Goal: Answer question/provide support: Share knowledge or assist other users

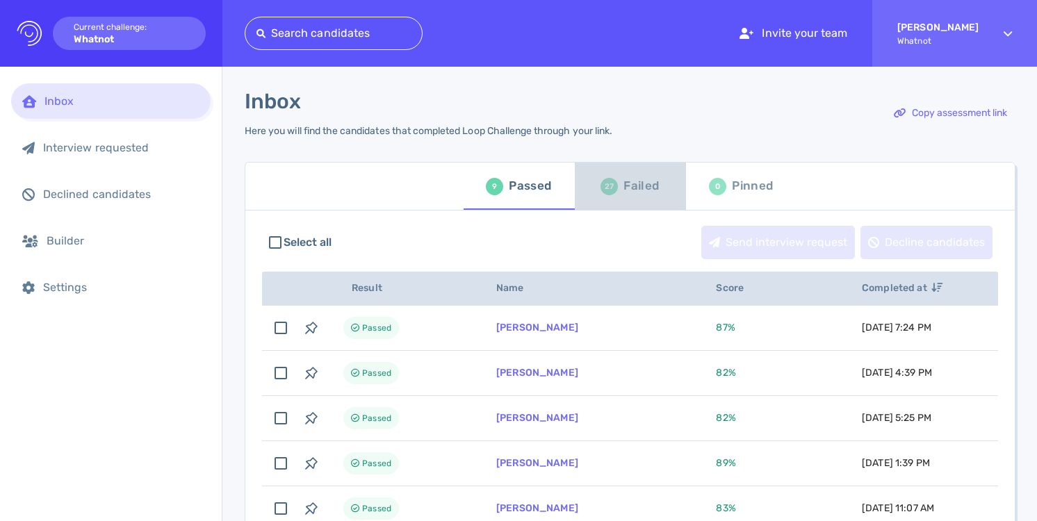
click at [630, 190] on div "Failed" at bounding box center [640, 186] width 35 height 21
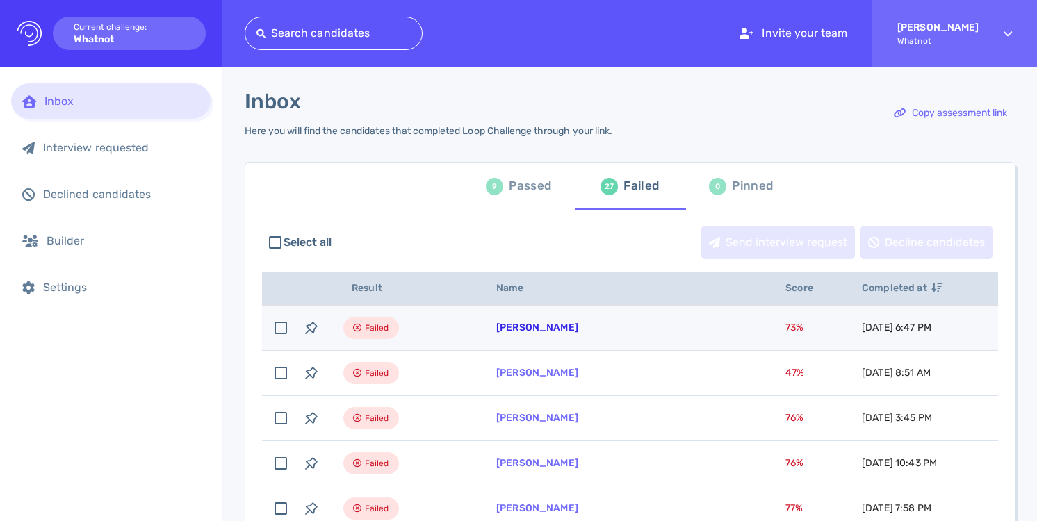
click at [518, 329] on link "[PERSON_NAME]" at bounding box center [537, 328] width 82 height 12
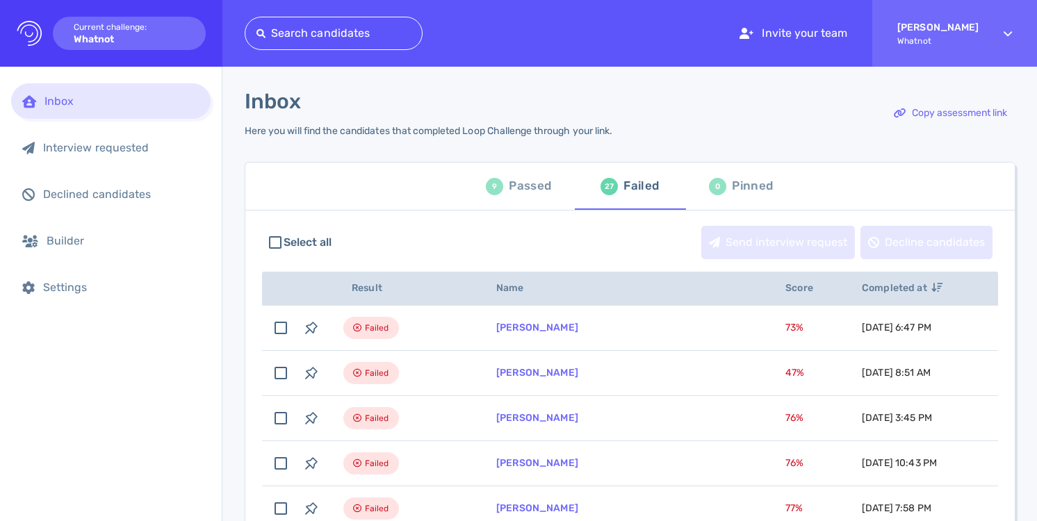
click at [522, 190] on div "Passed" at bounding box center [530, 186] width 42 height 21
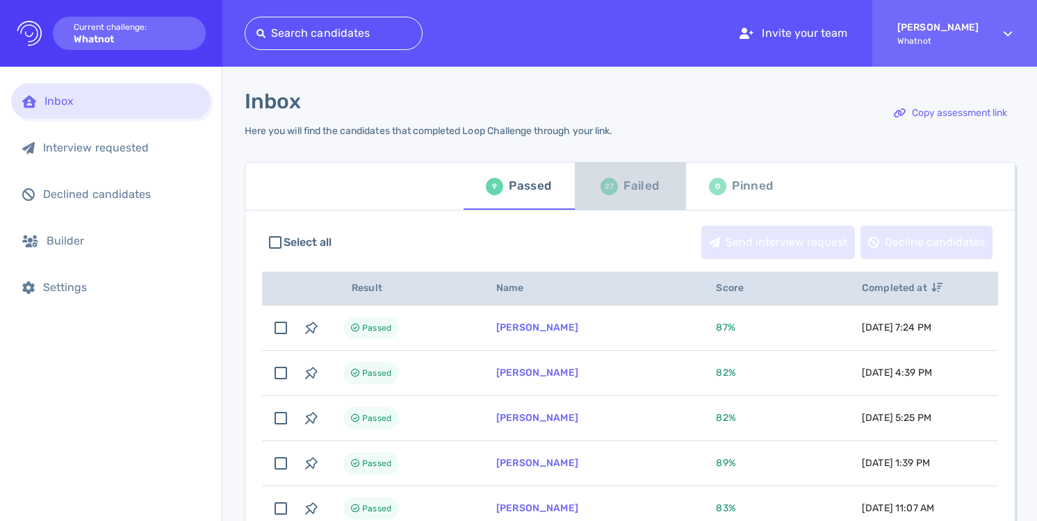
click at [643, 188] on div "Failed" at bounding box center [640, 186] width 35 height 21
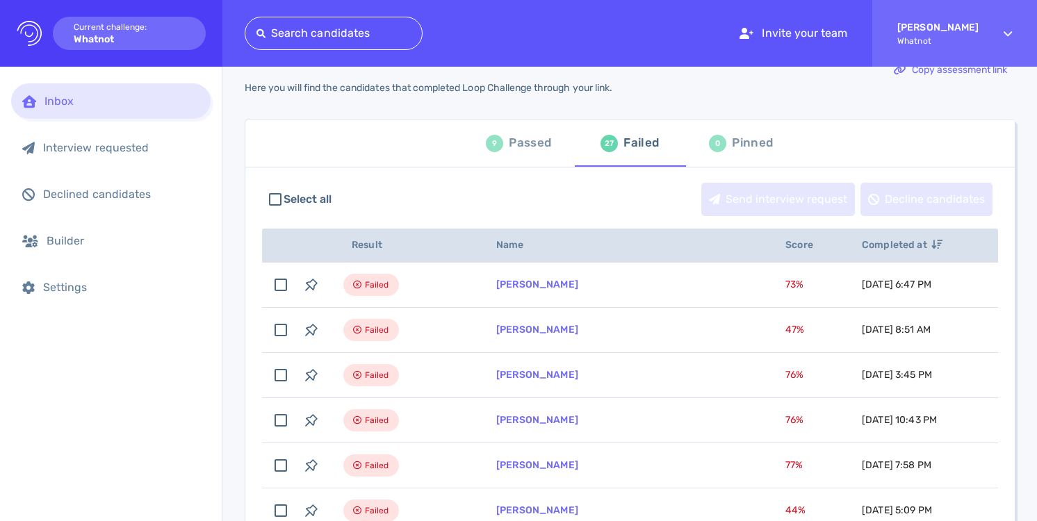
scroll to position [49, 0]
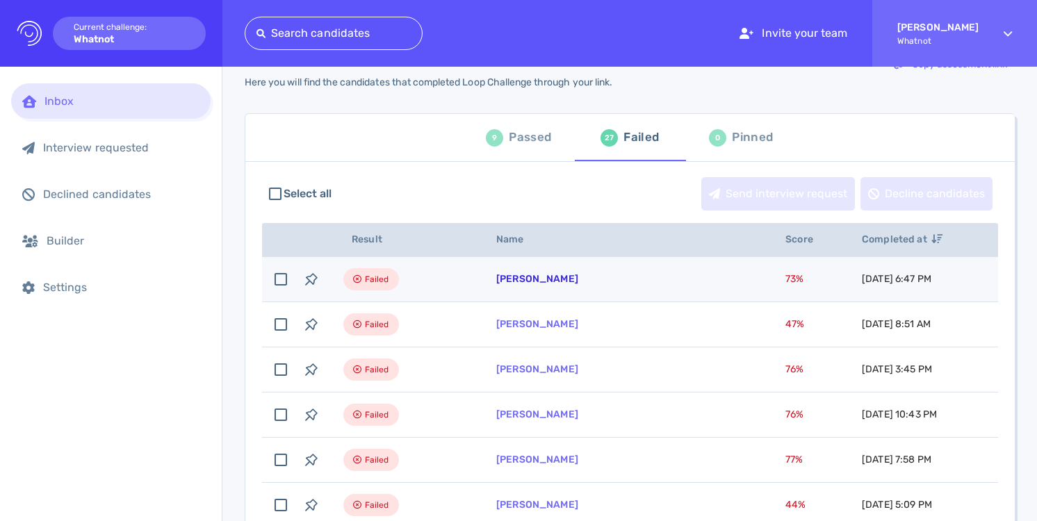
click at [525, 282] on link "Alejandra Sok" at bounding box center [537, 279] width 82 height 12
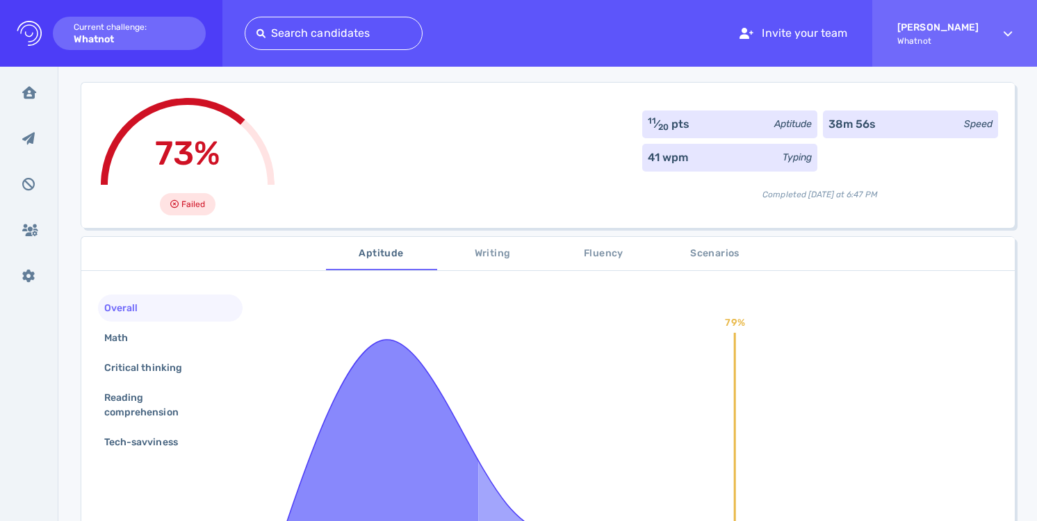
scroll to position [86, 0]
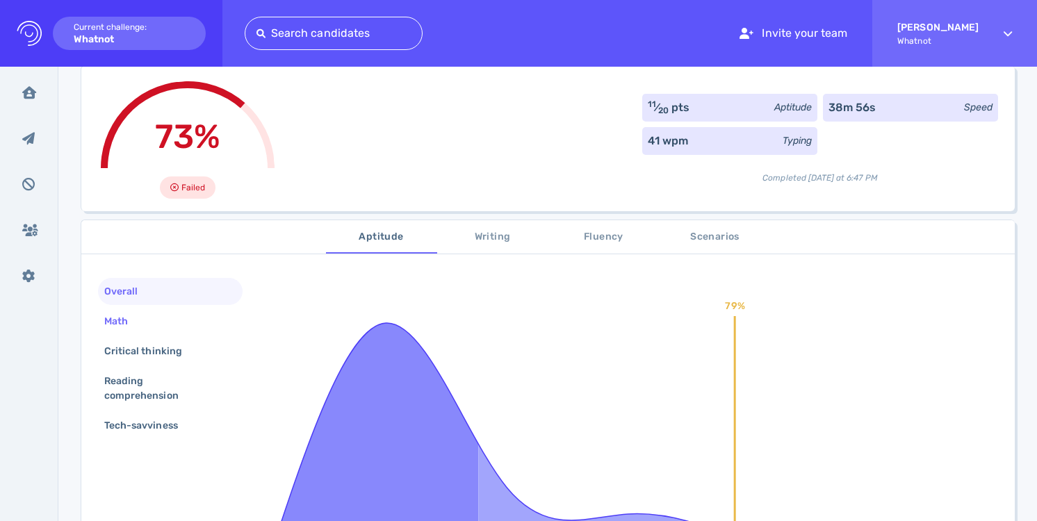
click at [217, 323] on div "Math" at bounding box center [170, 321] width 145 height 27
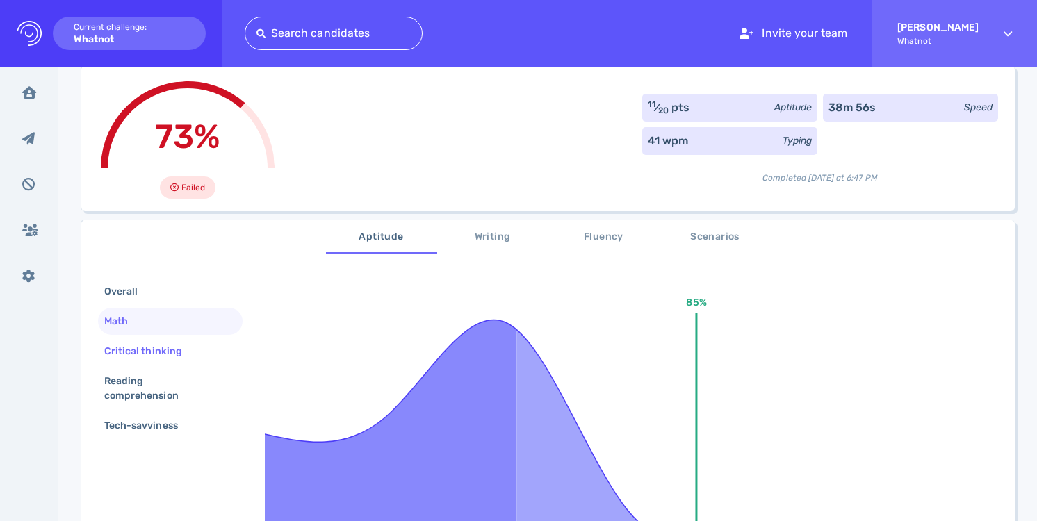
click at [207, 352] on div "Critical thinking" at bounding box center [170, 351] width 145 height 27
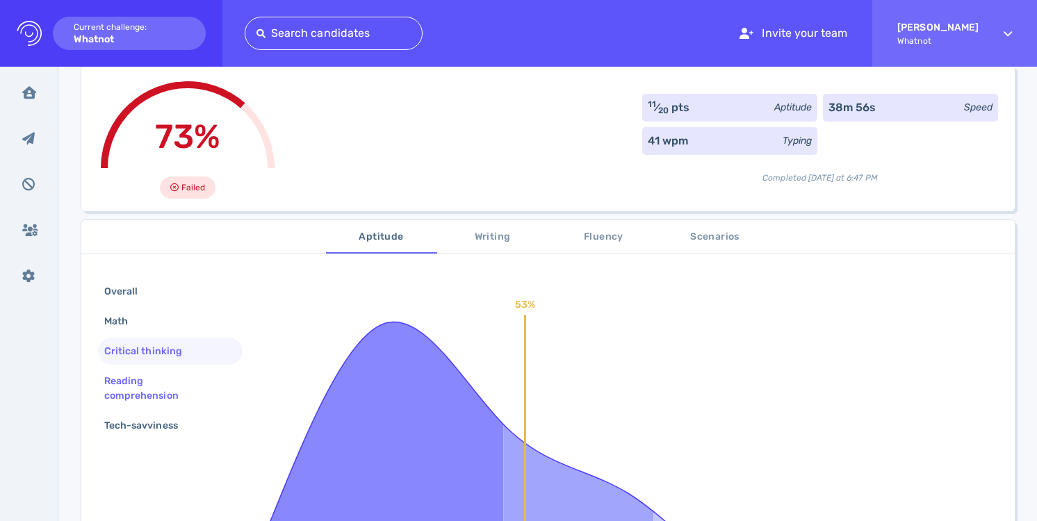
click at [197, 369] on div "Reading comprehension" at bounding box center [170, 389] width 145 height 42
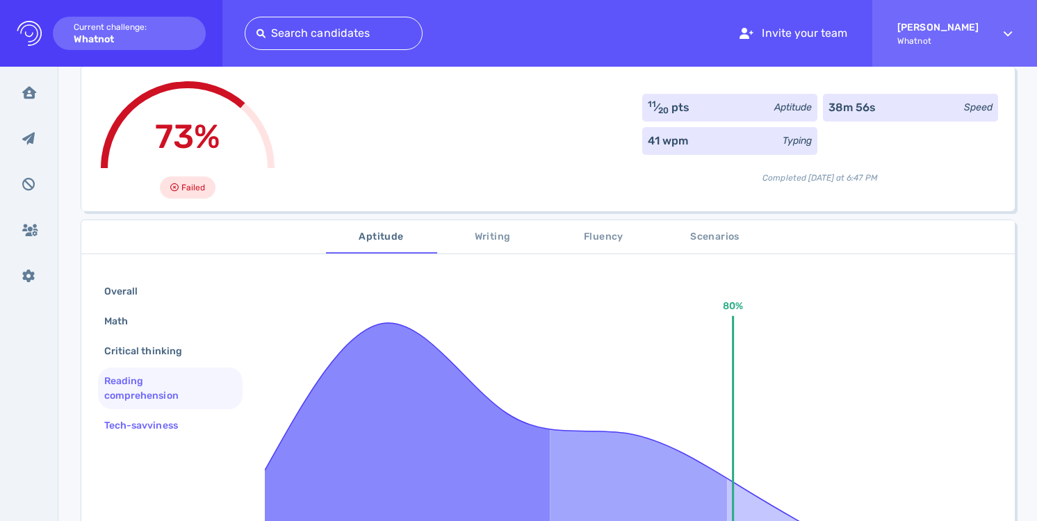
click at [195, 422] on div "Tech-savviness" at bounding box center [170, 425] width 145 height 27
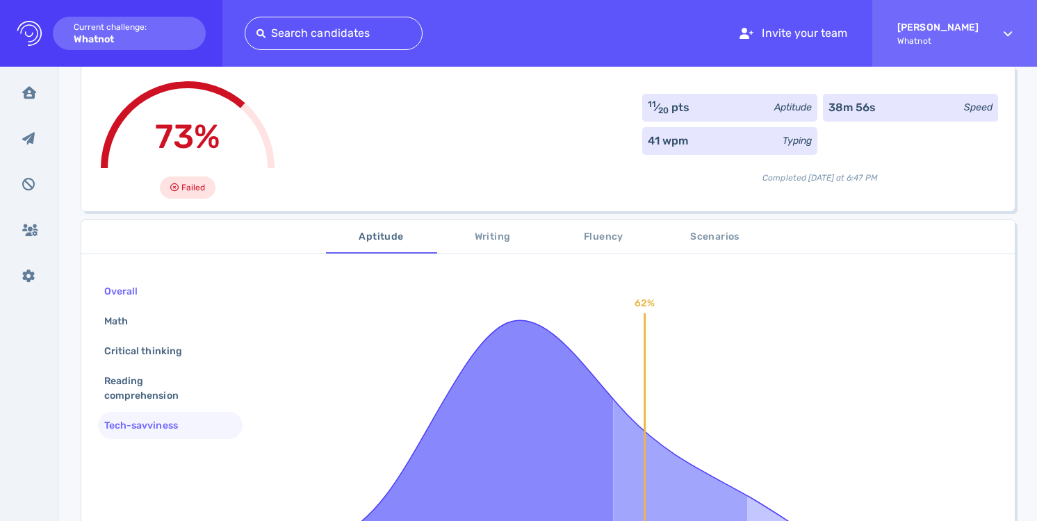
click at [197, 291] on div "Overall" at bounding box center [170, 291] width 145 height 27
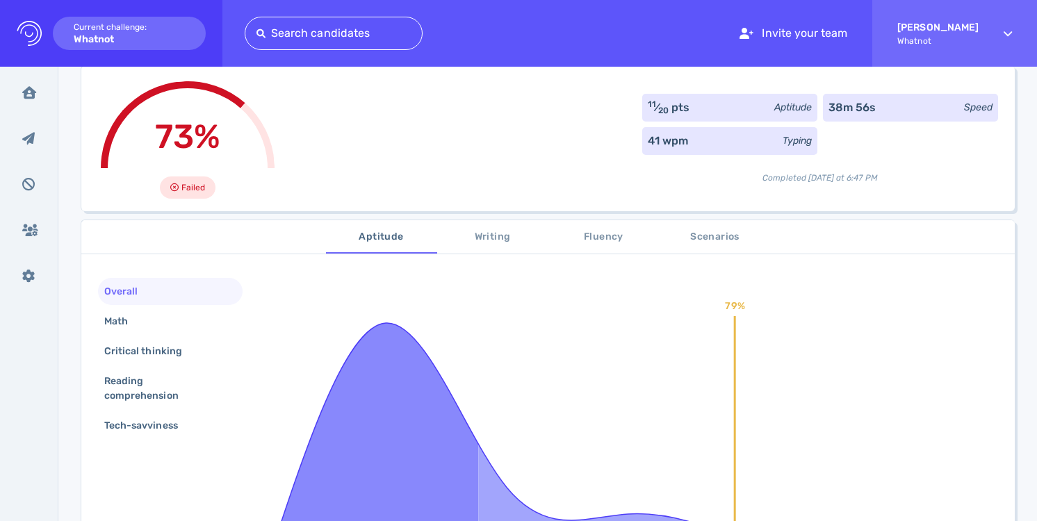
click at [495, 245] on button "Writing" at bounding box center [492, 236] width 111 height 33
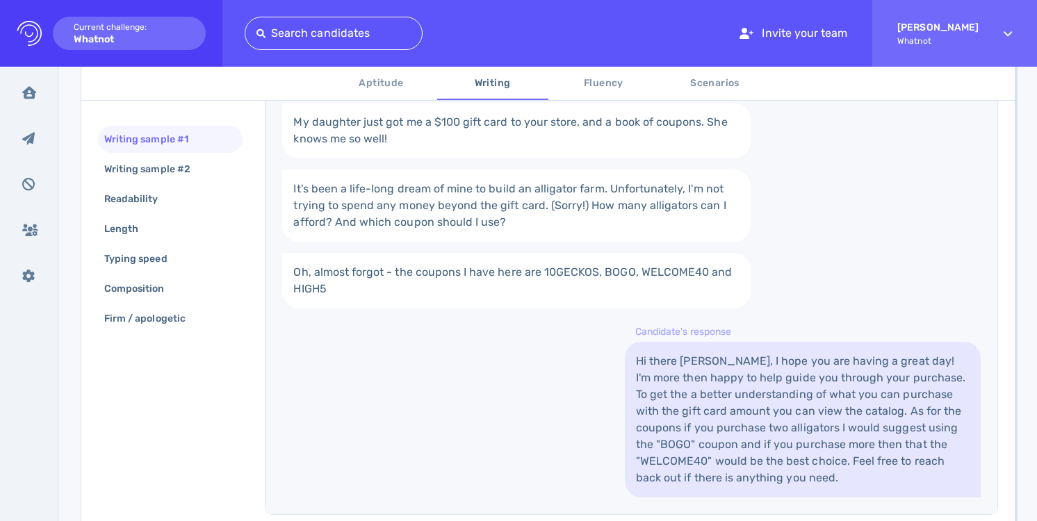
scroll to position [338, 0]
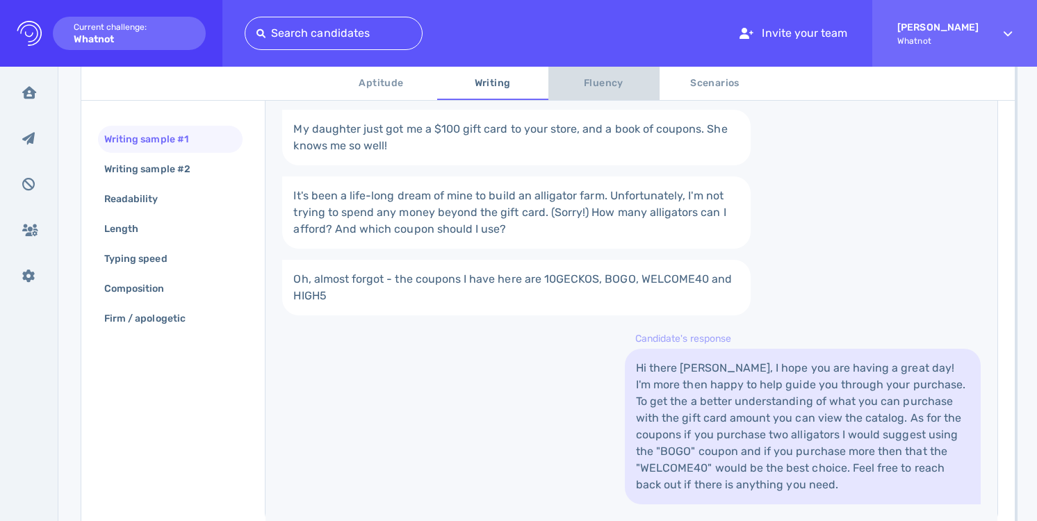
click at [617, 85] on span "Fluency" at bounding box center [603, 83] width 94 height 17
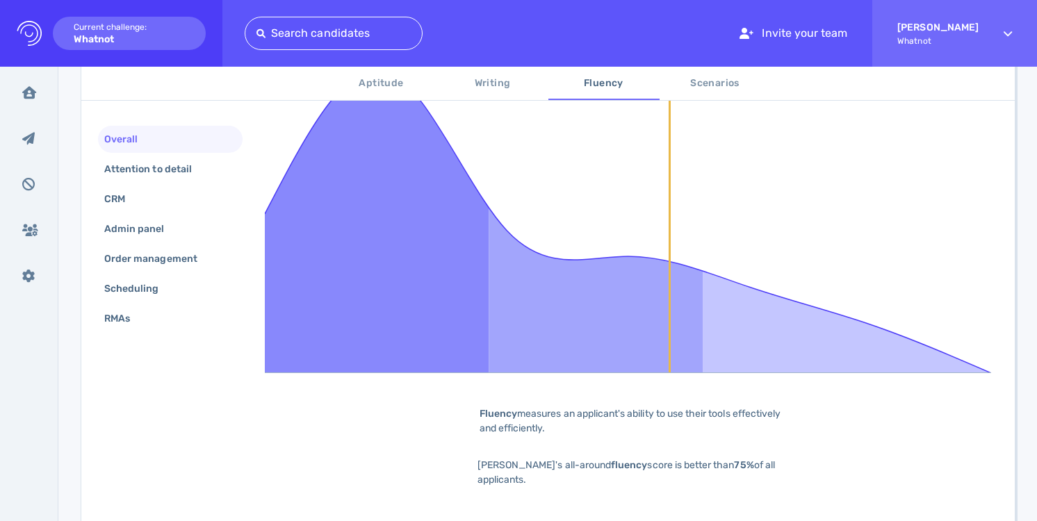
scroll to position [399, 0]
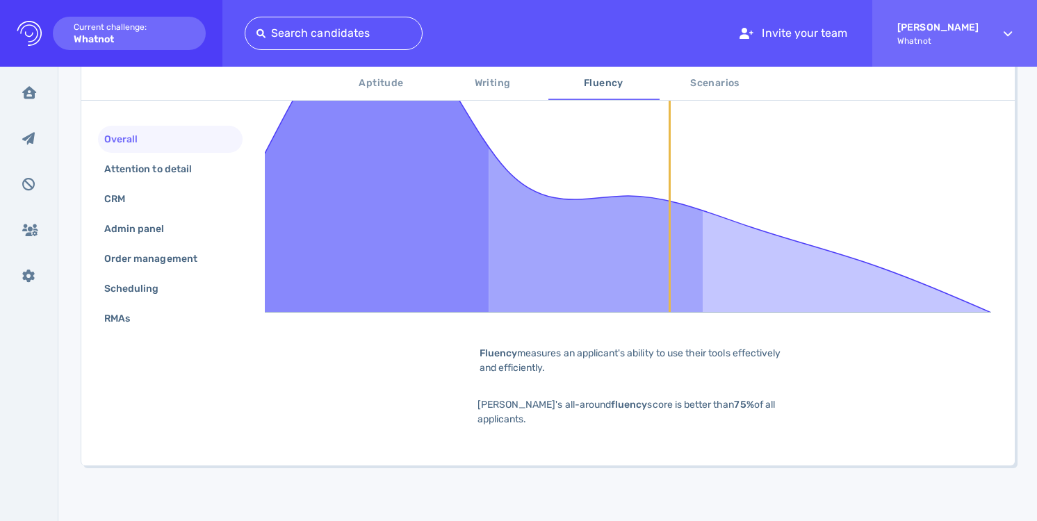
click at [713, 79] on span "Scenarios" at bounding box center [715, 83] width 94 height 17
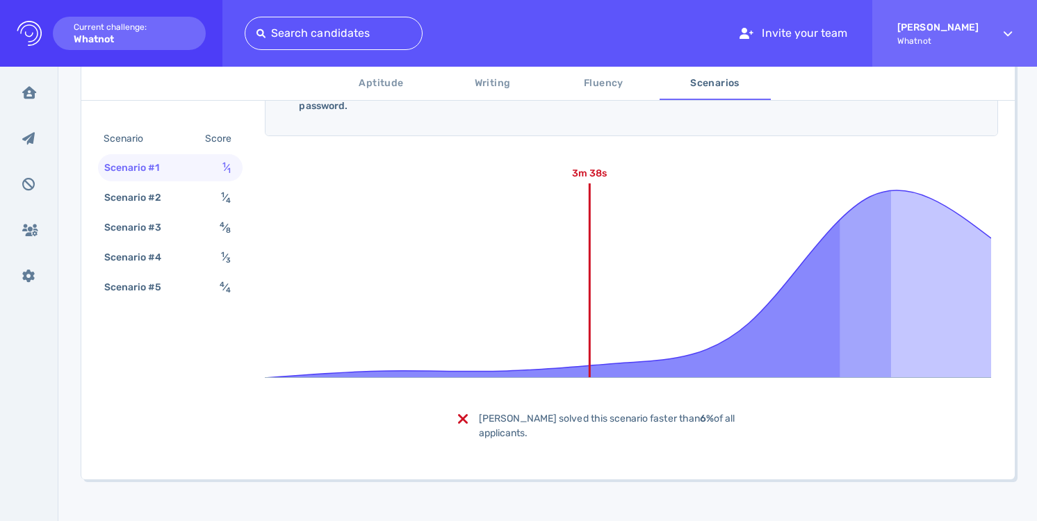
click at [600, 87] on span "Fluency" at bounding box center [603, 83] width 94 height 17
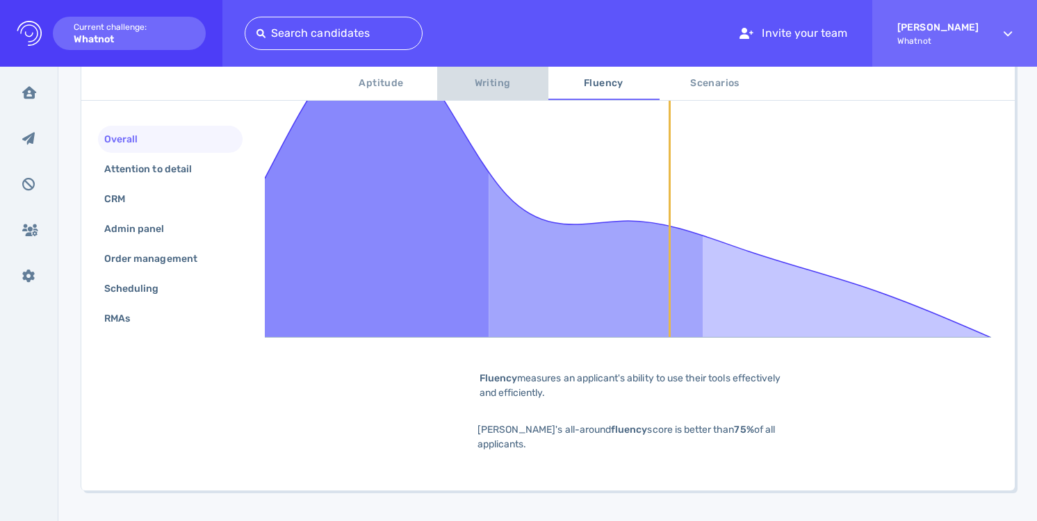
click at [508, 84] on span "Writing" at bounding box center [492, 83] width 94 height 17
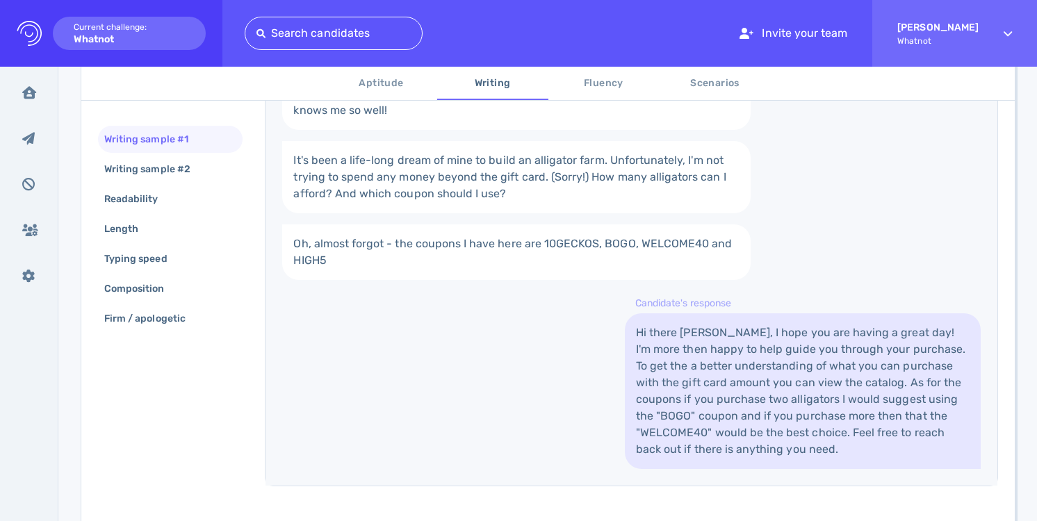
click at [388, 92] on button "Aptitude" at bounding box center [381, 83] width 111 height 33
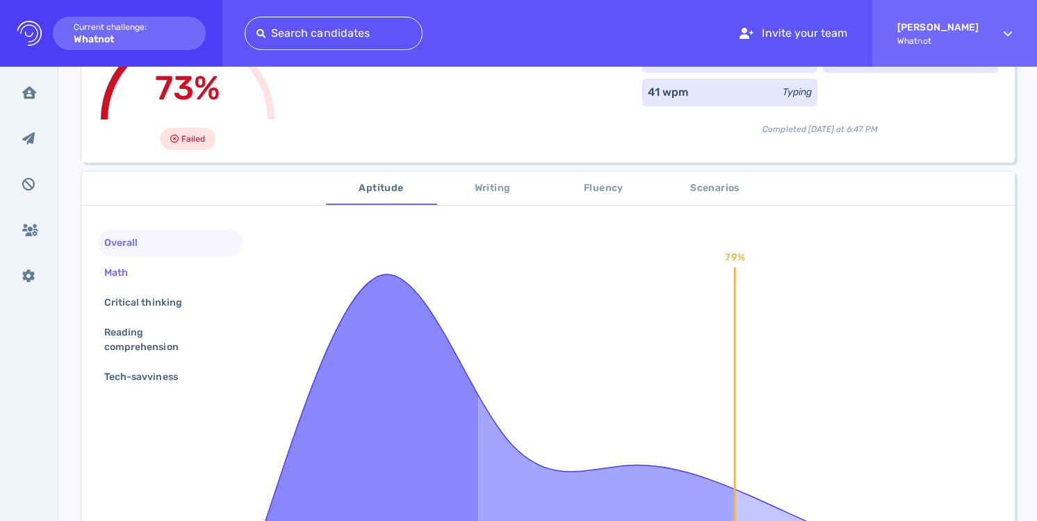
scroll to position [249, 0]
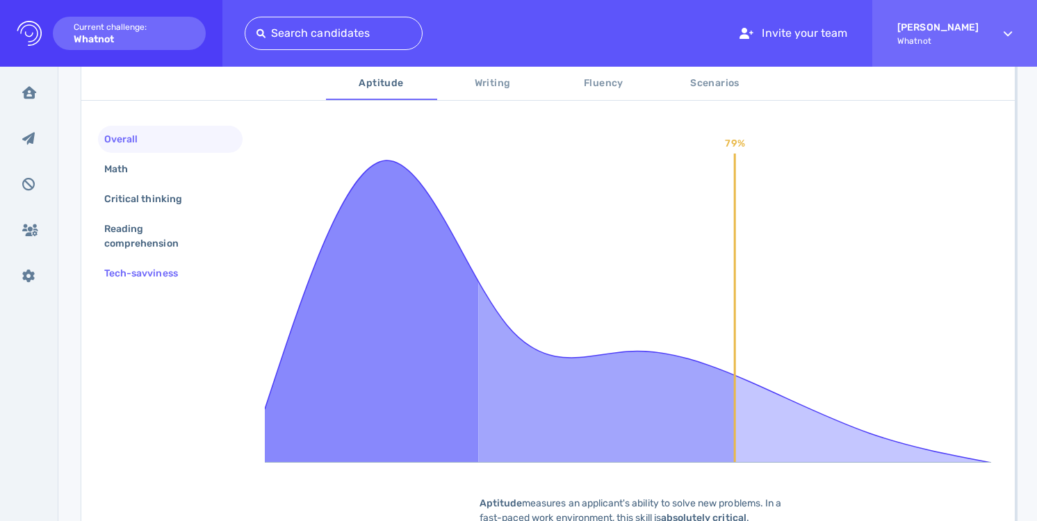
click at [183, 268] on div "Tech-savviness" at bounding box center [147, 273] width 93 height 20
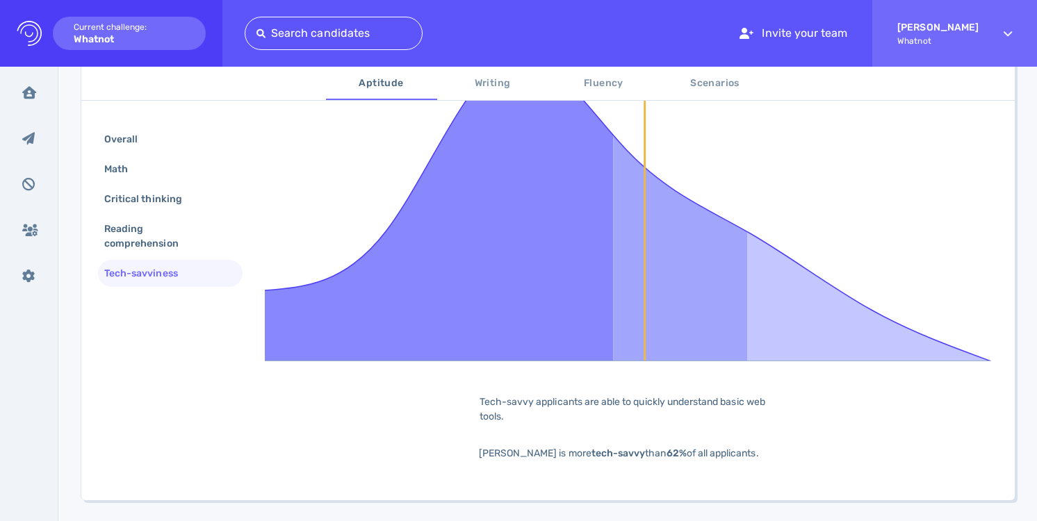
scroll to position [345, 0]
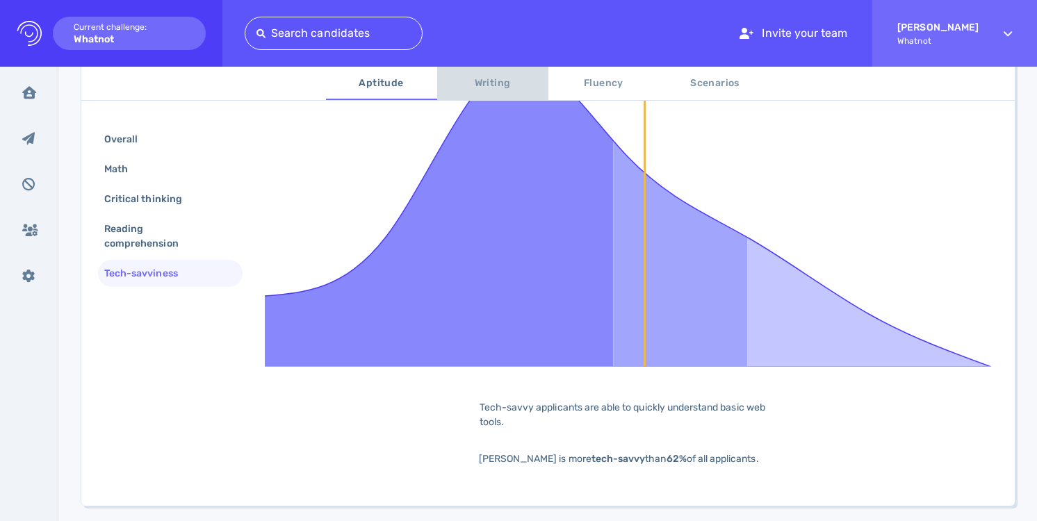
click at [495, 92] on button "Writing" at bounding box center [492, 83] width 111 height 33
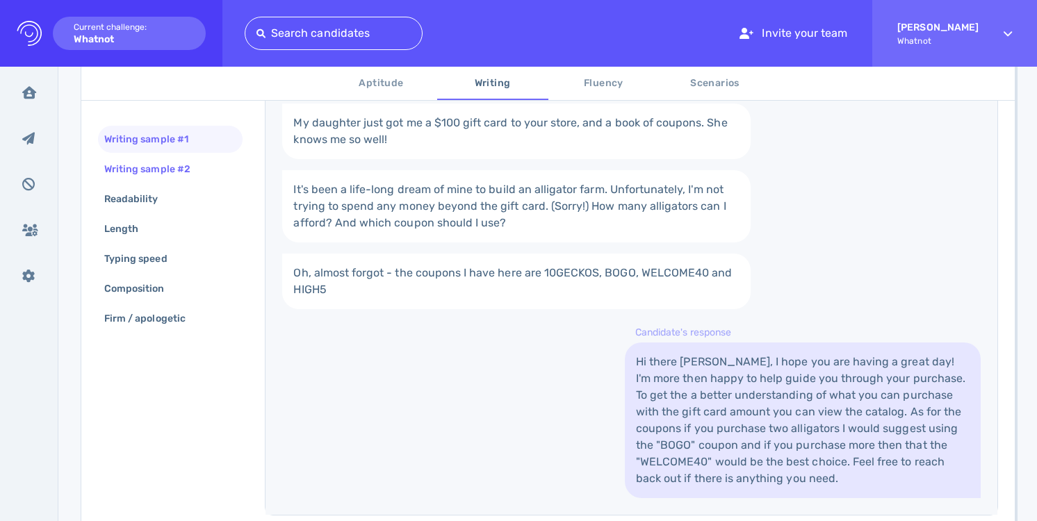
click at [204, 177] on div "Writing sample #2" at bounding box center [154, 169] width 106 height 20
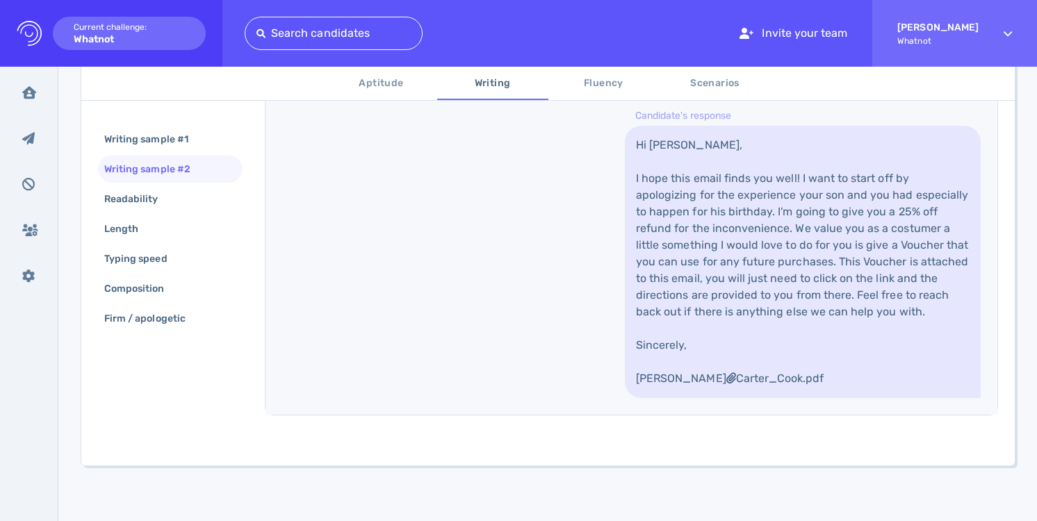
scroll to position [638, 0]
click at [185, 236] on div "Length" at bounding box center [170, 228] width 145 height 27
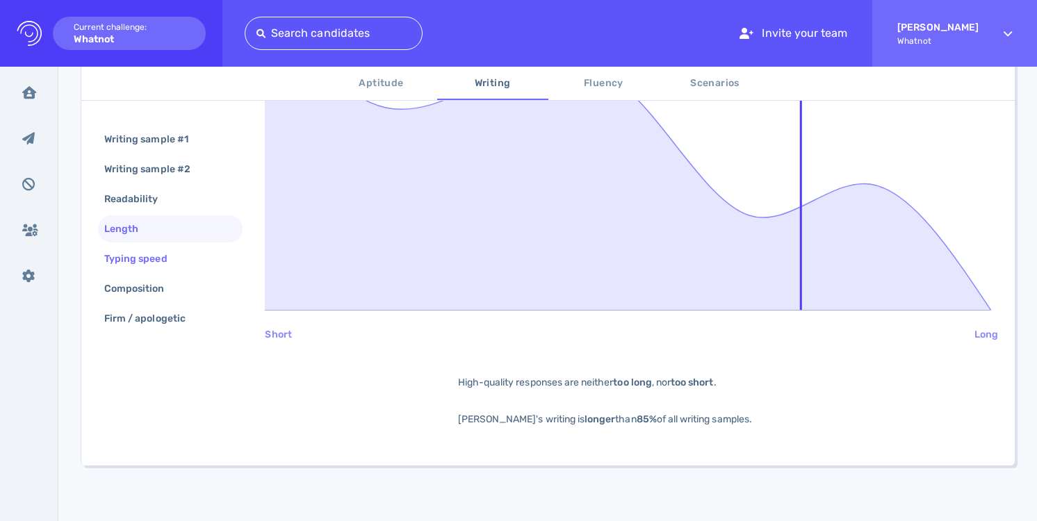
click at [184, 259] on div "Typing speed" at bounding box center [170, 258] width 145 height 27
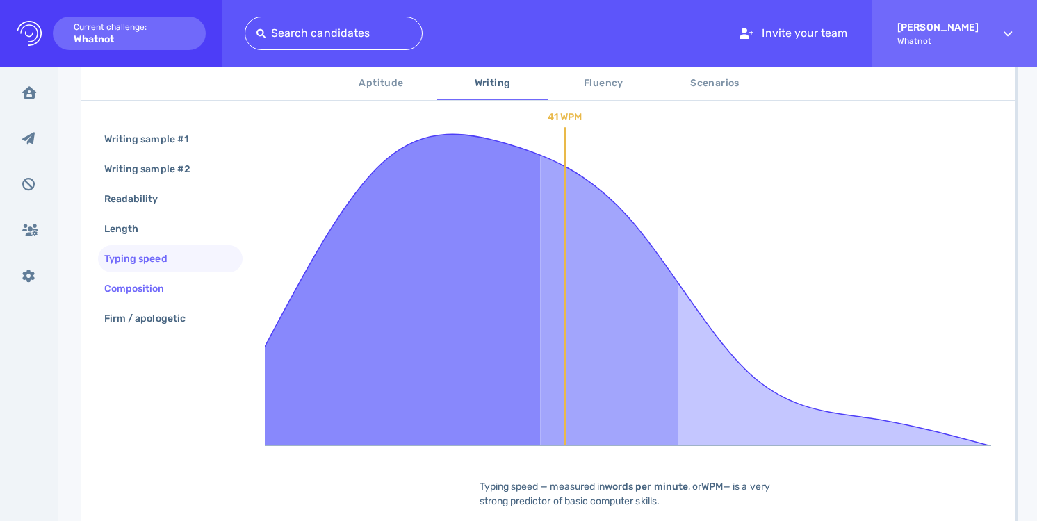
click at [183, 299] on div "Composition" at bounding box center [170, 288] width 145 height 27
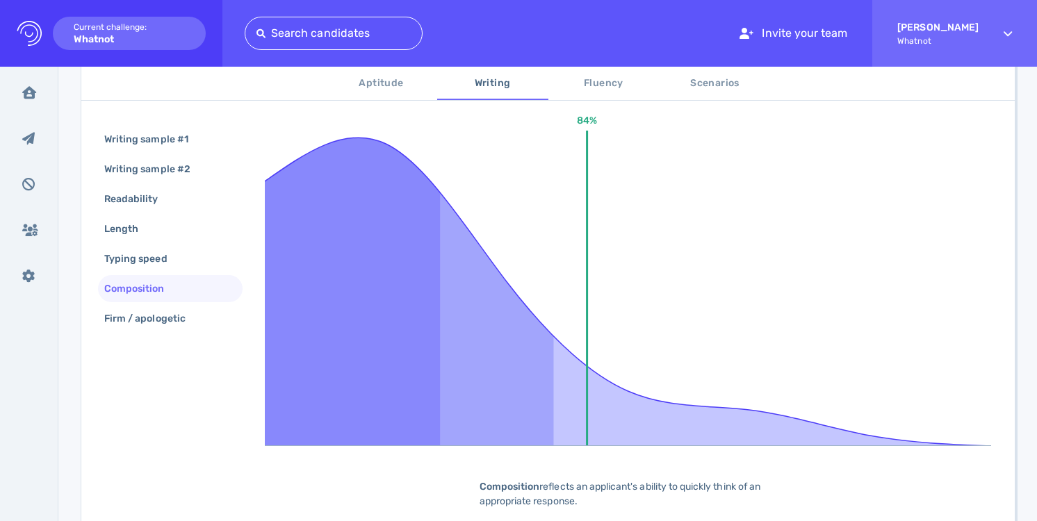
scroll to position [265, 0]
click at [185, 329] on div "Firm / apologetic" at bounding box center [170, 318] width 145 height 27
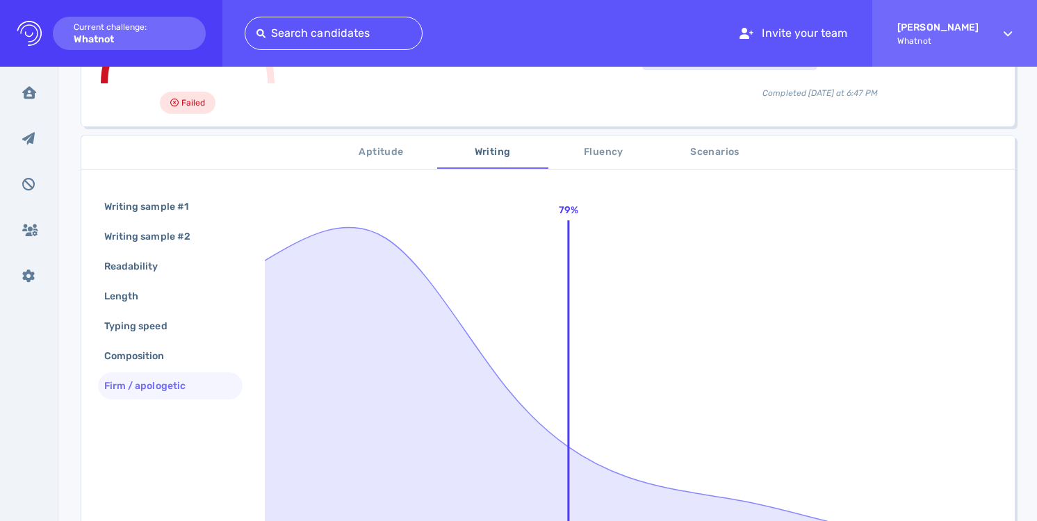
scroll to position [169, 0]
click at [380, 150] on span "Aptitude" at bounding box center [381, 154] width 94 height 17
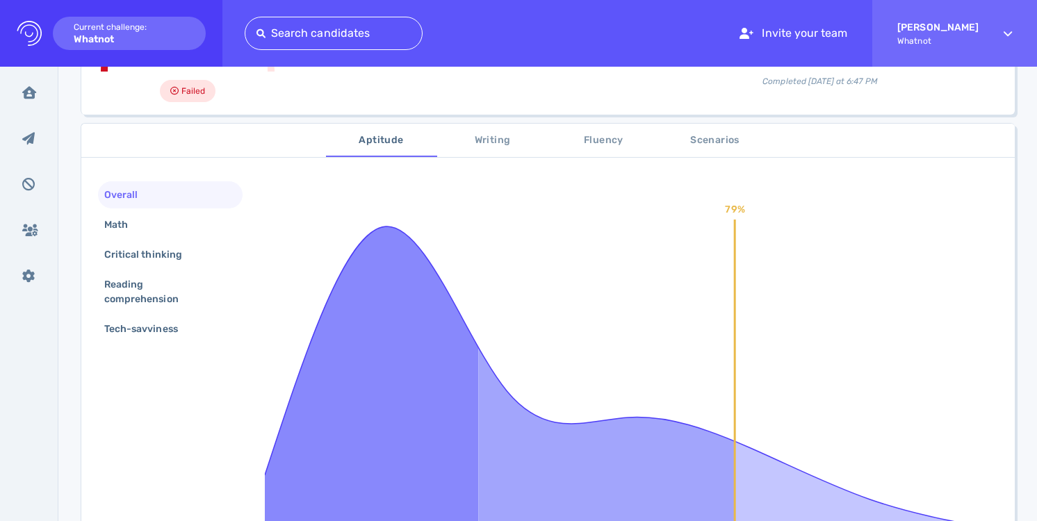
scroll to position [195, 0]
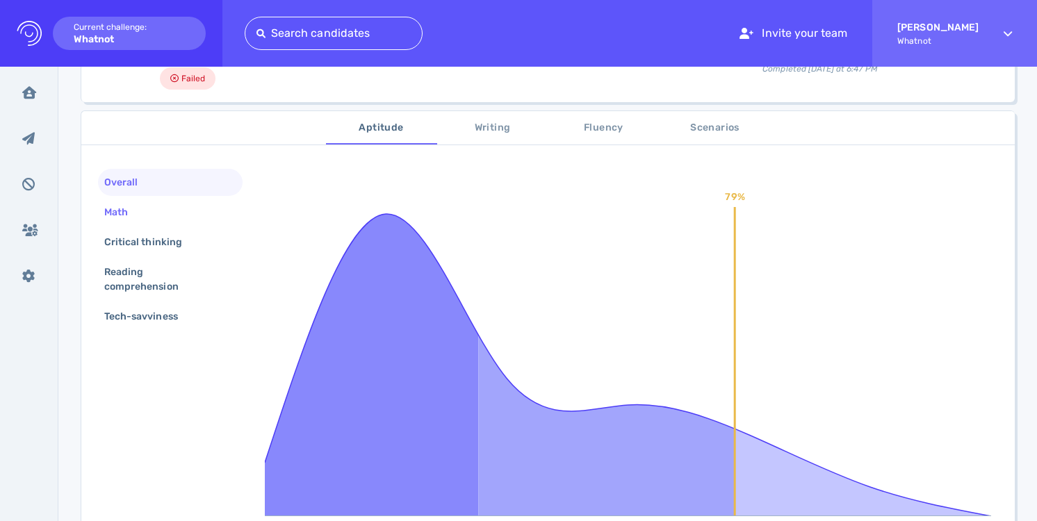
click at [193, 211] on div "Math" at bounding box center [170, 212] width 145 height 27
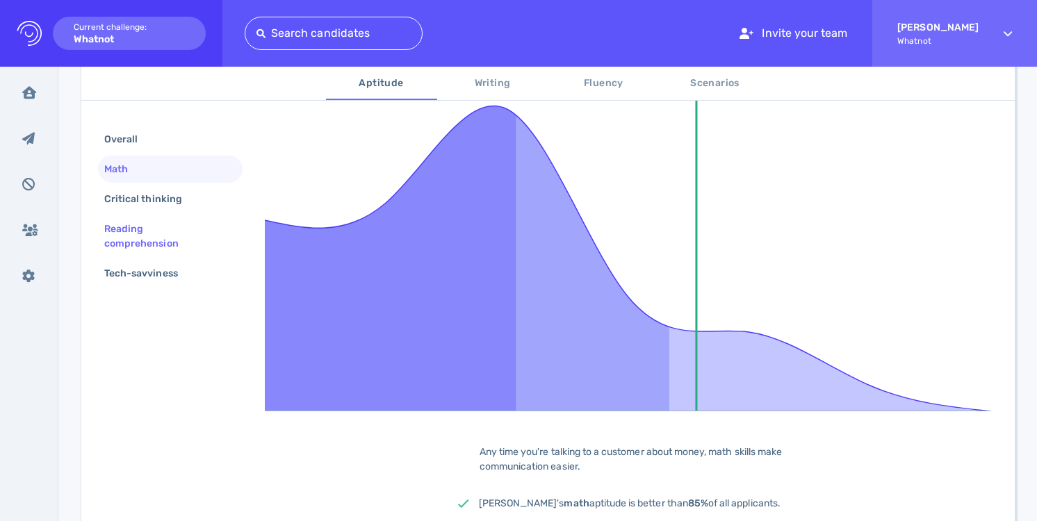
scroll to position [299, 0]
click at [195, 207] on div "Critical thinking" at bounding box center [149, 199] width 97 height 20
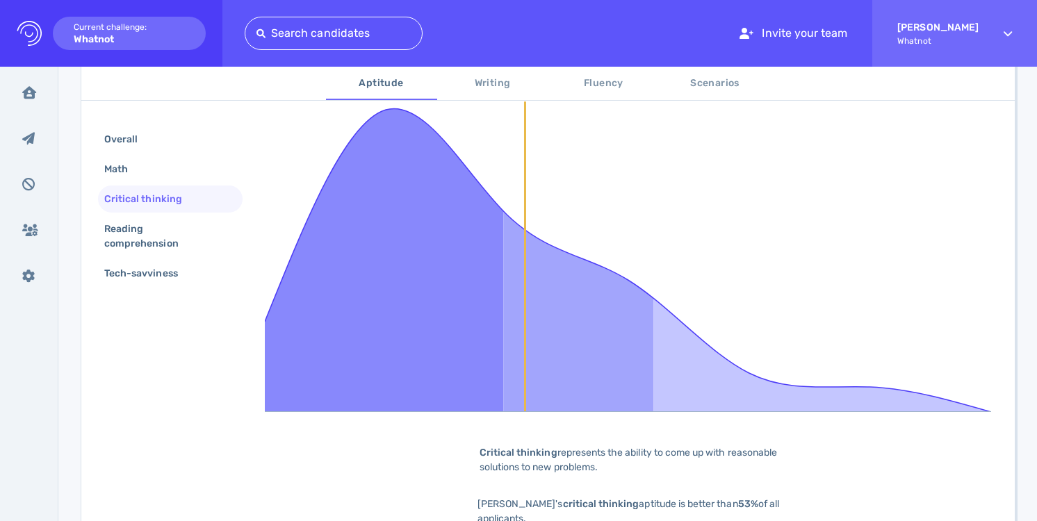
click at [696, 86] on span "Scenarios" at bounding box center [715, 83] width 94 height 17
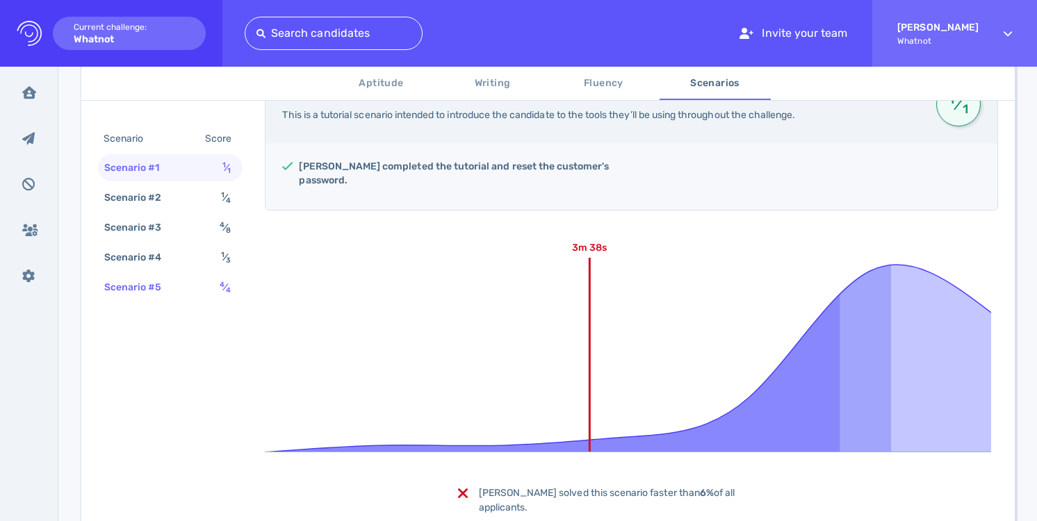
click at [224, 283] on span "4 ⁄ 4" at bounding box center [225, 287] width 11 height 12
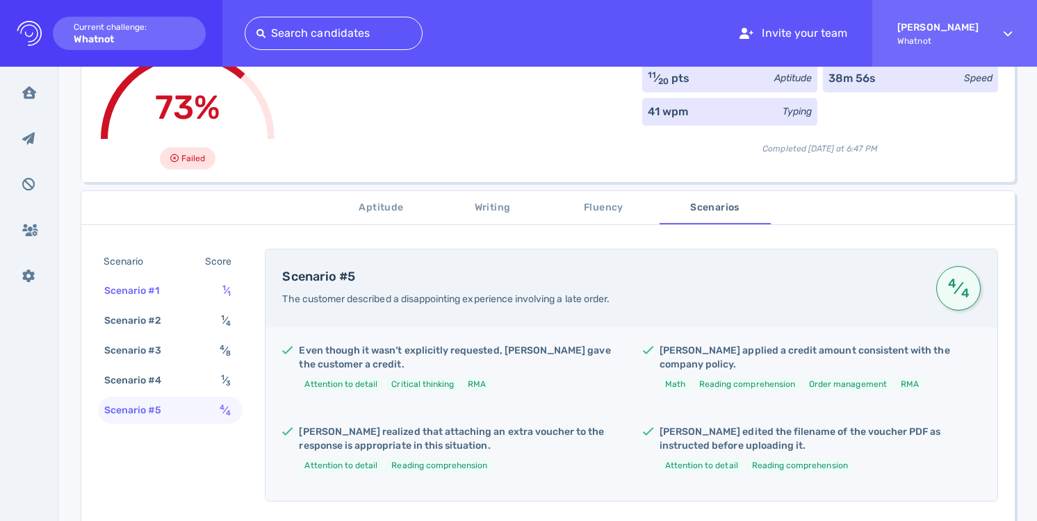
scroll to position [17, 0]
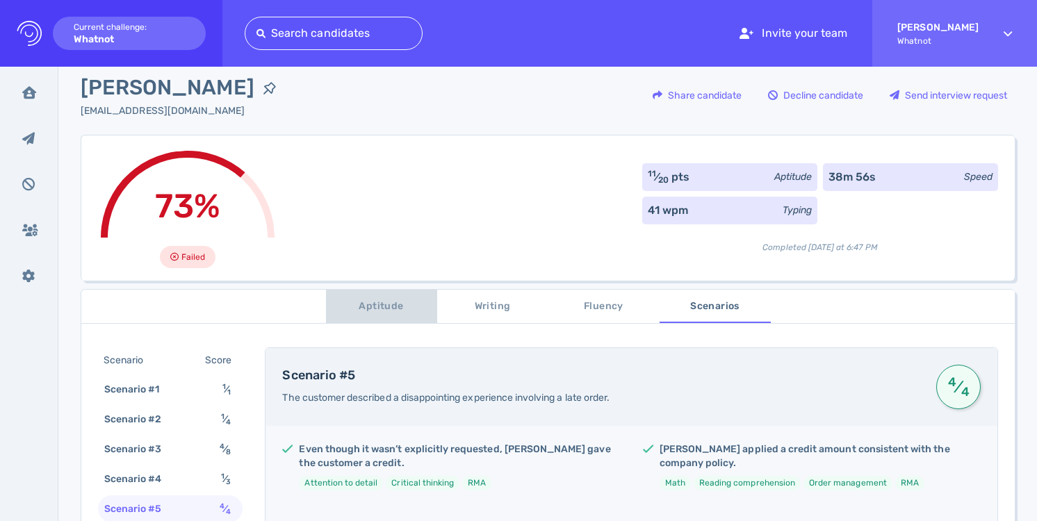
click at [377, 316] on button "Aptitude" at bounding box center [381, 306] width 111 height 33
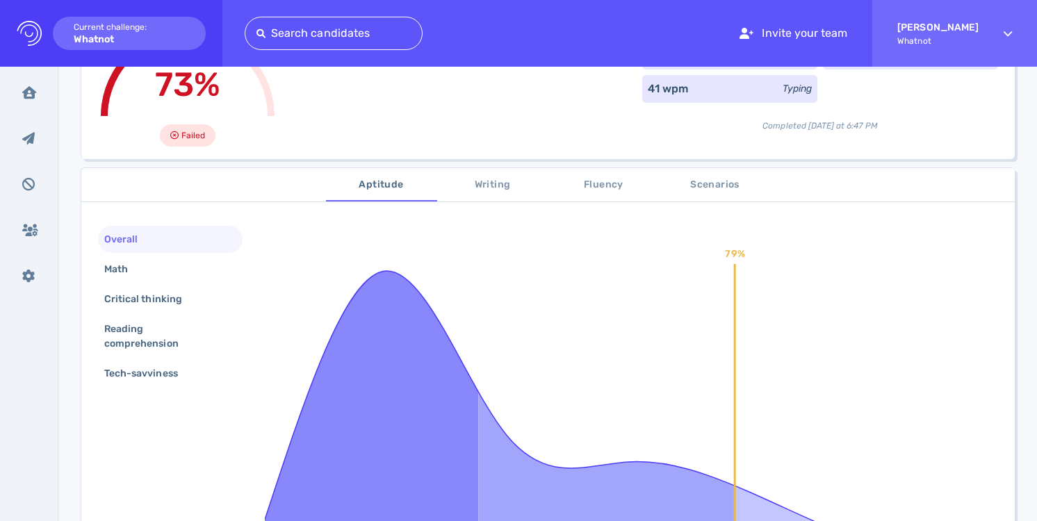
scroll to position [174, 0]
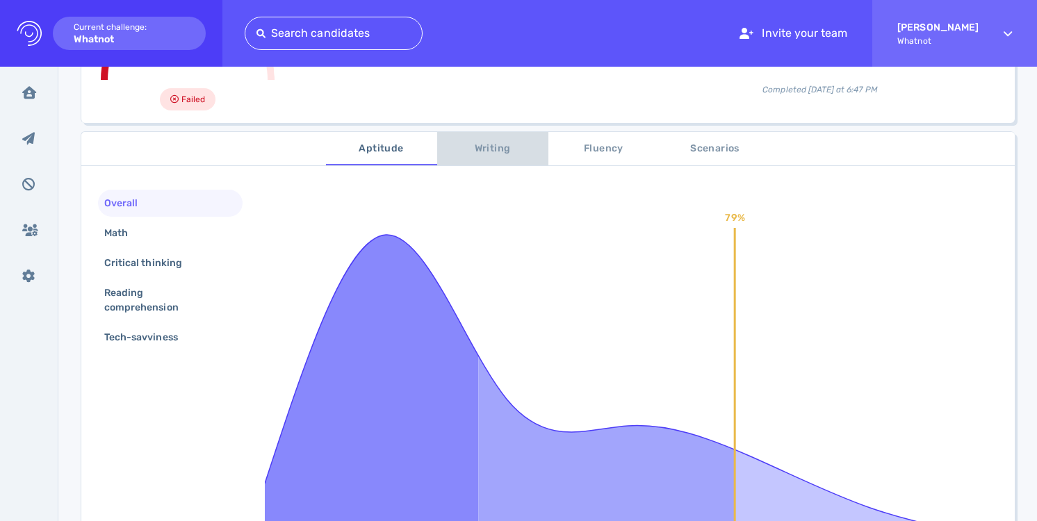
click at [495, 154] on span "Writing" at bounding box center [492, 148] width 94 height 17
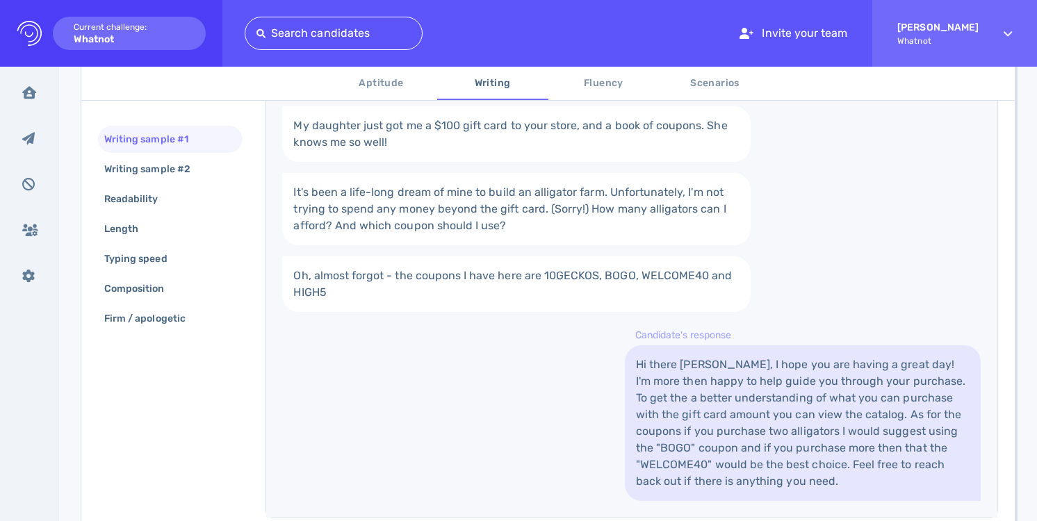
scroll to position [445, 0]
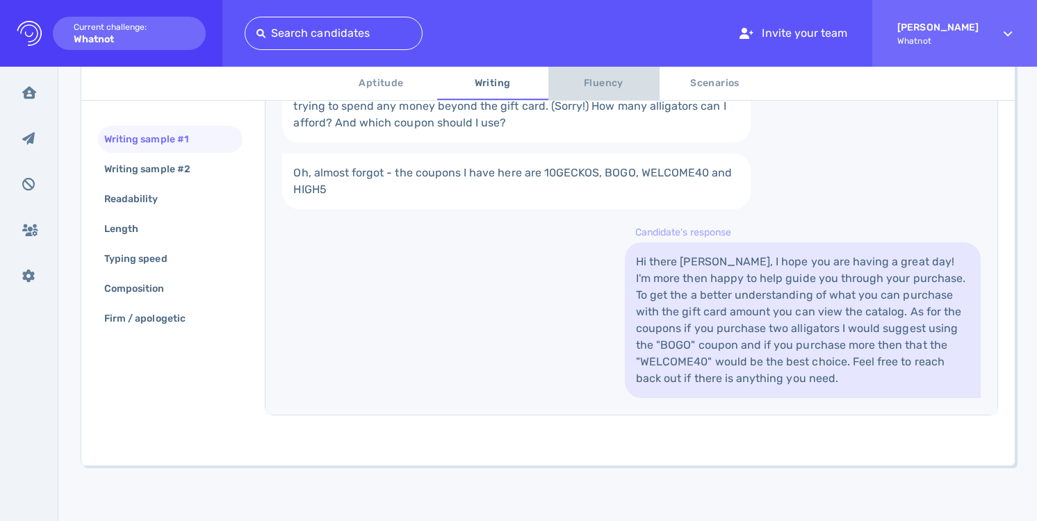
click at [579, 86] on span "Fluency" at bounding box center [603, 83] width 94 height 17
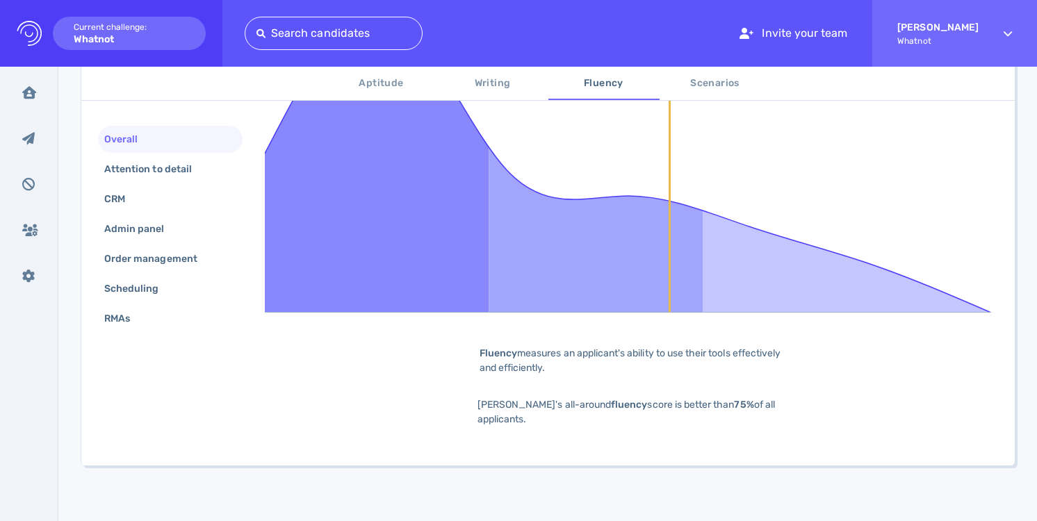
click at [693, 88] on span "Scenarios" at bounding box center [715, 83] width 94 height 17
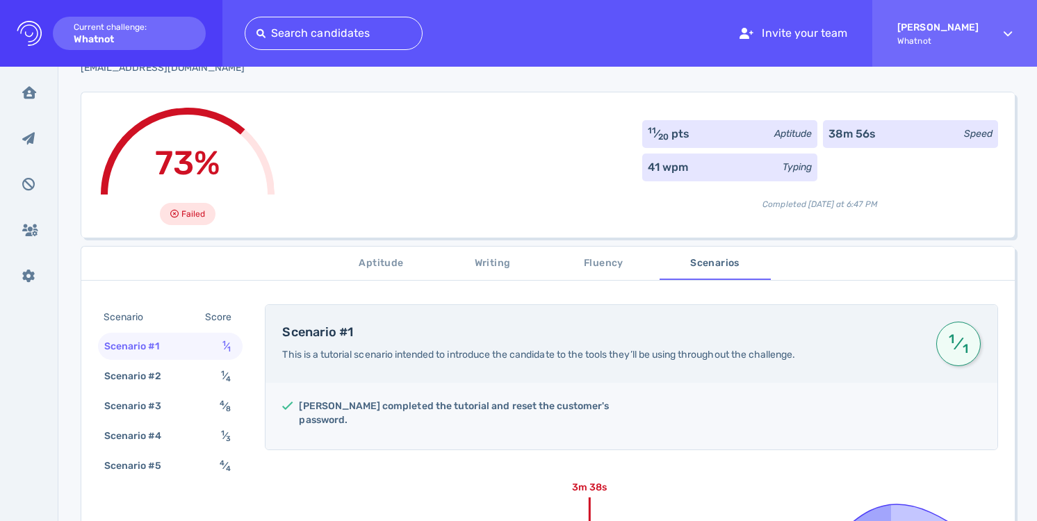
scroll to position [65, 0]
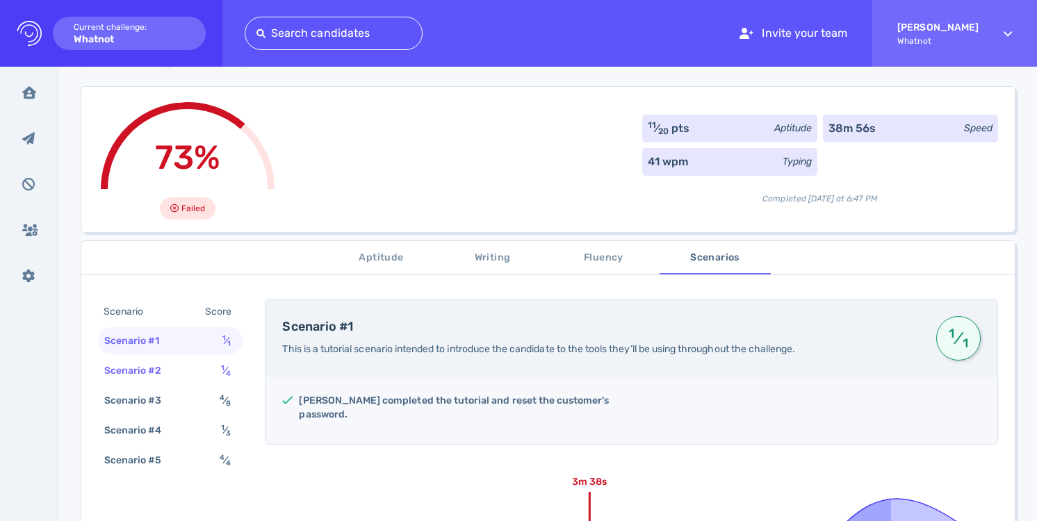
click at [185, 363] on div "Scenario #2 1 ⁄ 4" at bounding box center [170, 370] width 145 height 27
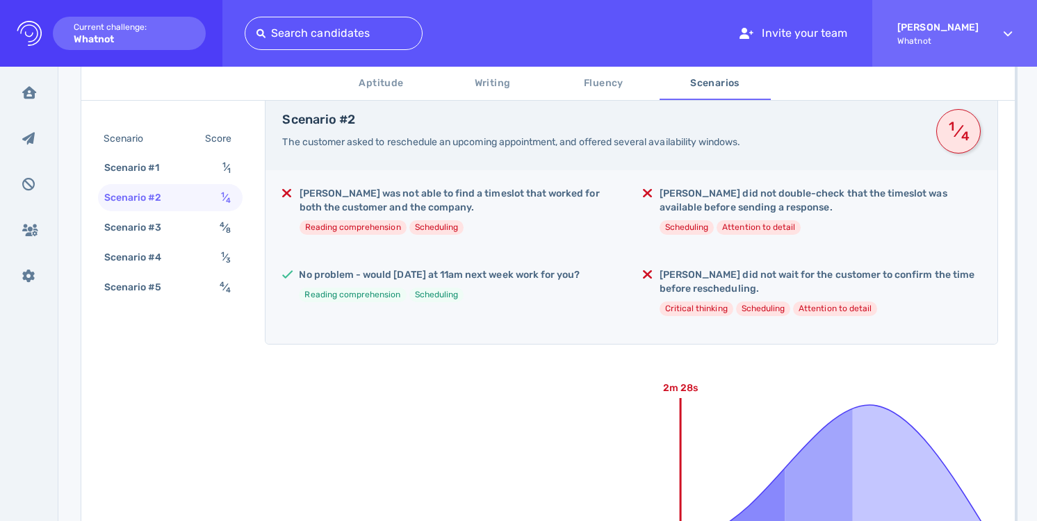
scroll to position [272, 0]
click at [34, 95] on icon at bounding box center [29, 92] width 14 height 13
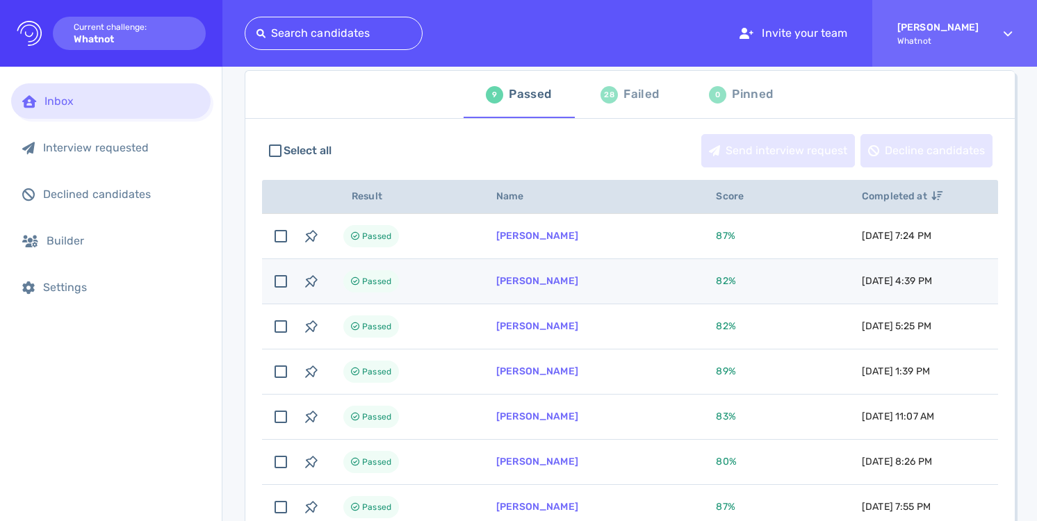
scroll to position [123, 0]
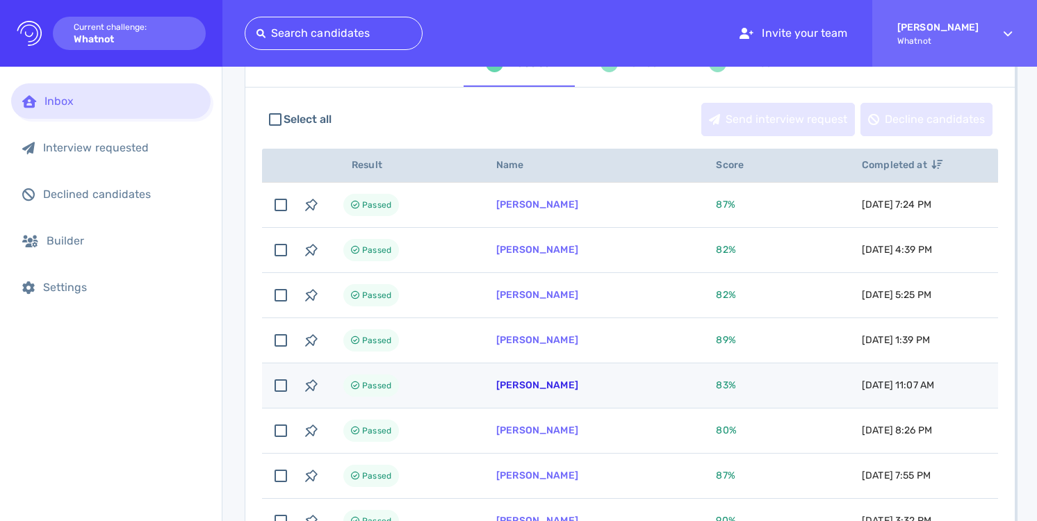
click at [543, 388] on link "[PERSON_NAME]" at bounding box center [537, 385] width 82 height 12
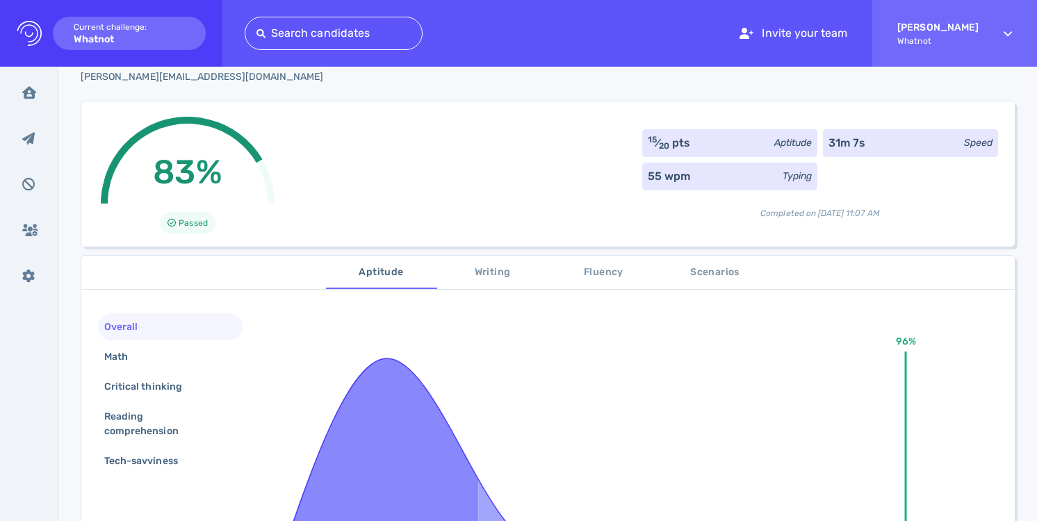
scroll to position [90, 0]
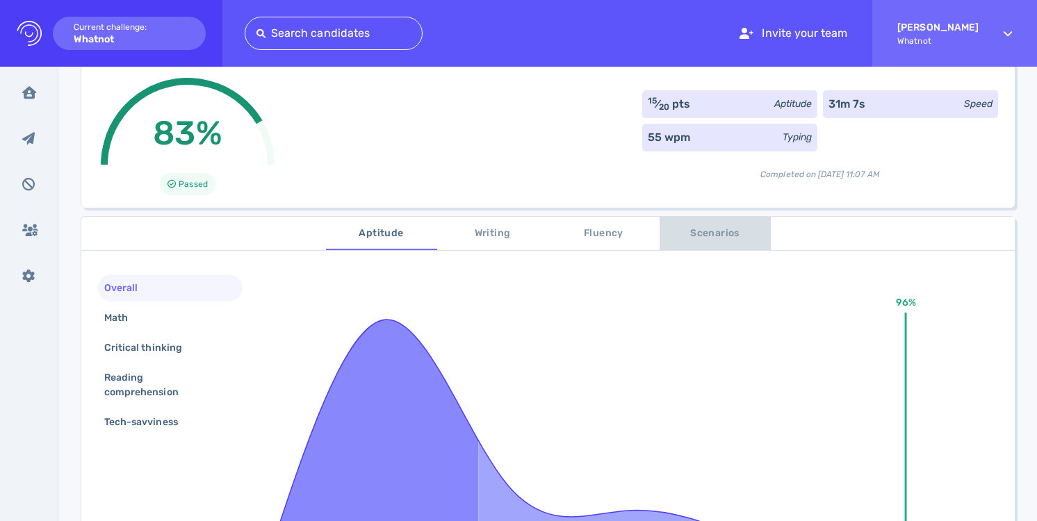
click at [714, 239] on span "Scenarios" at bounding box center [715, 233] width 94 height 17
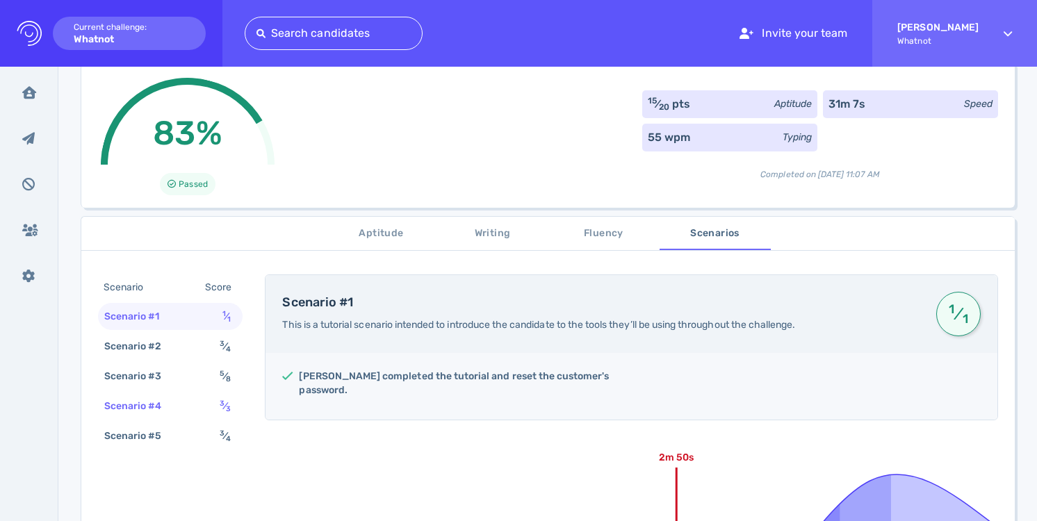
scroll to position [104, 0]
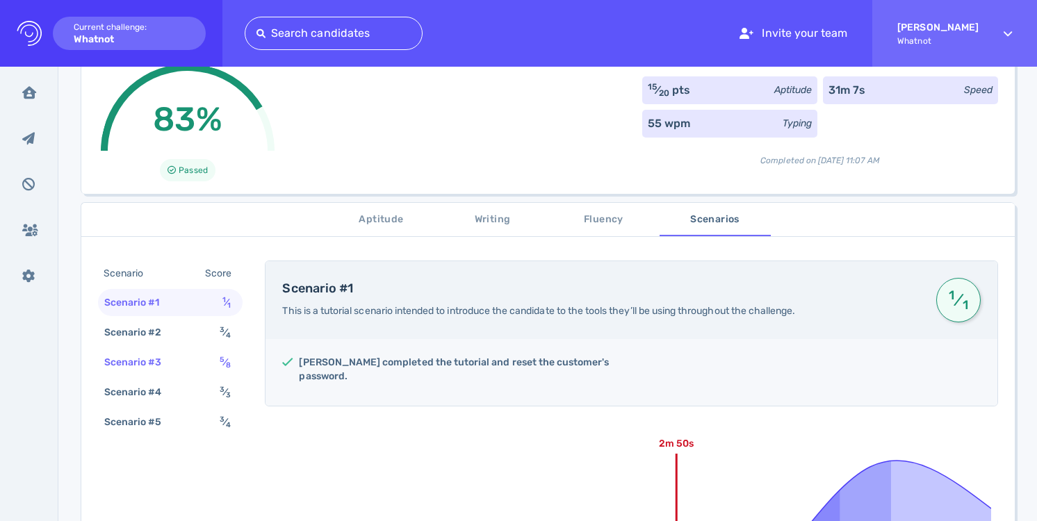
click at [233, 368] on div "5 ⁄ 8" at bounding box center [228, 362] width 22 height 20
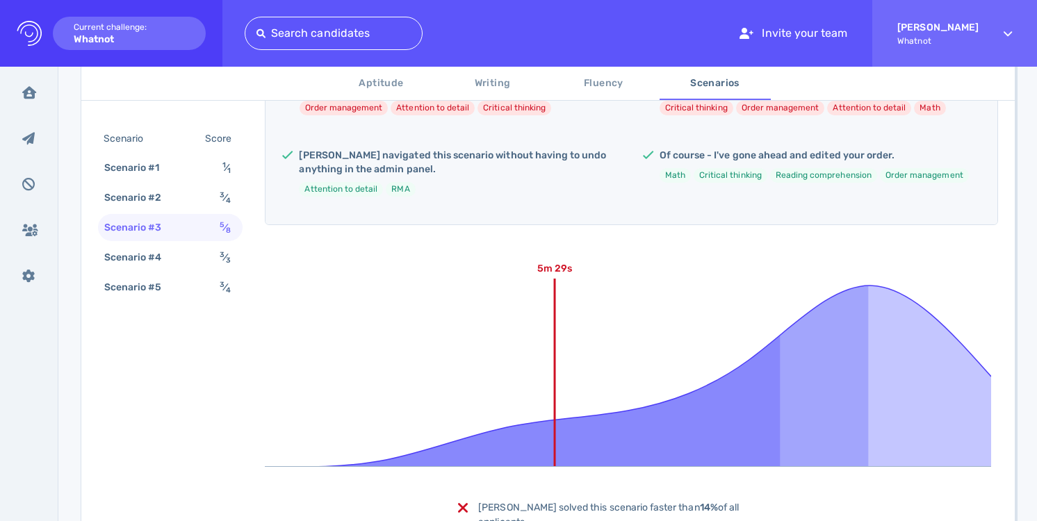
scroll to position [627, 0]
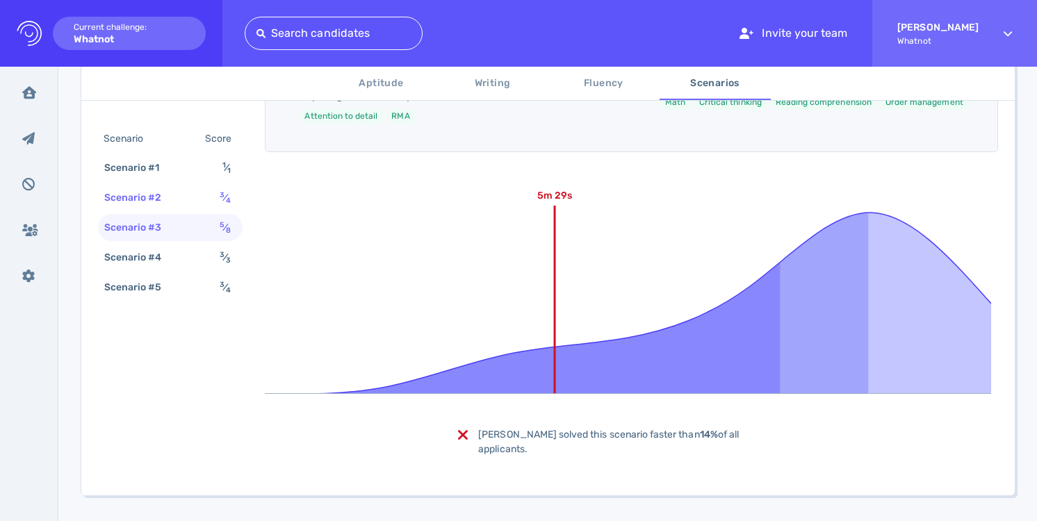
click at [201, 198] on div "Scenario #2 3 ⁄ 4" at bounding box center [170, 197] width 145 height 27
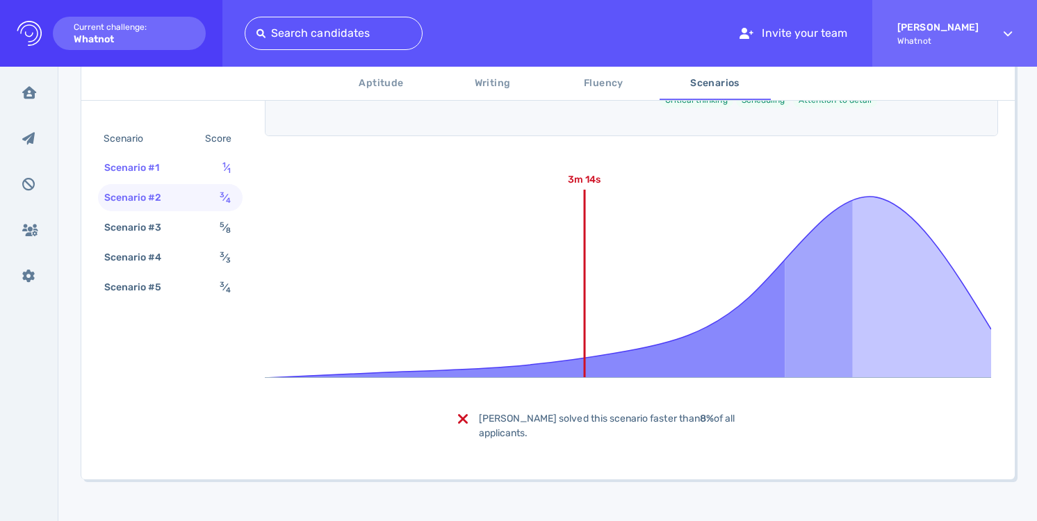
click at [195, 155] on div "Scenario #1 1 ⁄ 1" at bounding box center [170, 167] width 145 height 27
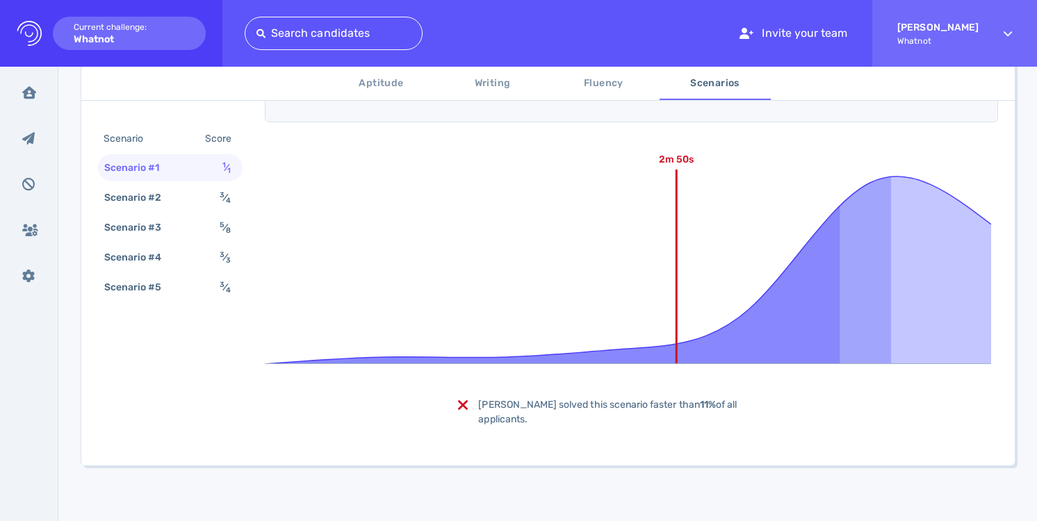
scroll to position [360, 0]
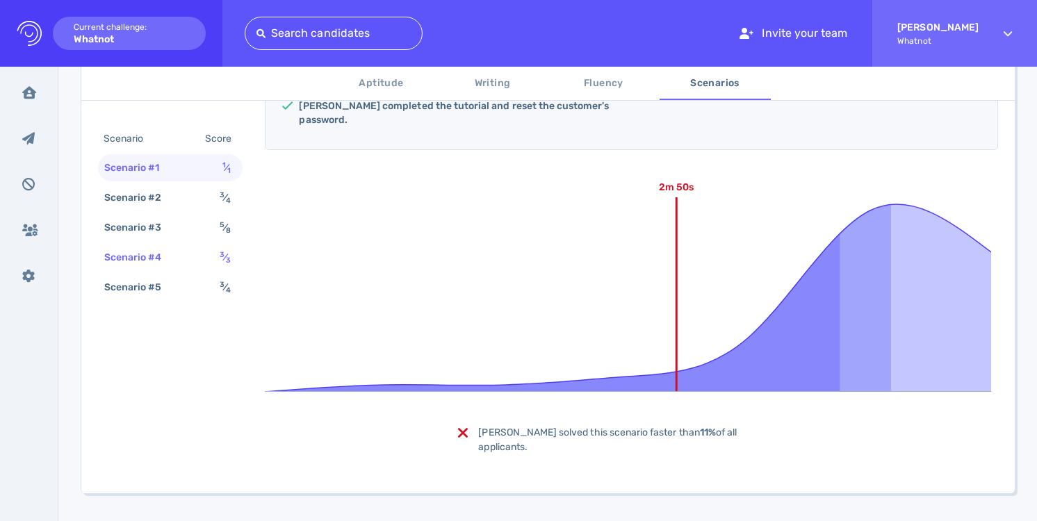
click at [188, 253] on div "Scenario #4 3 ⁄ 3" at bounding box center [170, 257] width 145 height 27
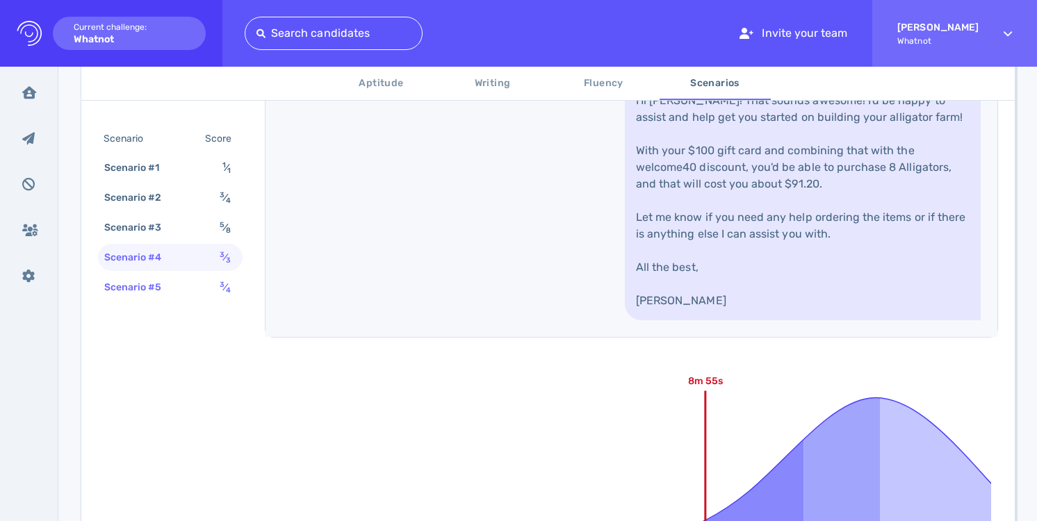
scroll to position [1080, 0]
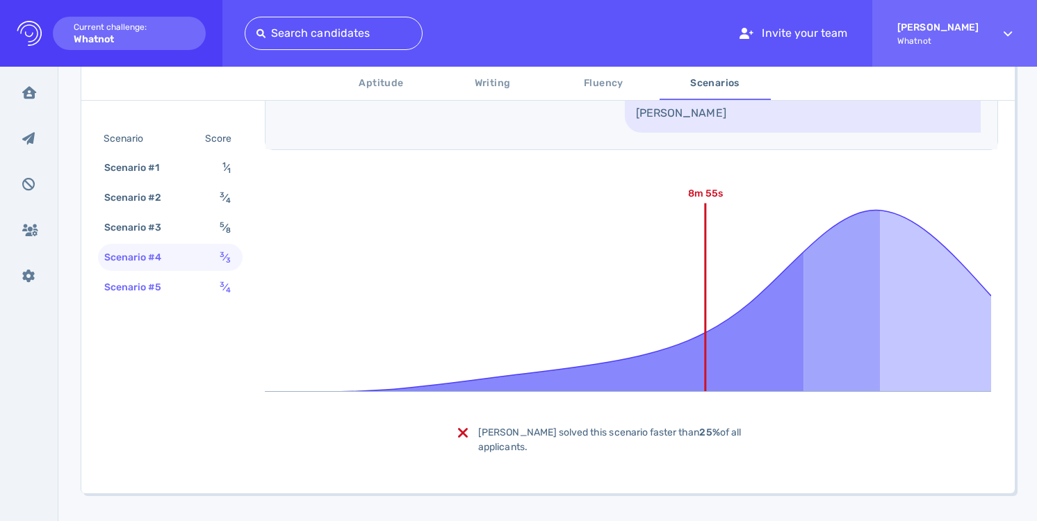
click at [186, 290] on div "Scenario #5 3 ⁄ 4" at bounding box center [170, 287] width 145 height 27
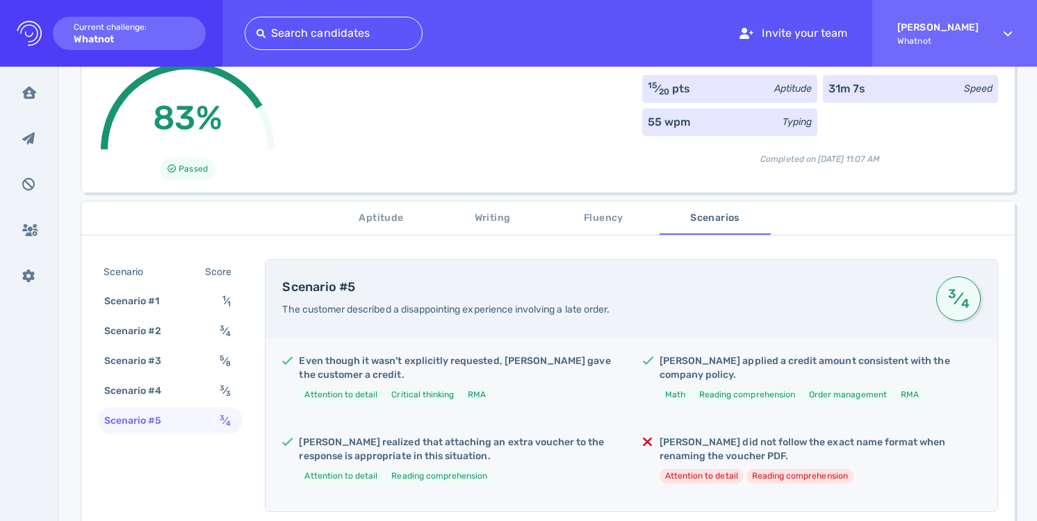
scroll to position [61, 0]
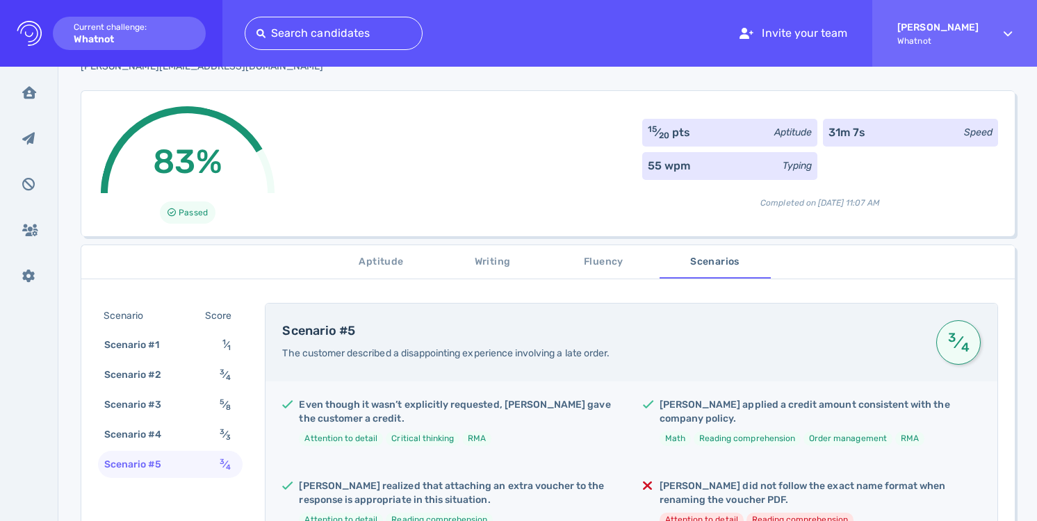
click at [359, 265] on span "Aptitude" at bounding box center [381, 262] width 94 height 17
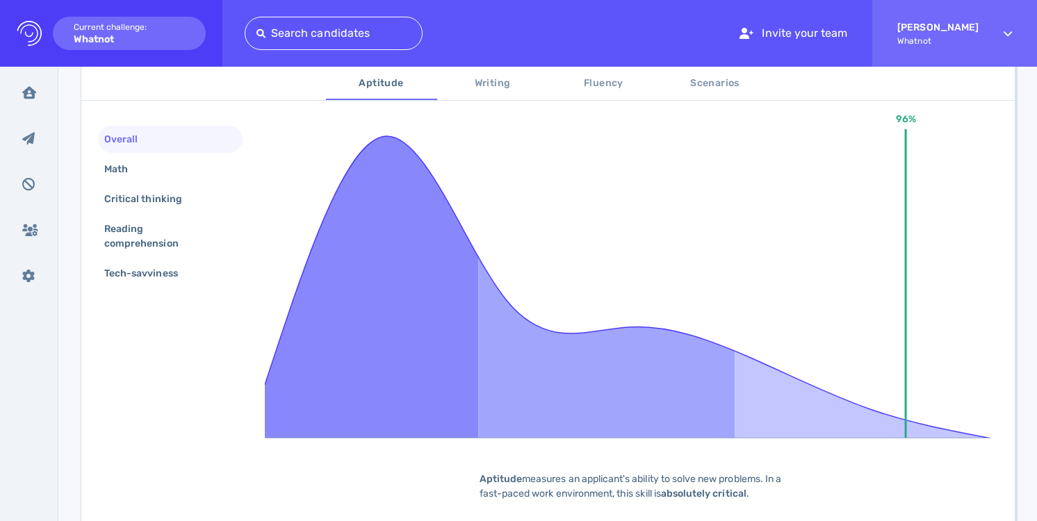
scroll to position [247, 0]
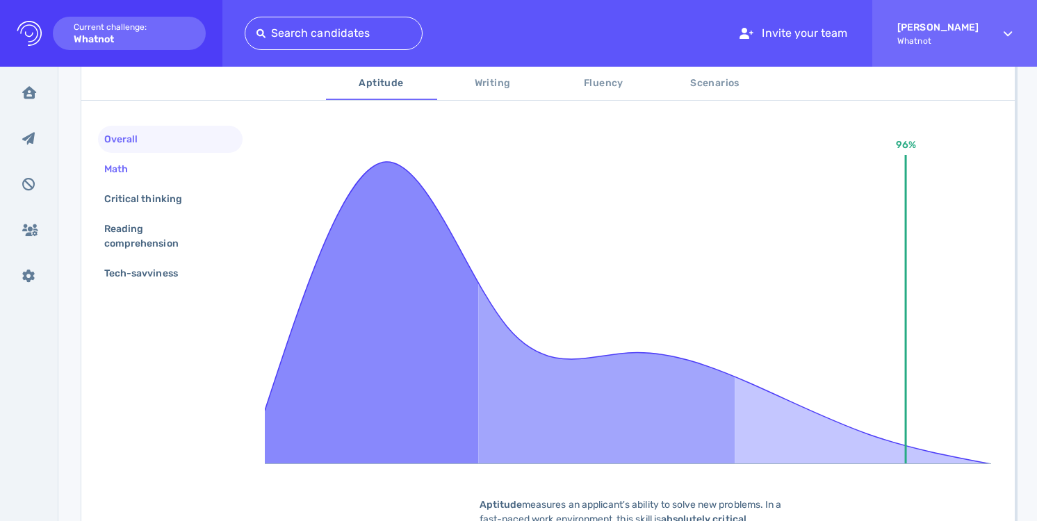
click at [112, 167] on div "Math" at bounding box center [122, 169] width 43 height 20
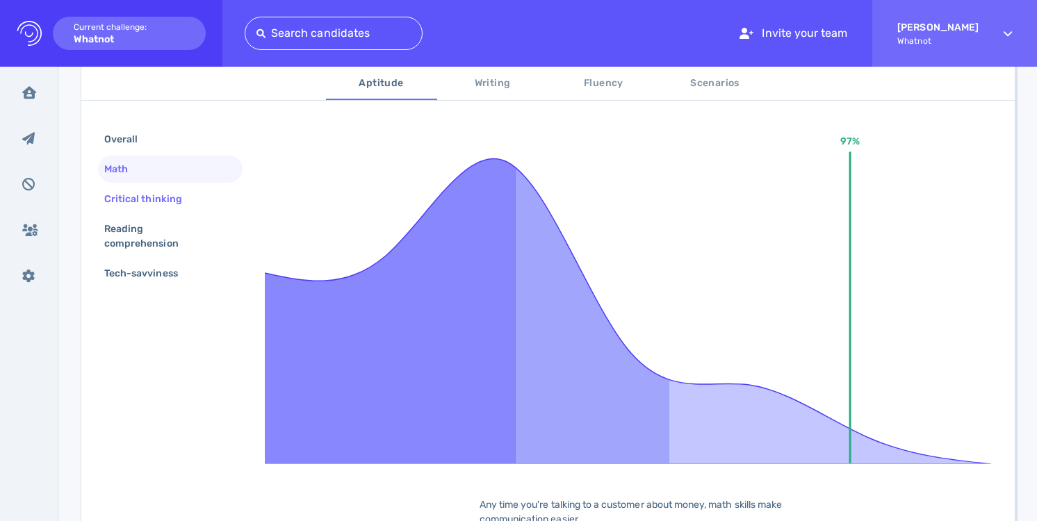
click at [123, 201] on div "Critical thinking" at bounding box center [149, 199] width 97 height 20
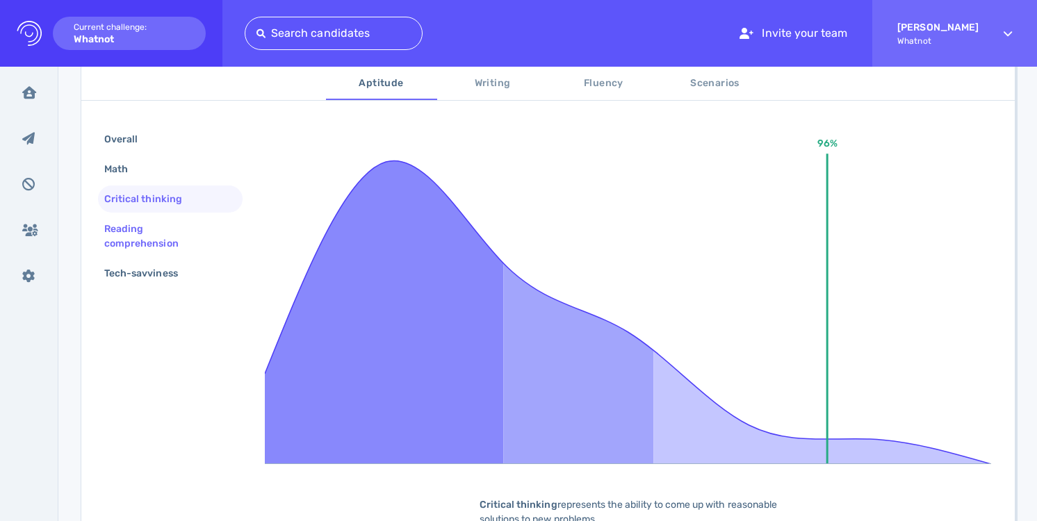
click at [124, 230] on div "Reading comprehension" at bounding box center [164, 236] width 126 height 35
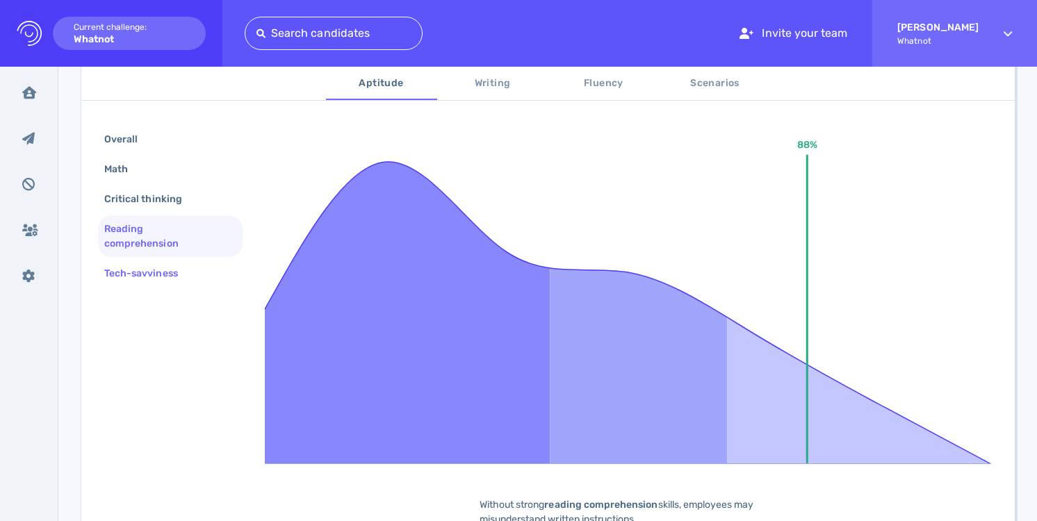
click at [123, 272] on div "Tech-savviness" at bounding box center [147, 273] width 93 height 20
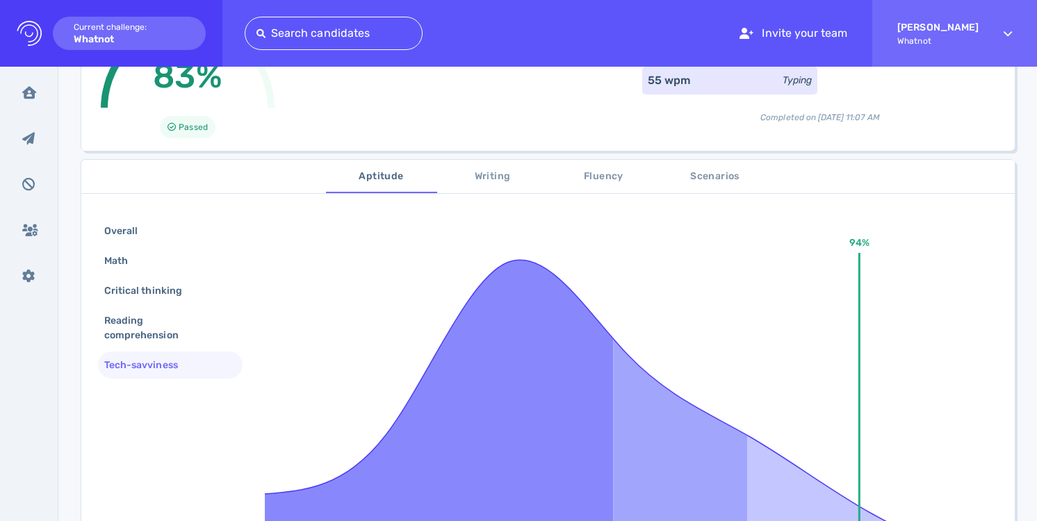
scroll to position [135, 0]
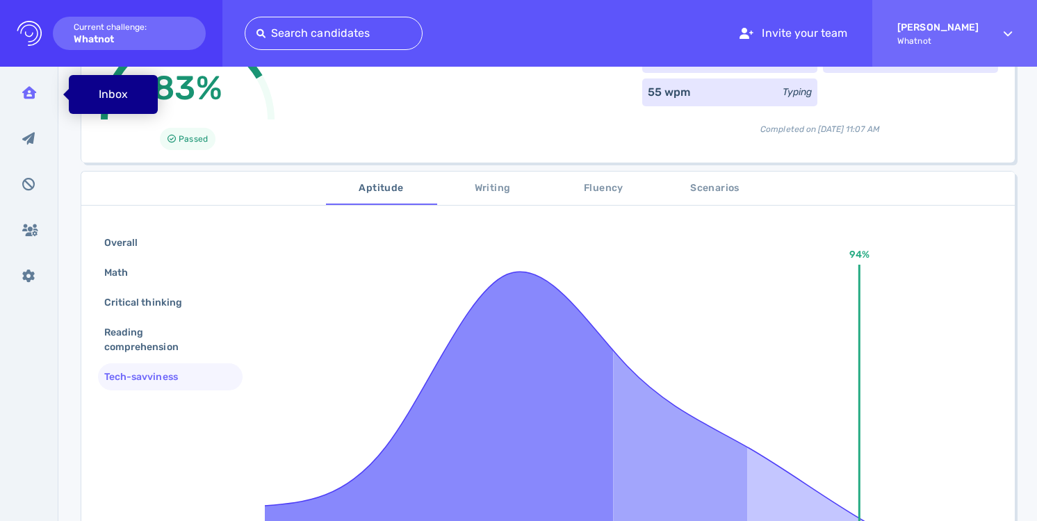
click at [31, 99] on div "Inbox" at bounding box center [29, 92] width 36 height 35
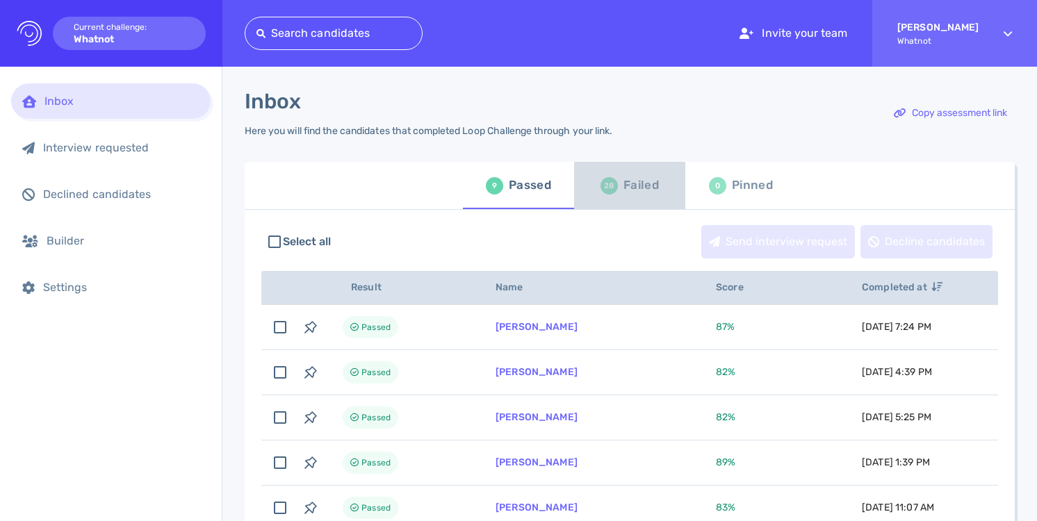
click at [640, 190] on div "Failed" at bounding box center [640, 185] width 35 height 21
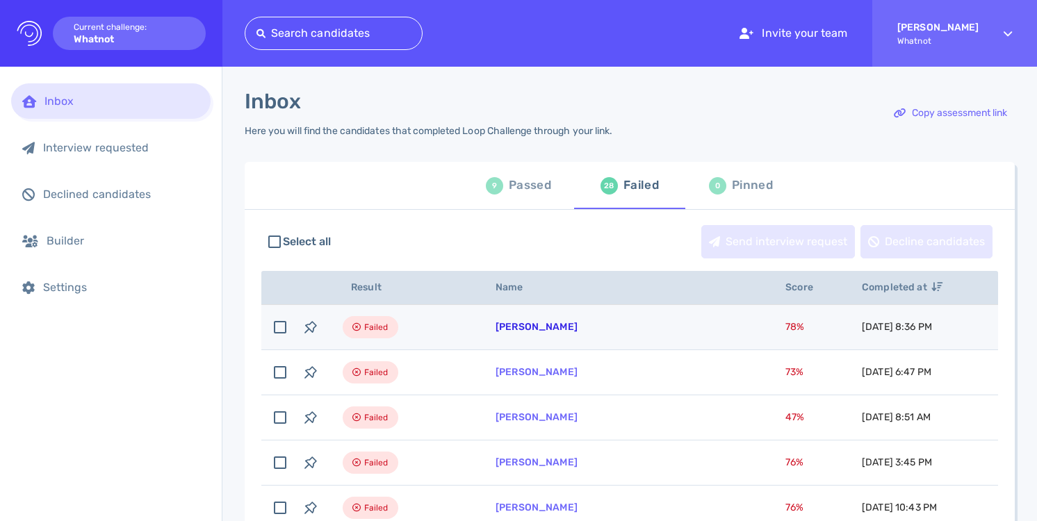
click at [545, 328] on link "[PERSON_NAME]" at bounding box center [536, 327] width 82 height 12
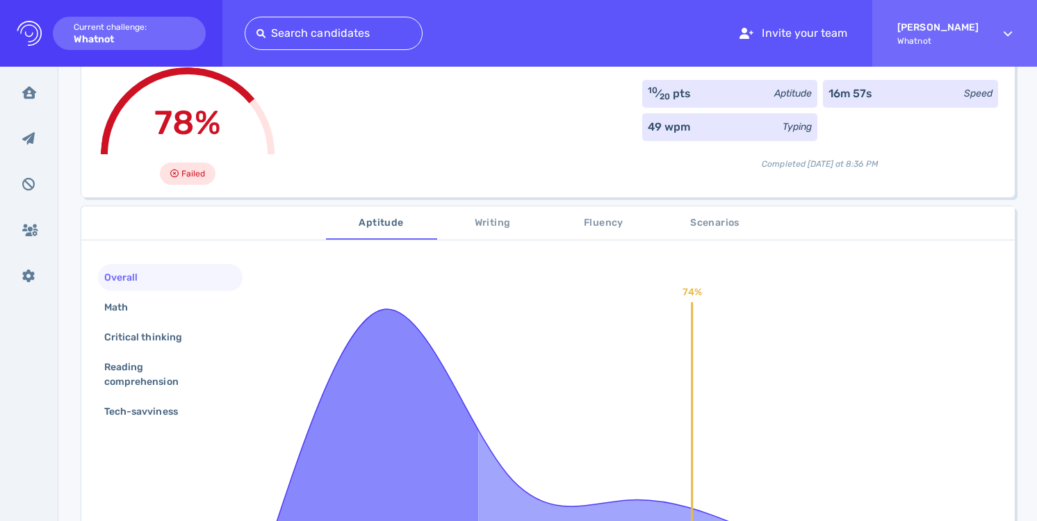
scroll to position [106, 0]
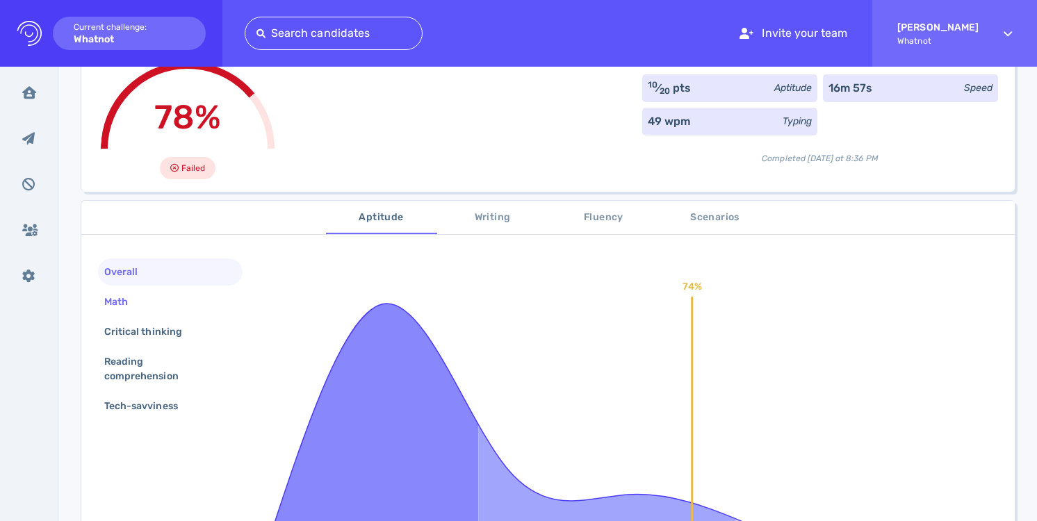
click at [179, 297] on div "Math" at bounding box center [170, 301] width 145 height 27
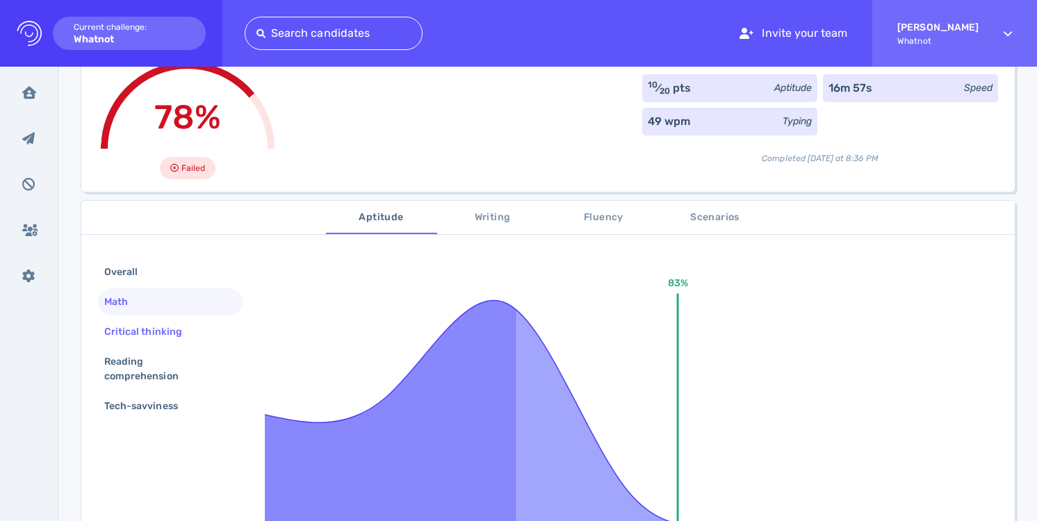
click at [176, 331] on div "Critical thinking" at bounding box center [149, 332] width 97 height 20
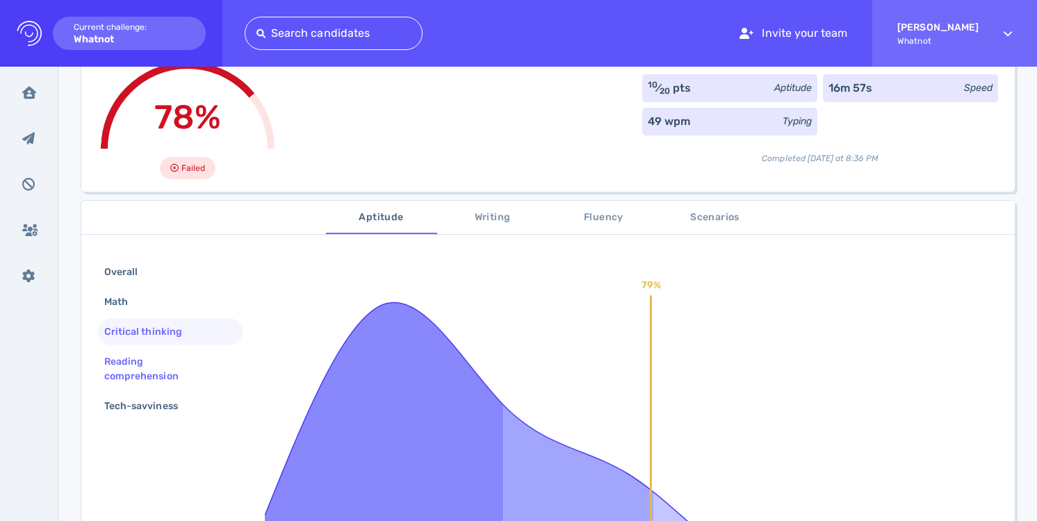
click at [172, 361] on div "Reading comprehension" at bounding box center [164, 369] width 126 height 35
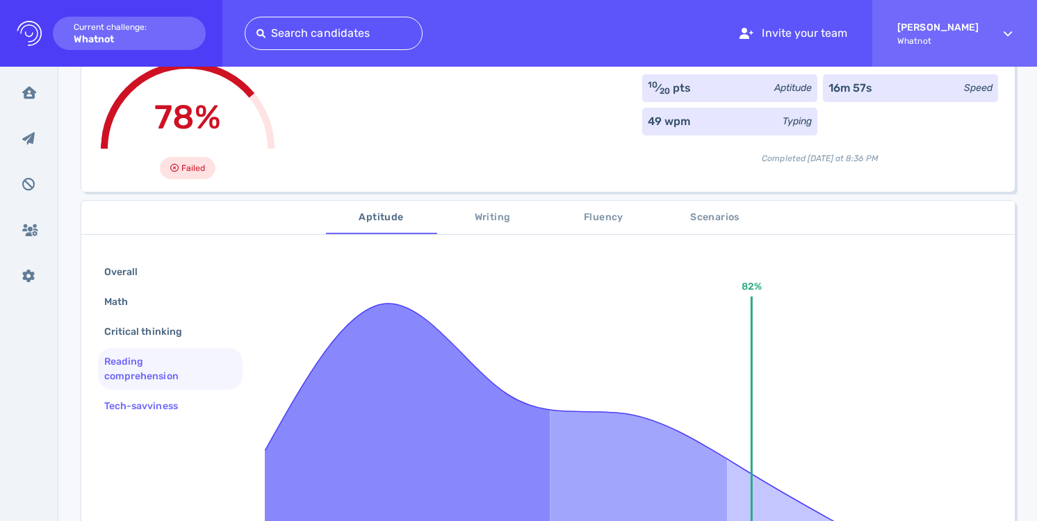
click at [172, 397] on div "Tech-savviness" at bounding box center [147, 406] width 93 height 20
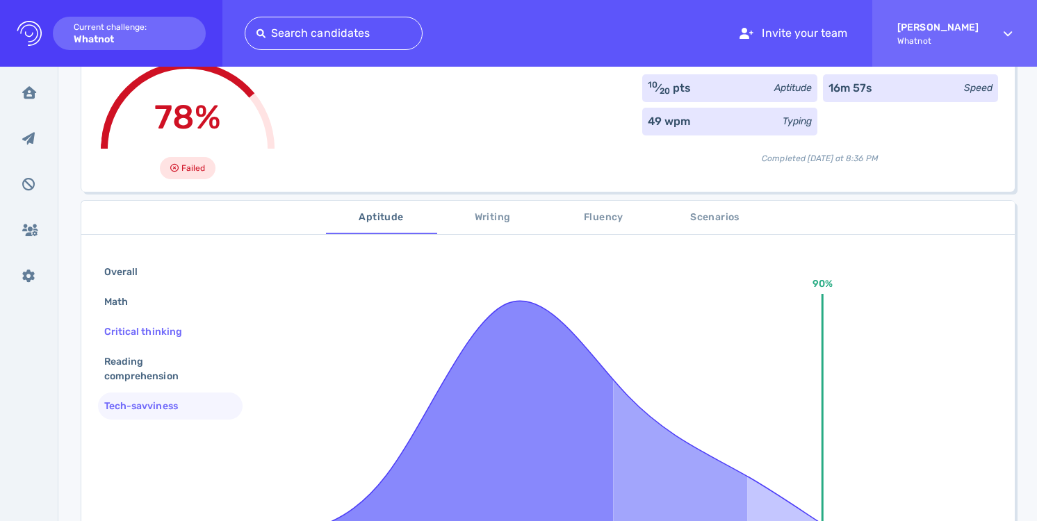
scroll to position [108, 0]
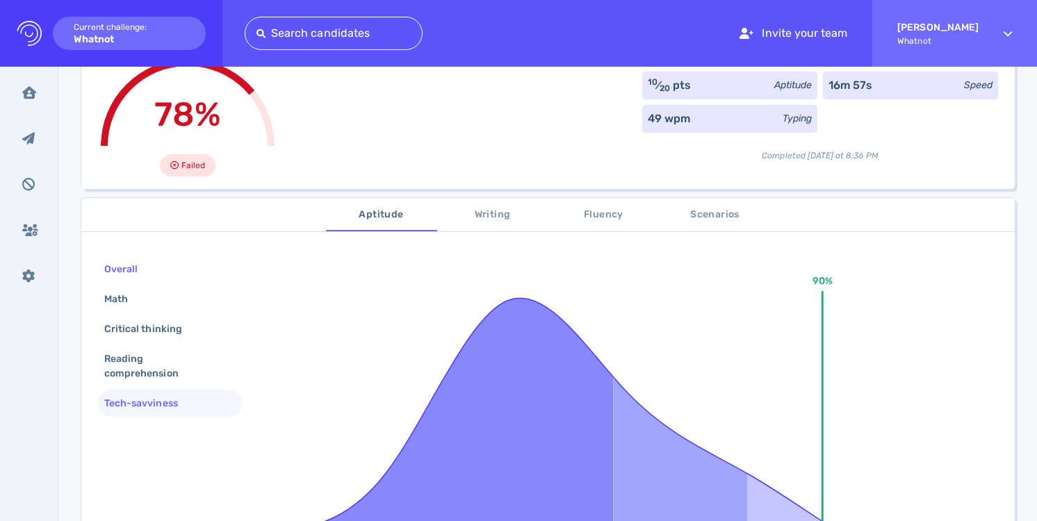
click at [177, 281] on div "Overall" at bounding box center [170, 269] width 145 height 27
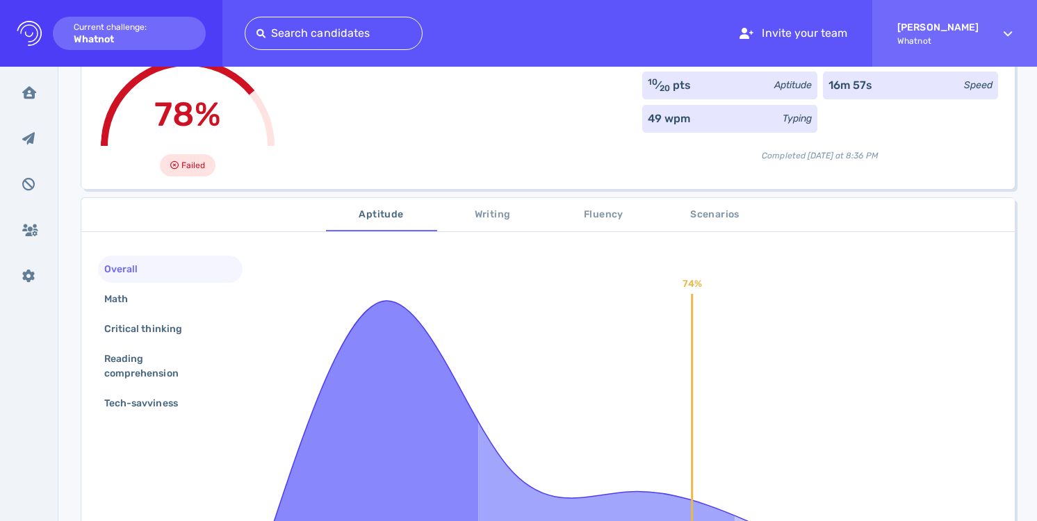
click at [483, 222] on span "Writing" at bounding box center [492, 214] width 94 height 17
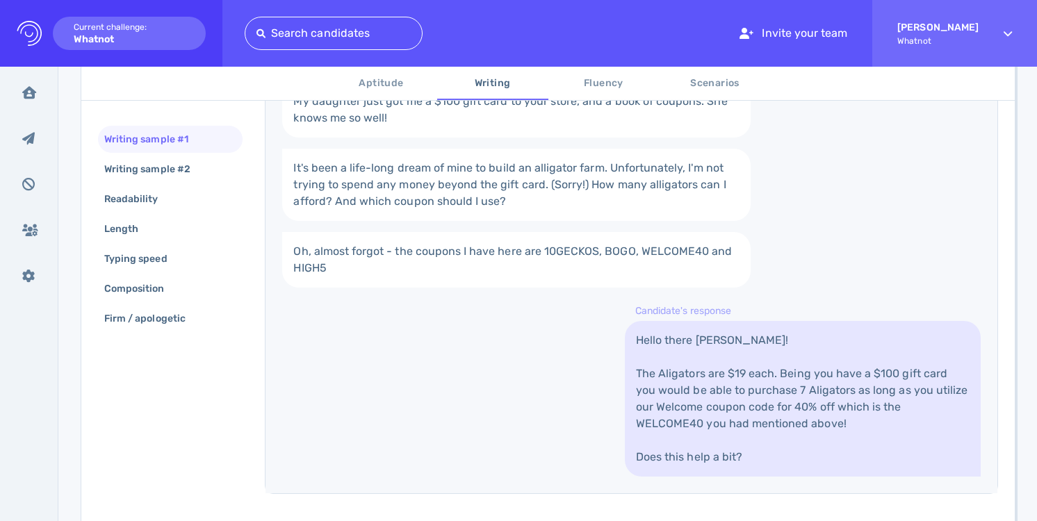
scroll to position [368, 0]
click at [618, 83] on span "Fluency" at bounding box center [603, 83] width 94 height 17
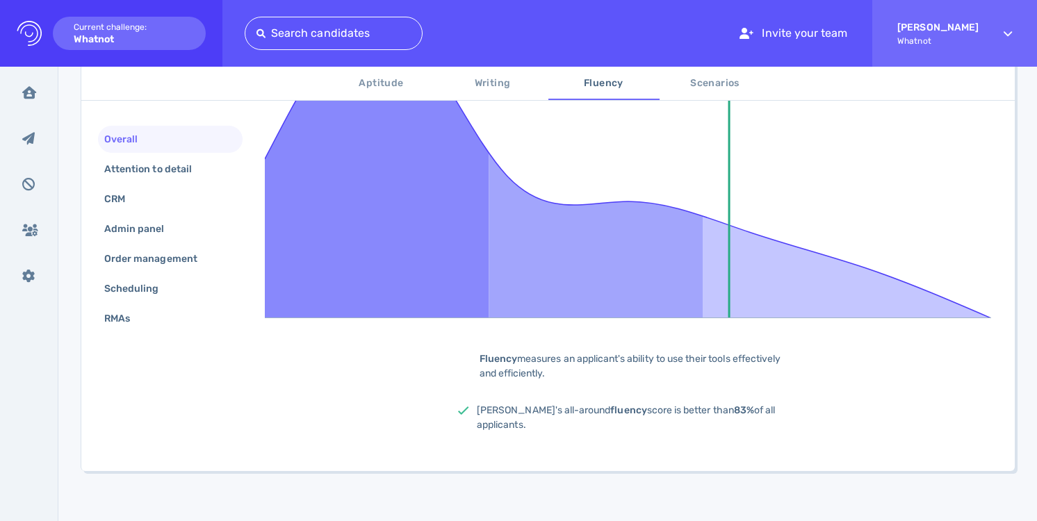
scroll to position [393, 0]
click at [502, 95] on button "Writing" at bounding box center [492, 83] width 111 height 33
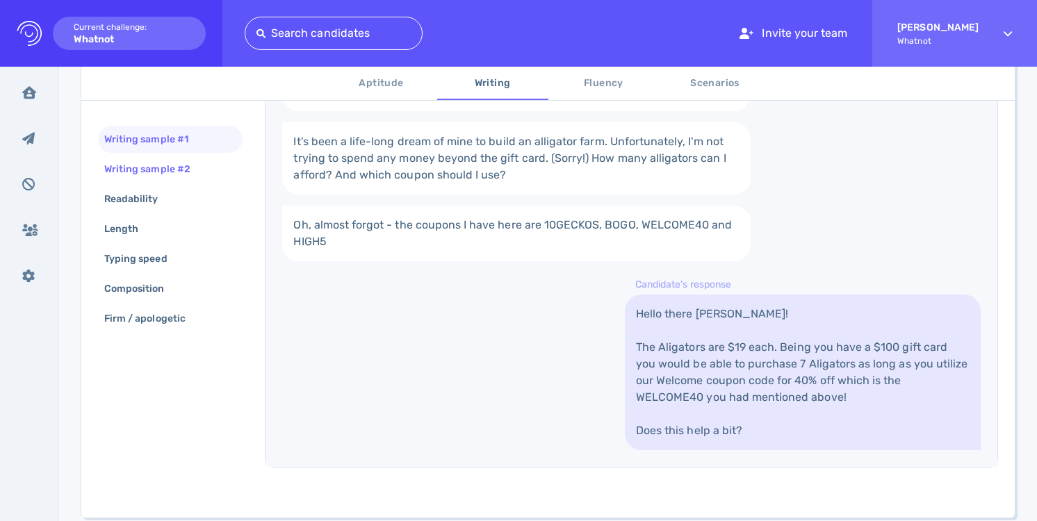
click at [209, 171] on div "Writing sample #2" at bounding box center [170, 169] width 145 height 27
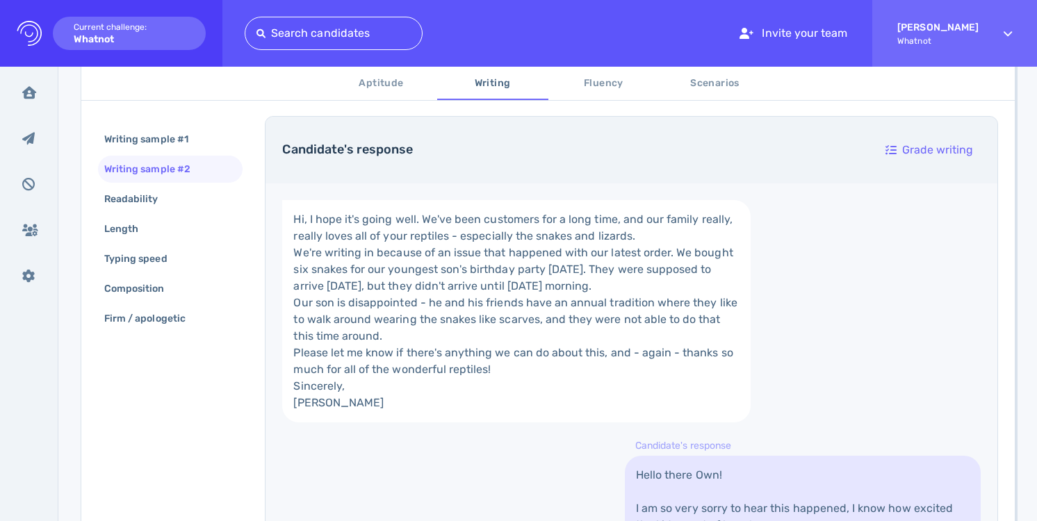
scroll to position [242, 0]
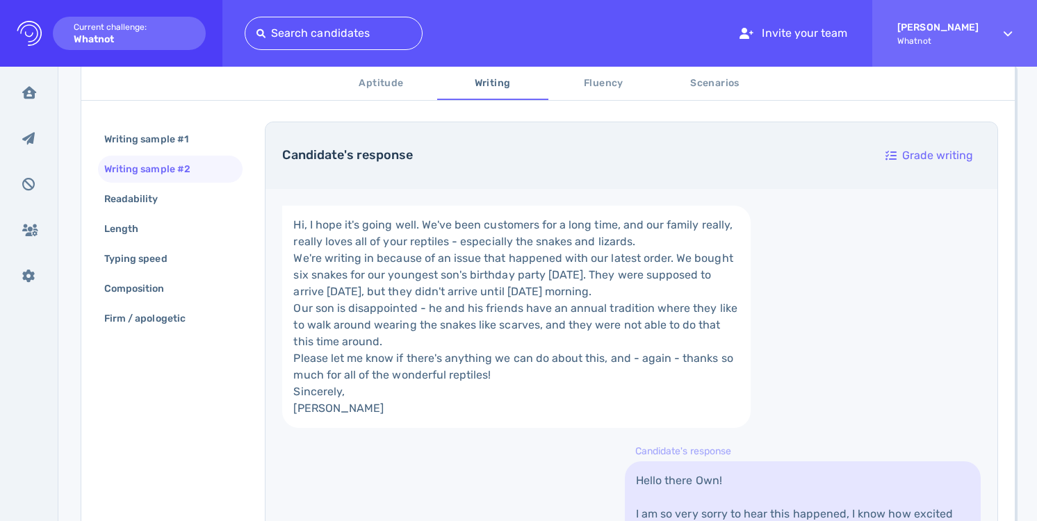
click at [614, 86] on span "Fluency" at bounding box center [603, 83] width 94 height 17
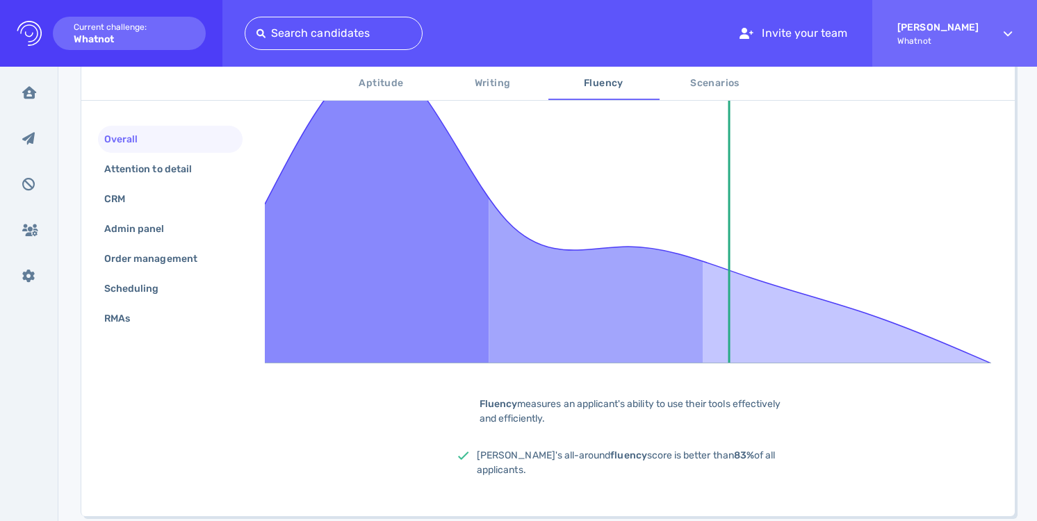
scroll to position [399, 0]
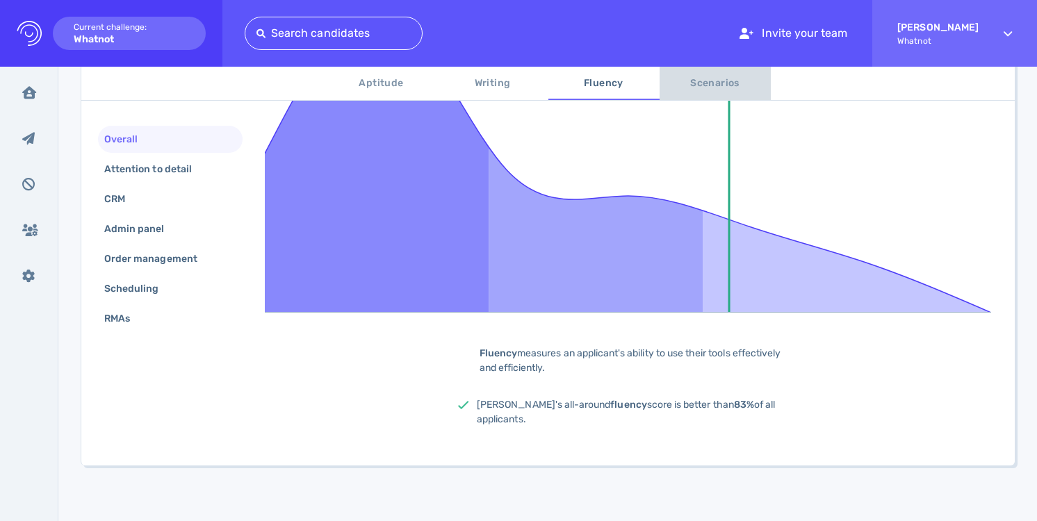
click at [718, 86] on span "Scenarios" at bounding box center [715, 83] width 94 height 17
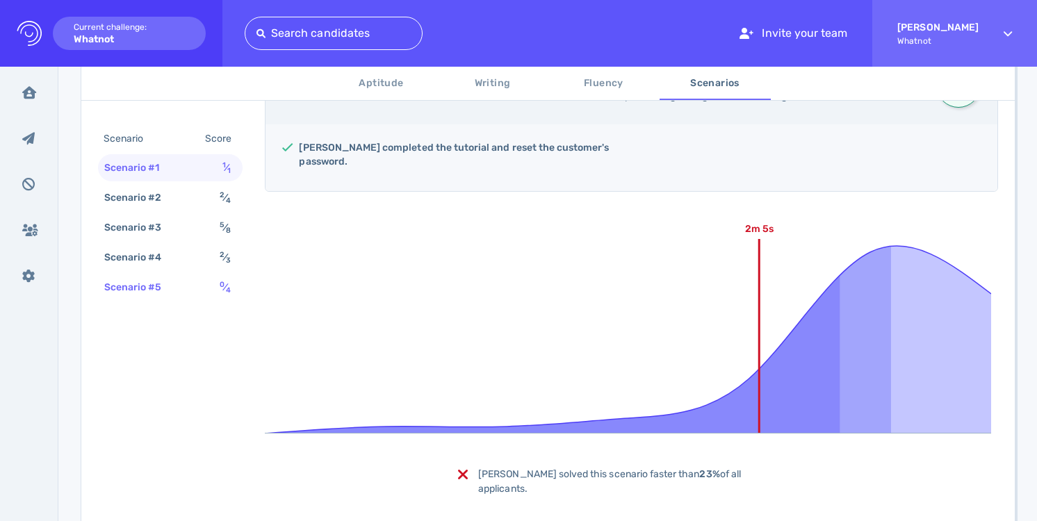
scroll to position [317, 0]
click at [204, 288] on div "Scenario #5 0 ⁄ 4" at bounding box center [170, 287] width 145 height 27
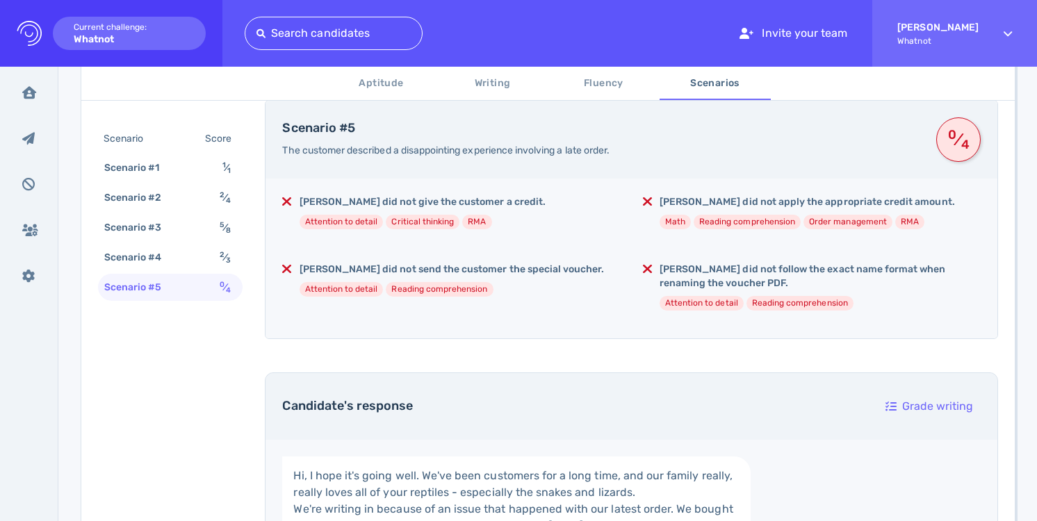
scroll to position [258, 0]
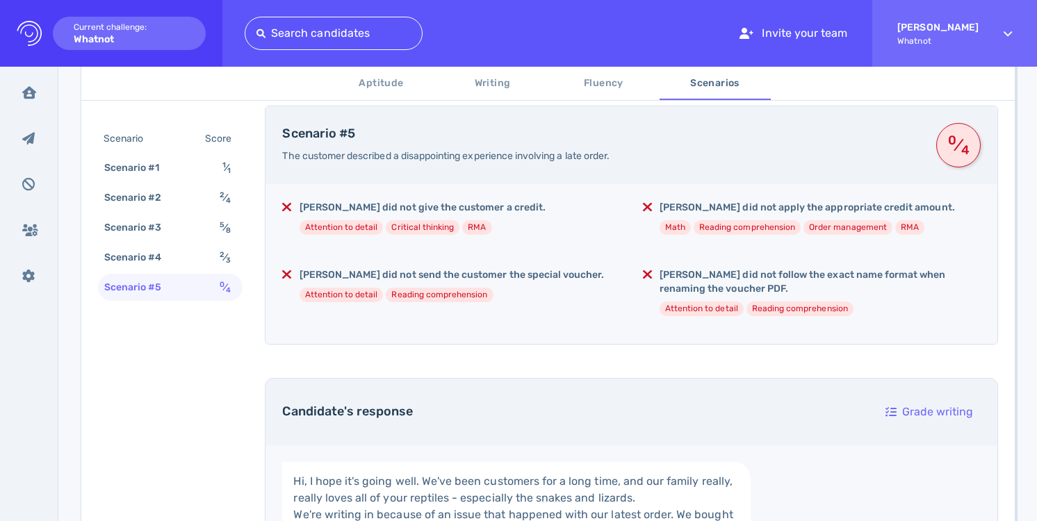
click at [399, 86] on span "Aptitude" at bounding box center [381, 83] width 94 height 17
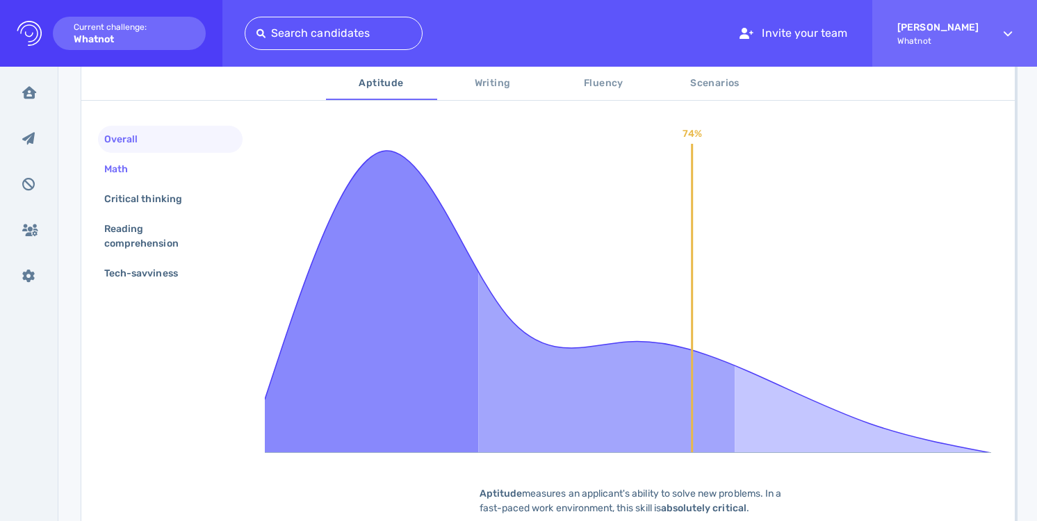
click at [159, 175] on div "Math" at bounding box center [170, 169] width 145 height 27
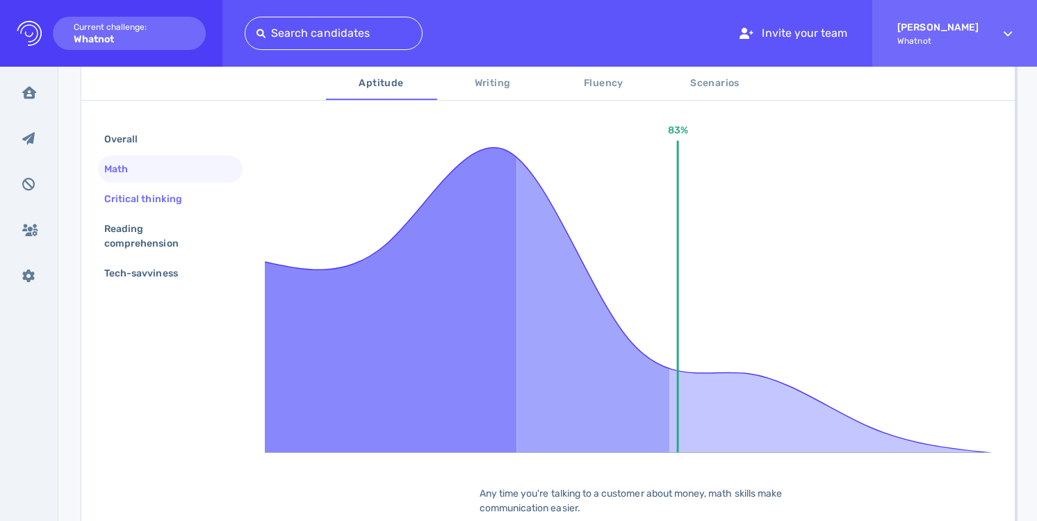
click at [151, 195] on div "Critical thinking" at bounding box center [149, 199] width 97 height 20
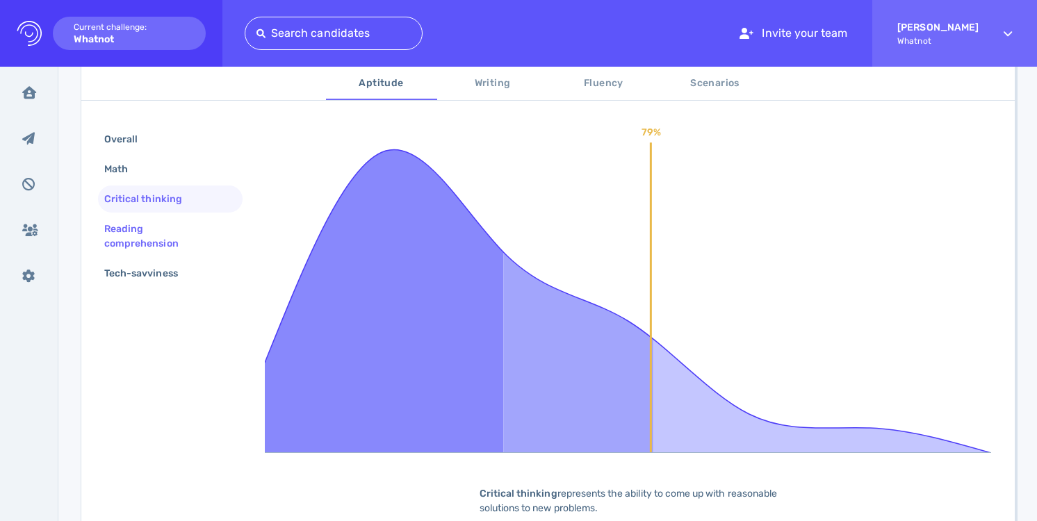
click at [143, 233] on div "Reading comprehension" at bounding box center [164, 236] width 126 height 35
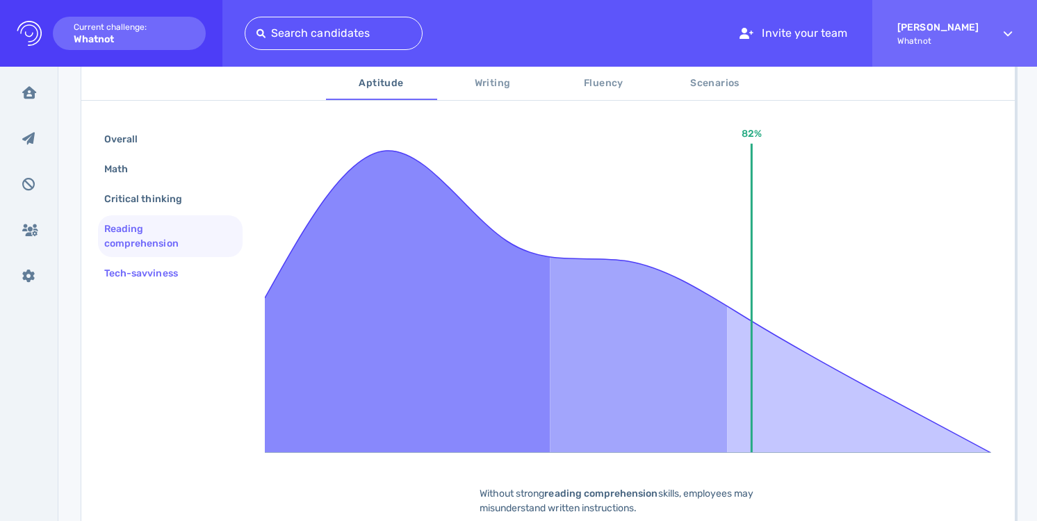
click at [142, 274] on div "Tech-savviness" at bounding box center [147, 273] width 93 height 20
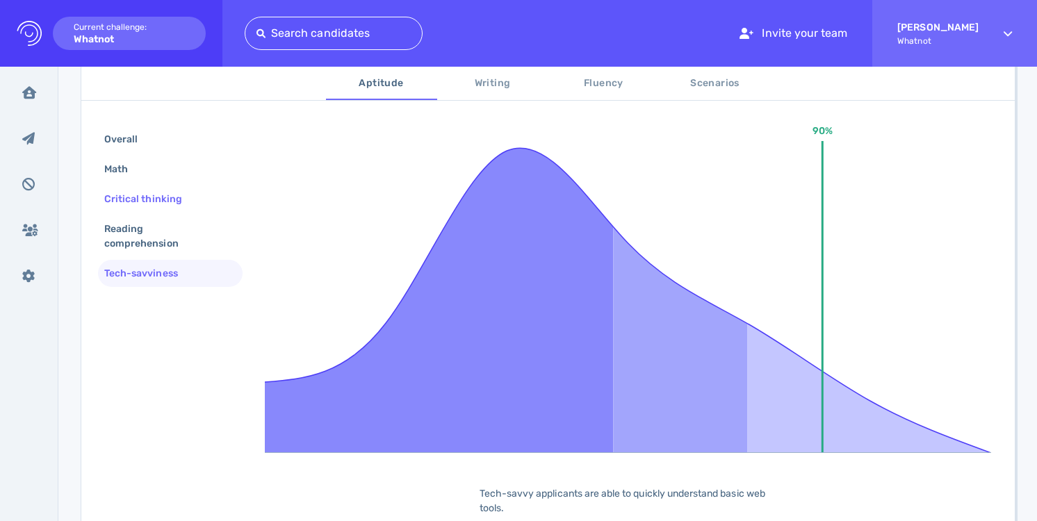
click at [173, 197] on div "Critical thinking" at bounding box center [149, 199] width 97 height 20
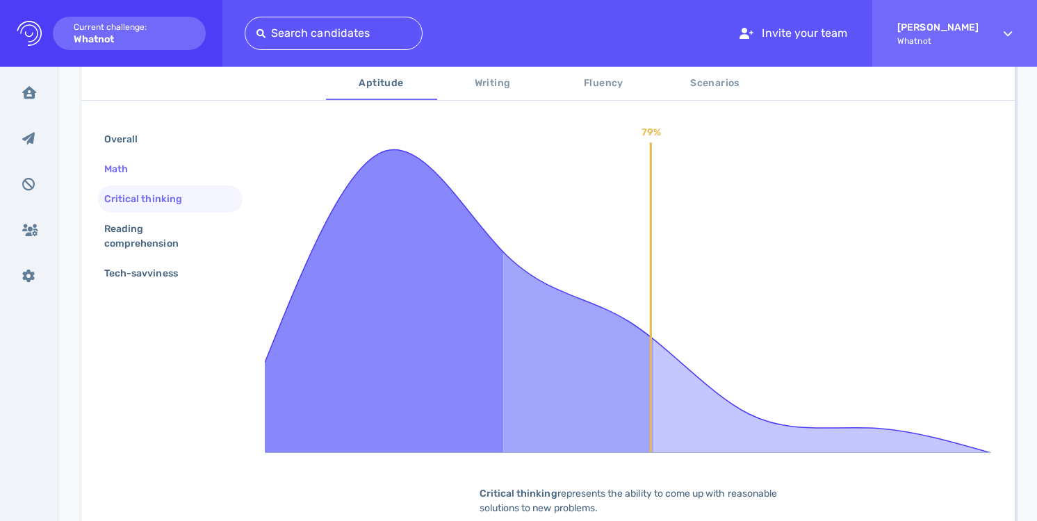
click at [173, 160] on div "Math" at bounding box center [170, 169] width 145 height 27
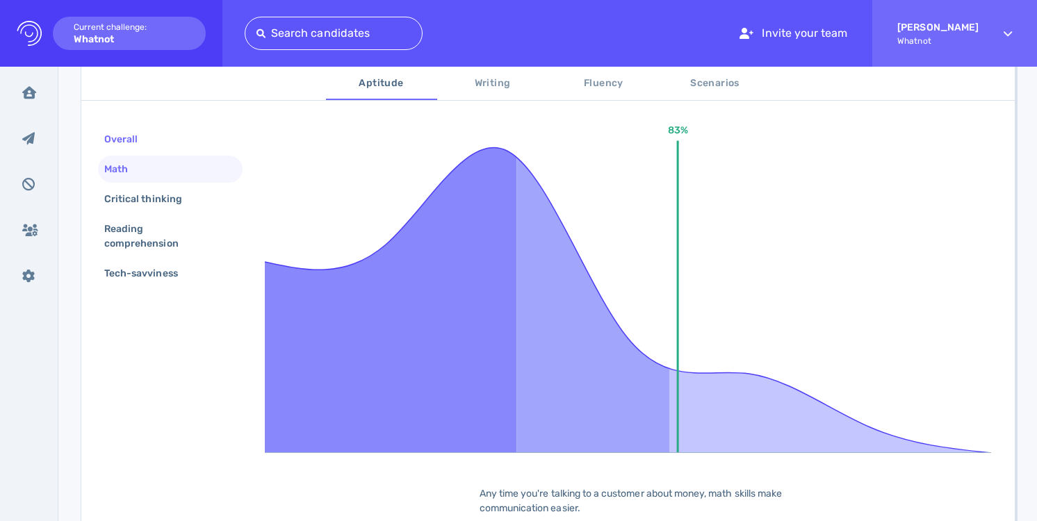
click at [173, 138] on div "Overall" at bounding box center [170, 139] width 145 height 27
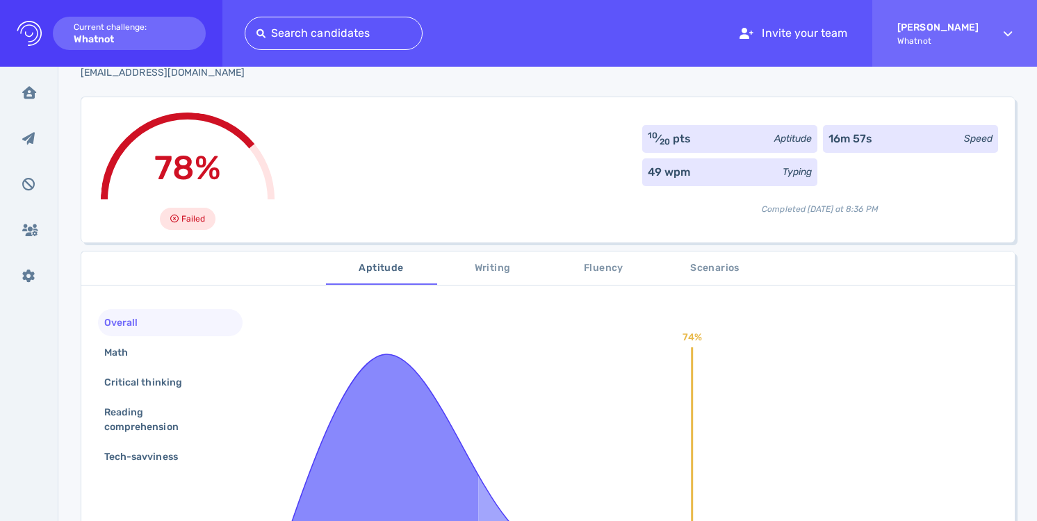
scroll to position [106, 0]
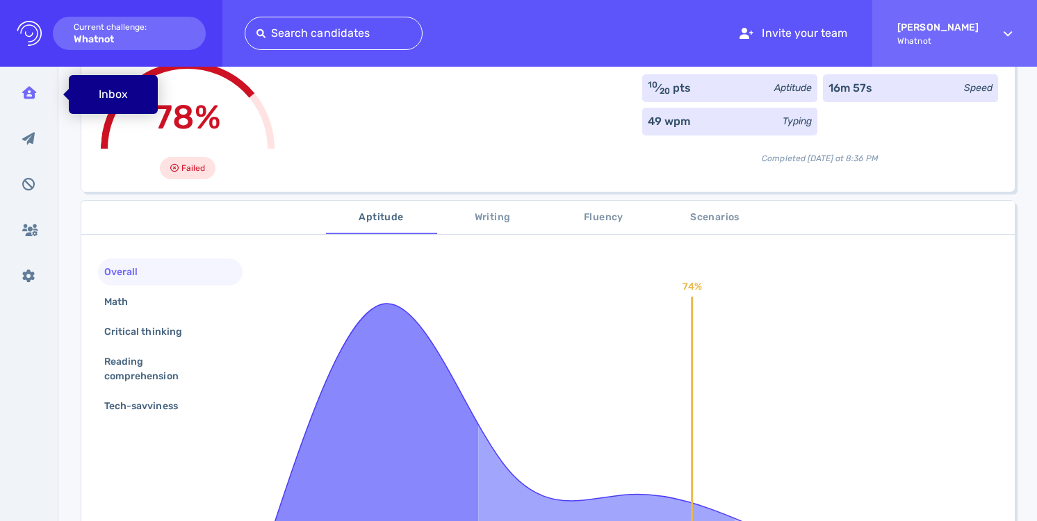
click at [43, 106] on div "Inbox" at bounding box center [29, 92] width 36 height 35
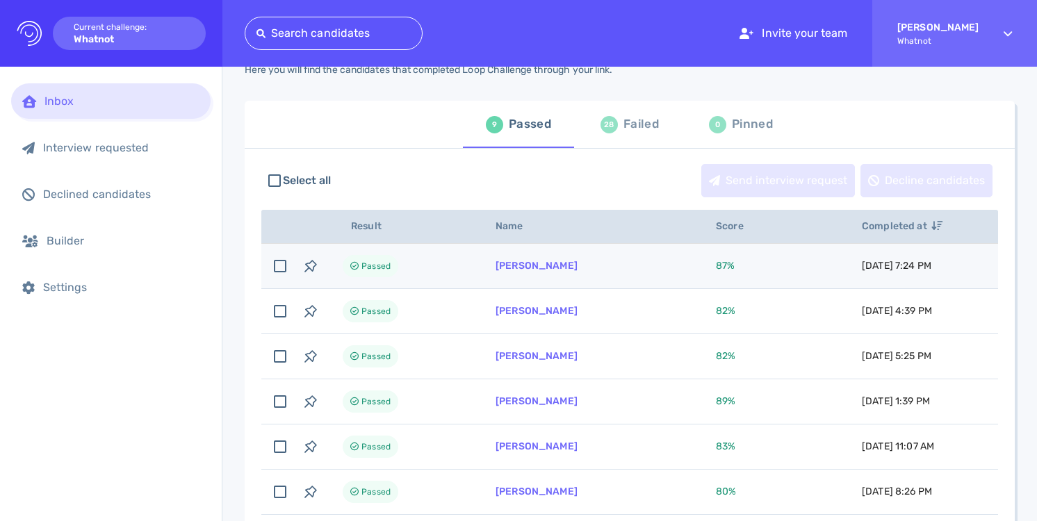
scroll to position [66, 0]
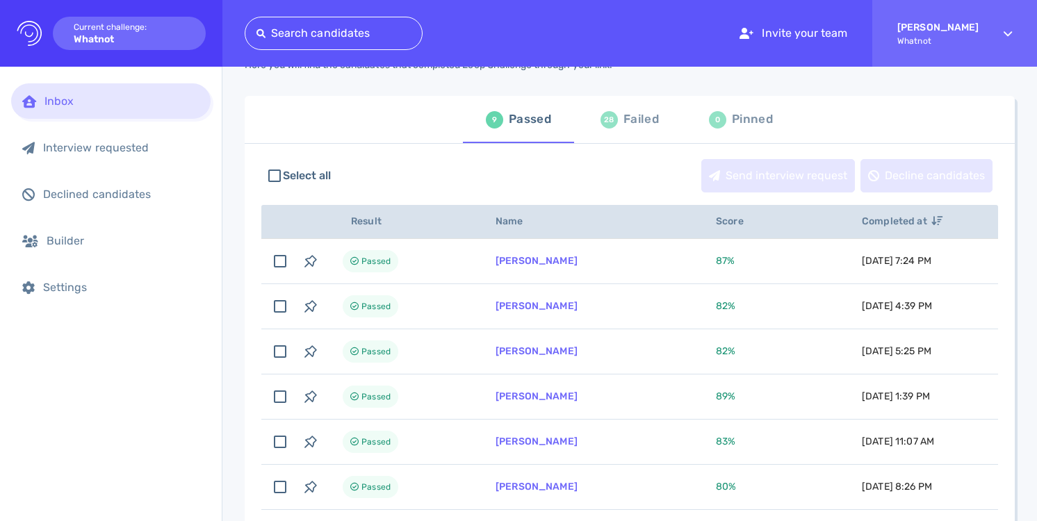
click at [627, 133] on div "28 Failed" at bounding box center [629, 119] width 58 height 39
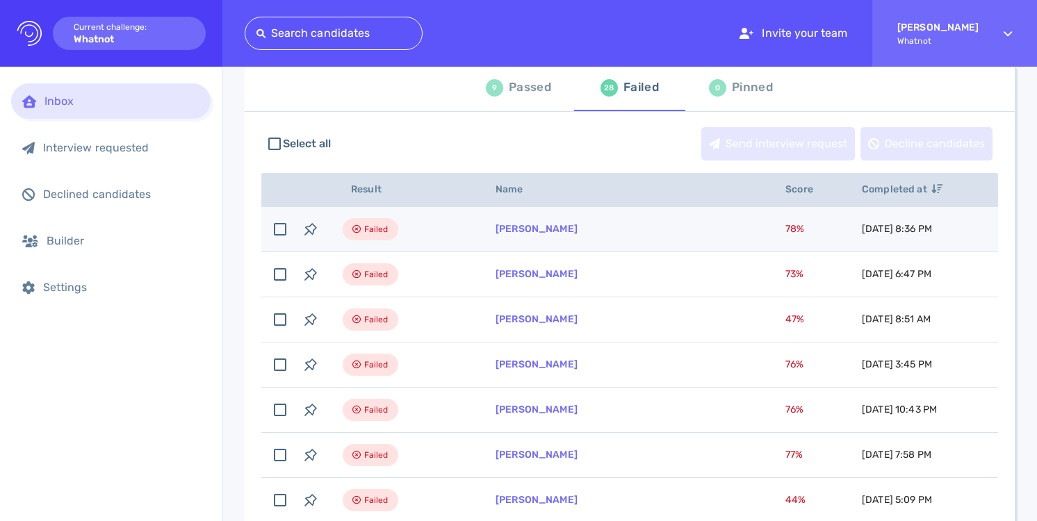
scroll to position [99, 0]
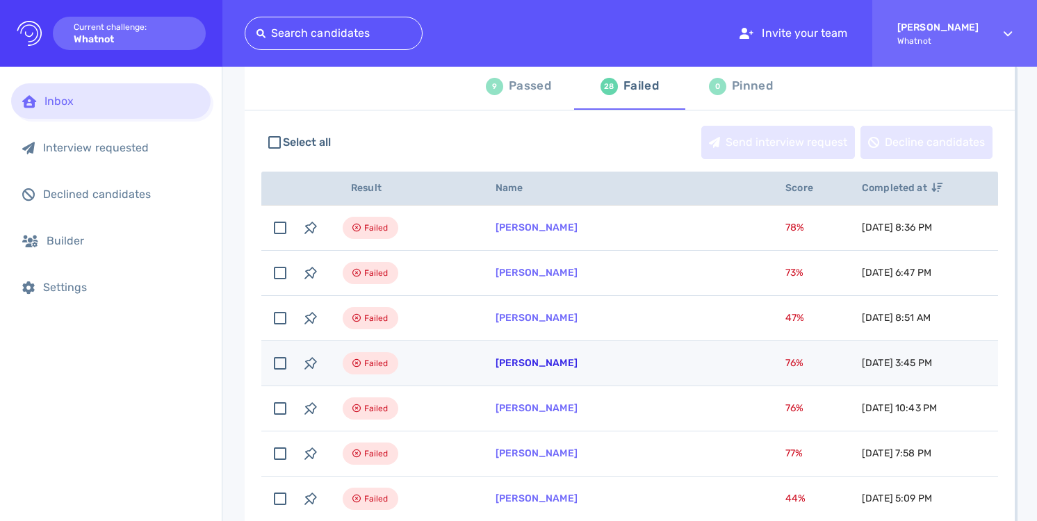
click at [541, 366] on link "[PERSON_NAME]" at bounding box center [536, 363] width 82 height 12
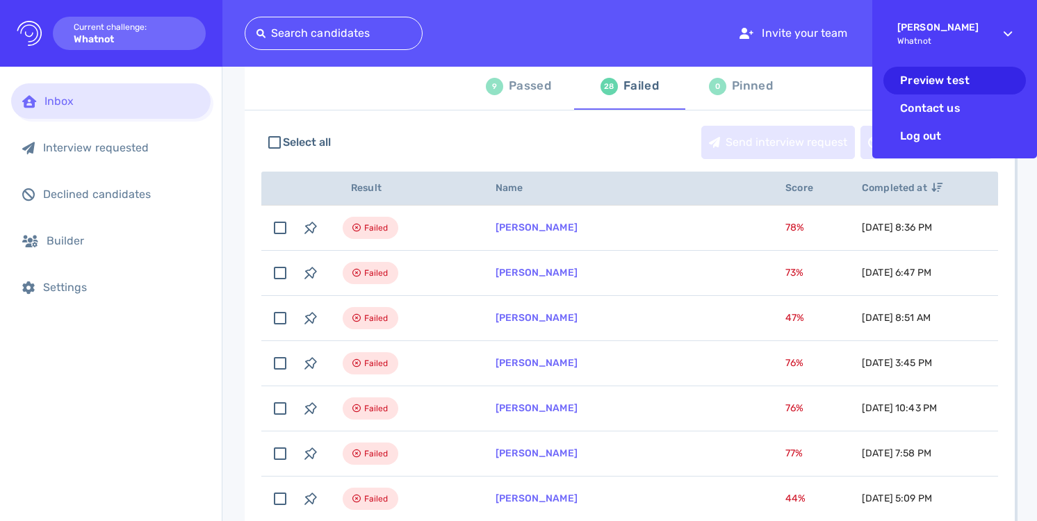
click at [956, 77] on li "Preview test" at bounding box center [954, 81] width 142 height 28
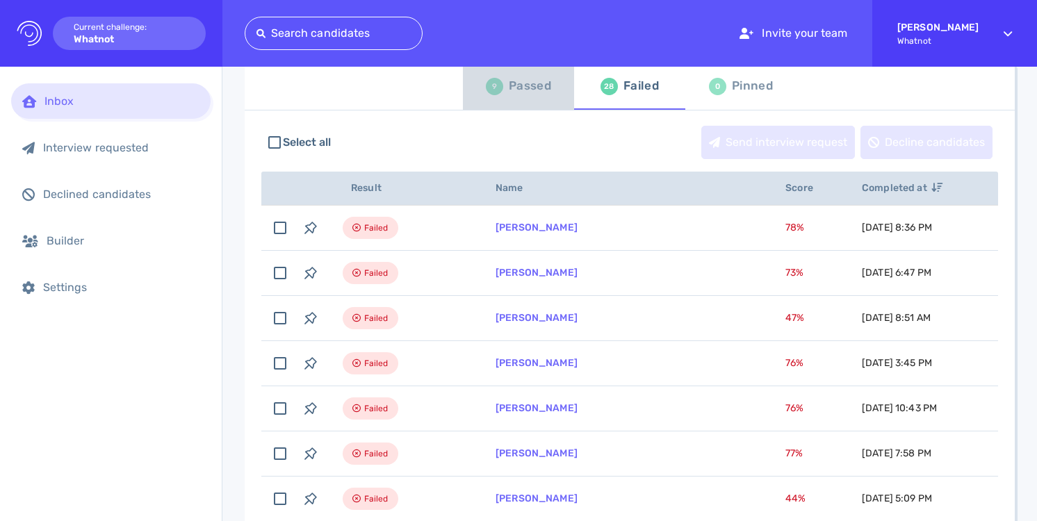
click at [501, 93] on div "9 Passed" at bounding box center [518, 86] width 65 height 39
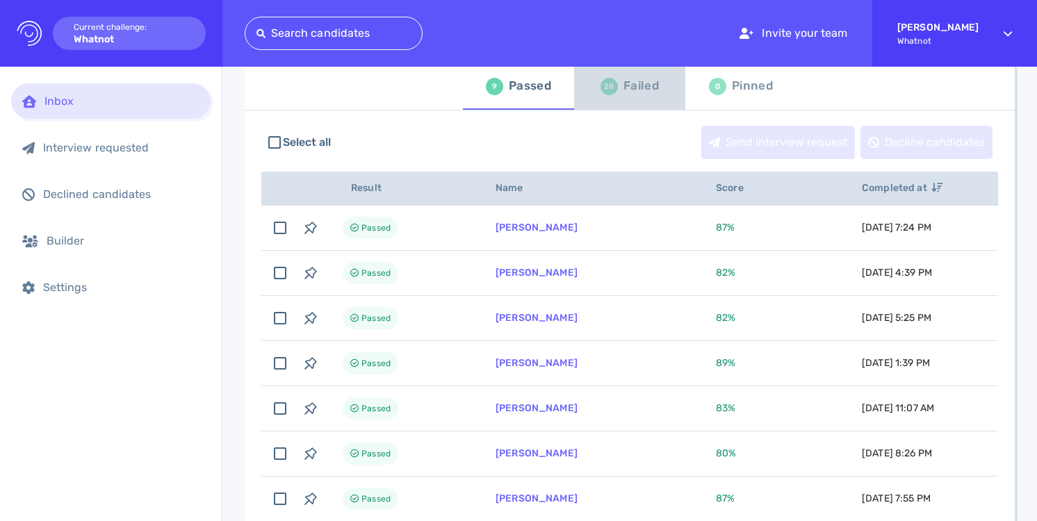
click at [623, 94] on div "Failed" at bounding box center [640, 86] width 35 height 21
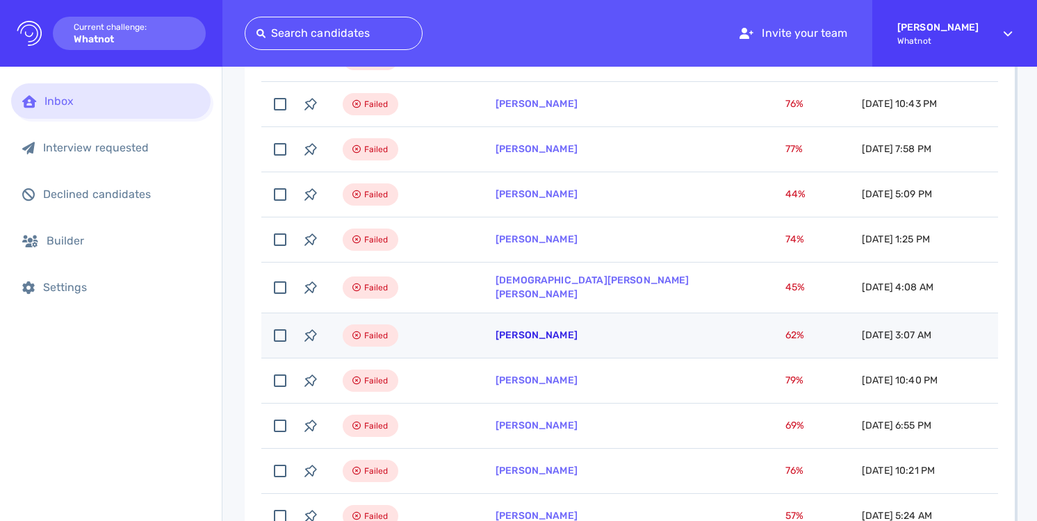
scroll to position [408, 0]
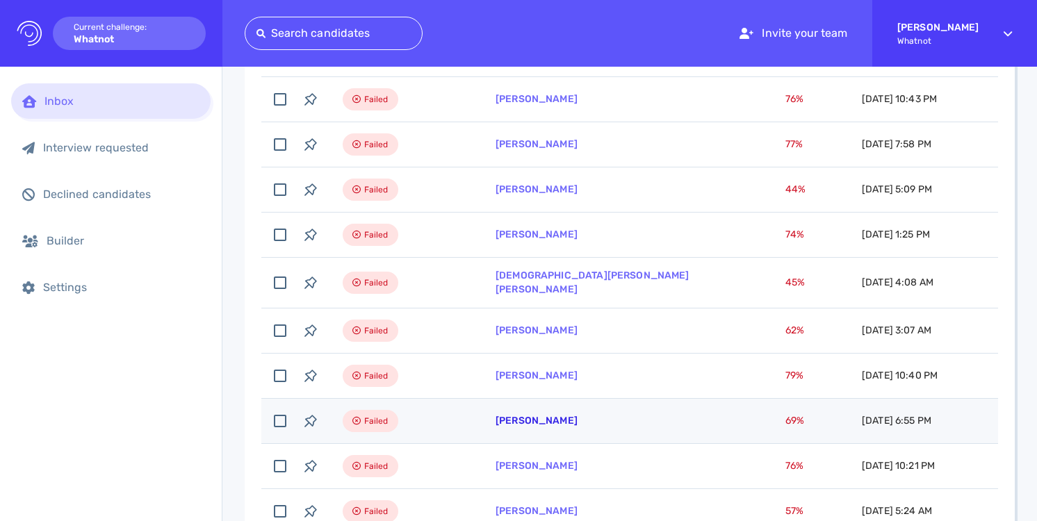
click at [537, 418] on link "[PERSON_NAME]" at bounding box center [536, 421] width 82 height 12
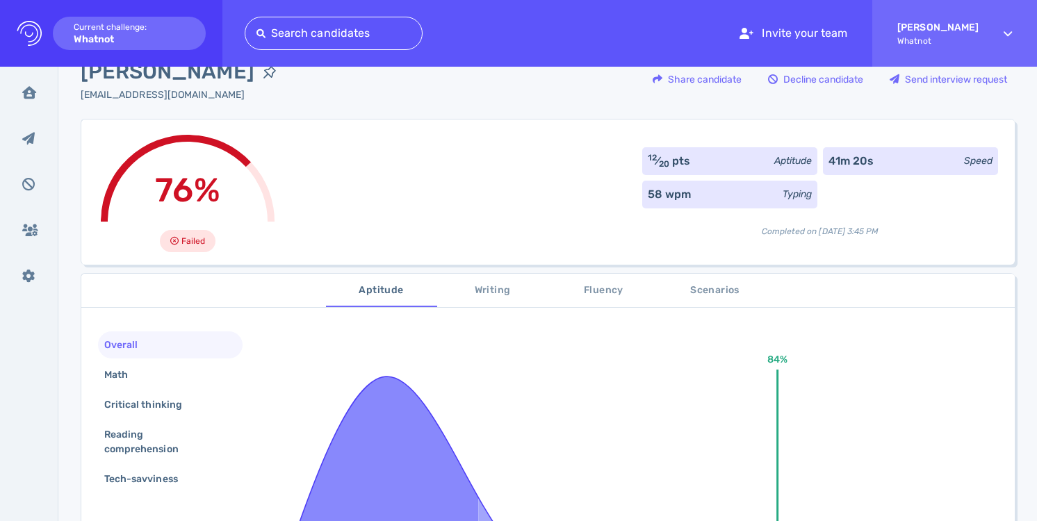
scroll to position [59, 0]
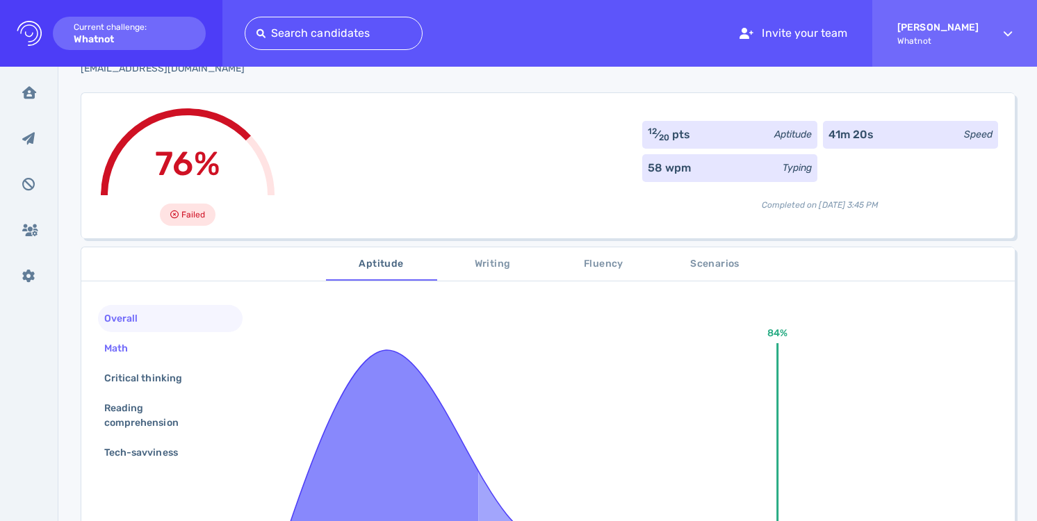
click at [182, 341] on div "Math" at bounding box center [170, 348] width 145 height 27
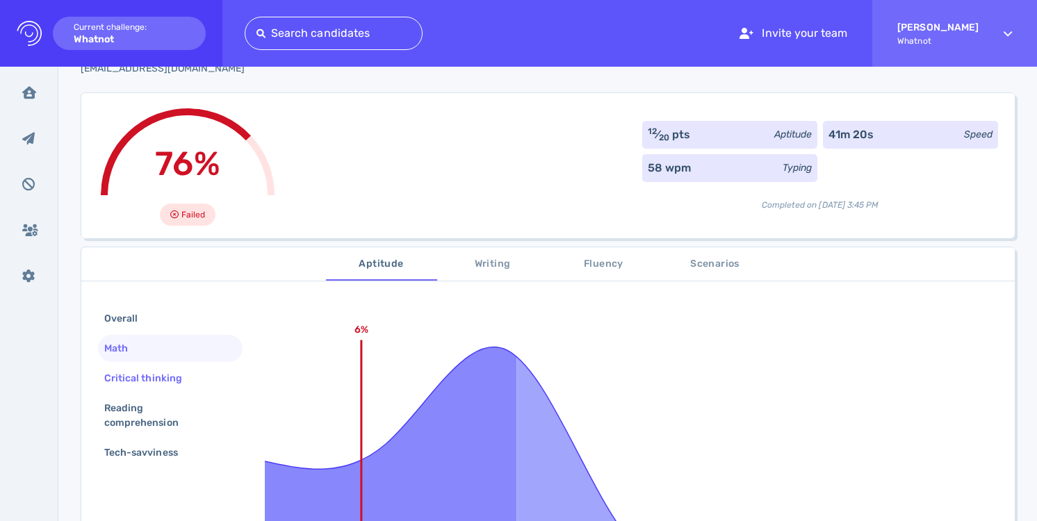
click at [180, 386] on div "Critical thinking" at bounding box center [149, 378] width 97 height 20
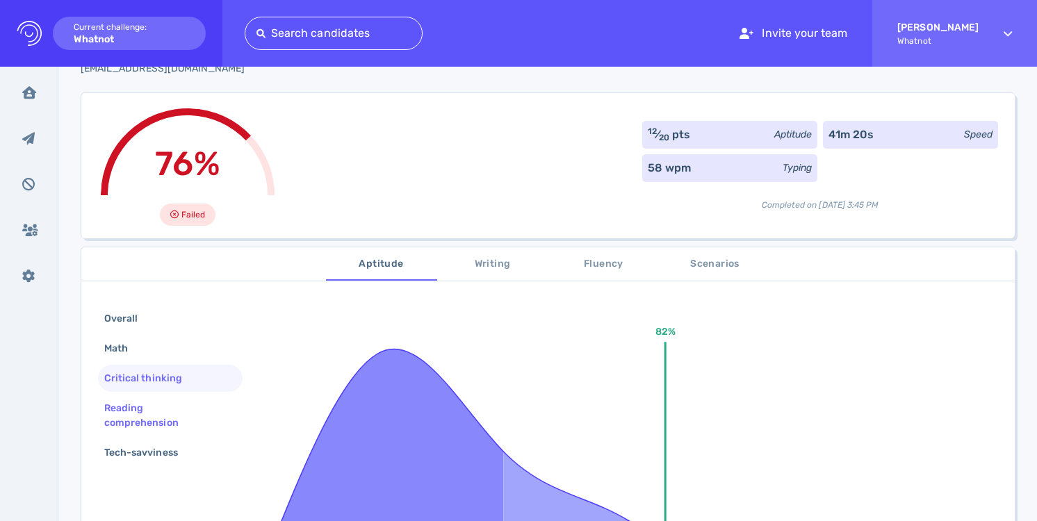
click at [180, 415] on div "Reading comprehension" at bounding box center [164, 415] width 126 height 35
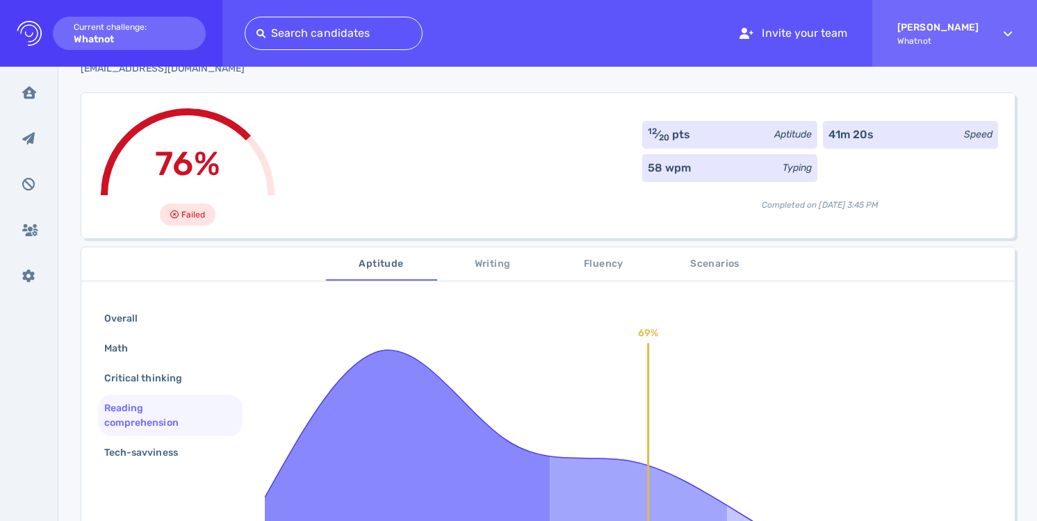
click at [179, 438] on div "Overall Math Critical thinking Reading comprehension Tech-savviness" at bounding box center [170, 387] width 145 height 164
click at [179, 445] on div "Tech-savviness" at bounding box center [147, 453] width 93 height 20
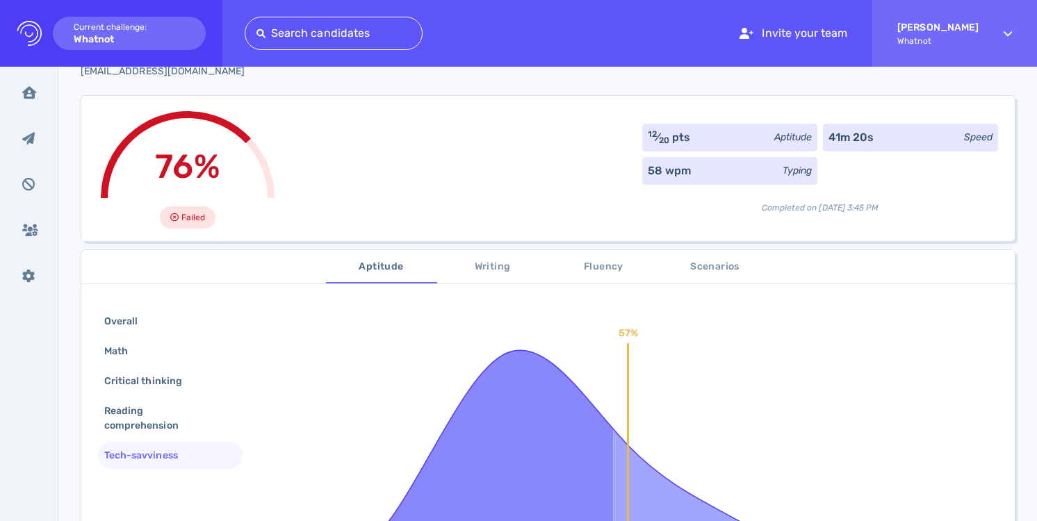
scroll to position [60, 0]
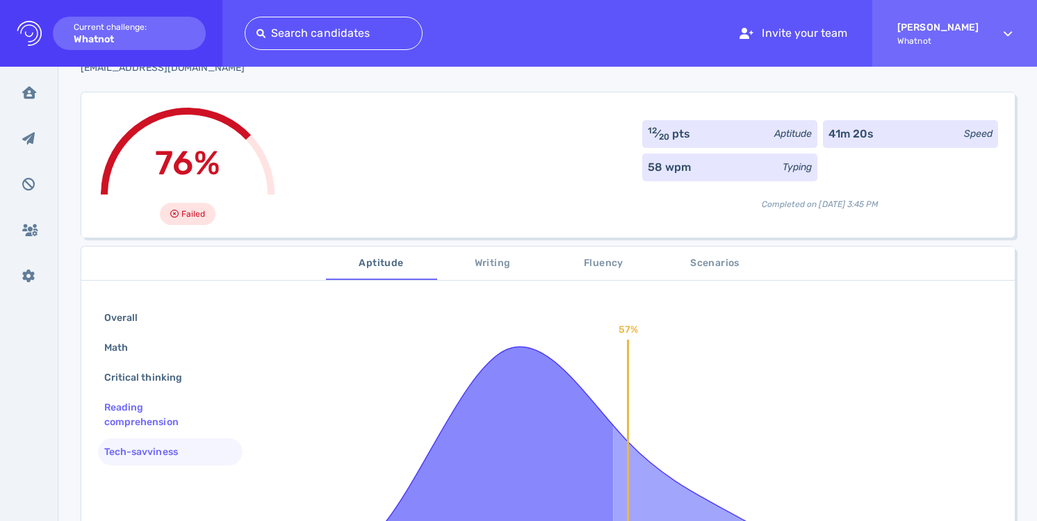
click at [213, 422] on div "Reading comprehension" at bounding box center [164, 414] width 126 height 35
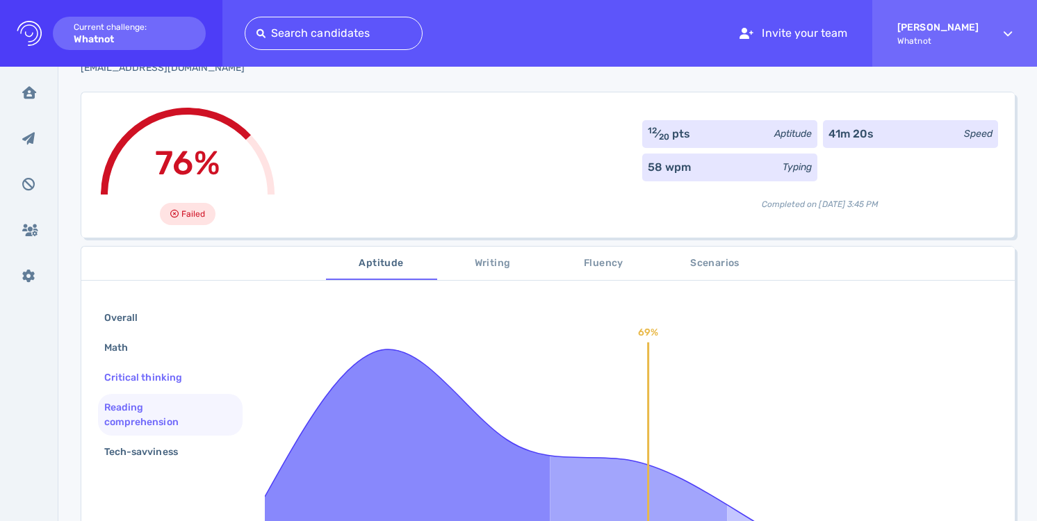
click at [208, 388] on div "Critical thinking" at bounding box center [170, 377] width 145 height 27
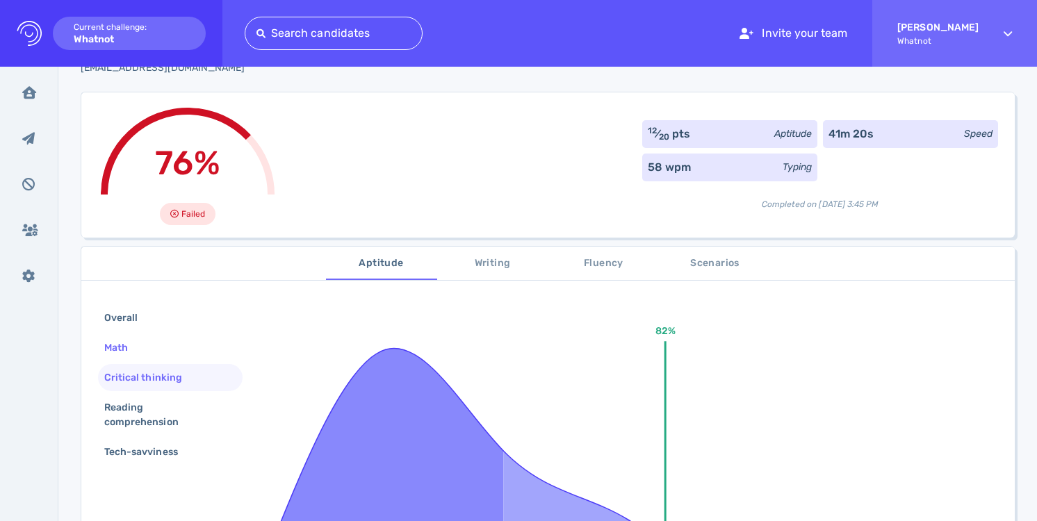
click at [212, 343] on div "Math" at bounding box center [170, 347] width 145 height 27
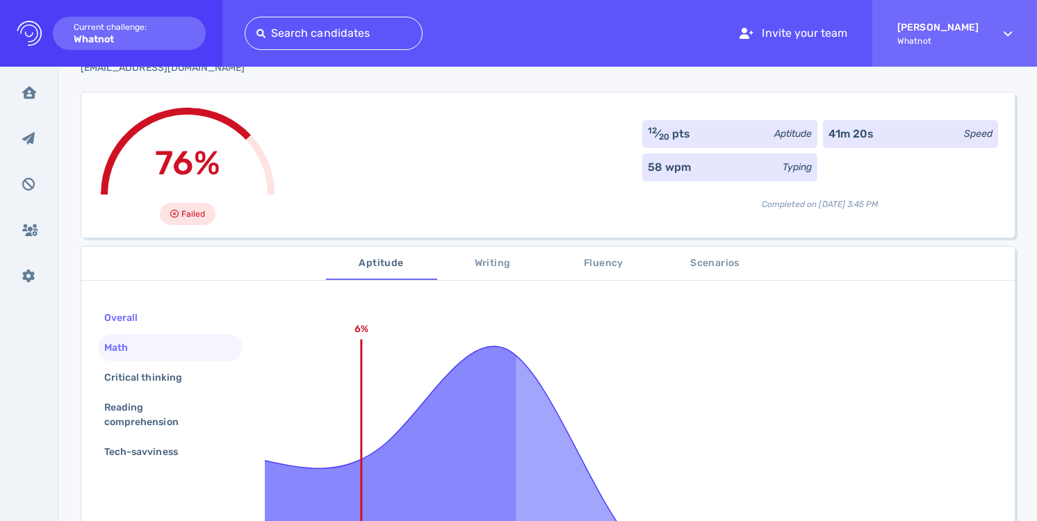
click at [213, 325] on div "Overall" at bounding box center [170, 317] width 145 height 27
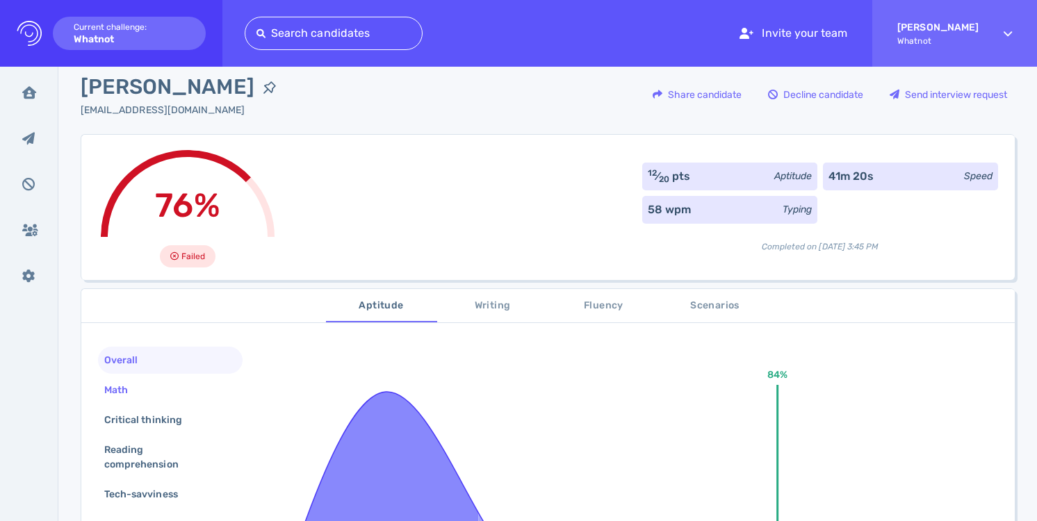
scroll to position [0, 0]
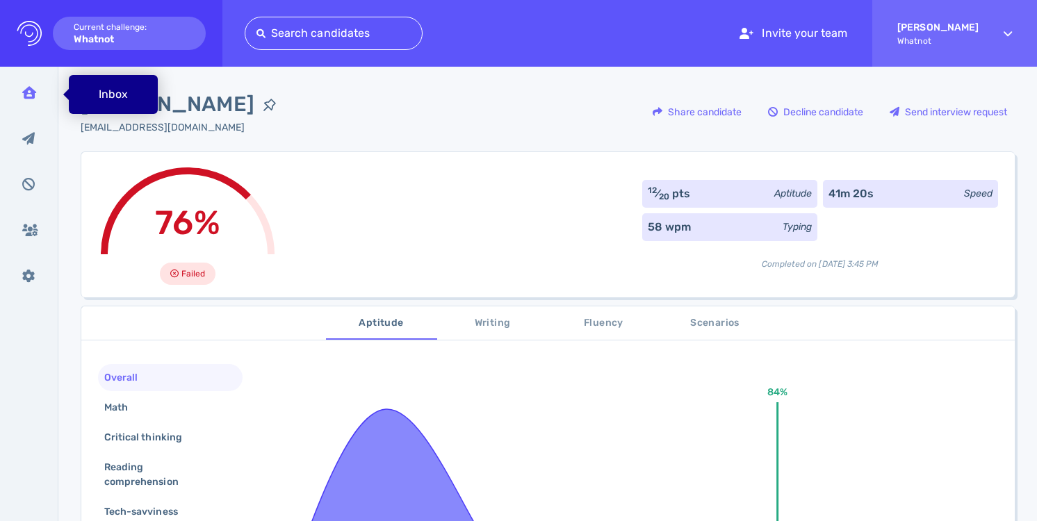
click at [33, 97] on icon at bounding box center [29, 92] width 14 height 13
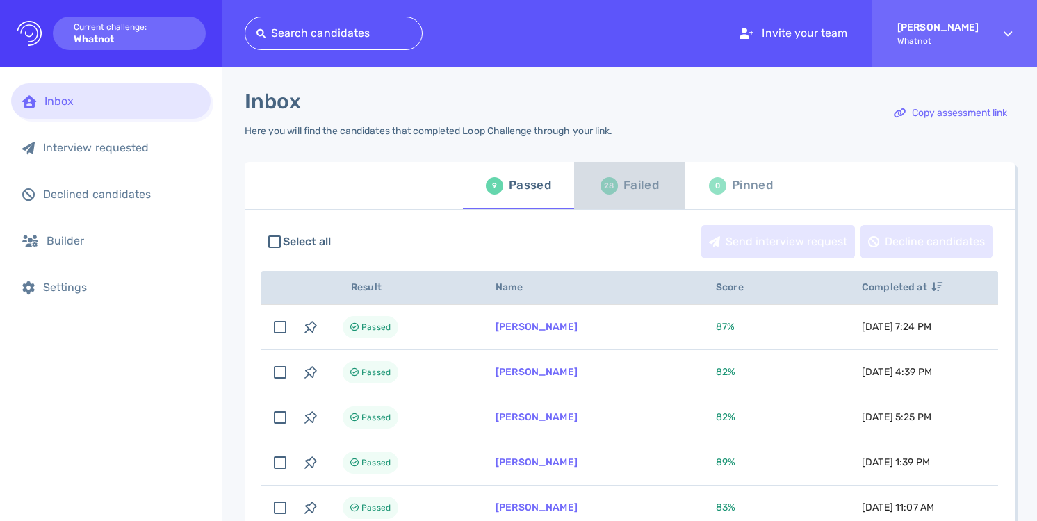
click at [629, 195] on div "Failed" at bounding box center [640, 185] width 35 height 21
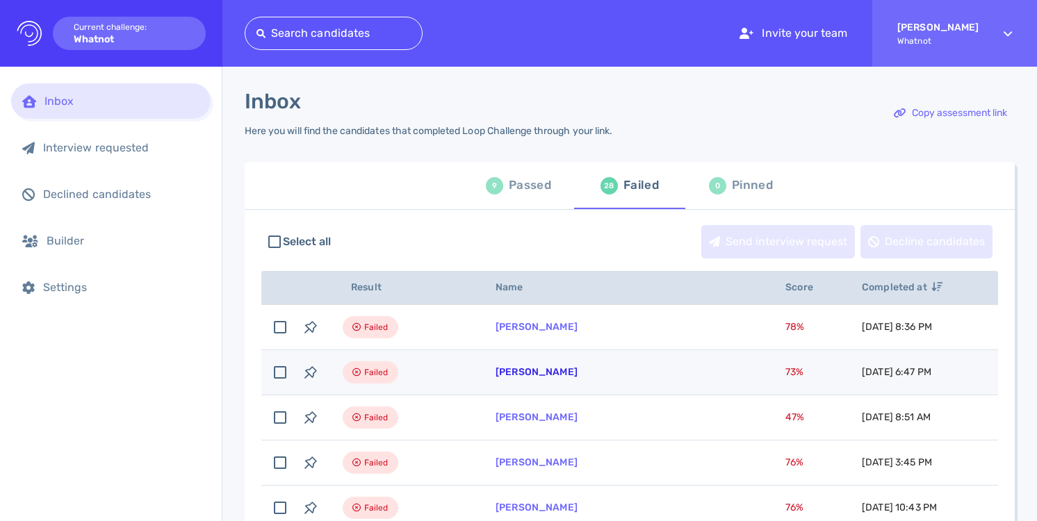
click at [518, 377] on link "[PERSON_NAME]" at bounding box center [536, 372] width 82 height 12
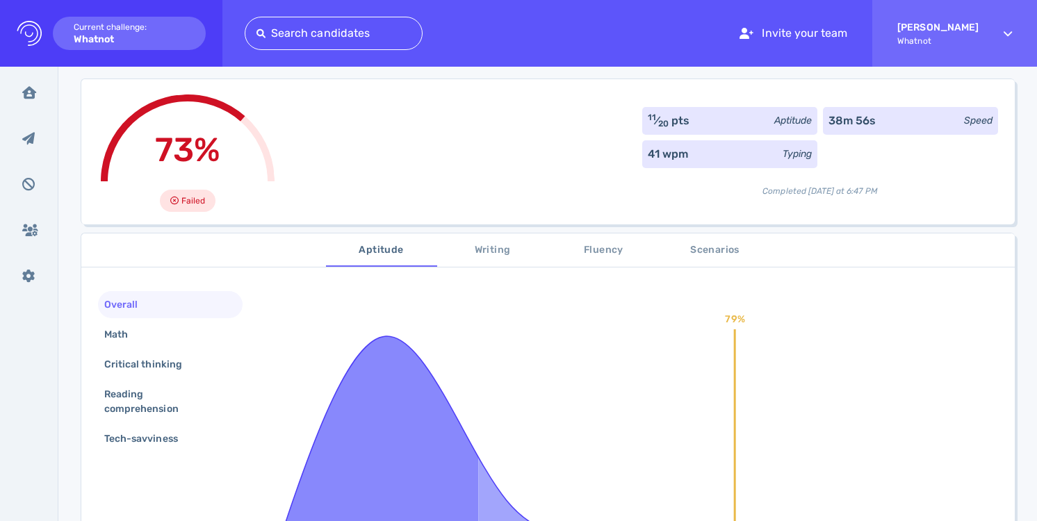
scroll to position [96, 0]
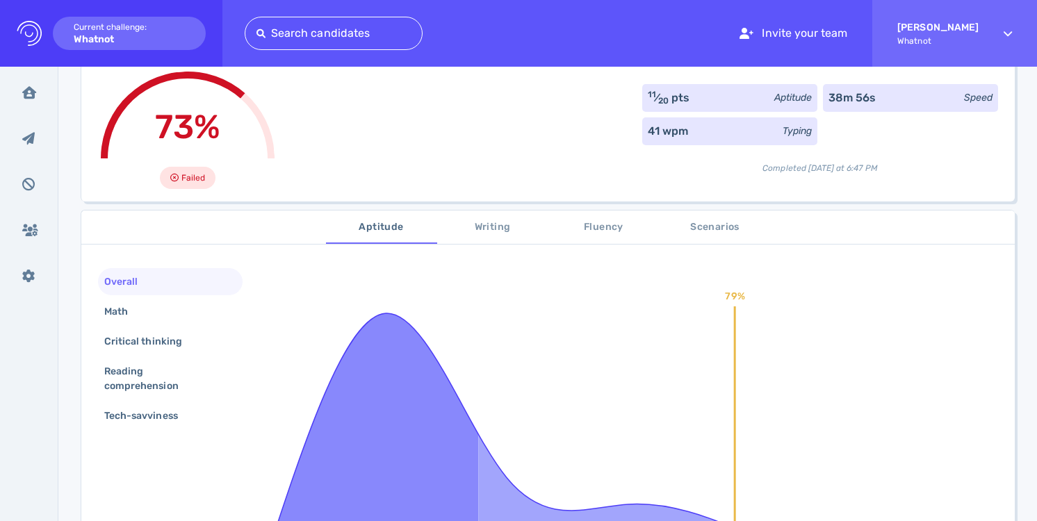
click at [246, 316] on div "Overall Math Critical thinking Reading comprehension Tech-savviness 79% Aptitud…" at bounding box center [547, 509] width 933 height 517
click at [236, 315] on div "Math" at bounding box center [170, 311] width 145 height 27
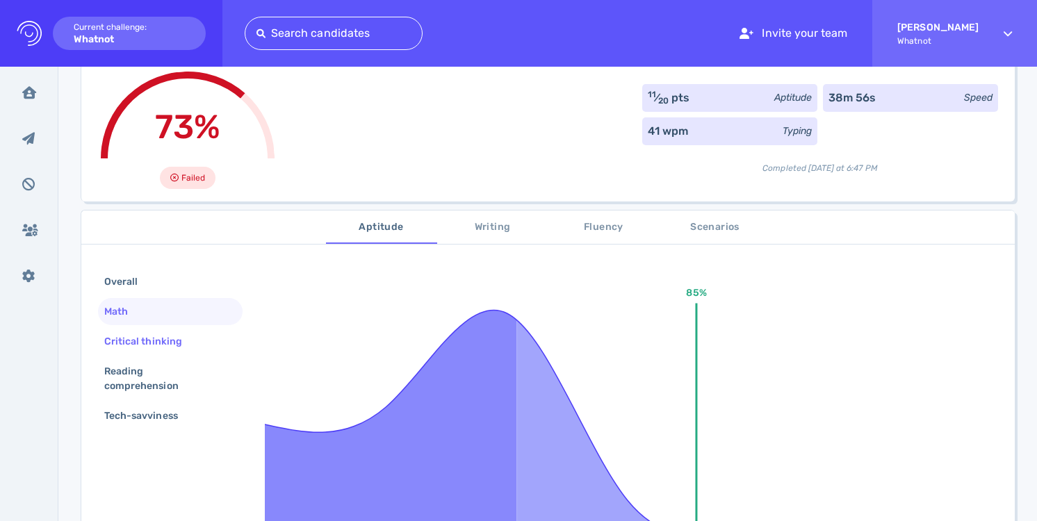
click at [213, 350] on div "Critical thinking" at bounding box center [170, 341] width 145 height 27
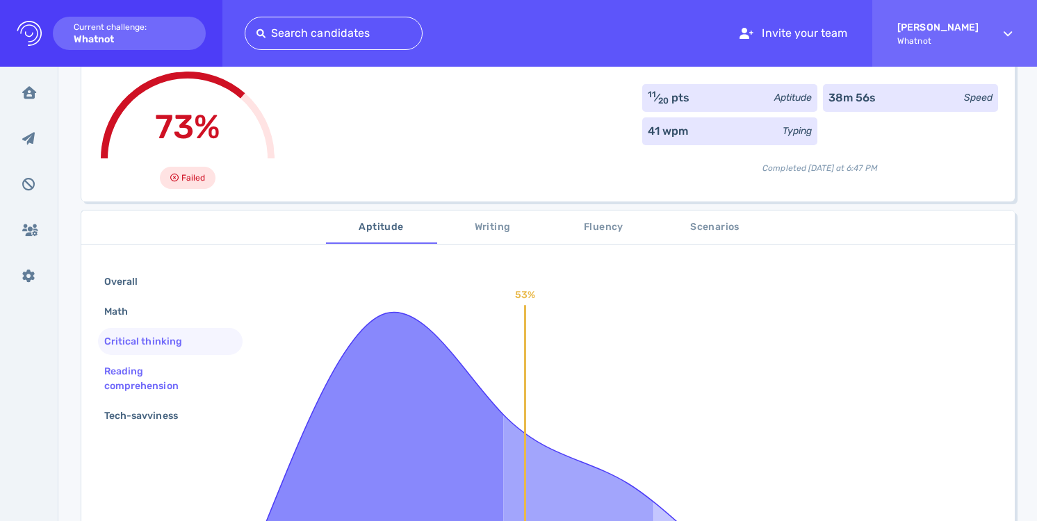
click at [201, 379] on div "Reading comprehension" at bounding box center [164, 378] width 126 height 35
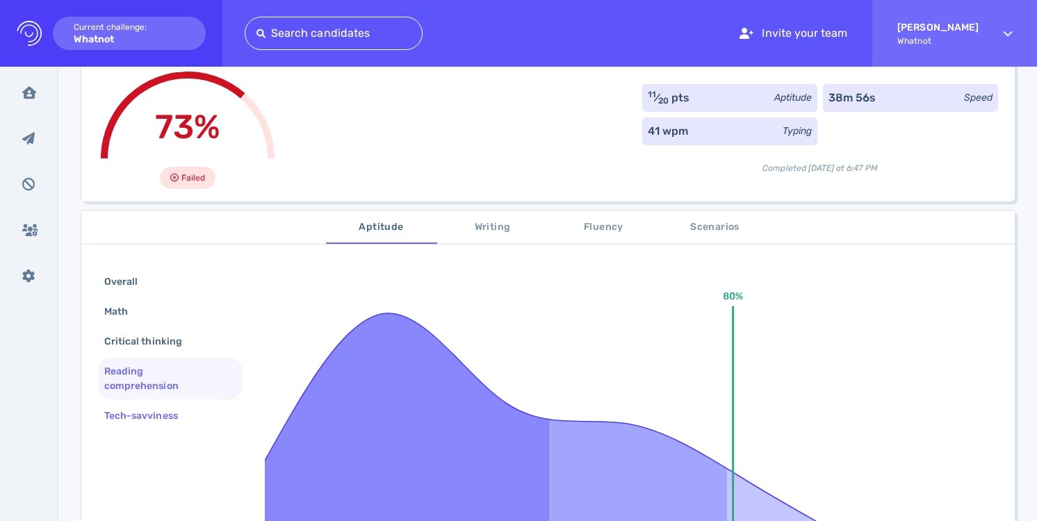
click at [192, 414] on div "Tech-savviness" at bounding box center [147, 416] width 93 height 20
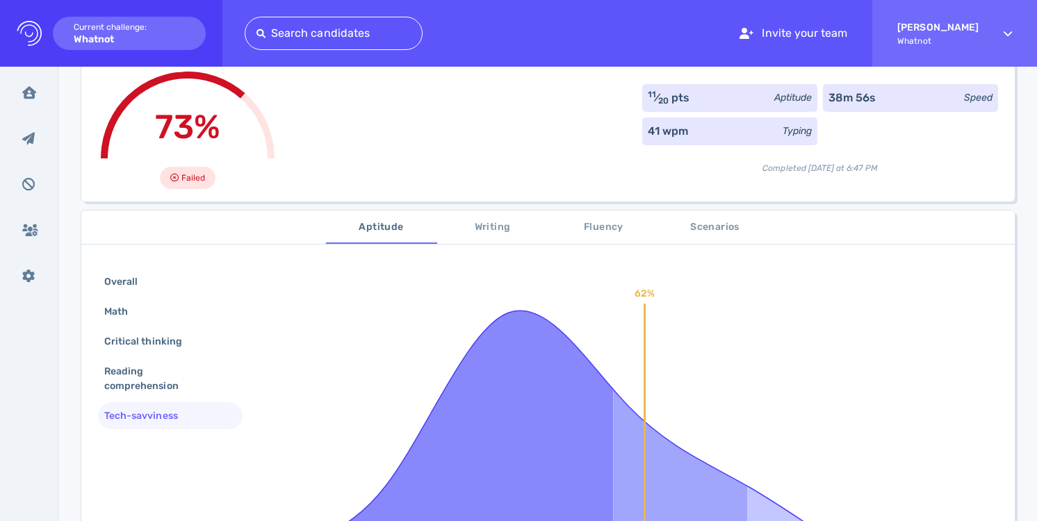
click at [474, 222] on span "Writing" at bounding box center [492, 227] width 94 height 17
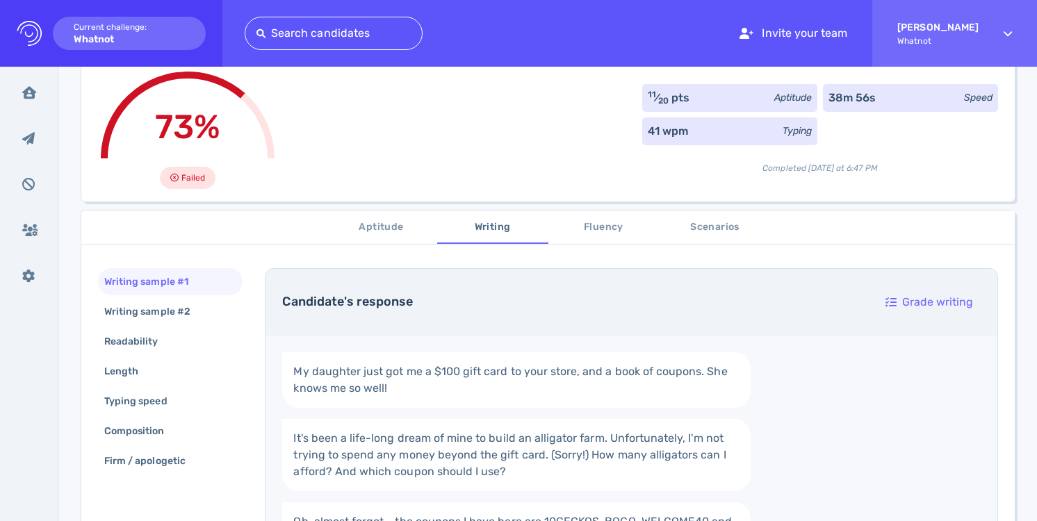
click at [680, 224] on span "Scenarios" at bounding box center [715, 227] width 94 height 17
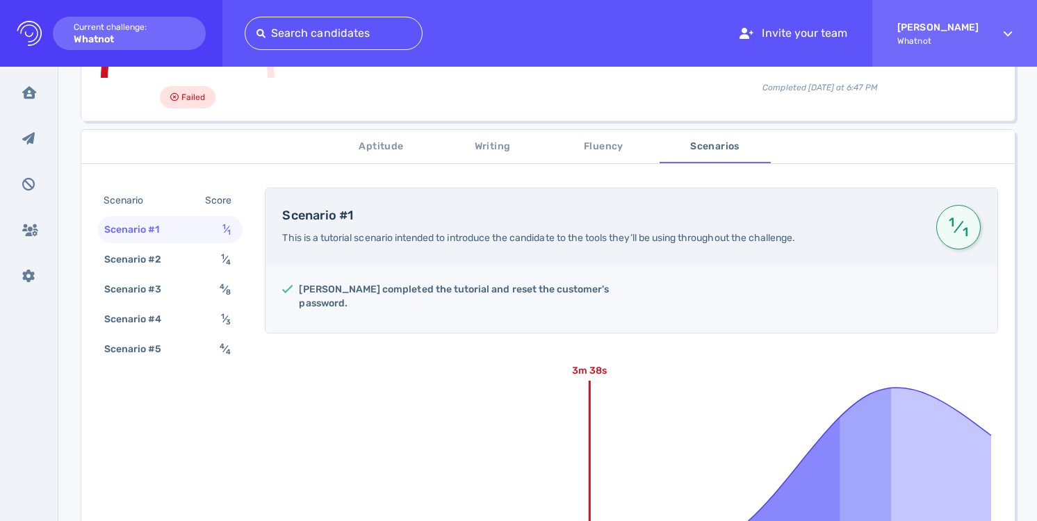
scroll to position [190, 0]
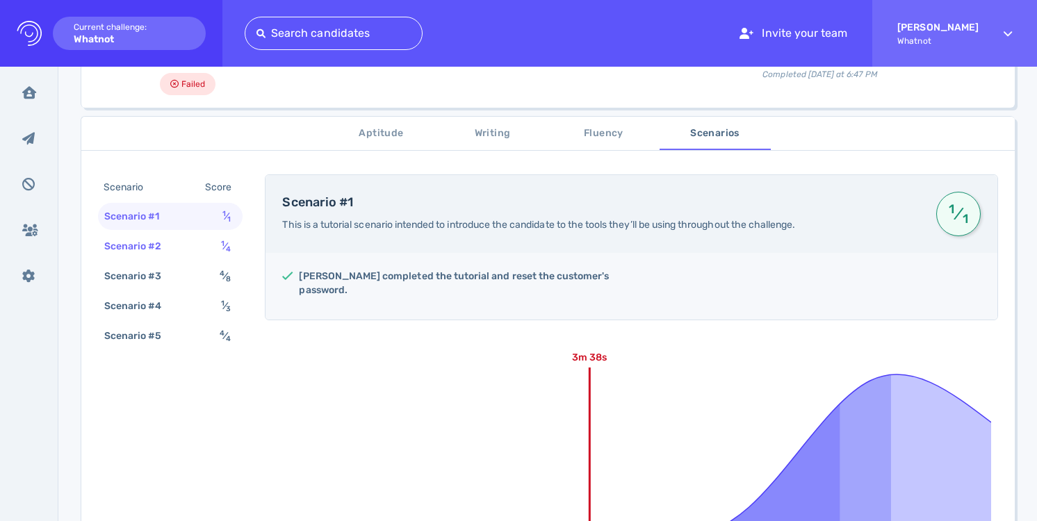
click at [231, 254] on div "1 ⁄ 4" at bounding box center [228, 246] width 21 height 20
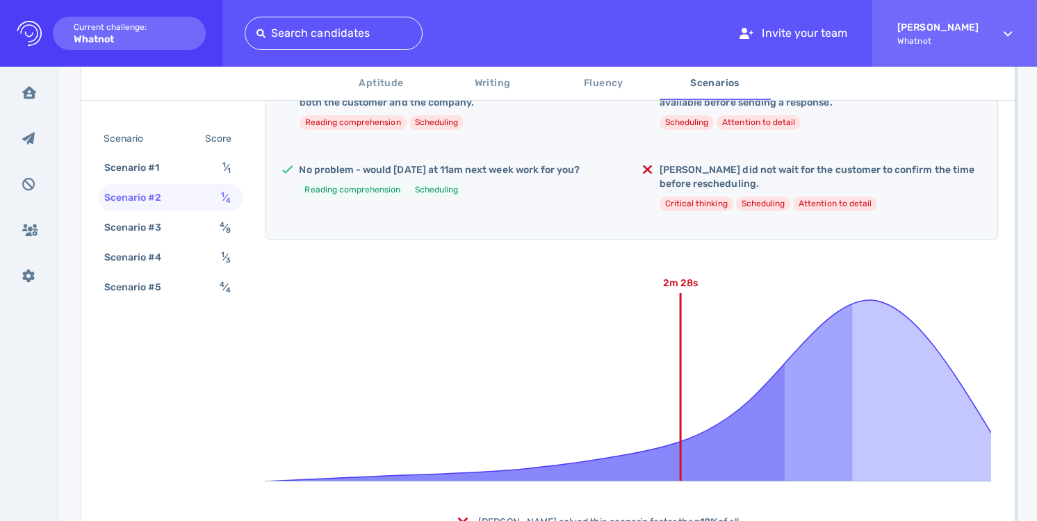
scroll to position [318, 0]
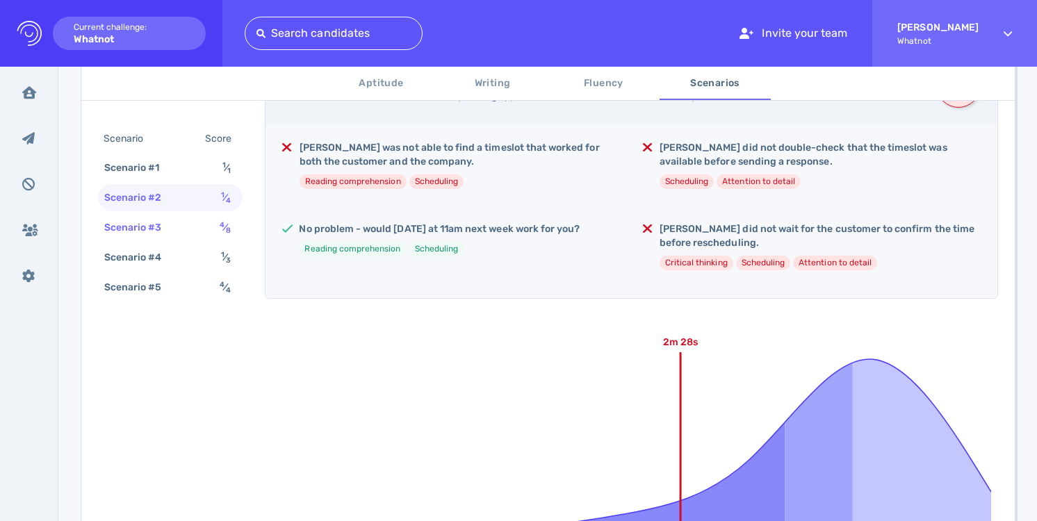
click at [234, 225] on div "4 ⁄ 8" at bounding box center [228, 227] width 22 height 20
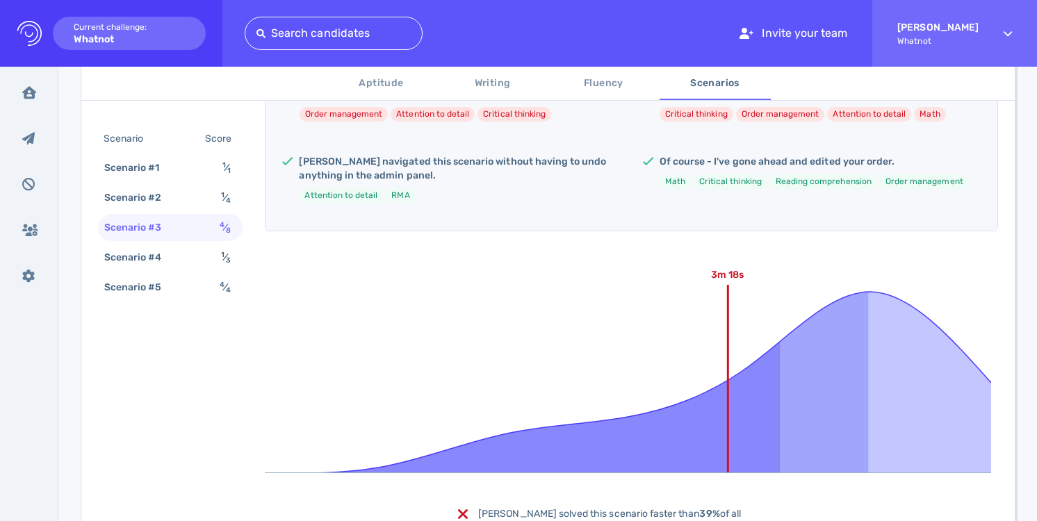
scroll to position [406, 0]
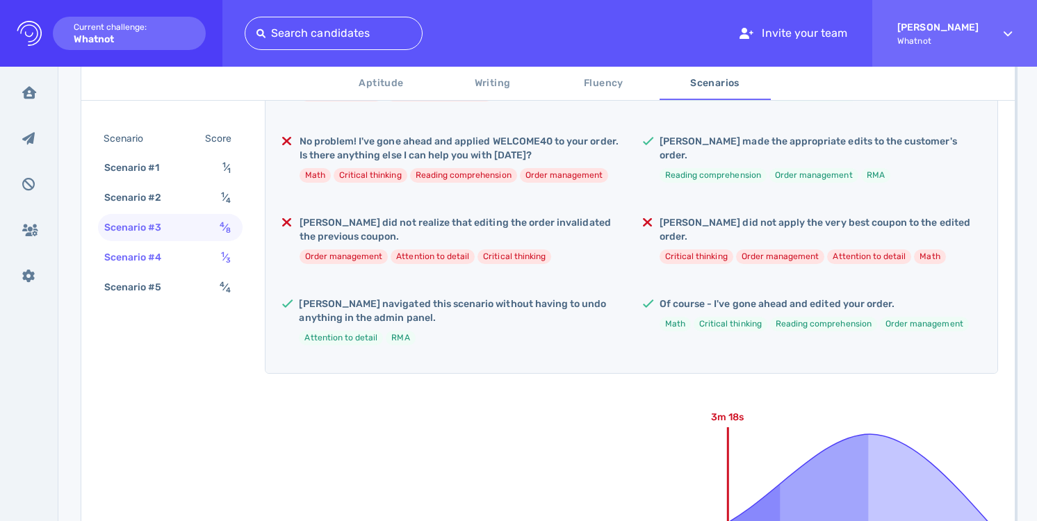
click at [229, 260] on sub "3" at bounding box center [228, 260] width 5 height 9
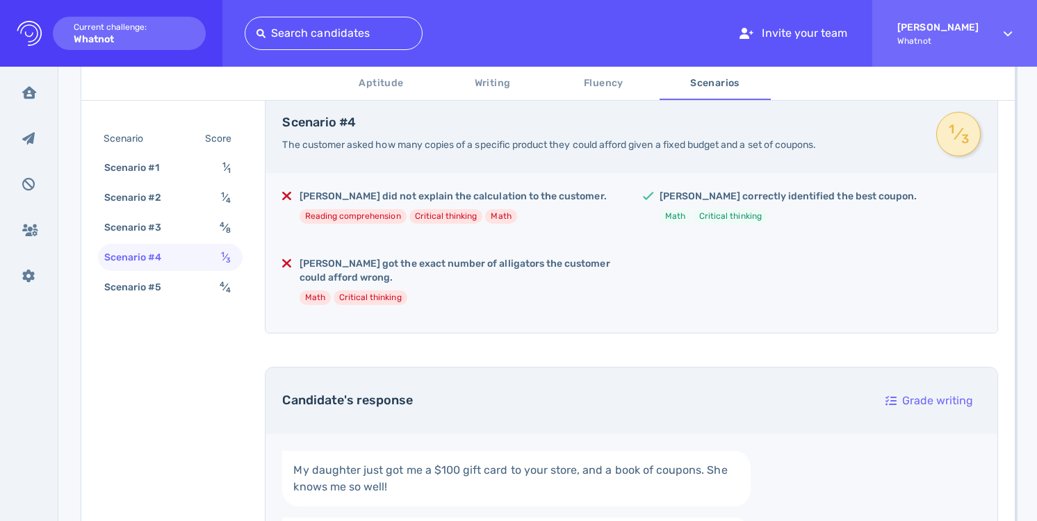
scroll to position [286, 0]
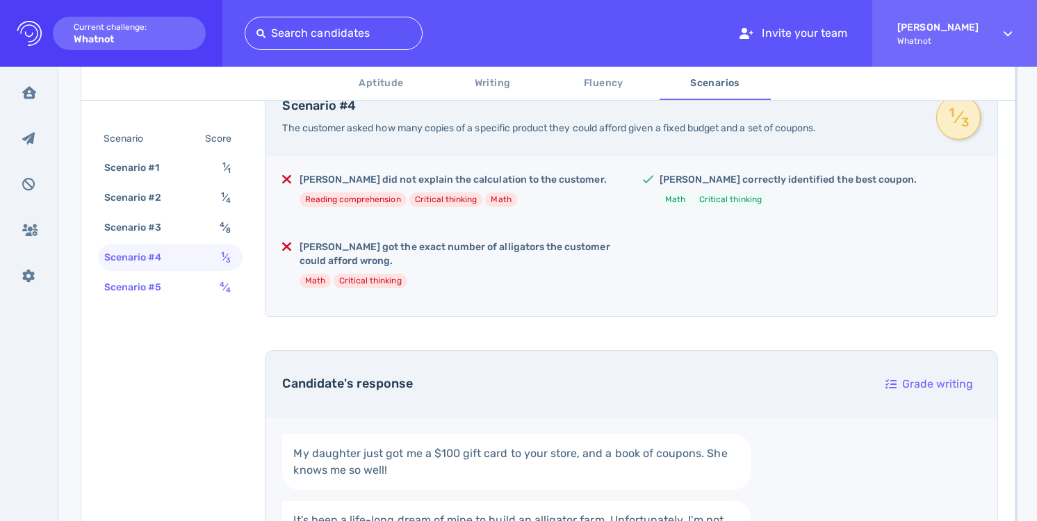
click at [226, 288] on sub "4" at bounding box center [228, 290] width 5 height 9
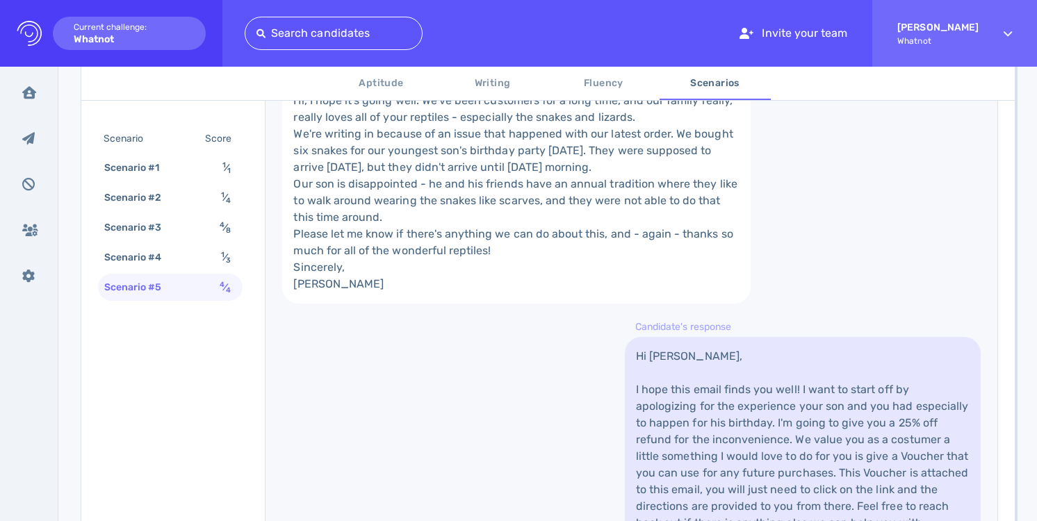
scroll to position [646, 0]
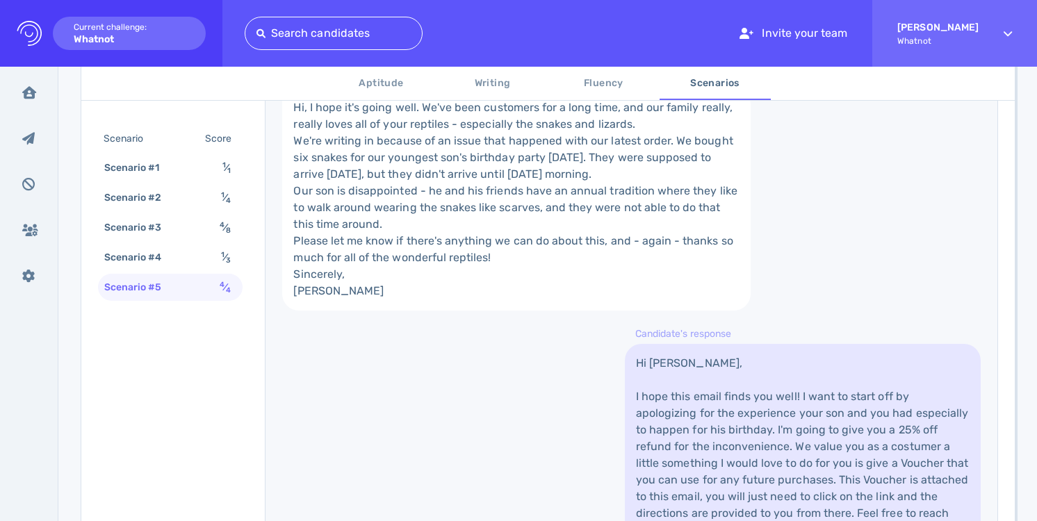
click at [612, 81] on span "Fluency" at bounding box center [603, 83] width 94 height 17
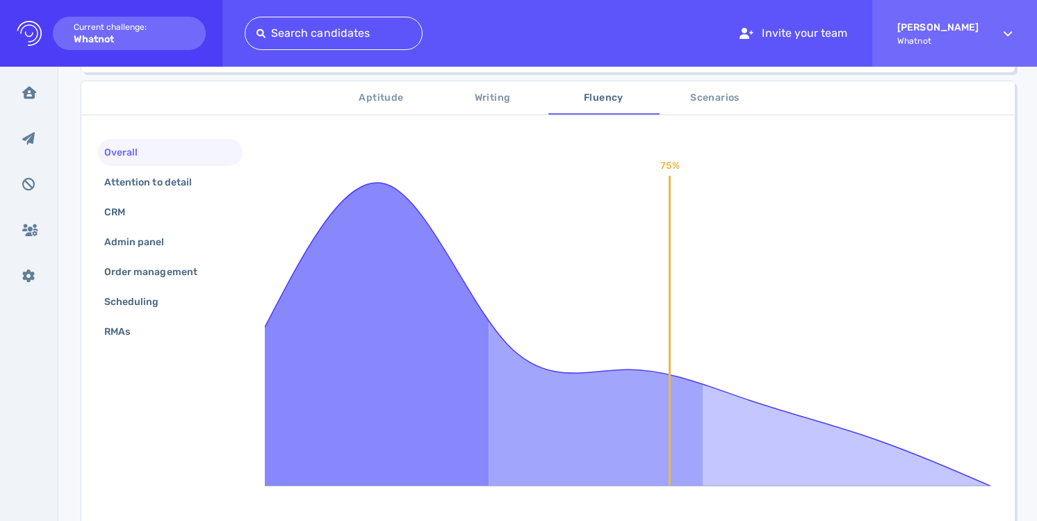
scroll to position [220, 0]
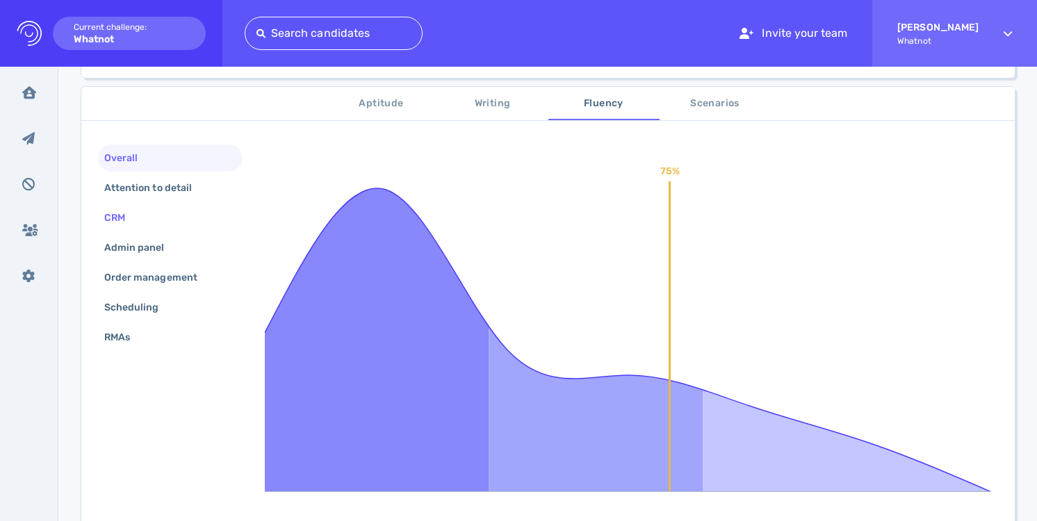
click at [179, 219] on div "CRM" at bounding box center [170, 217] width 145 height 27
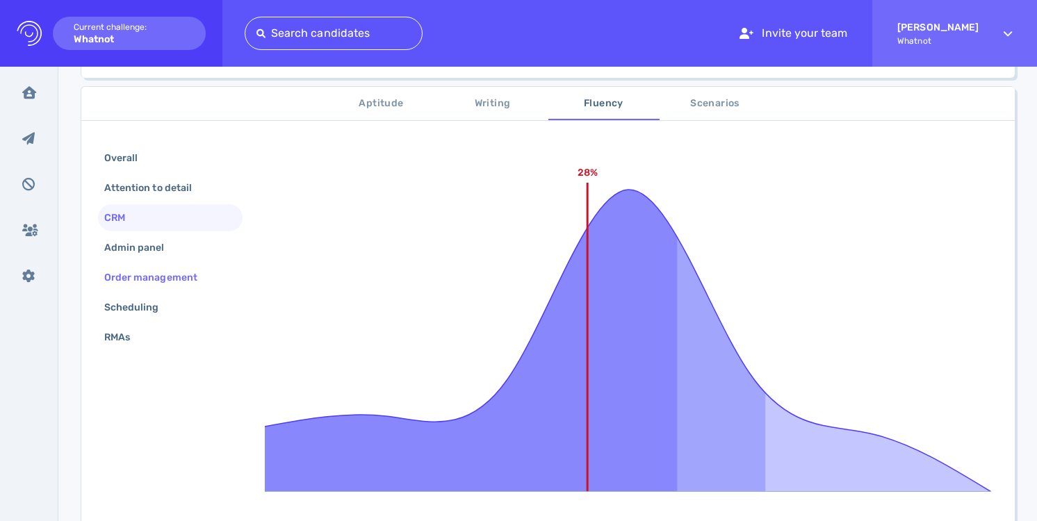
click at [172, 264] on div "Order management" at bounding box center [170, 277] width 145 height 27
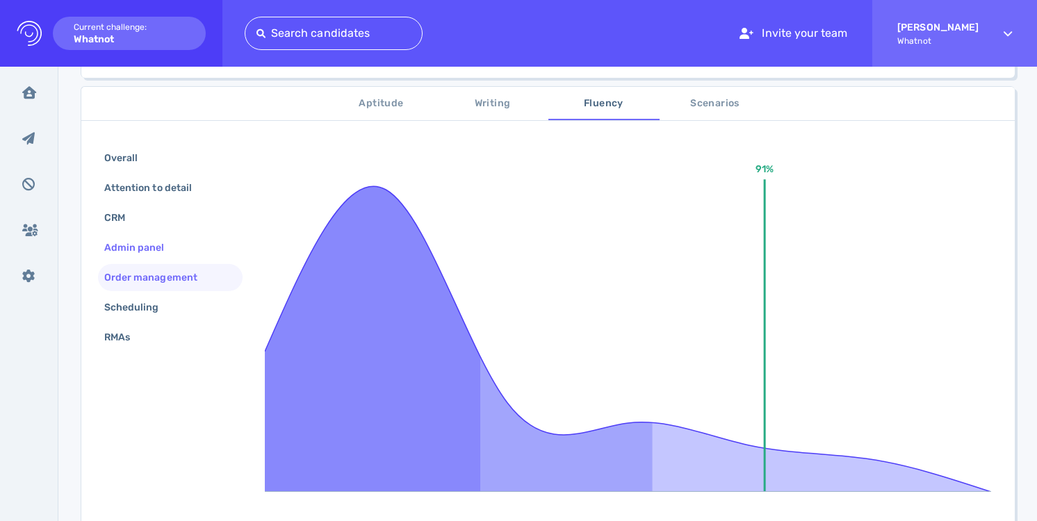
click at [170, 256] on div "Admin panel" at bounding box center [141, 248] width 80 height 20
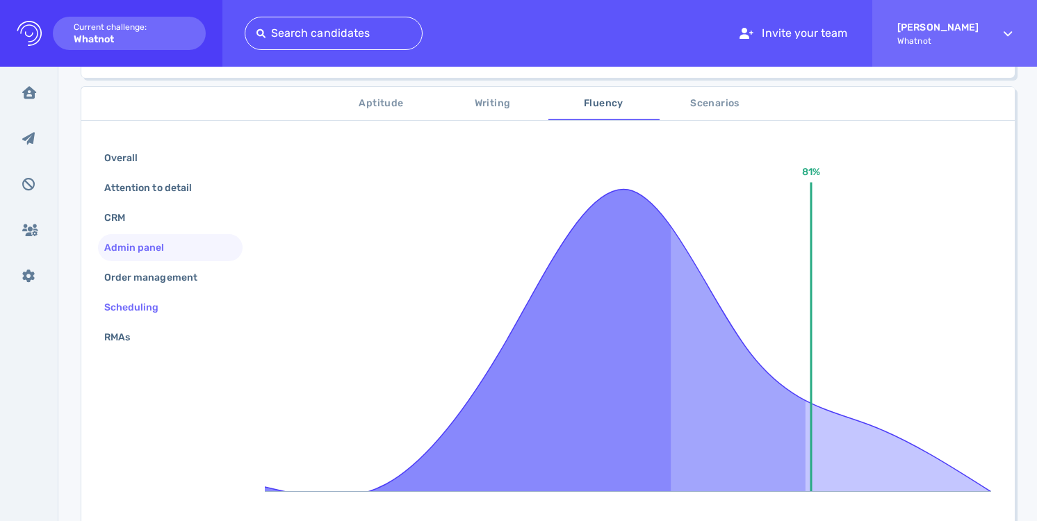
click at [157, 306] on div "Scheduling" at bounding box center [138, 307] width 74 height 20
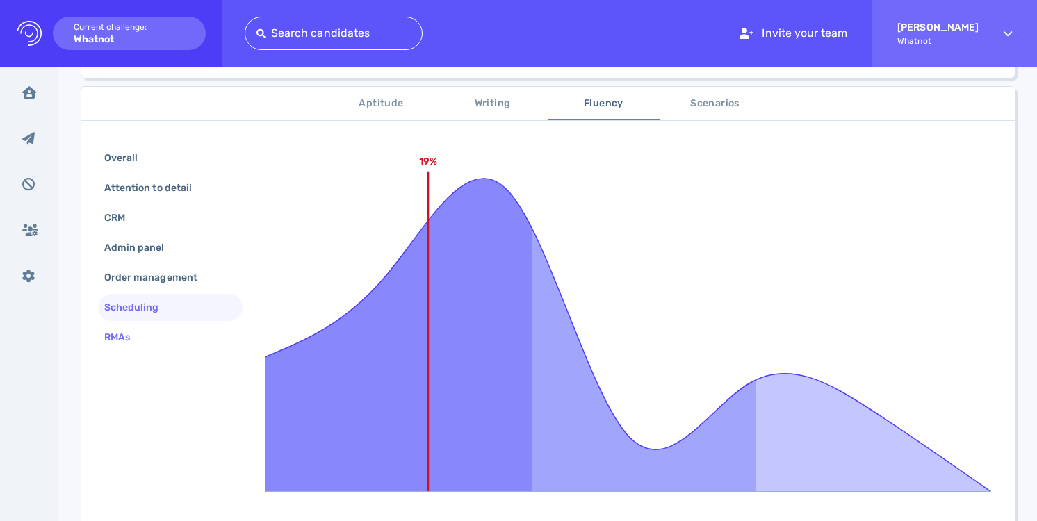
click at [146, 336] on div "RMAs" at bounding box center [123, 337] width 45 height 20
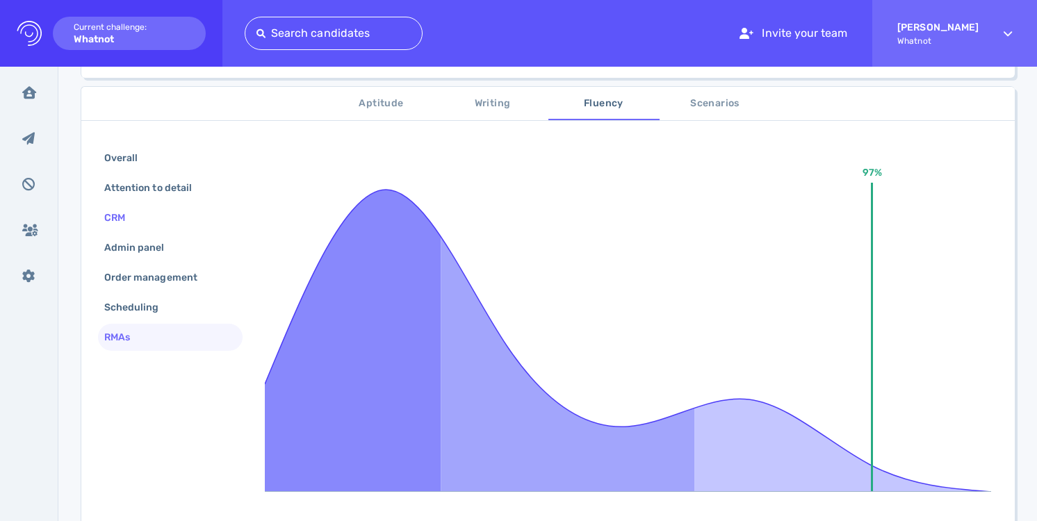
click at [176, 211] on div "CRM" at bounding box center [170, 217] width 145 height 27
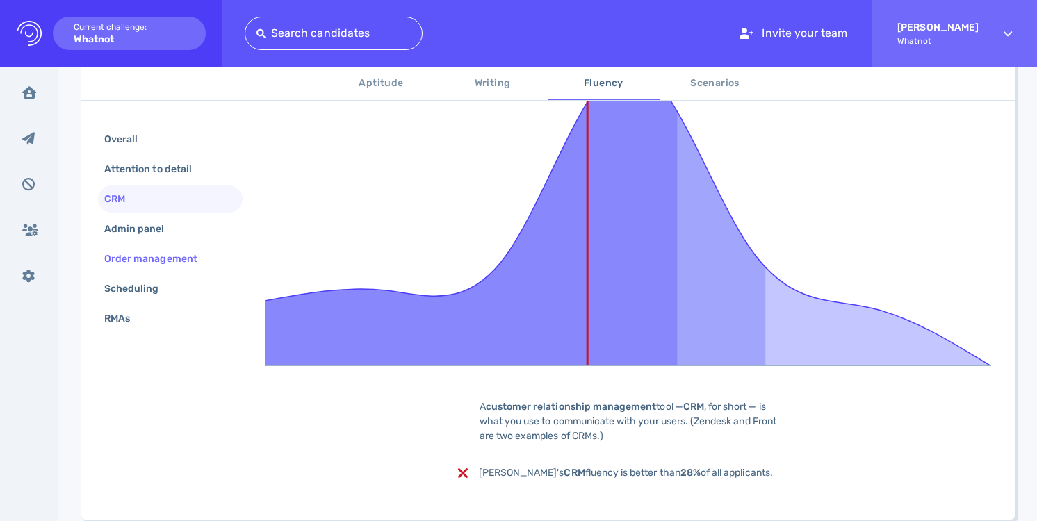
scroll to position [345, 0]
click at [177, 143] on div "Overall" at bounding box center [170, 139] width 145 height 27
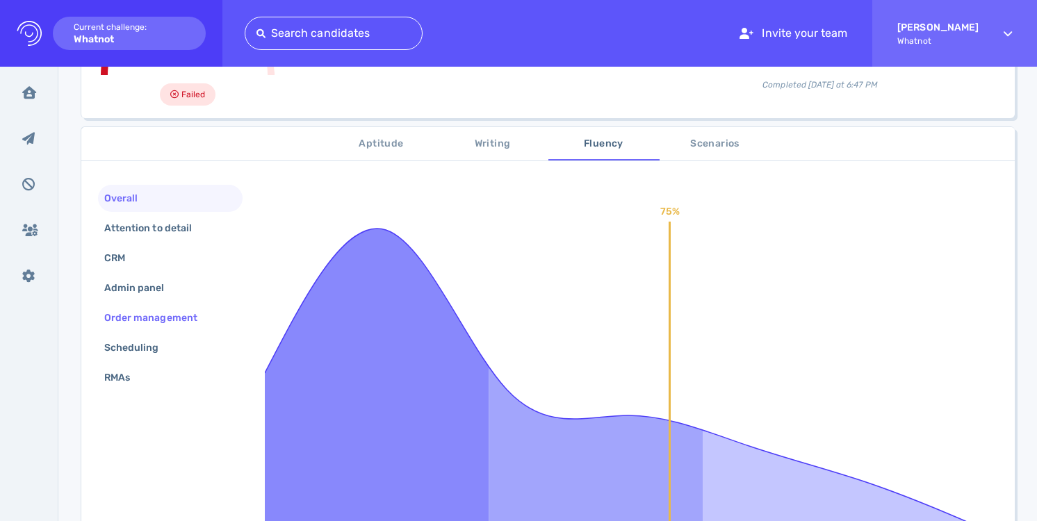
scroll to position [174, 0]
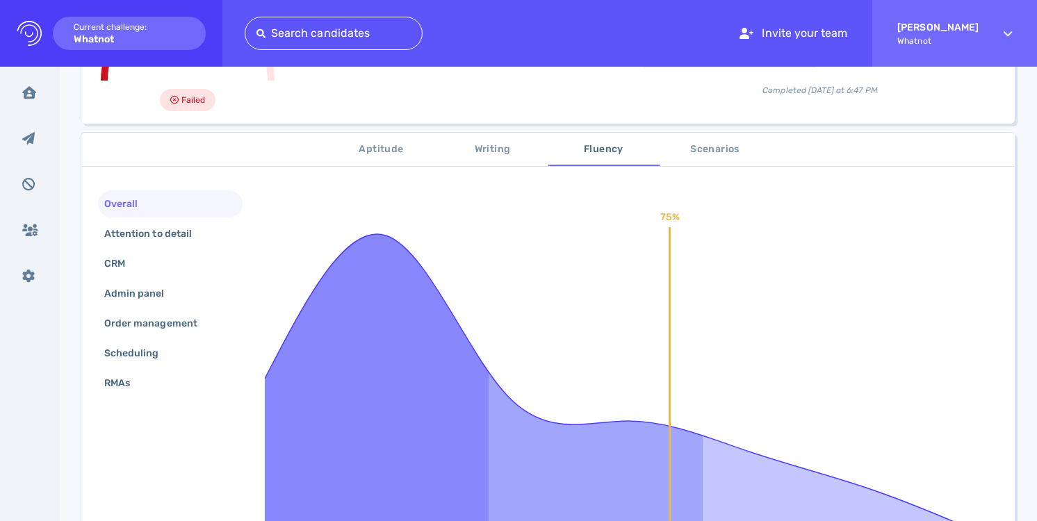
click at [468, 148] on span "Writing" at bounding box center [492, 149] width 94 height 17
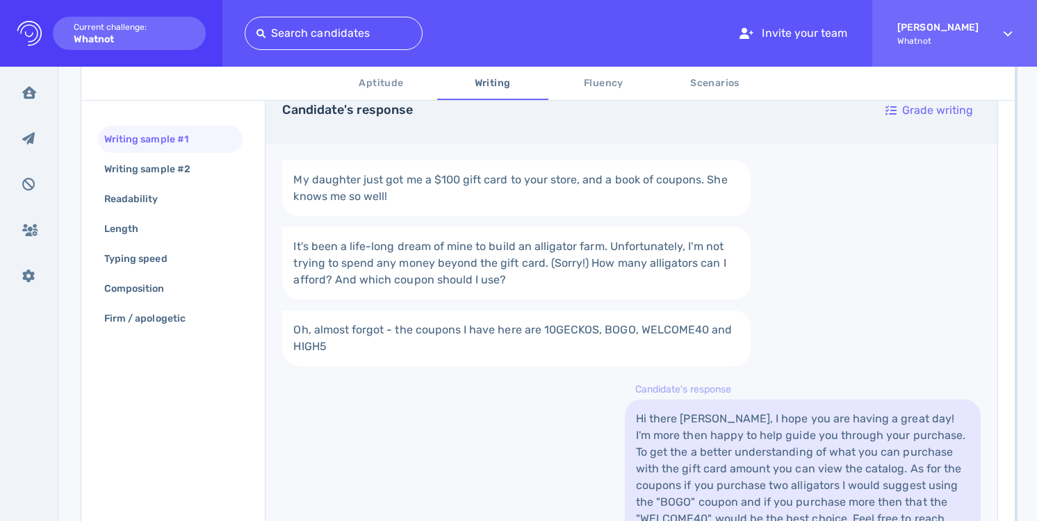
scroll to position [286, 0]
click at [397, 89] on span "Aptitude" at bounding box center [381, 83] width 94 height 17
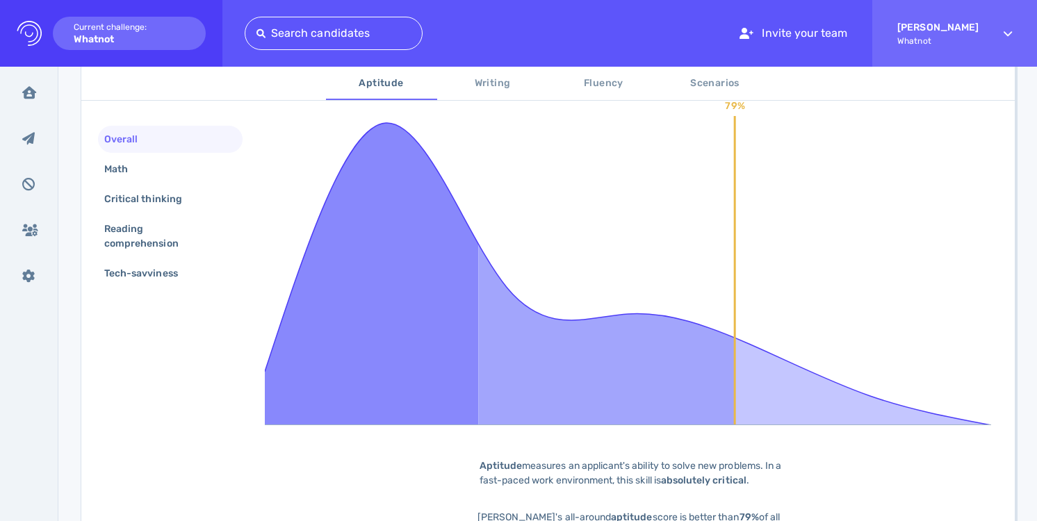
scroll to position [263, 0]
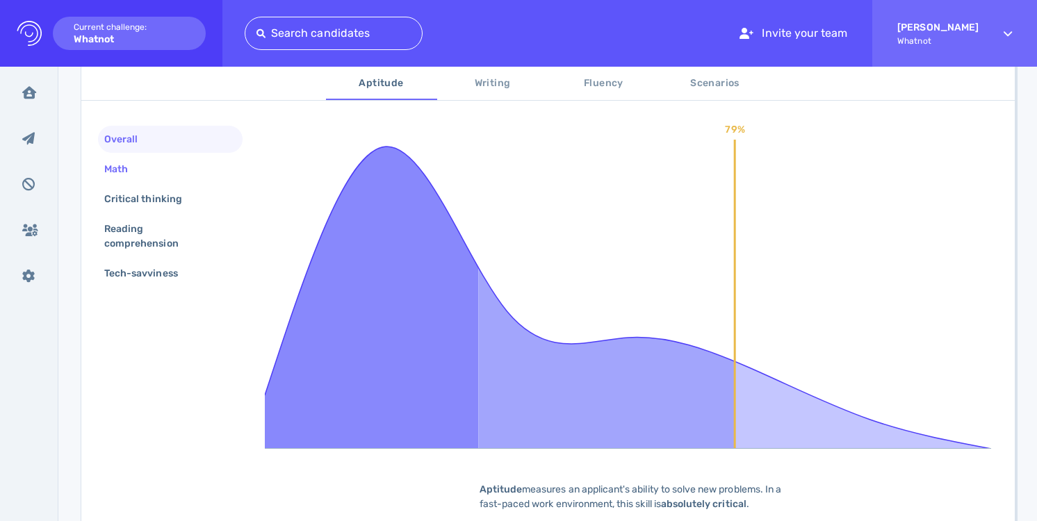
click at [177, 174] on div "Math" at bounding box center [170, 169] width 145 height 27
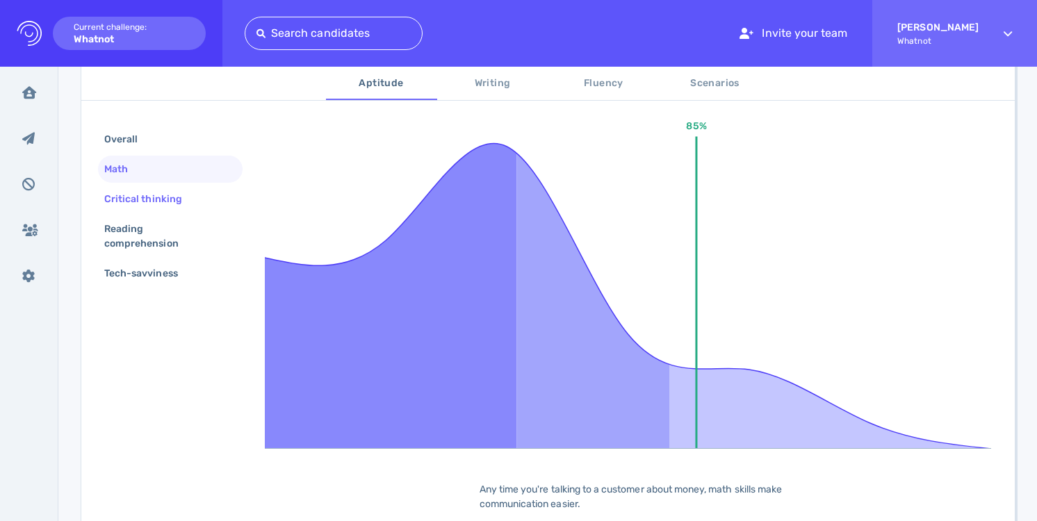
click at [170, 203] on div "Critical thinking" at bounding box center [149, 199] width 97 height 20
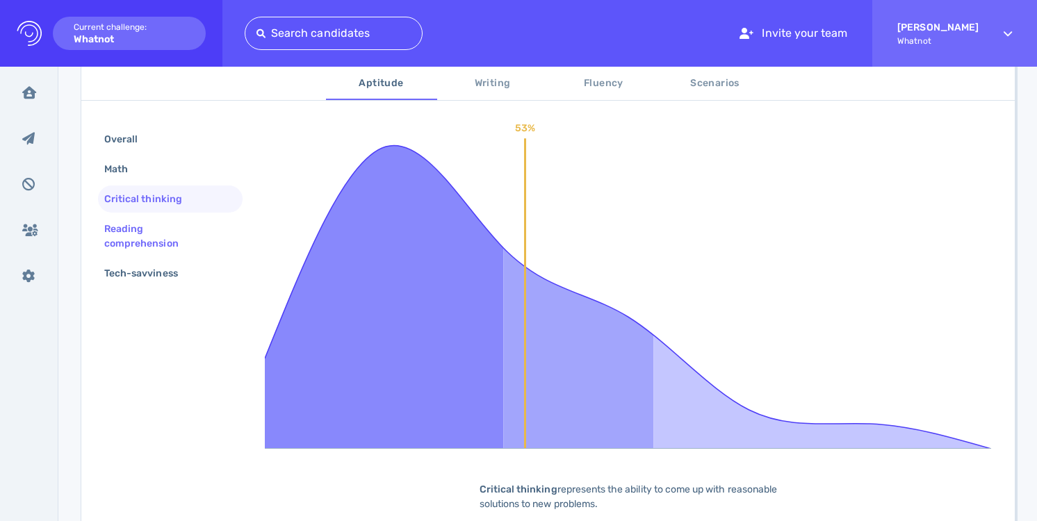
click at [159, 231] on div "Reading comprehension" at bounding box center [164, 236] width 126 height 35
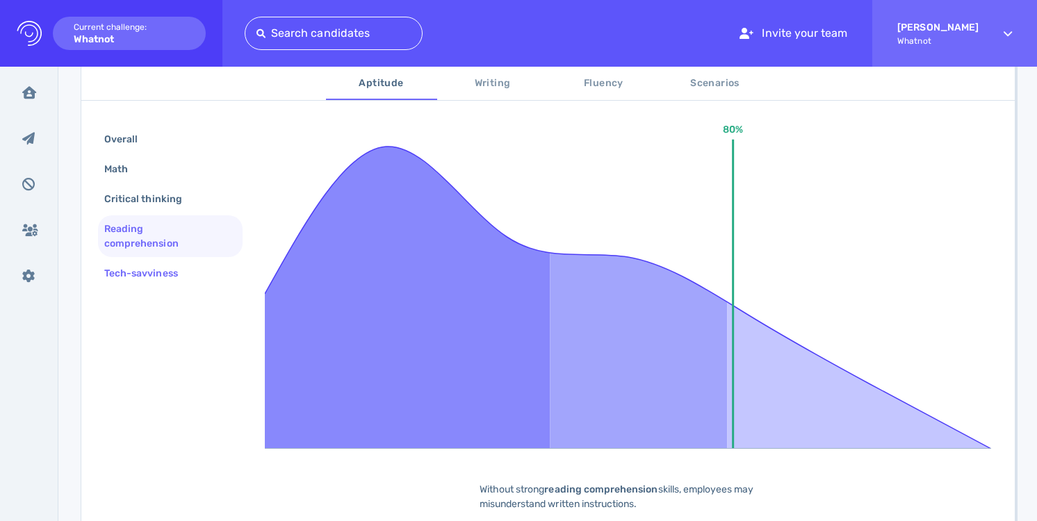
click at [151, 262] on div "Tech-savviness" at bounding box center [170, 273] width 145 height 27
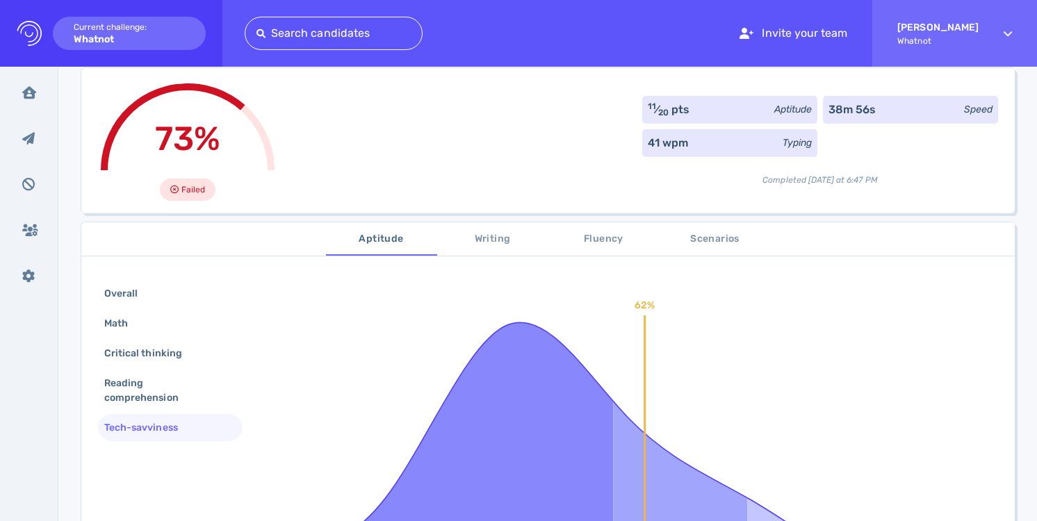
scroll to position [82, 0]
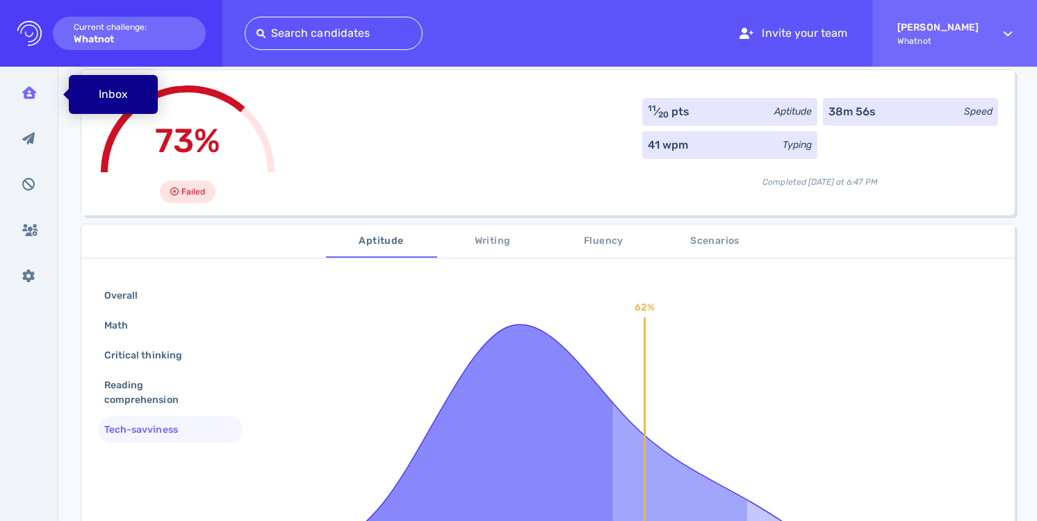
click at [38, 94] on div "Inbox" at bounding box center [29, 92] width 36 height 35
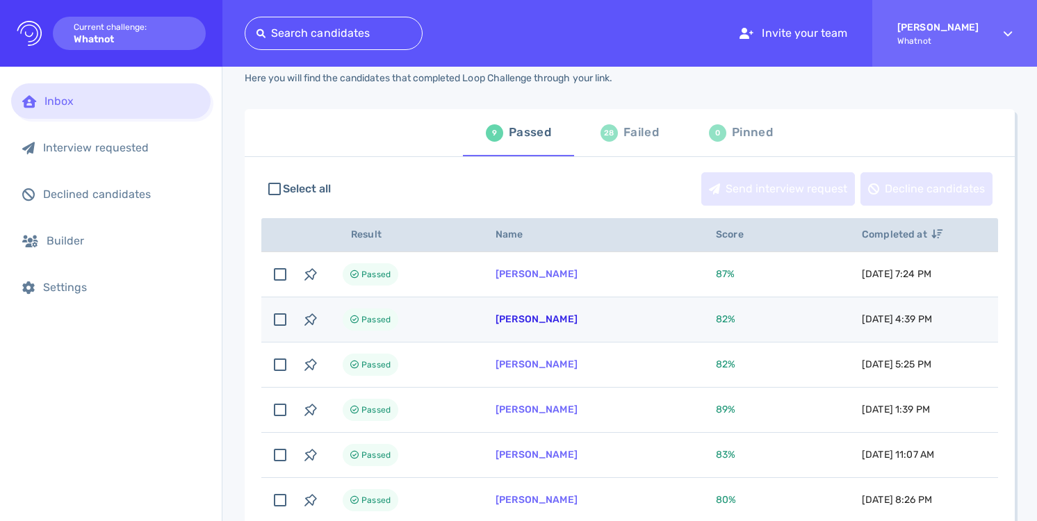
scroll to position [53, 0]
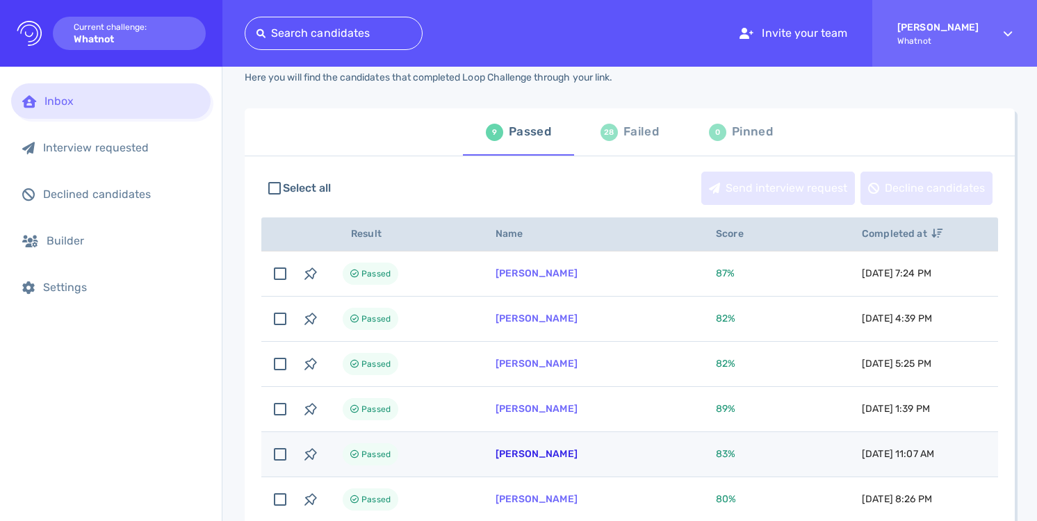
click at [522, 454] on link "[PERSON_NAME]" at bounding box center [536, 454] width 82 height 12
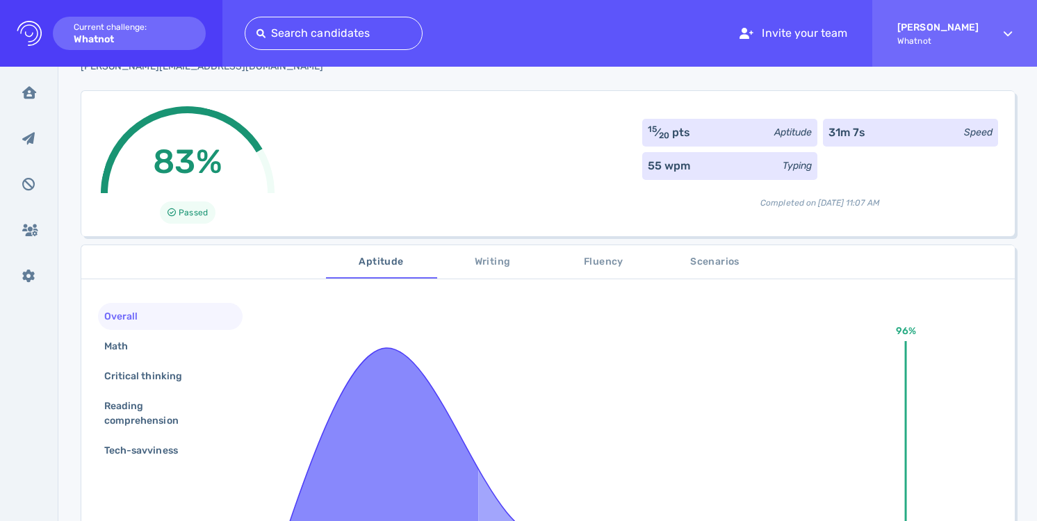
scroll to position [80, 0]
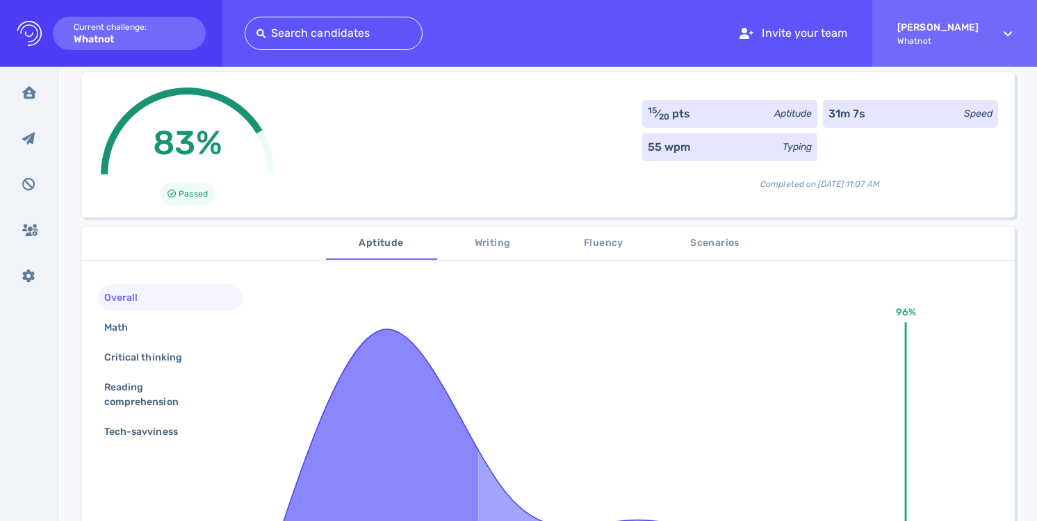
click at [722, 246] on span "Scenarios" at bounding box center [715, 243] width 94 height 17
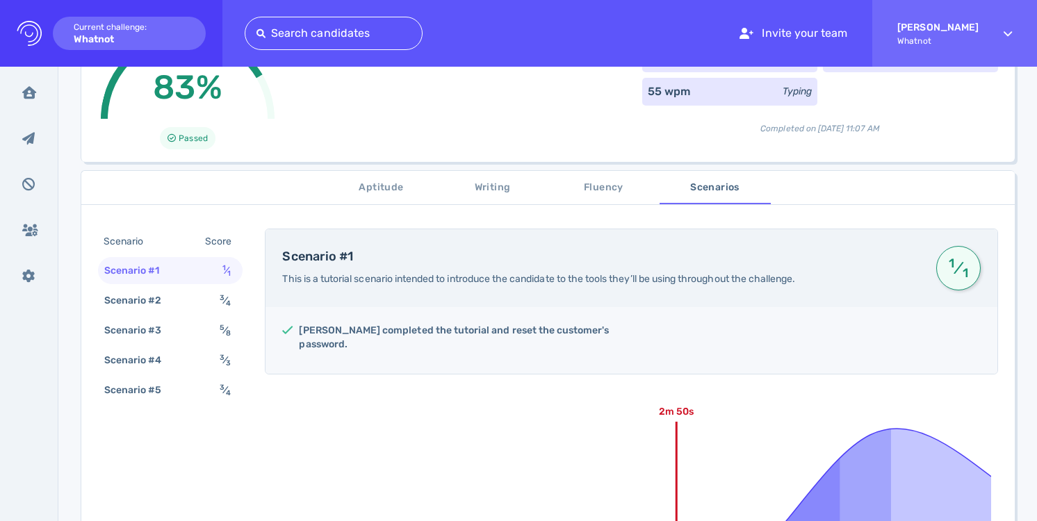
scroll to position [160, 0]
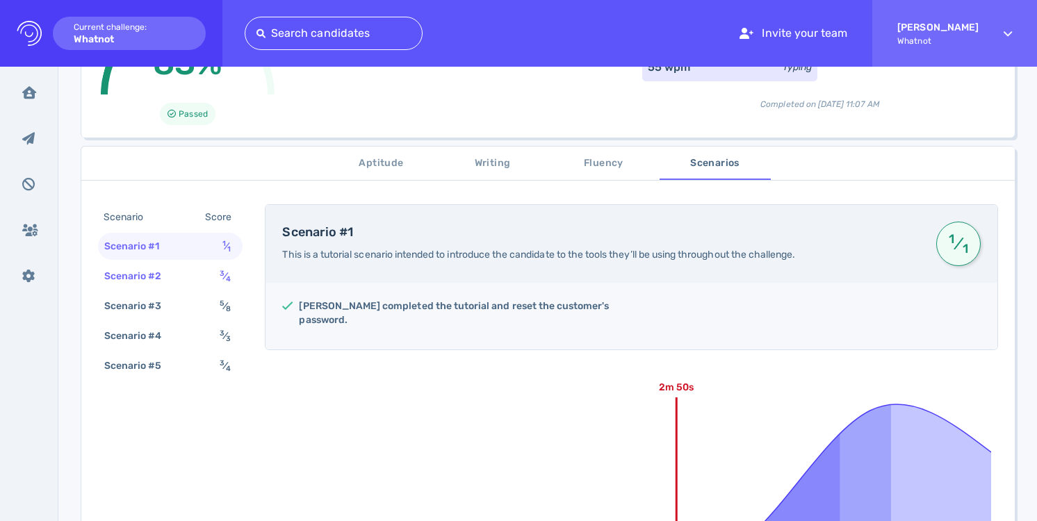
click at [227, 276] on sub "4" at bounding box center [228, 278] width 5 height 9
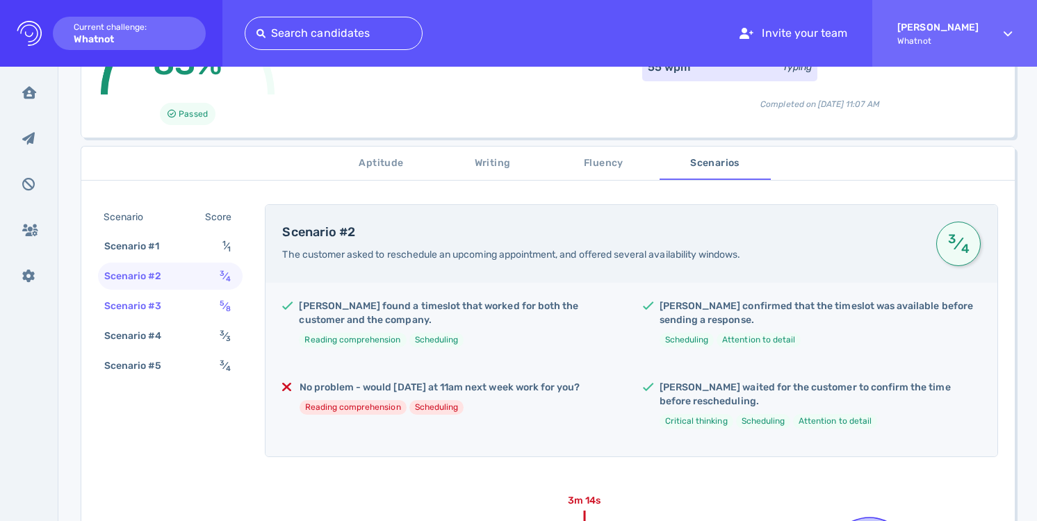
click at [219, 311] on div "5 ⁄ 8" at bounding box center [228, 306] width 22 height 20
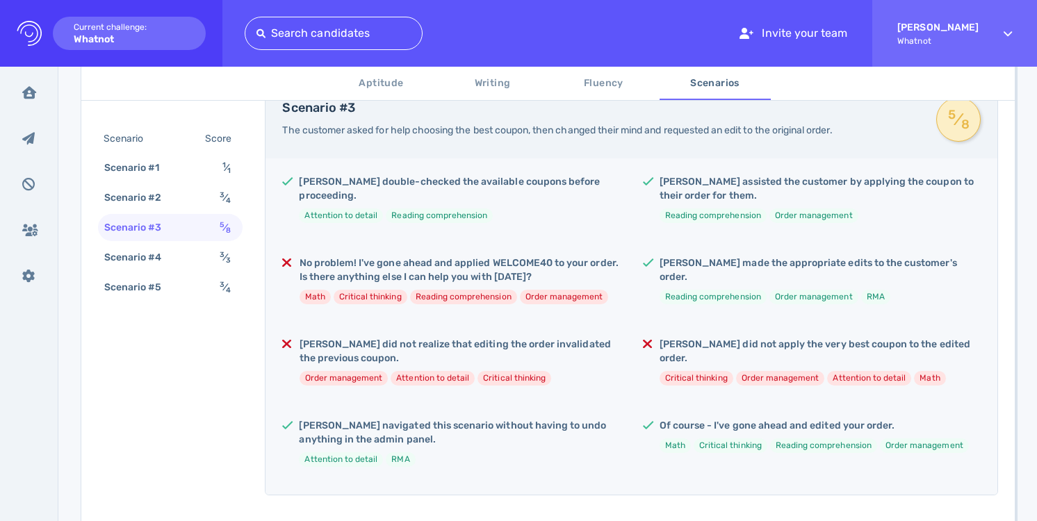
scroll to position [286, 0]
click at [224, 263] on div "3 ⁄ 3" at bounding box center [228, 257] width 22 height 20
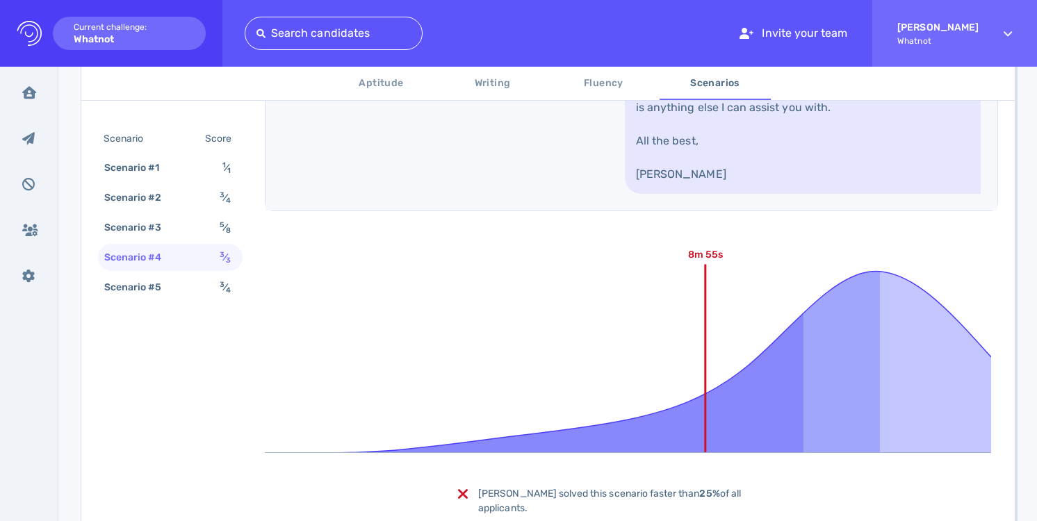
scroll to position [1012, 0]
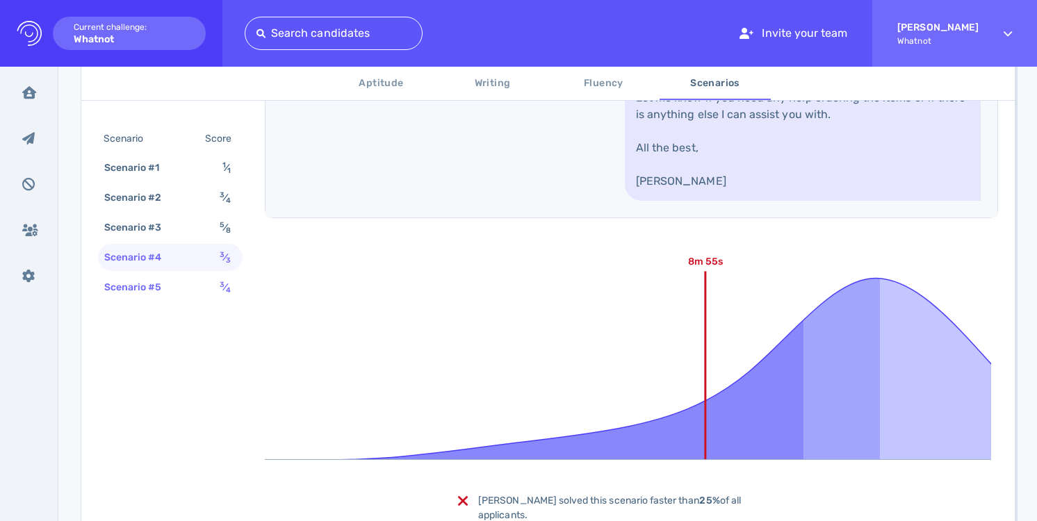
click at [220, 285] on sup "3" at bounding box center [222, 284] width 5 height 9
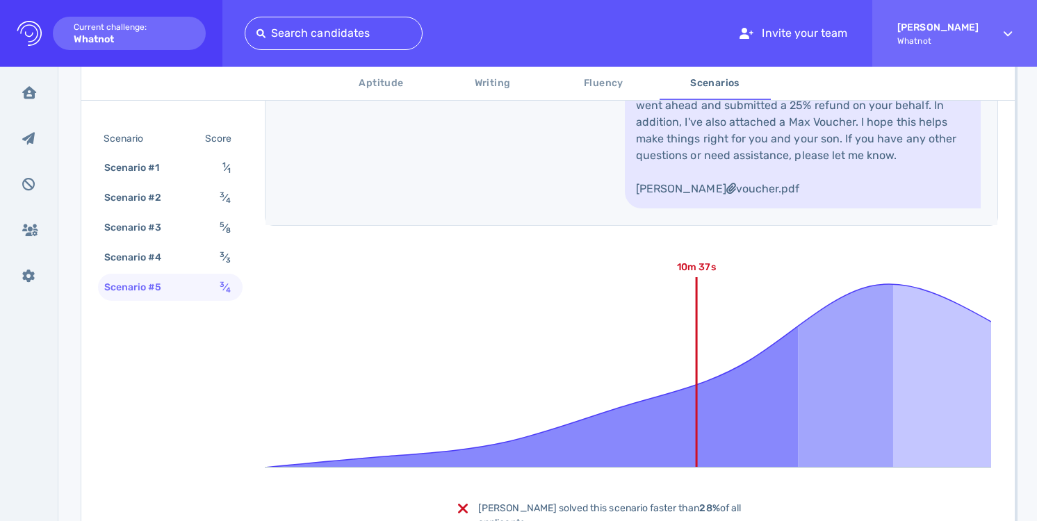
scroll to position [919, 0]
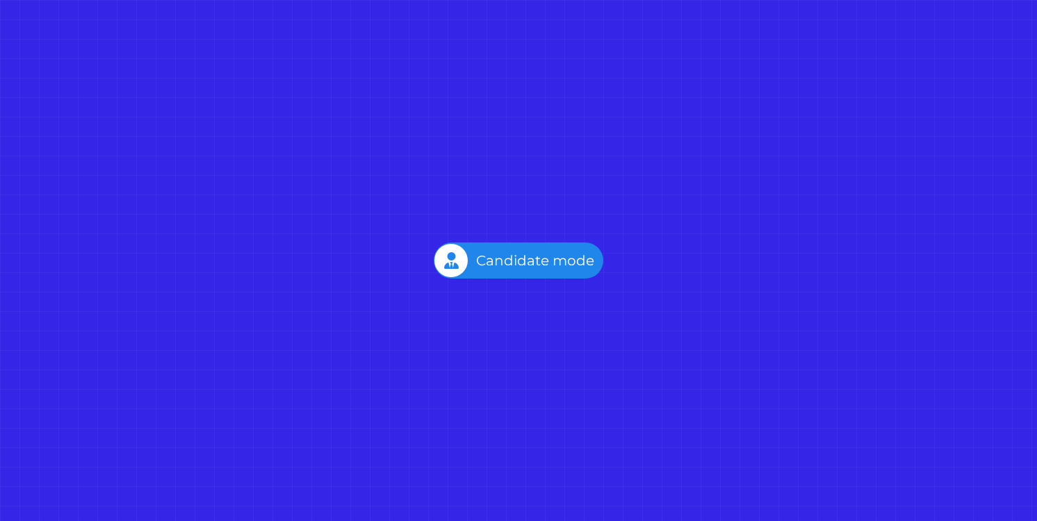
click at [565, 262] on div "Employer mode Candidate mode" at bounding box center [519, 260] width 170 height 36
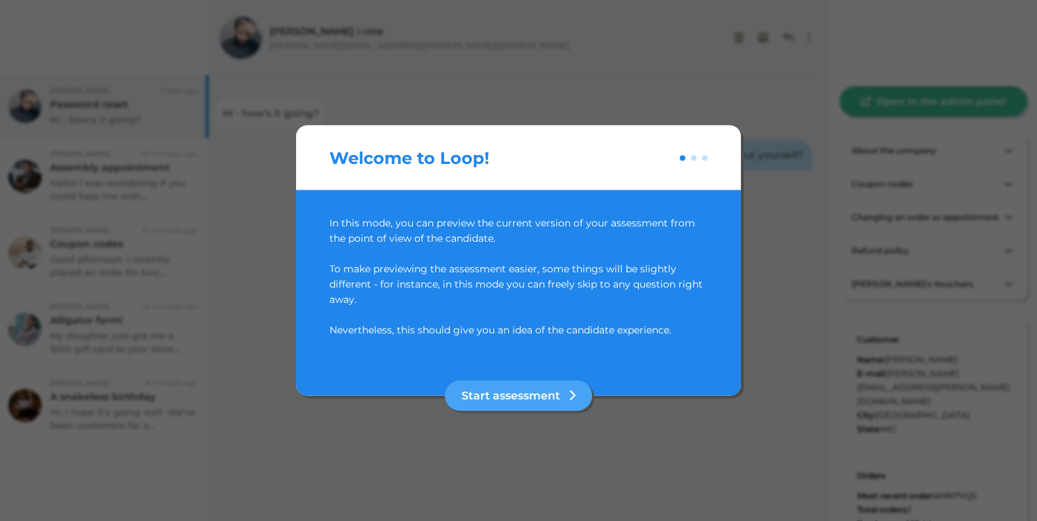
click at [695, 155] on div at bounding box center [694, 158] width 6 height 6
click at [520, 392] on button "Start assessment" at bounding box center [518, 396] width 147 height 31
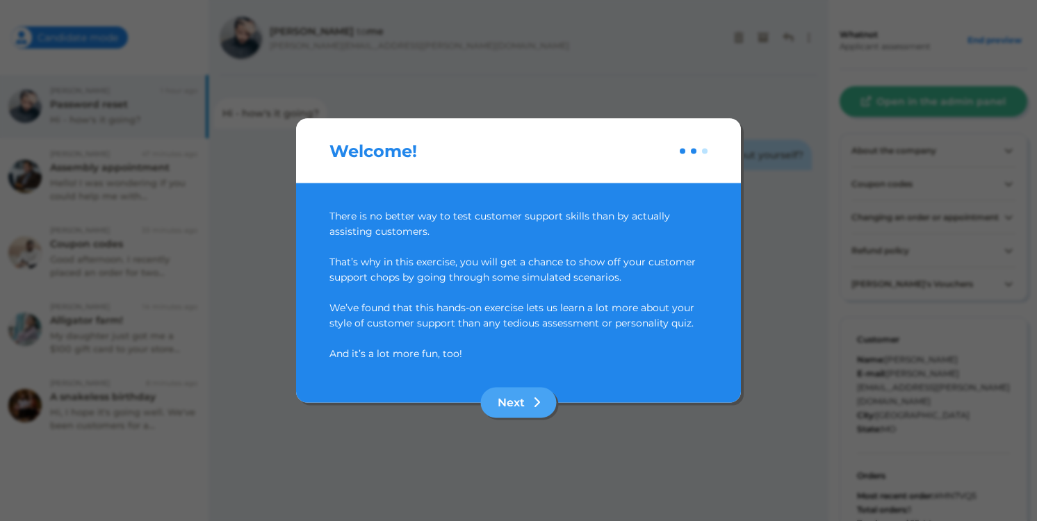
click at [520, 392] on button "Next" at bounding box center [519, 403] width 76 height 31
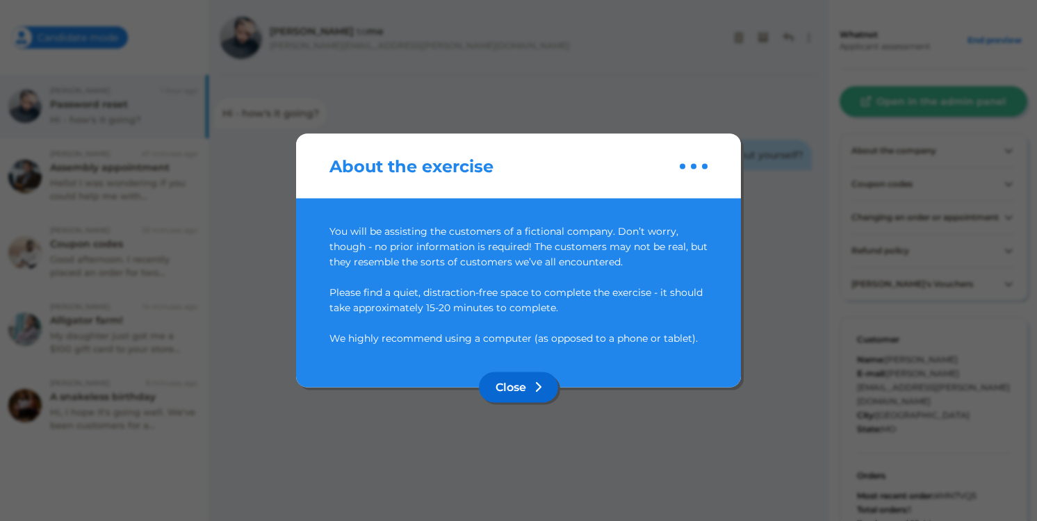
click at [520, 392] on button "Close" at bounding box center [518, 387] width 79 height 31
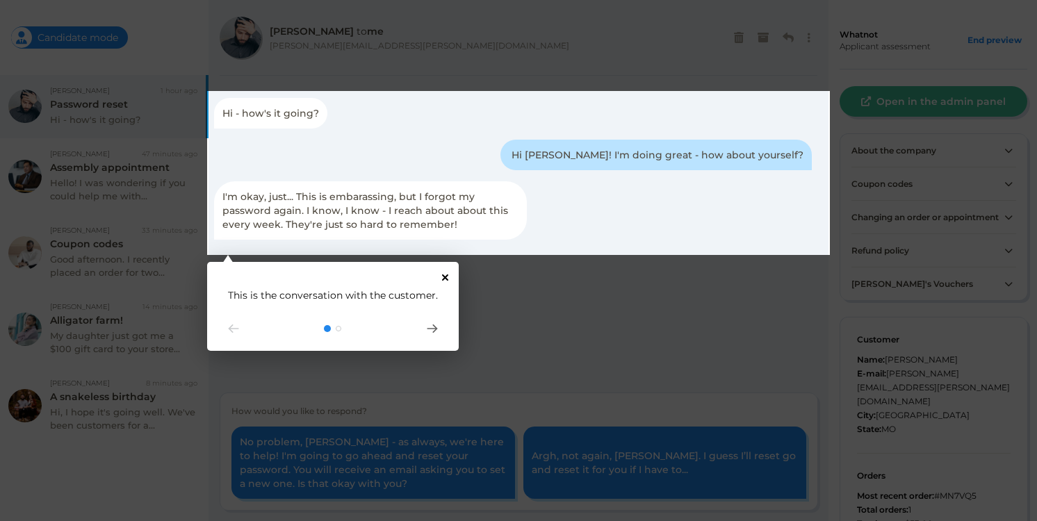
click at [442, 275] on icon "Close Tour" at bounding box center [445, 277] width 6 height 6
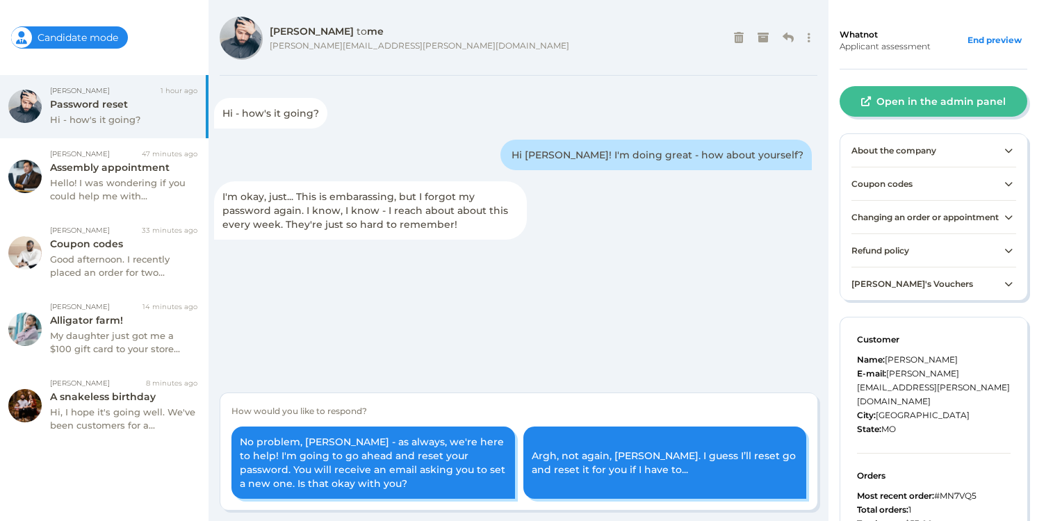
click at [895, 181] on span "Coupon codes" at bounding box center [881, 184] width 61 height 10
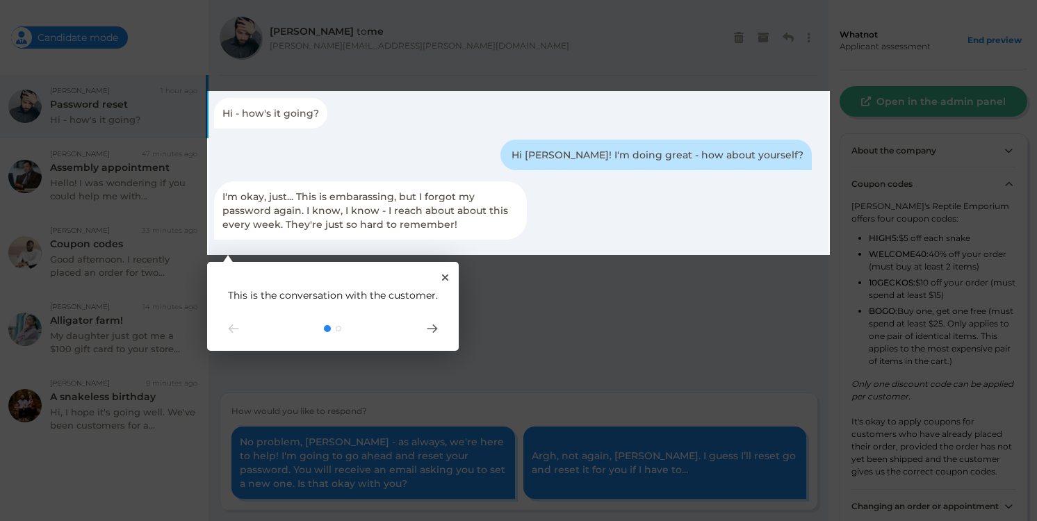
click at [801, 74] on rect at bounding box center [518, 260] width 1037 height 521
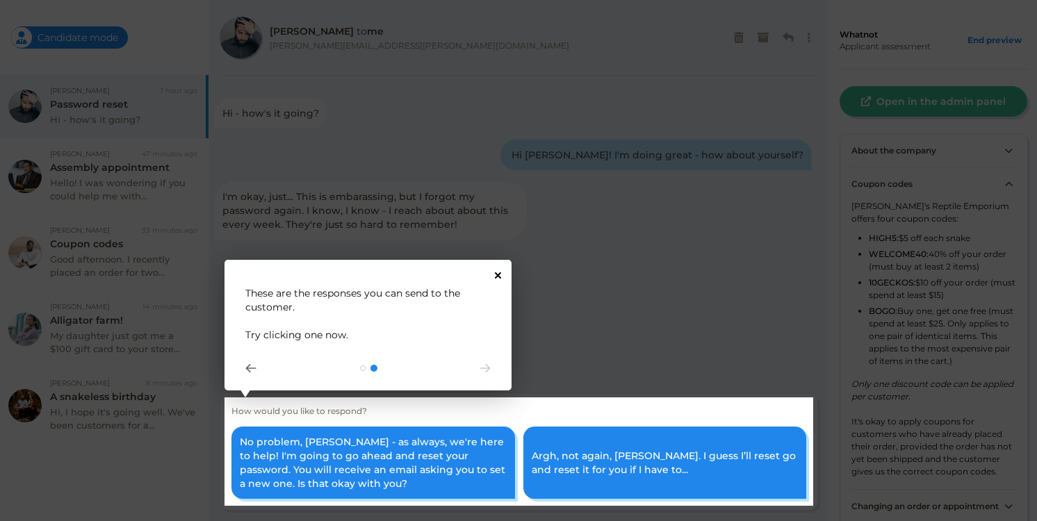
click at [497, 274] on icon "Close Tour" at bounding box center [498, 275] width 6 height 6
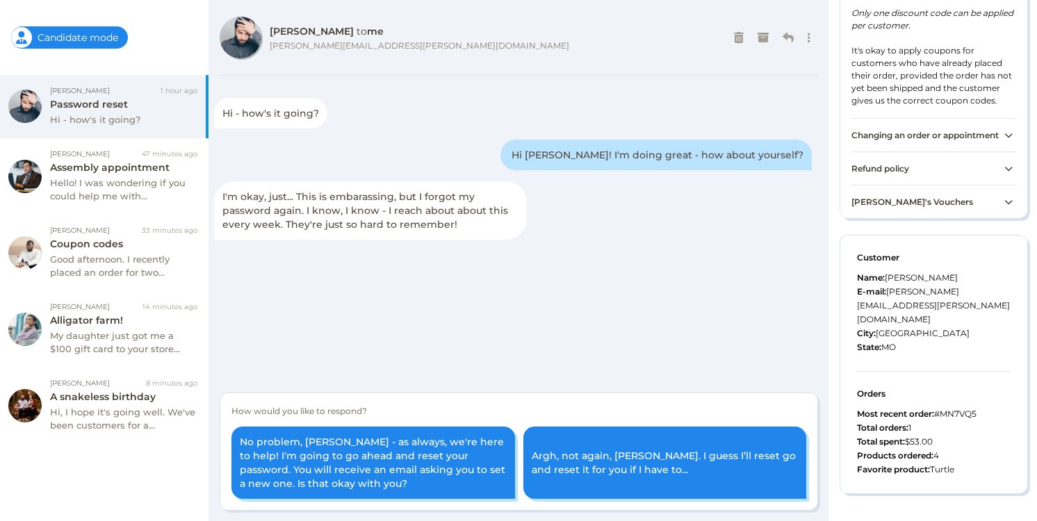
scroll to position [379, 0]
click at [156, 192] on div "Hello! I was wondering if you could help me with..." at bounding box center [123, 189] width 147 height 27
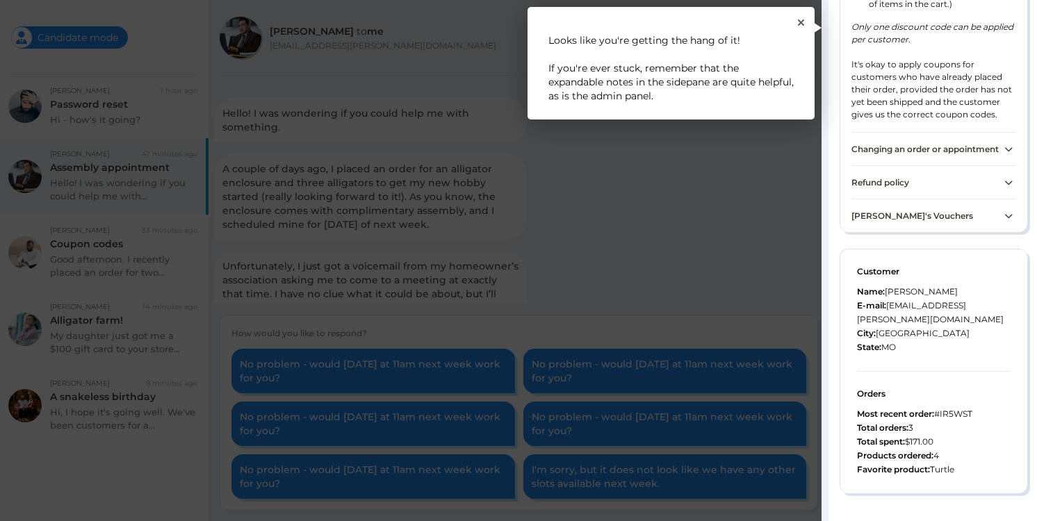
scroll to position [97, 0]
click at [803, 22] on icon "Close Tour" at bounding box center [801, 22] width 6 height 6
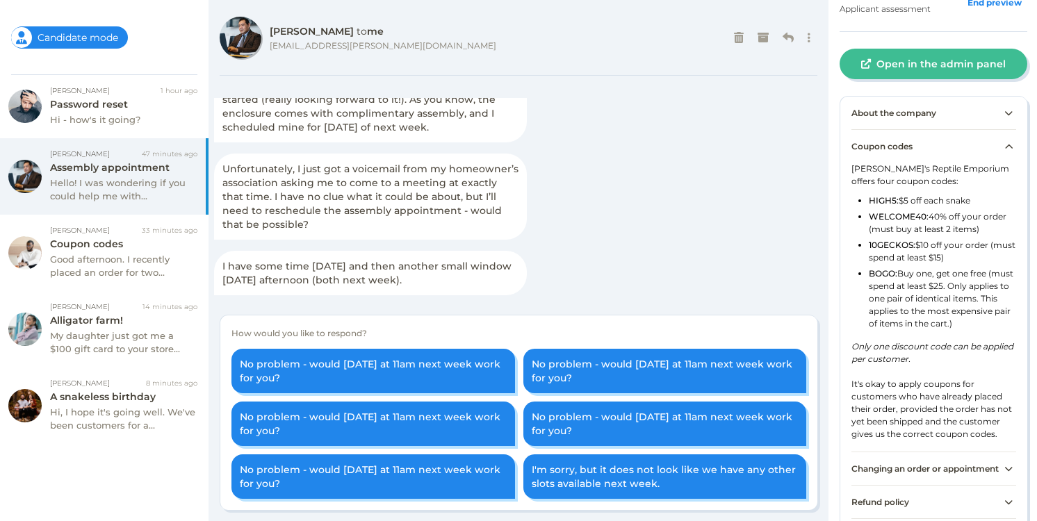
scroll to position [0, 0]
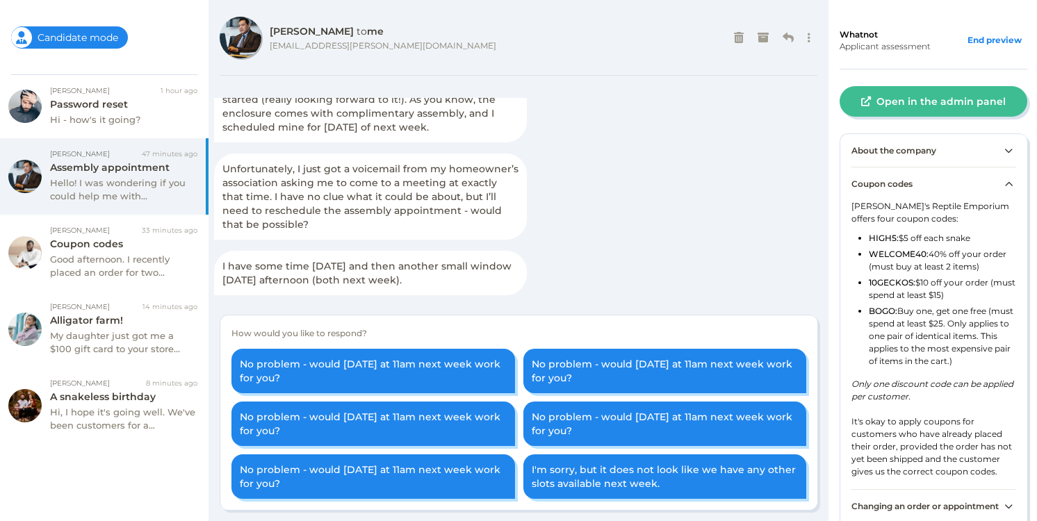
click at [1004, 188] on div "Coupon codes" at bounding box center [933, 183] width 165 height 33
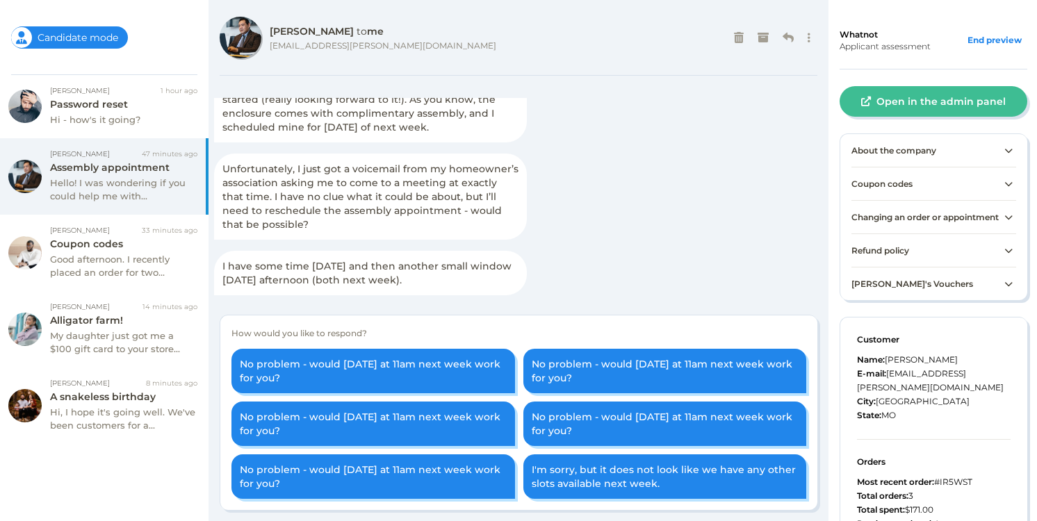
click at [1005, 222] on icon at bounding box center [1009, 217] width 8 height 8
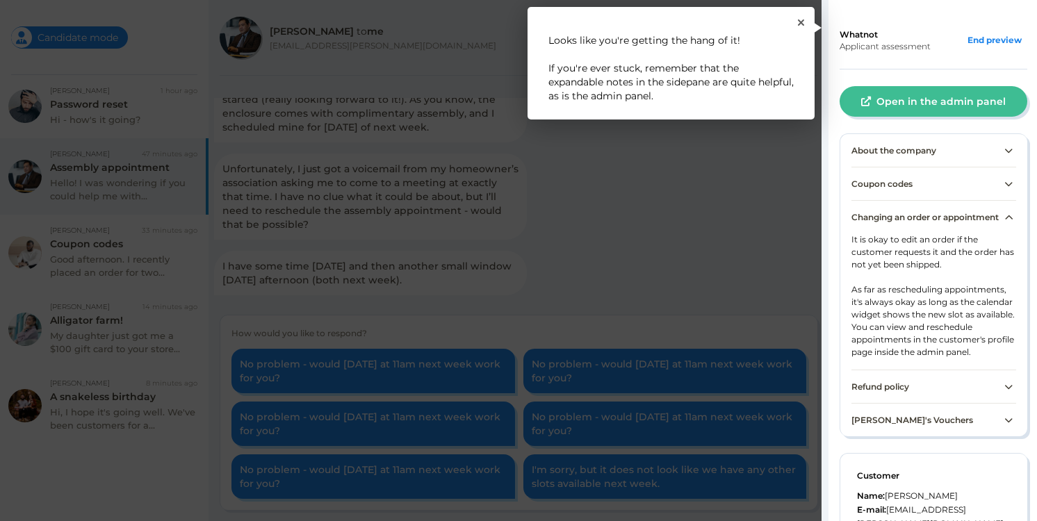
click at [1001, 222] on rect at bounding box center [932, 267] width 222 height 535
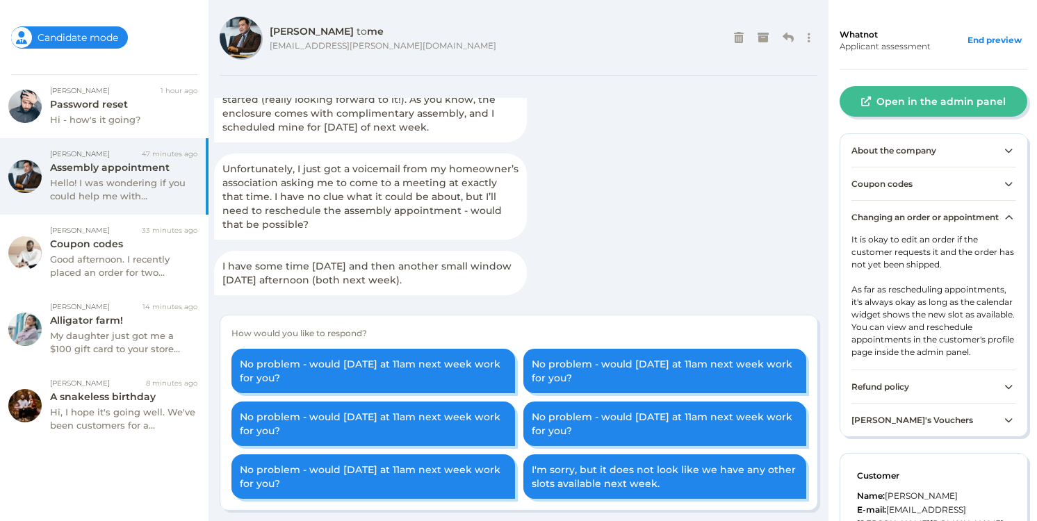
click at [1005, 222] on icon at bounding box center [1009, 217] width 8 height 8
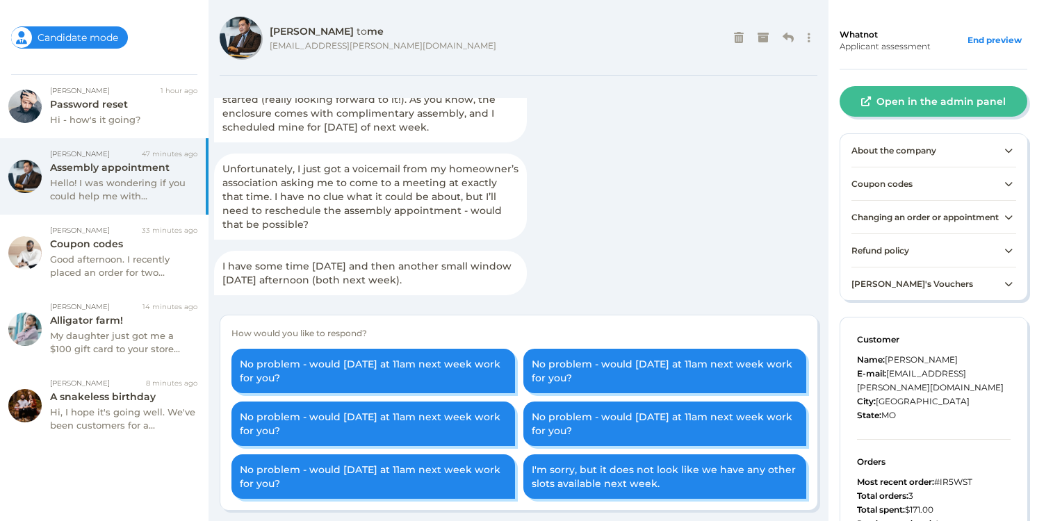
click at [1005, 255] on icon at bounding box center [1009, 251] width 8 height 8
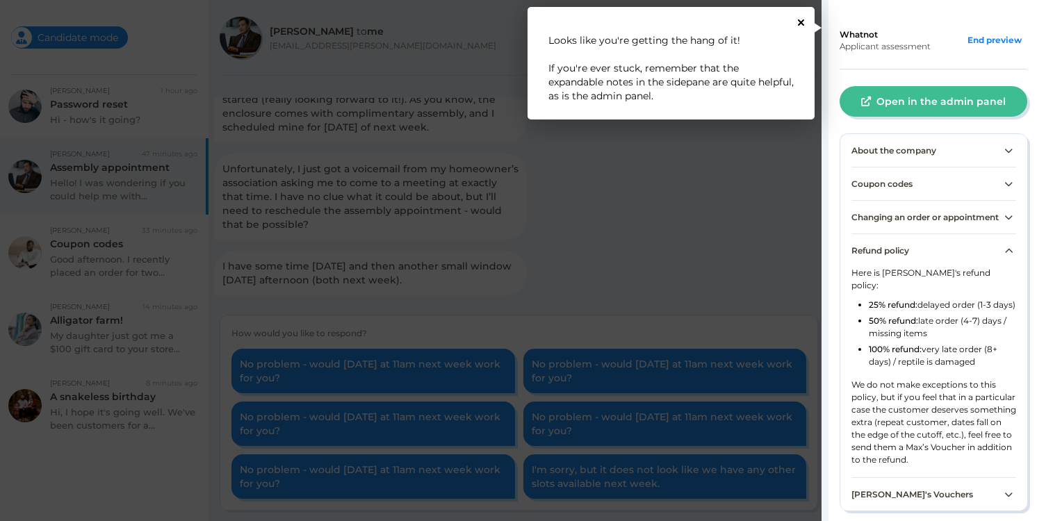
click at [801, 22] on icon "Close Tour" at bounding box center [801, 22] width 6 height 6
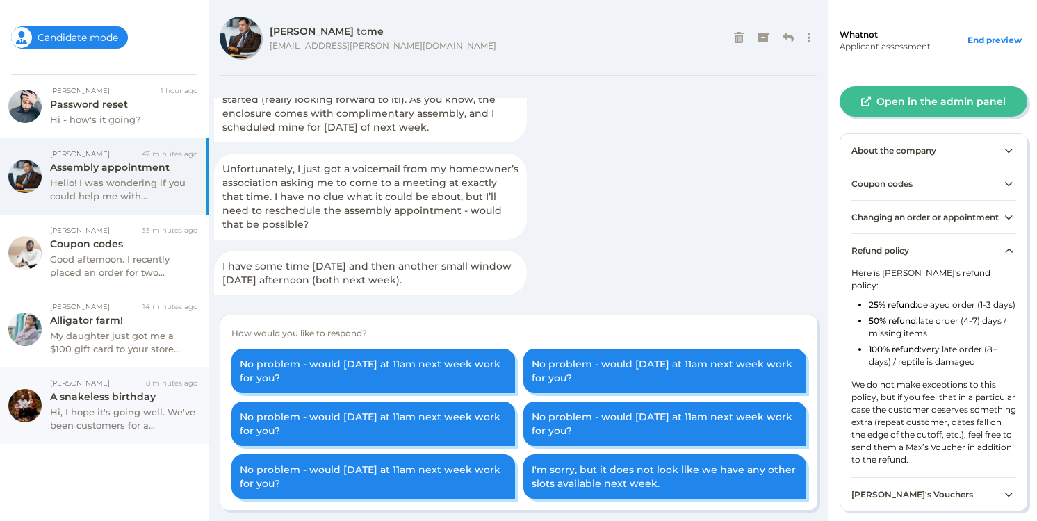
click at [90, 408] on div "Hi, I hope it's going well. We've been customers for a..." at bounding box center [123, 419] width 147 height 27
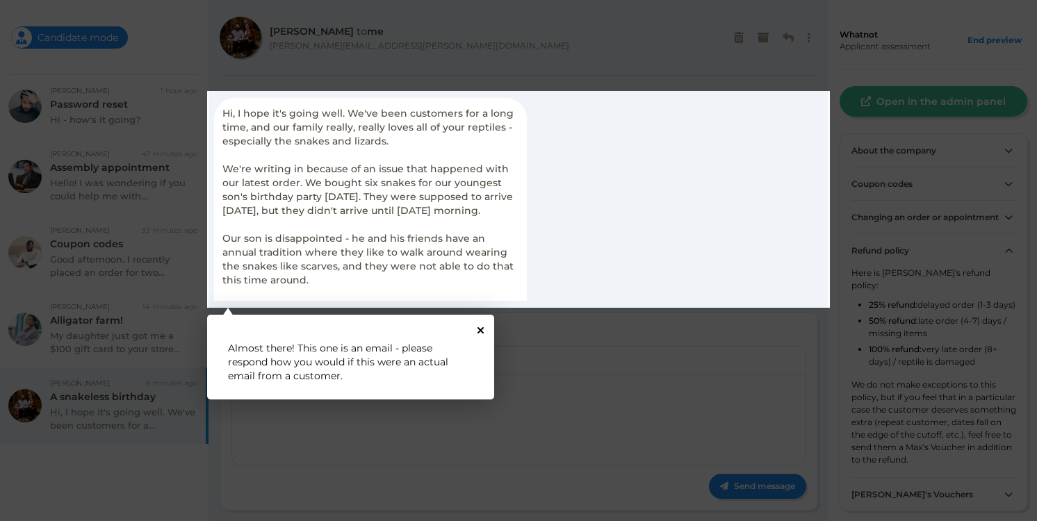
click at [482, 331] on icon "Close Tour" at bounding box center [480, 330] width 6 height 6
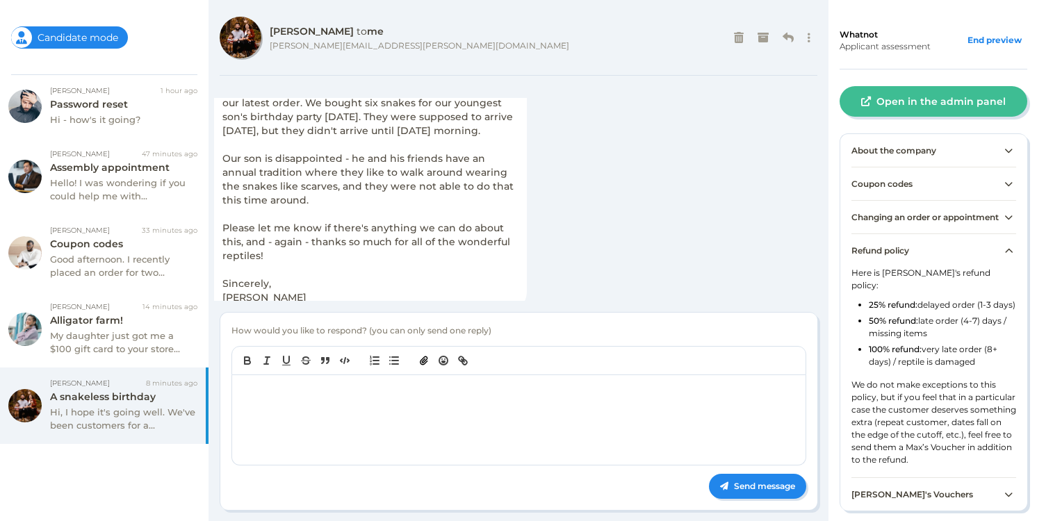
scroll to position [114, 0]
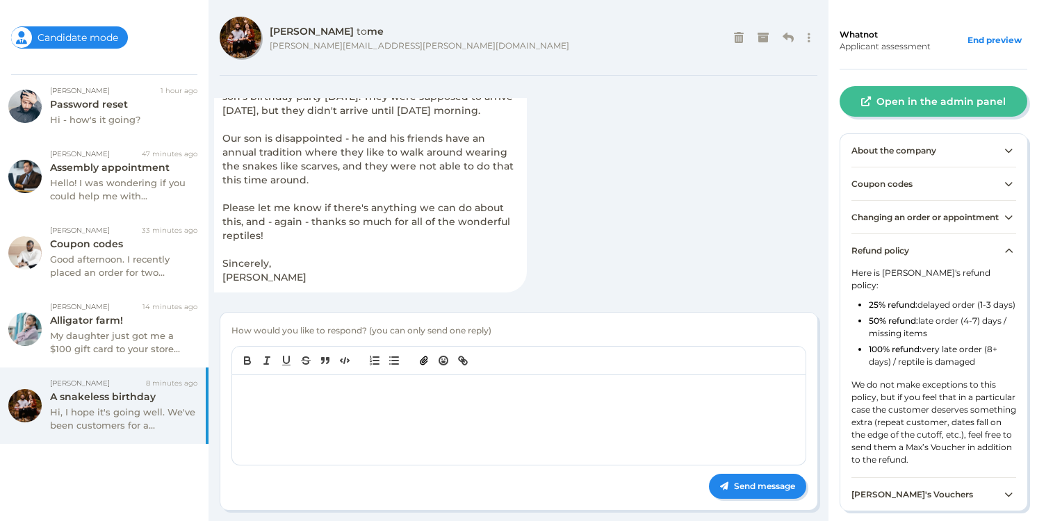
click at [1005, 255] on icon at bounding box center [1009, 251] width 8 height 8
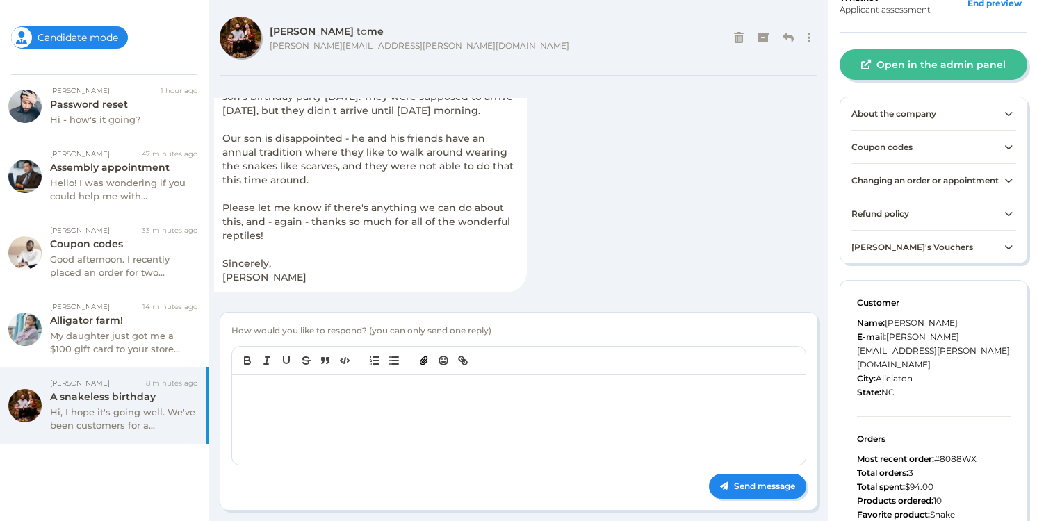
scroll to position [0, 0]
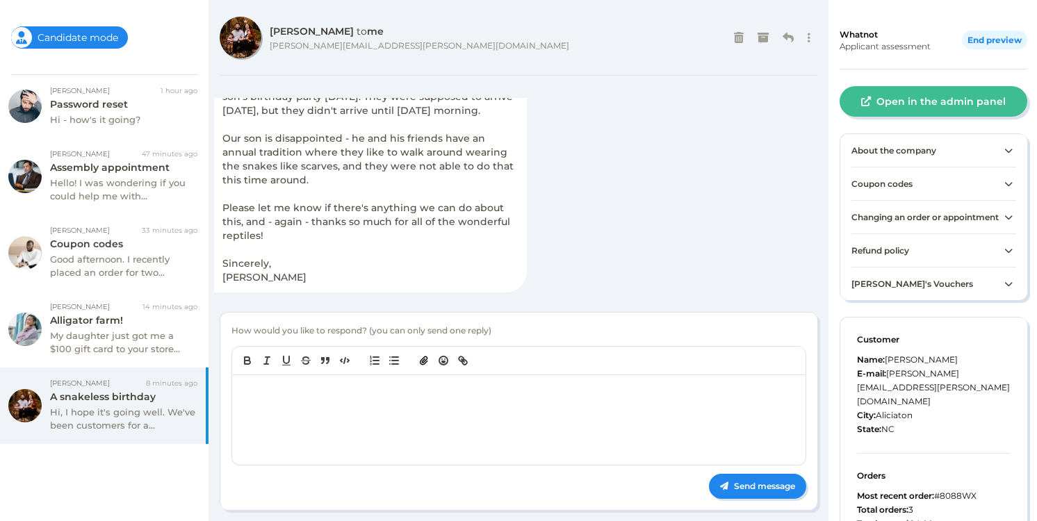
click at [988, 33] on div "End preview" at bounding box center [993, 40] width 65 height 19
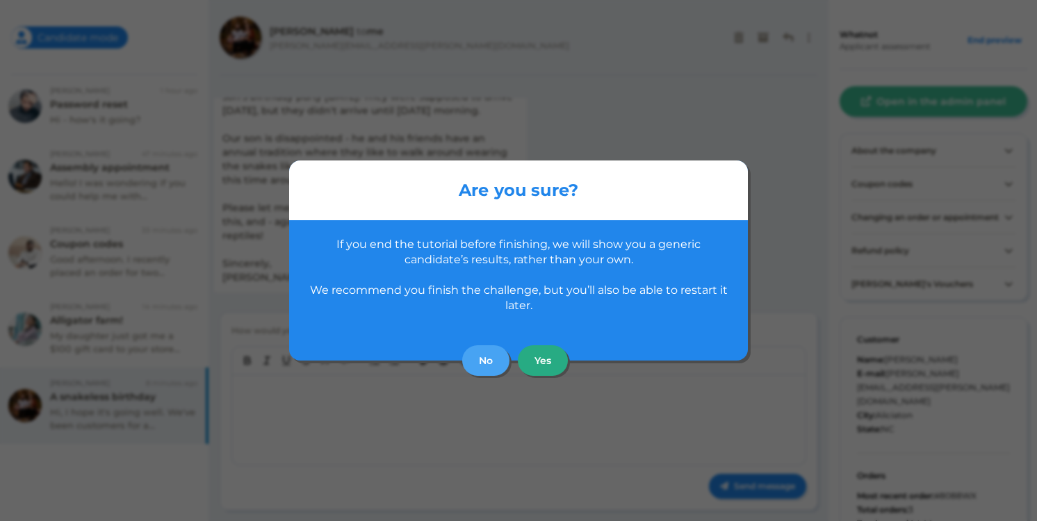
click at [533, 363] on button "Yes" at bounding box center [543, 360] width 50 height 31
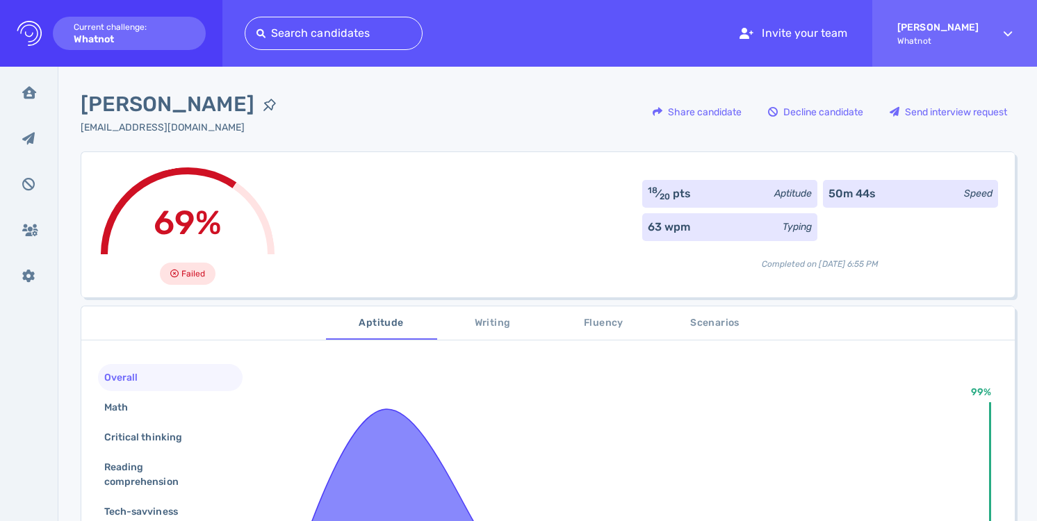
scroll to position [16, 0]
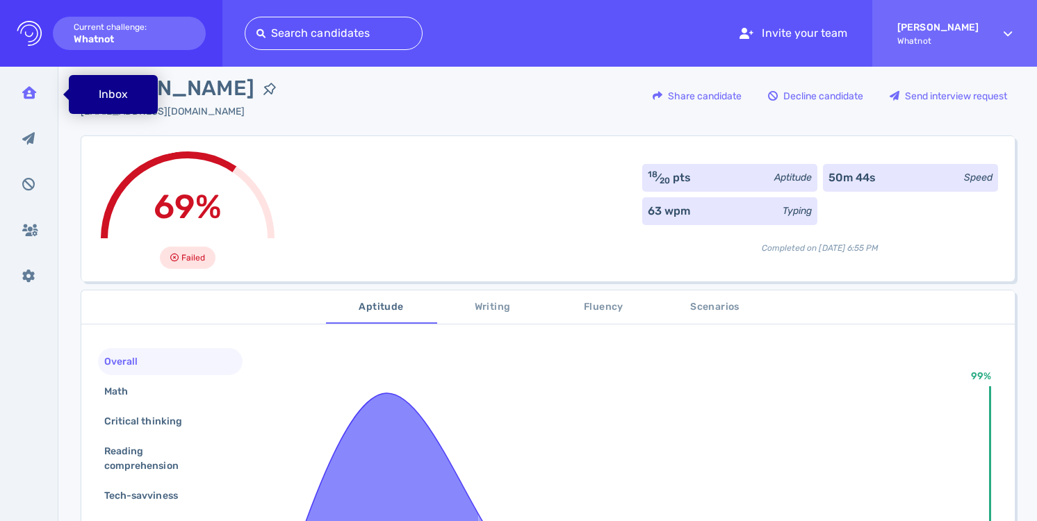
click at [30, 97] on icon at bounding box center [29, 92] width 14 height 13
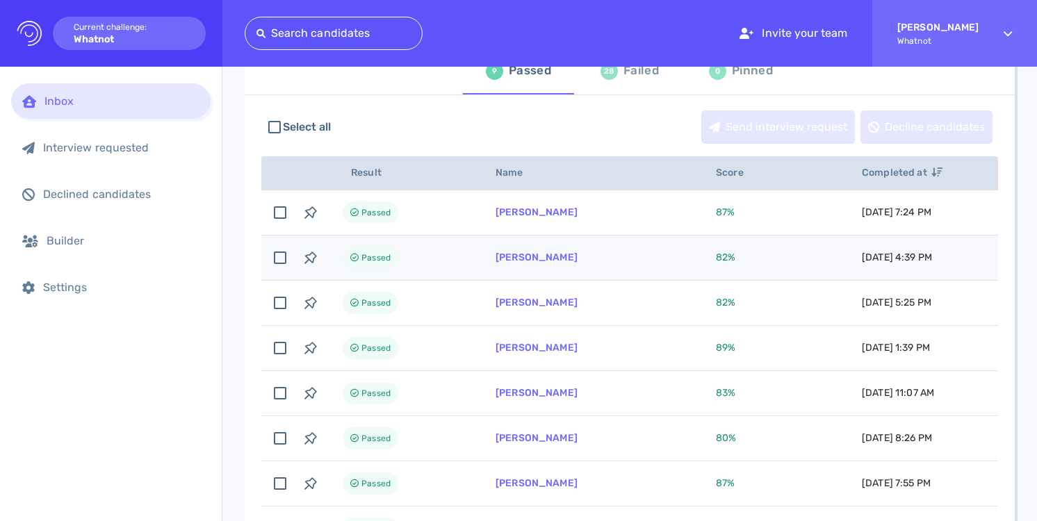
scroll to position [188, 0]
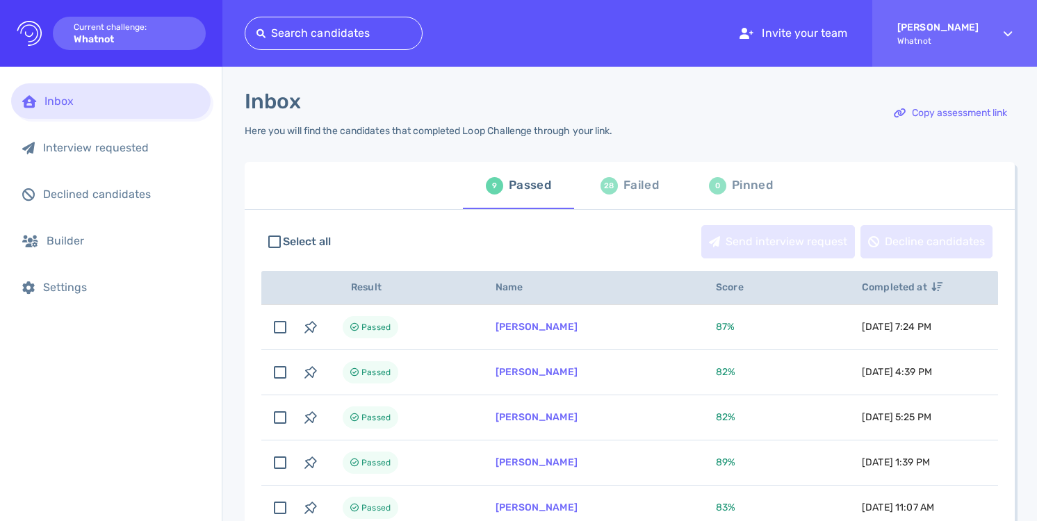
click at [634, 192] on div "Failed" at bounding box center [640, 185] width 35 height 21
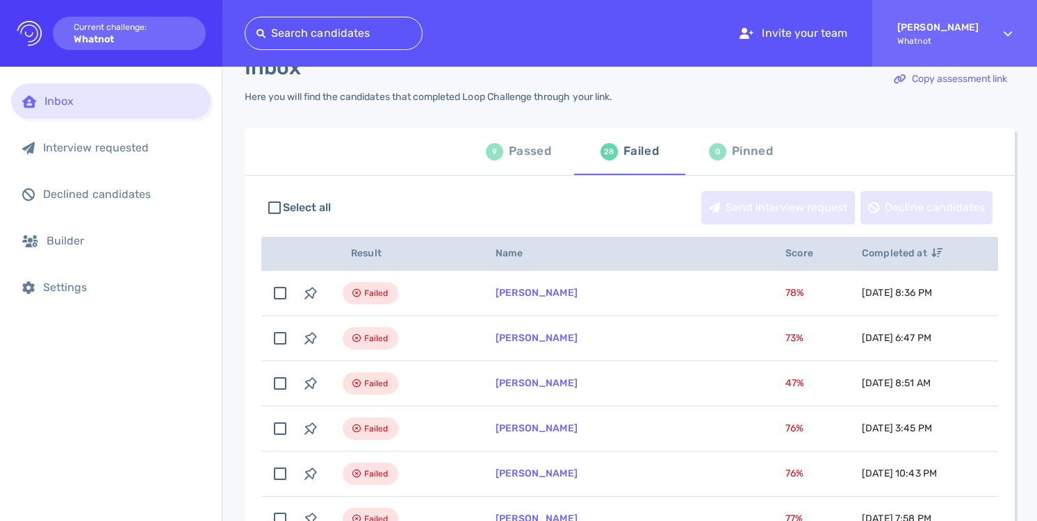
scroll to position [35, 0]
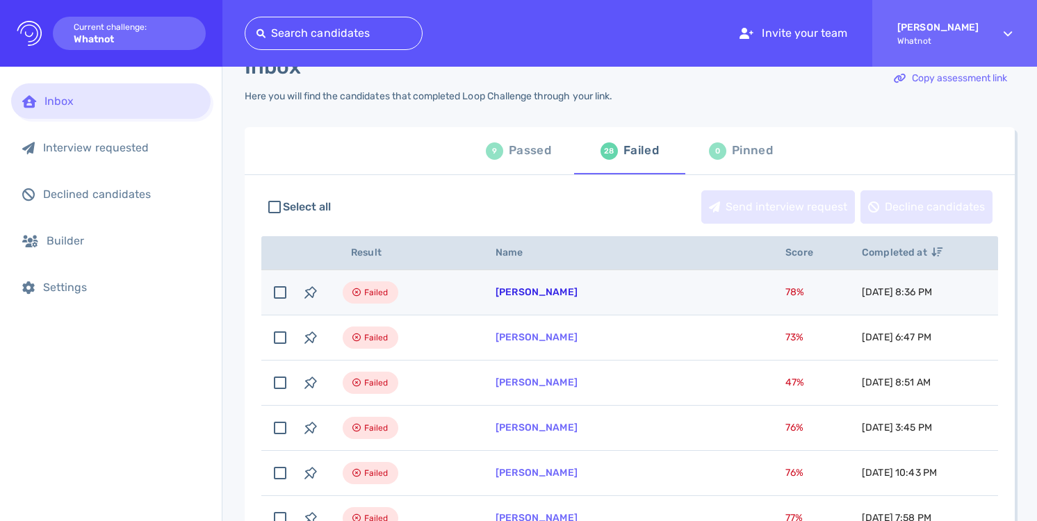
click at [530, 288] on link "[PERSON_NAME]" at bounding box center [536, 292] width 82 height 12
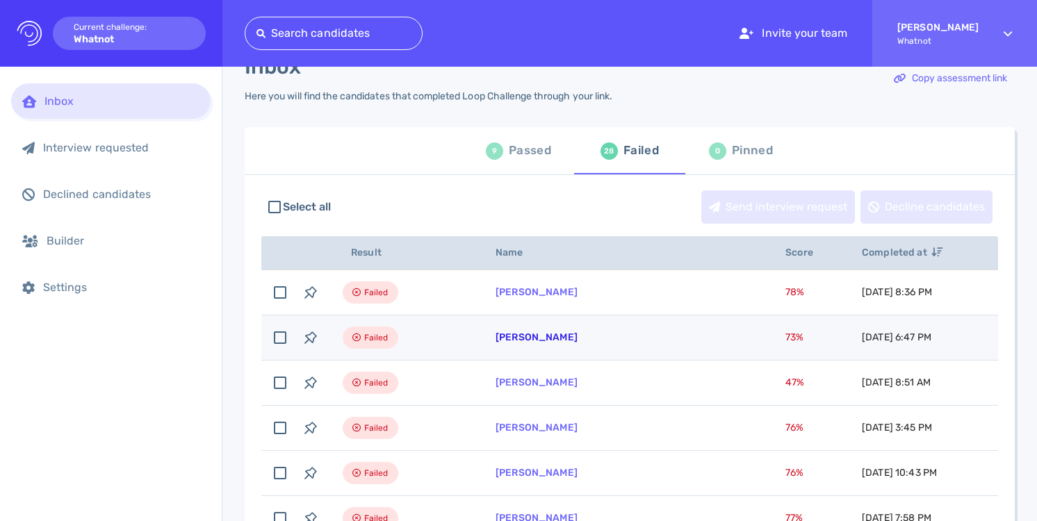
click at [545, 336] on link "[PERSON_NAME]" at bounding box center [536, 337] width 82 height 12
click at [518, 339] on link "[PERSON_NAME]" at bounding box center [536, 337] width 82 height 12
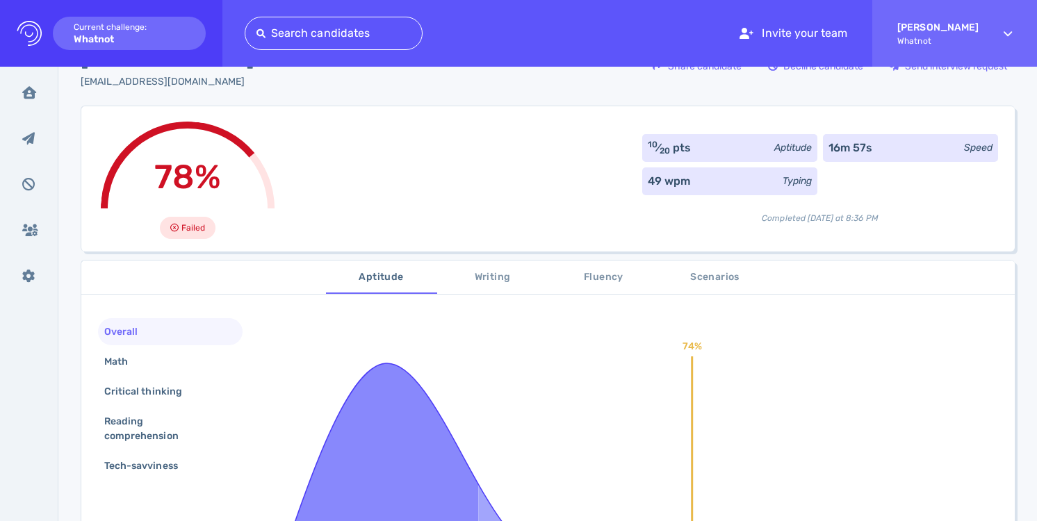
scroll to position [54, 0]
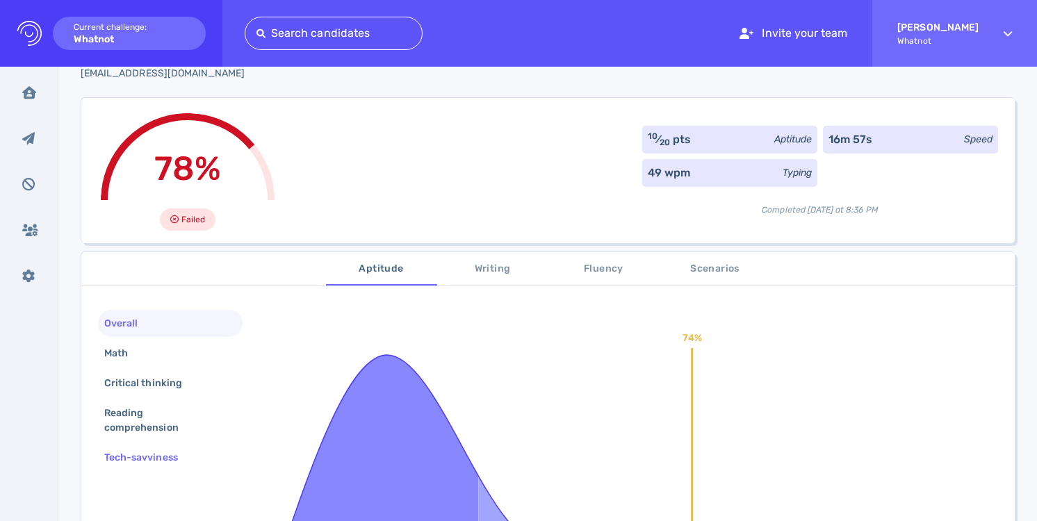
click at [160, 450] on div "Tech-savviness" at bounding box center [147, 457] width 93 height 20
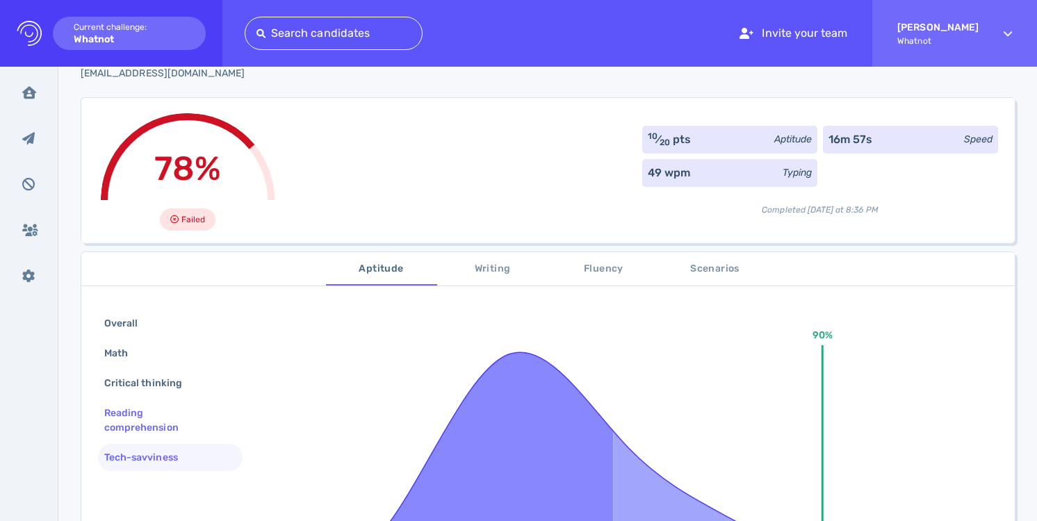
click at [160, 415] on div "Reading comprehension" at bounding box center [164, 420] width 126 height 35
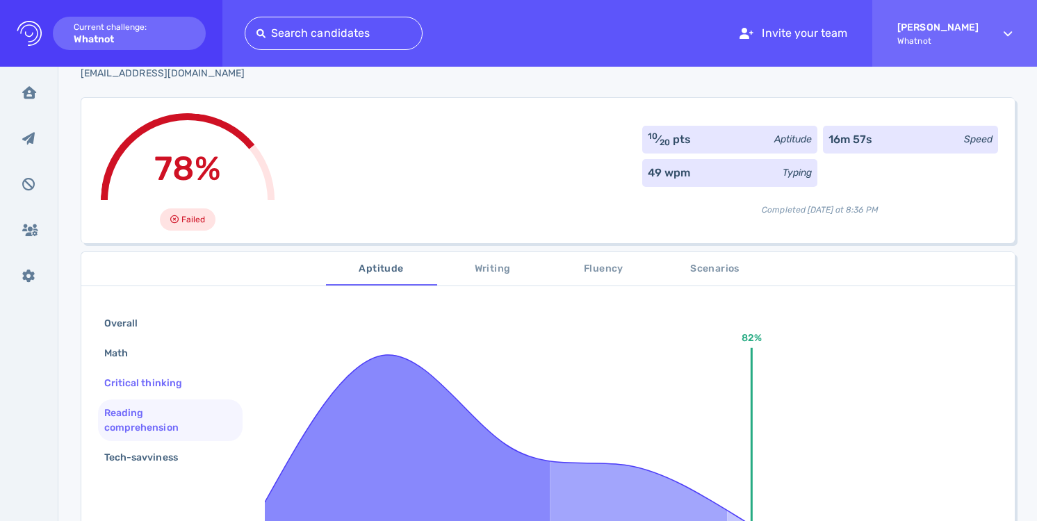
click at [163, 381] on div "Critical thinking" at bounding box center [149, 383] width 97 height 20
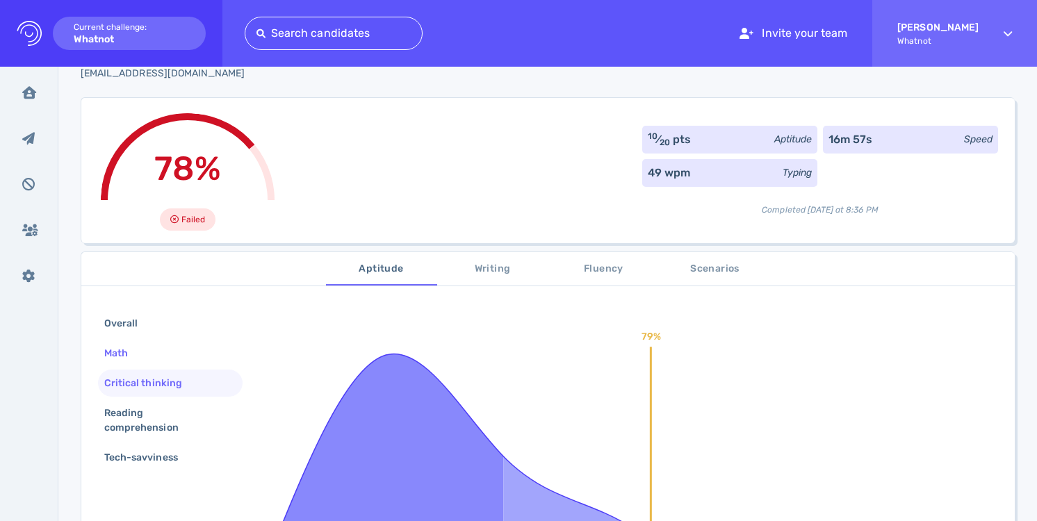
click at [158, 345] on div "Math" at bounding box center [170, 353] width 145 height 27
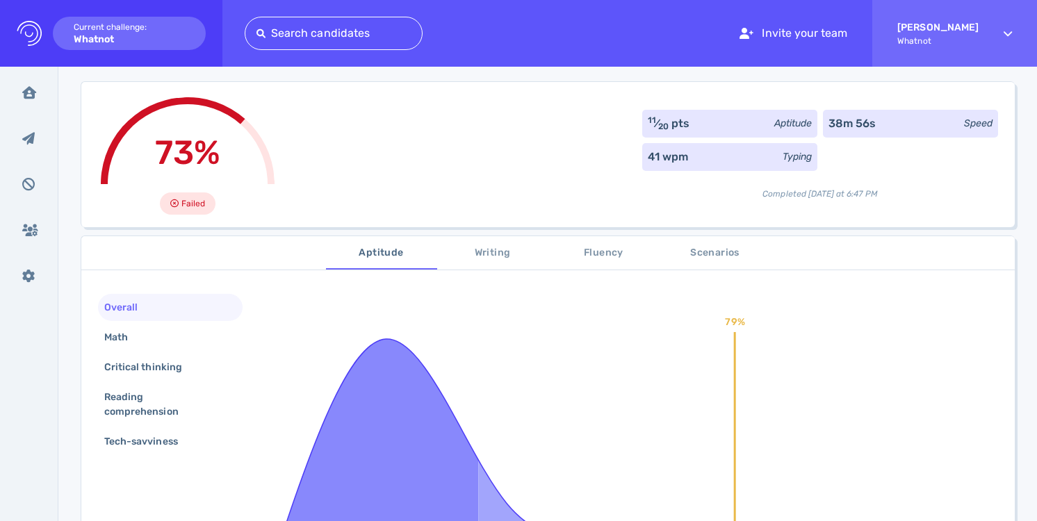
scroll to position [71, 0]
click at [236, 330] on div "Math" at bounding box center [170, 336] width 145 height 27
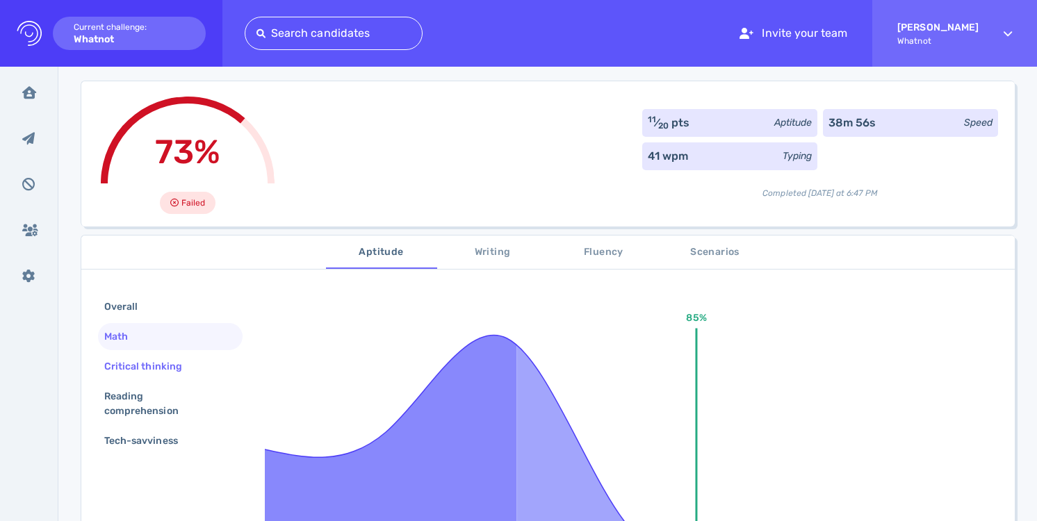
click at [226, 370] on div "Critical thinking" at bounding box center [170, 366] width 145 height 27
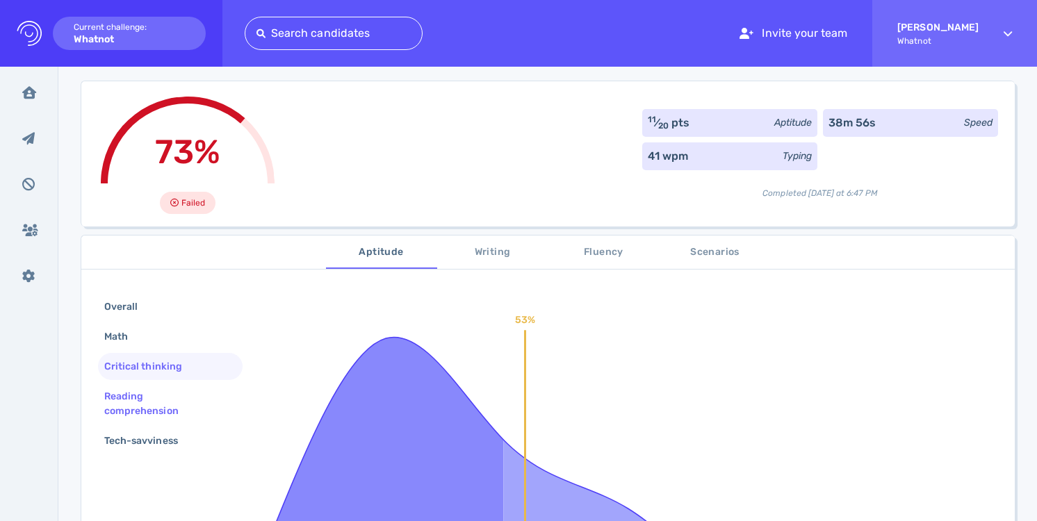
click at [210, 397] on div "Reading comprehension" at bounding box center [164, 403] width 126 height 35
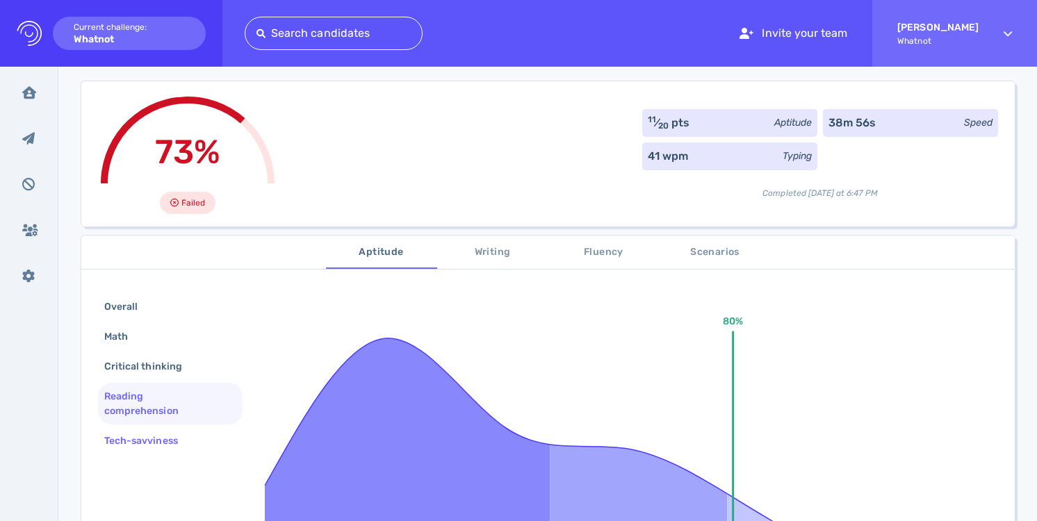
click at [196, 435] on div "Tech-savviness" at bounding box center [170, 440] width 145 height 27
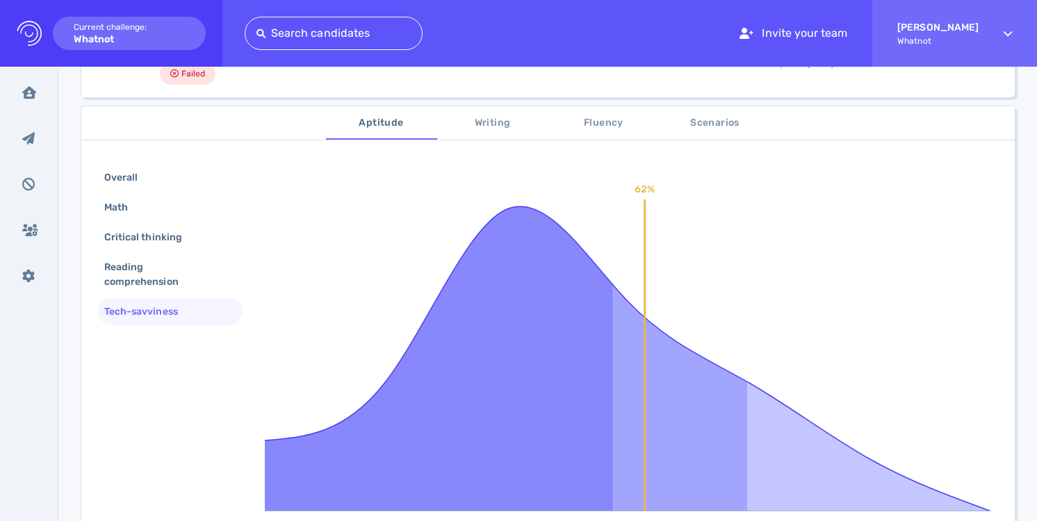
scroll to position [183, 0]
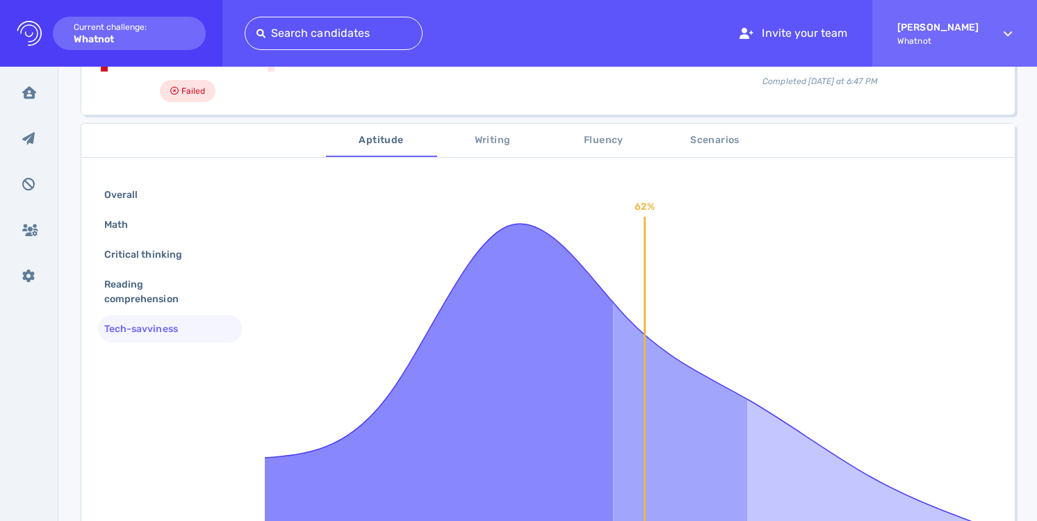
click at [489, 151] on button "Writing" at bounding box center [492, 140] width 111 height 33
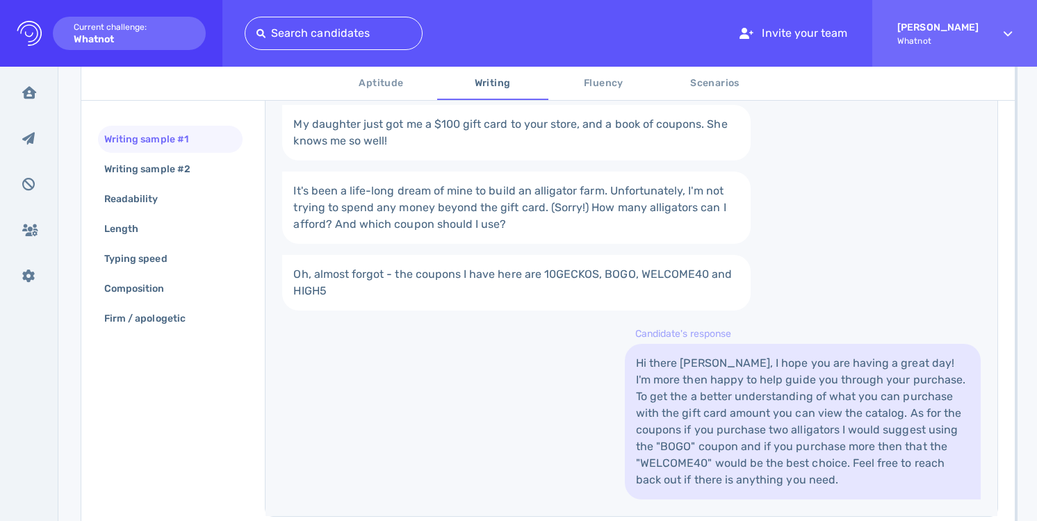
scroll to position [346, 0]
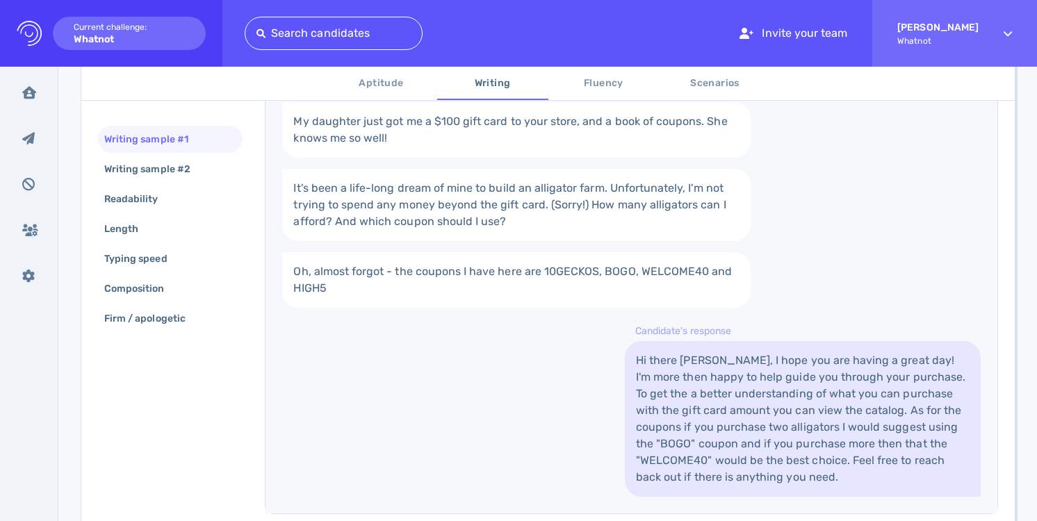
click at [695, 88] on span "Scenarios" at bounding box center [715, 83] width 94 height 17
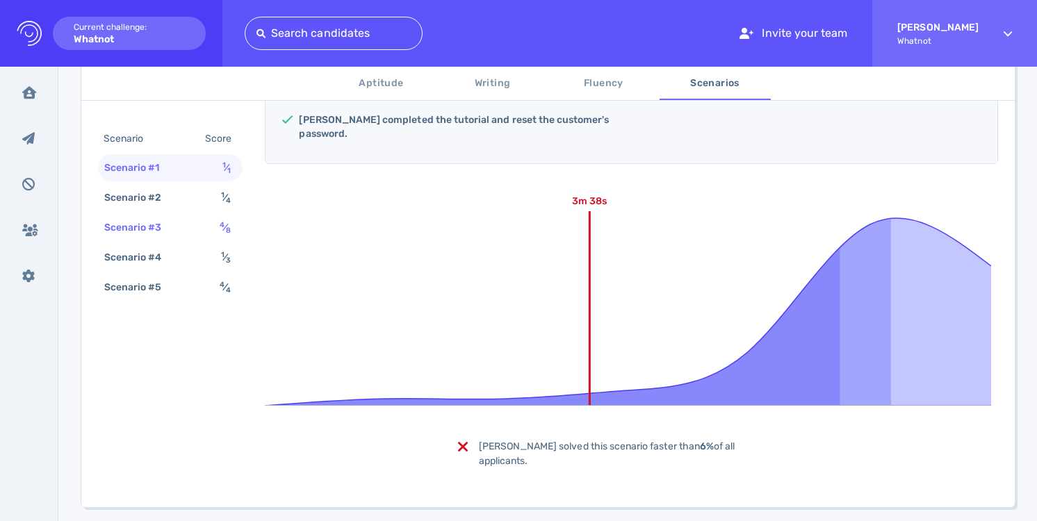
click at [207, 229] on div "Scenario #3 4 ⁄ 8" at bounding box center [170, 227] width 145 height 27
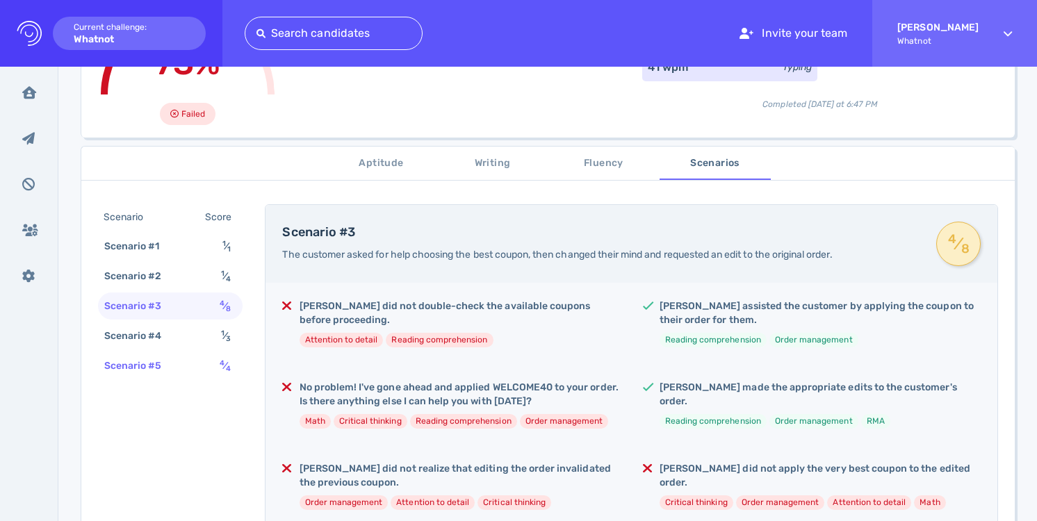
scroll to position [158, 0]
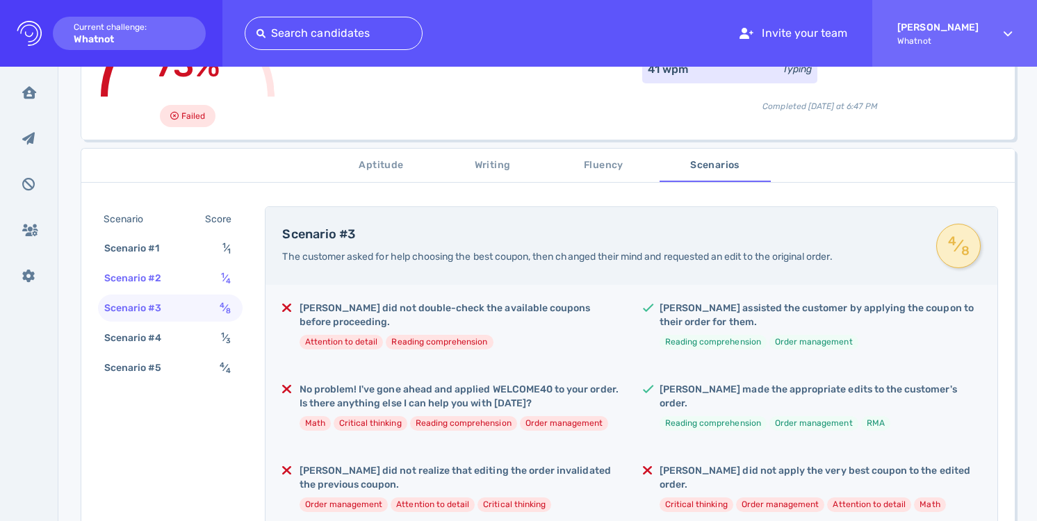
click at [210, 269] on div "Scenario #2 1 ⁄ 4" at bounding box center [170, 278] width 145 height 27
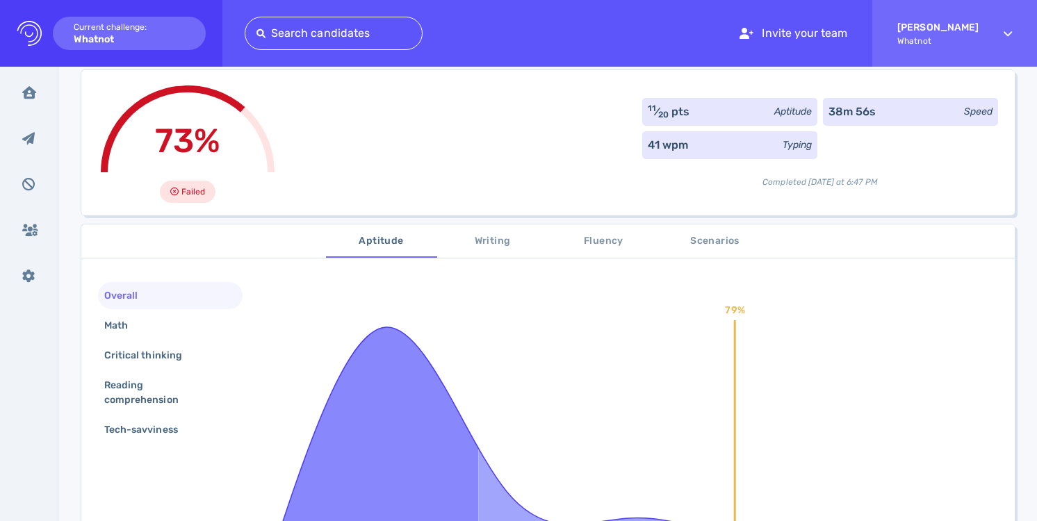
scroll to position [99, 0]
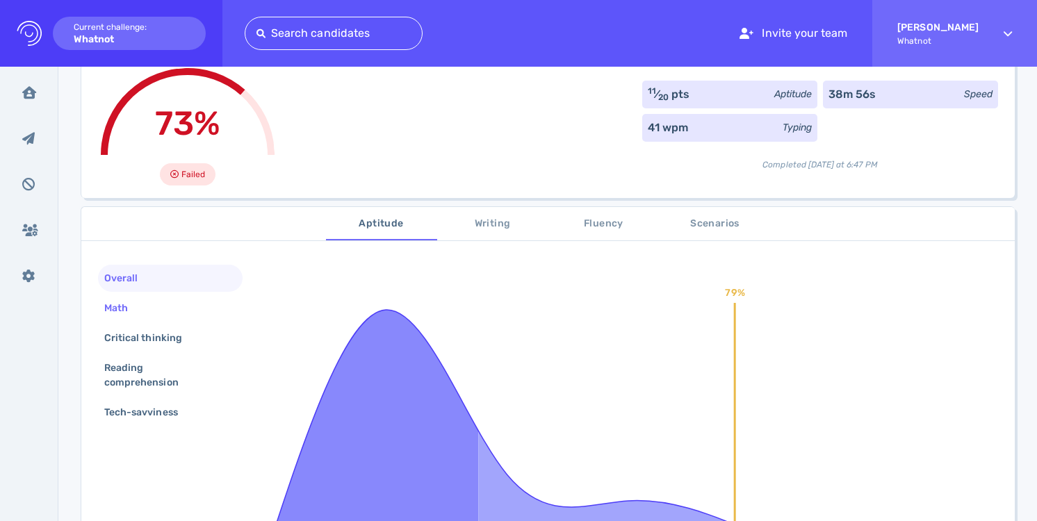
click at [181, 315] on div "Math" at bounding box center [170, 308] width 145 height 27
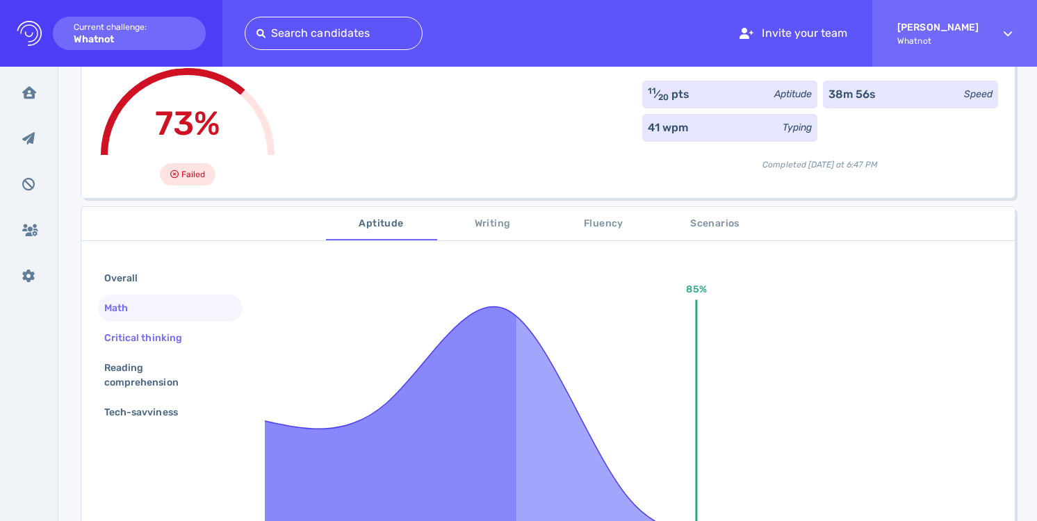
click at [174, 351] on div "Critical thinking" at bounding box center [170, 337] width 145 height 27
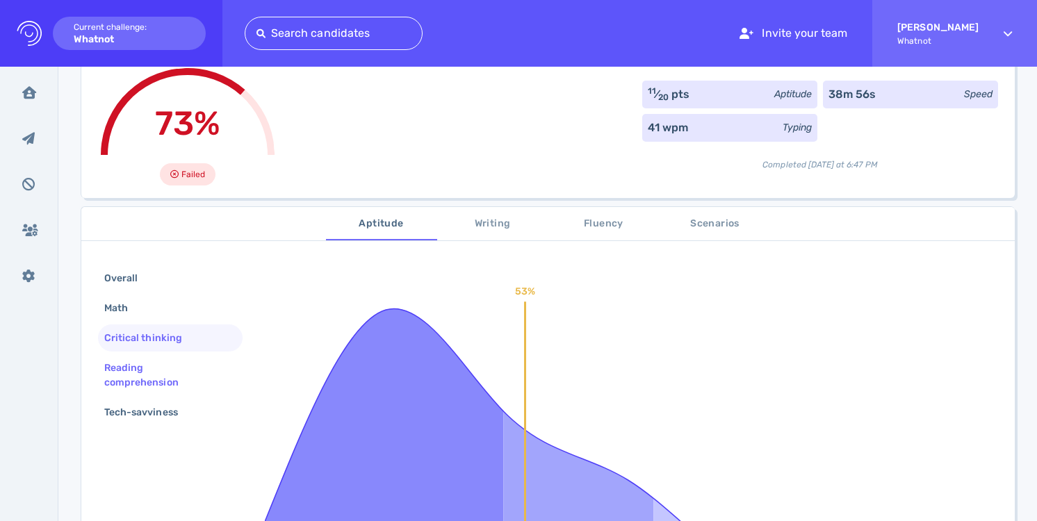
click at [167, 378] on div "Reading comprehension" at bounding box center [164, 375] width 126 height 35
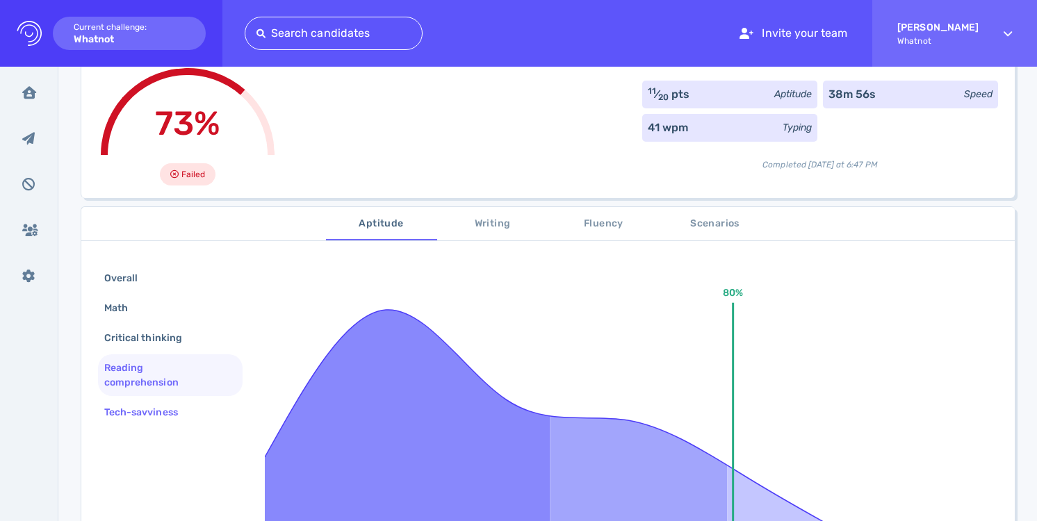
click at [165, 413] on div "Tech-savviness" at bounding box center [147, 412] width 93 height 20
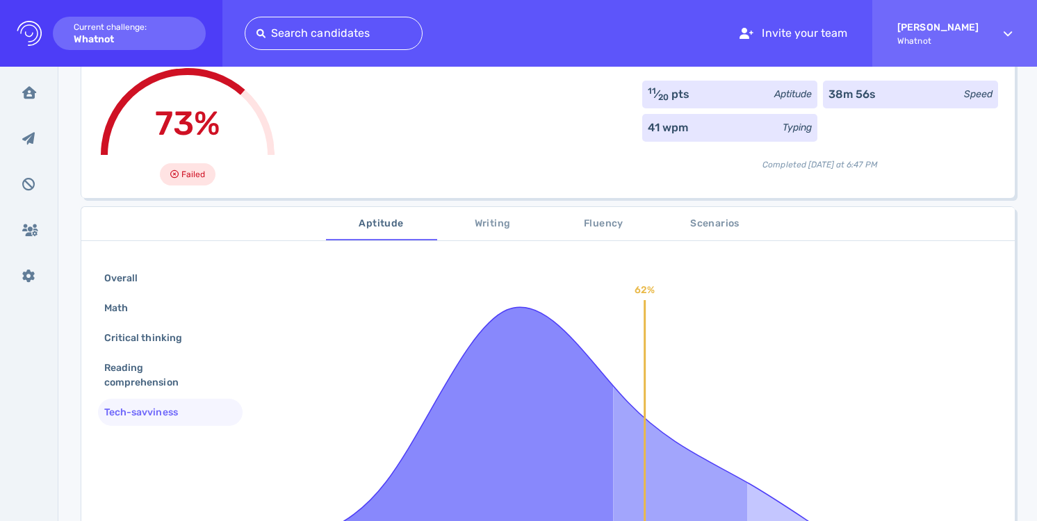
click at [513, 227] on span "Writing" at bounding box center [492, 223] width 94 height 17
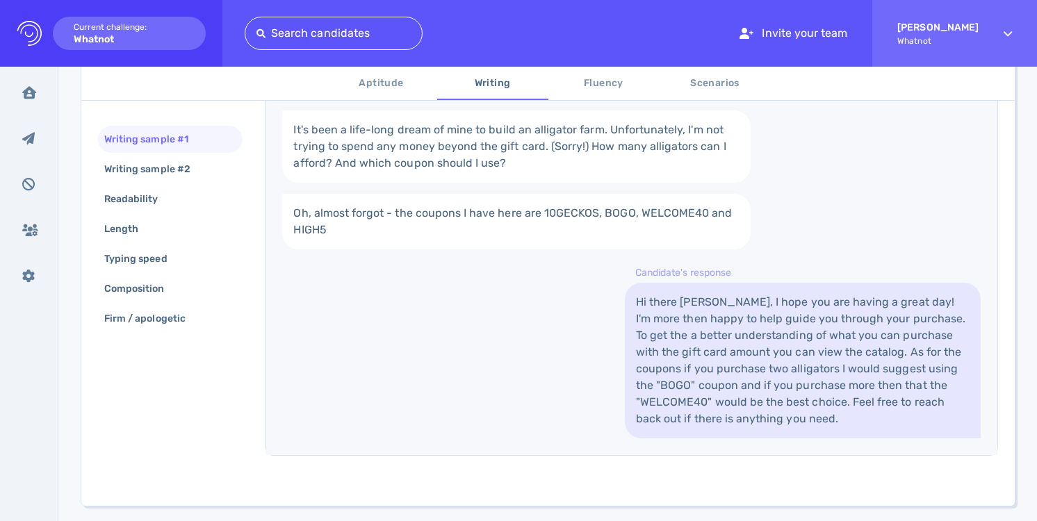
scroll to position [397, 0]
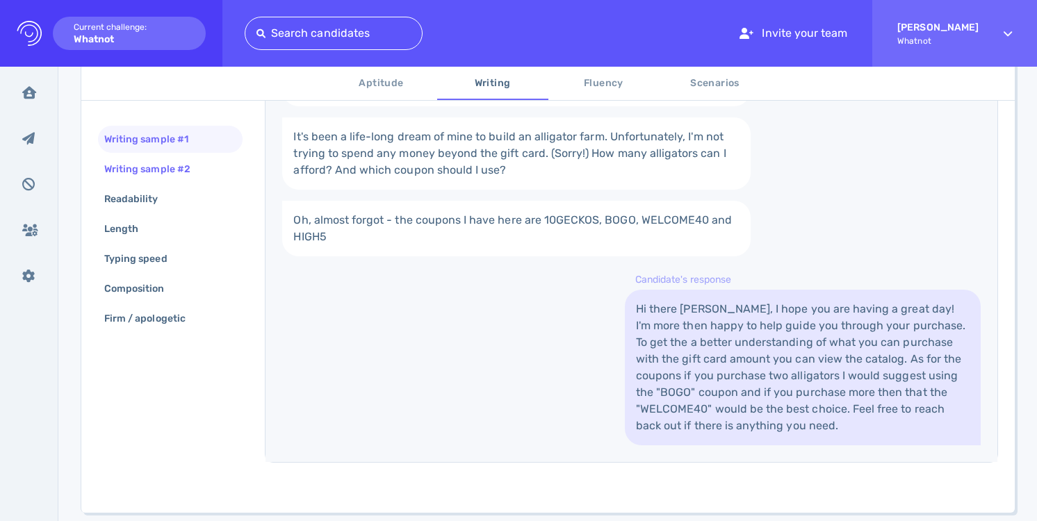
click at [184, 172] on div "Writing sample #2" at bounding box center [154, 169] width 106 height 20
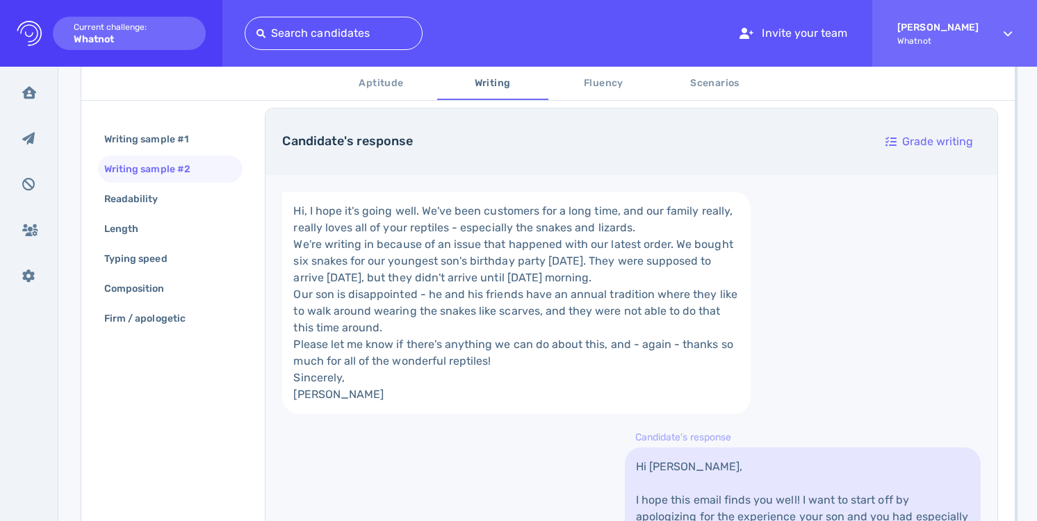
scroll to position [45, 0]
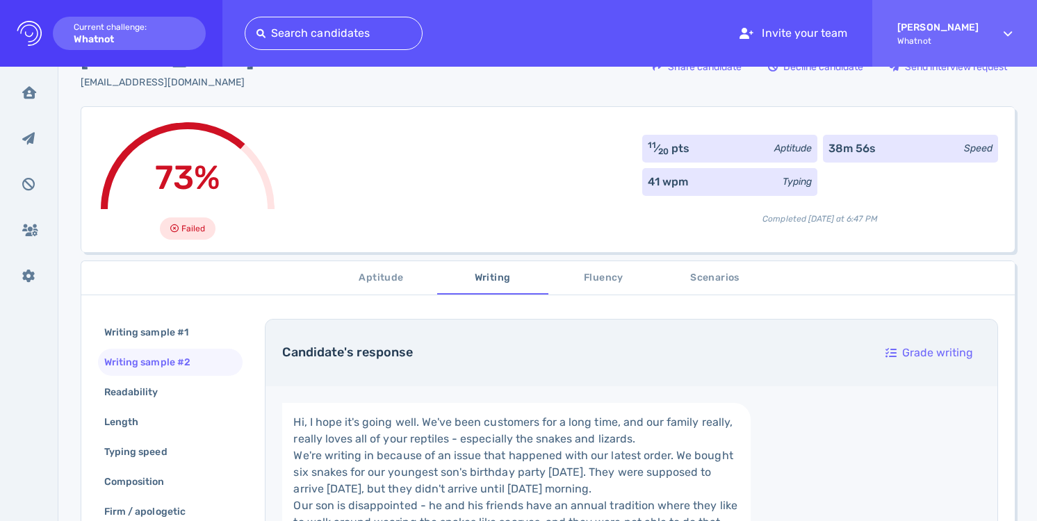
click at [597, 268] on button "Fluency" at bounding box center [603, 277] width 111 height 33
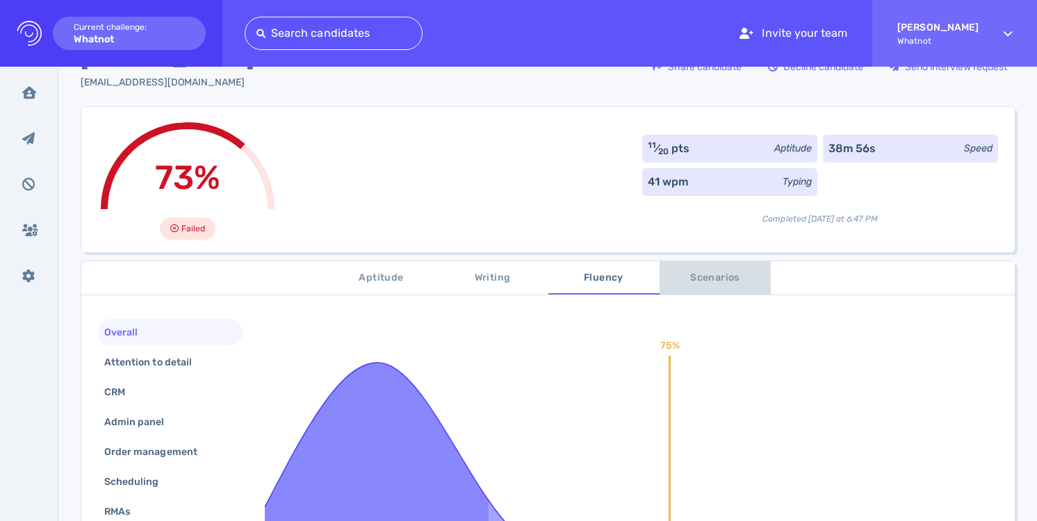
click at [711, 272] on span "Scenarios" at bounding box center [715, 278] width 94 height 17
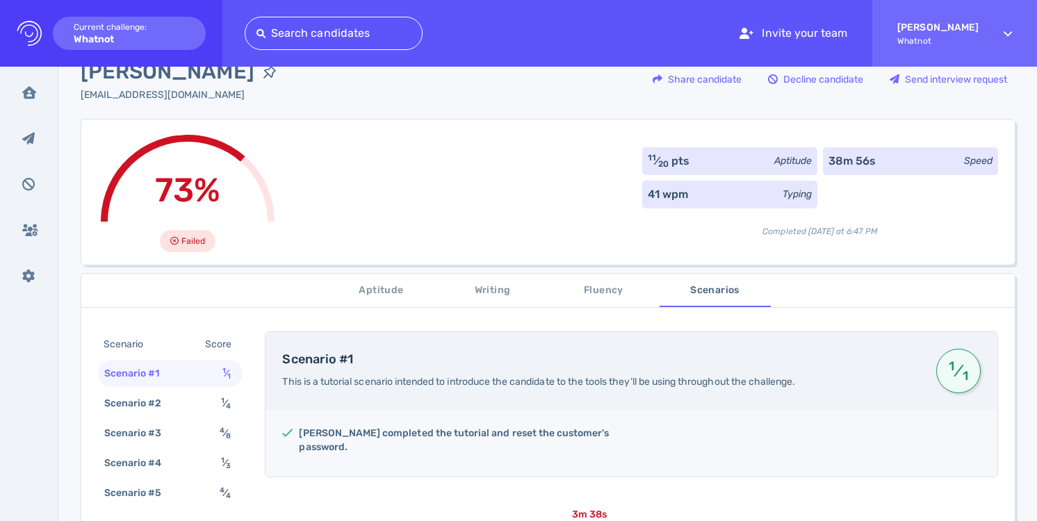
scroll to position [0, 0]
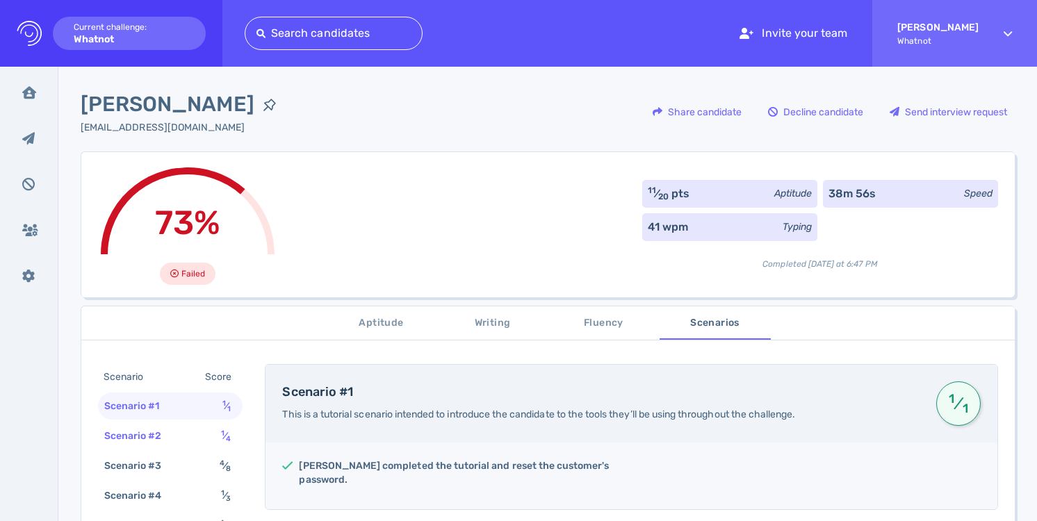
click at [189, 431] on div "Scenario #2 1 ⁄ 4" at bounding box center [170, 435] width 145 height 27
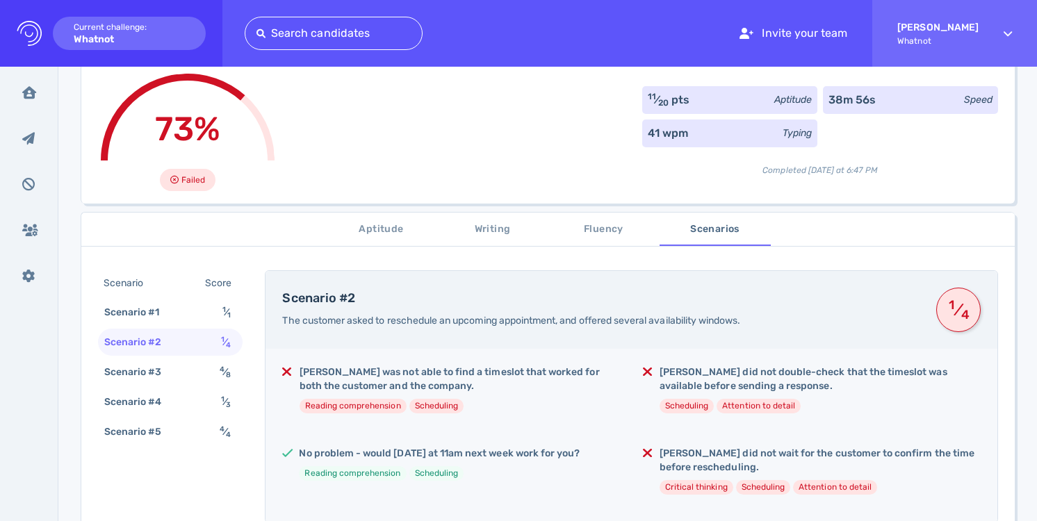
scroll to position [107, 0]
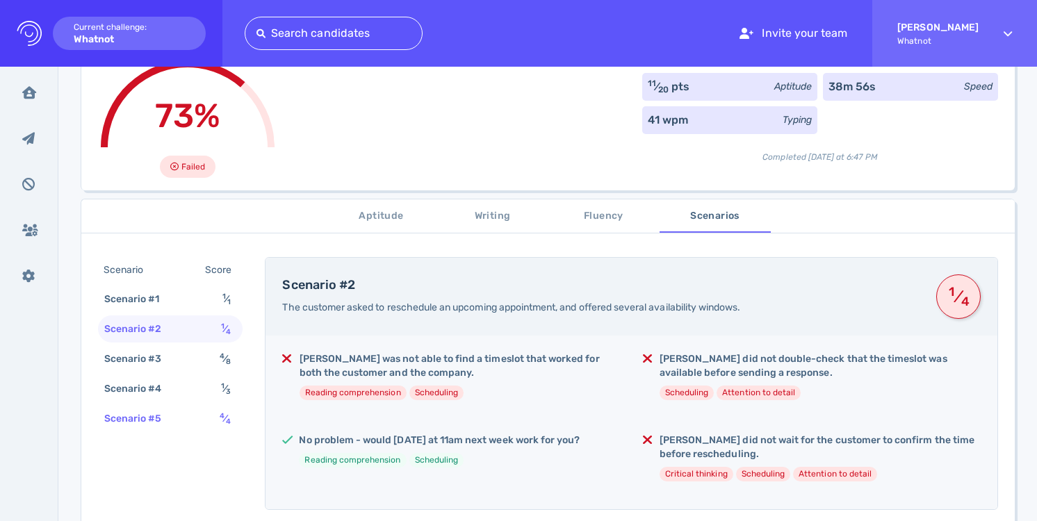
click at [195, 408] on div "Scenario #5 4 ⁄ 4" at bounding box center [170, 418] width 145 height 27
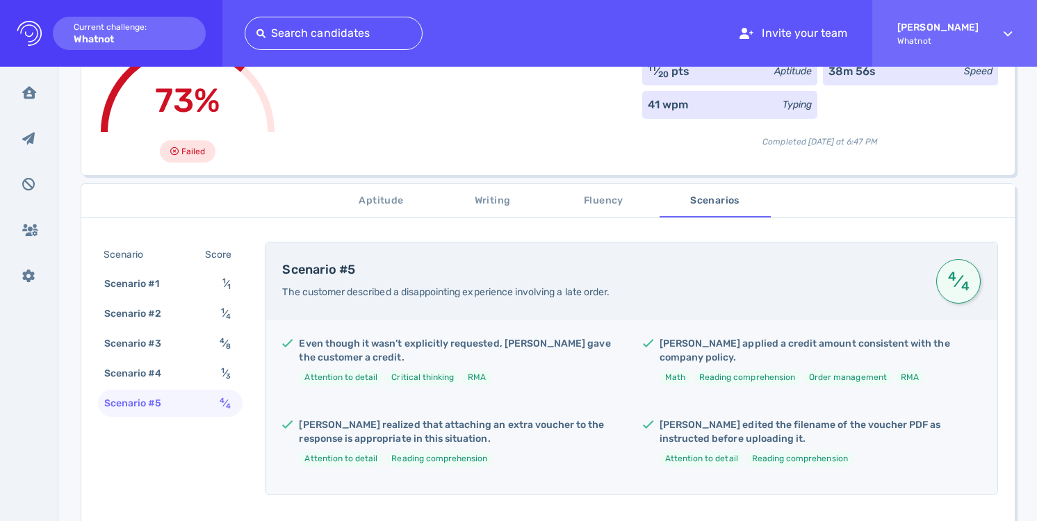
scroll to position [120, 0]
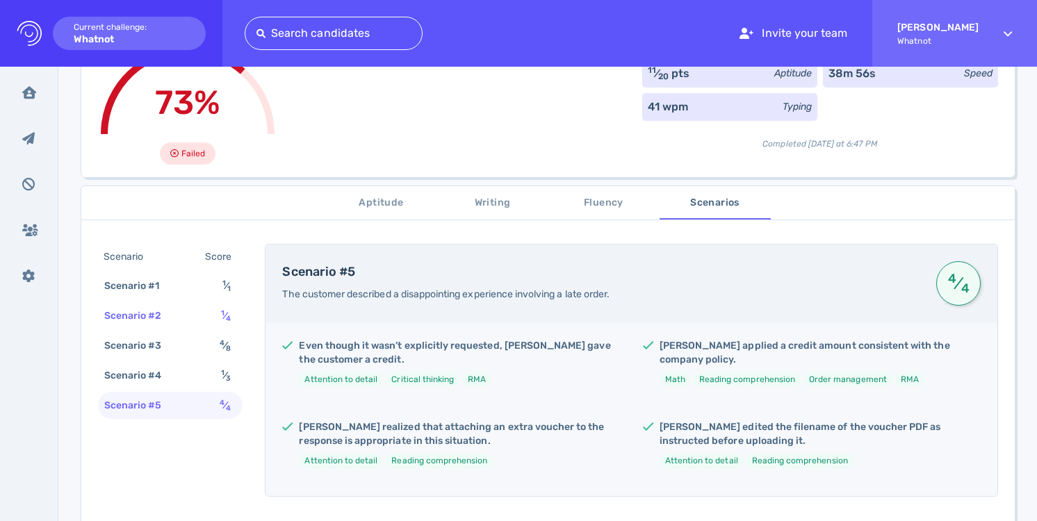
click at [195, 316] on div "Scenario #2 1 ⁄ 4" at bounding box center [170, 315] width 145 height 27
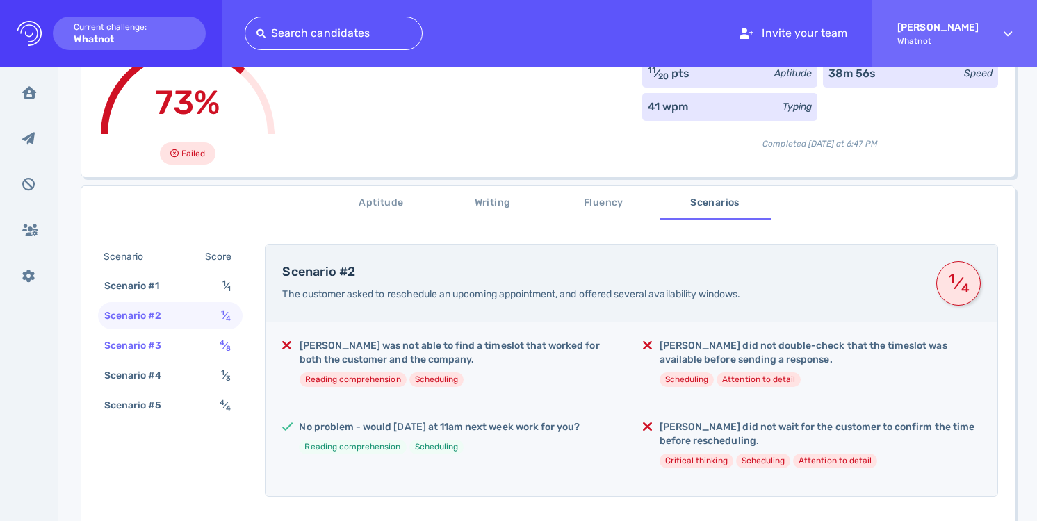
click at [188, 338] on div "Scenario #3 4 ⁄ 8" at bounding box center [170, 345] width 145 height 27
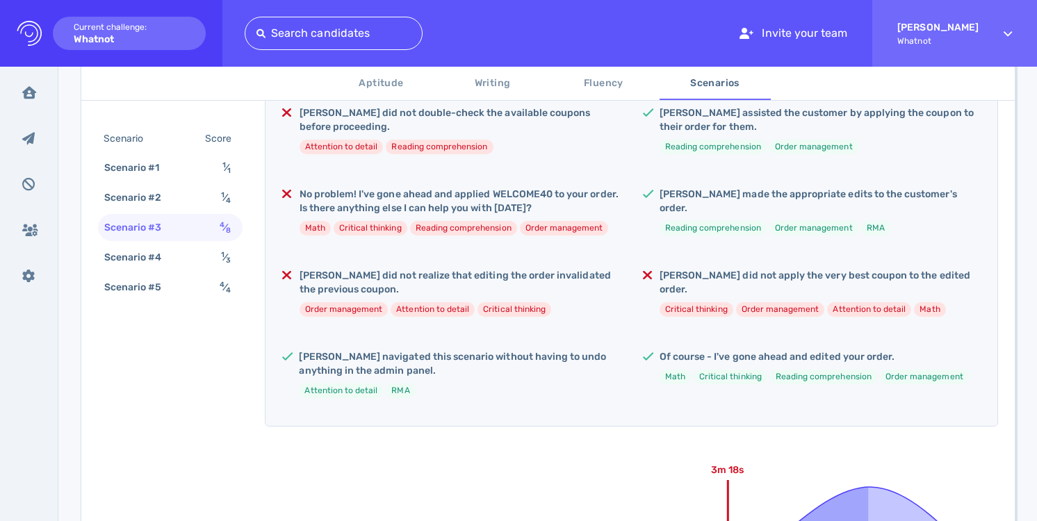
scroll to position [397, 0]
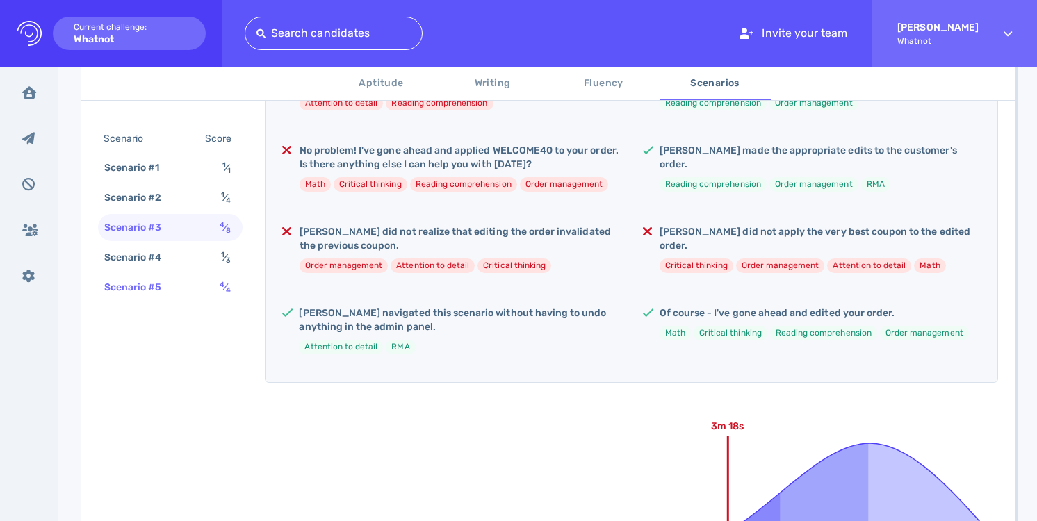
click at [197, 295] on div "Scenario #5 4 ⁄ 4" at bounding box center [170, 287] width 145 height 27
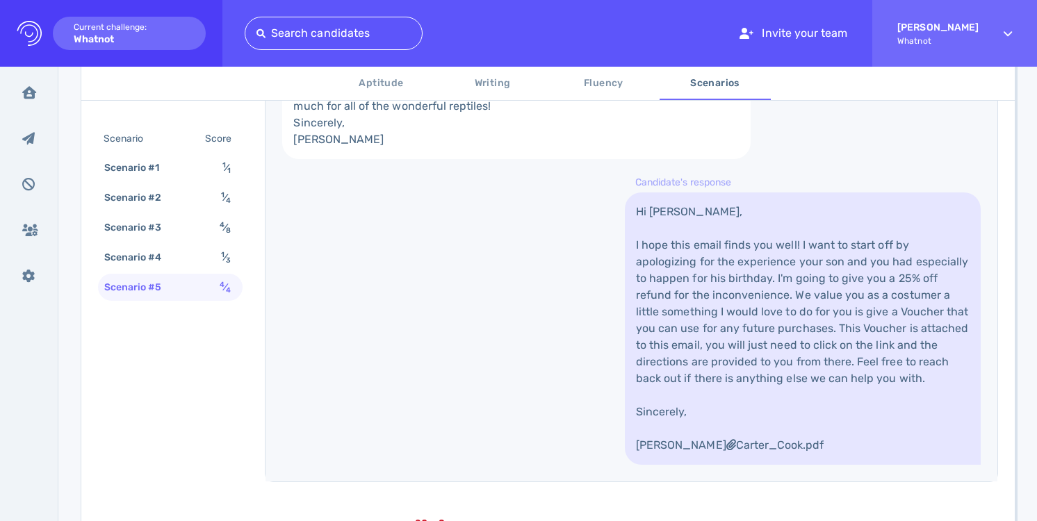
scroll to position [753, 0]
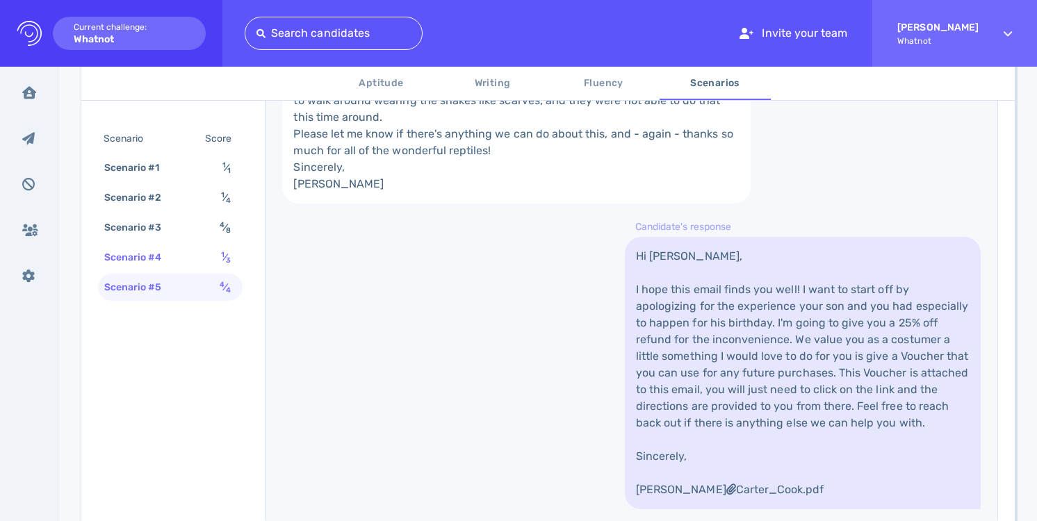
click at [199, 256] on div "Scenario #4 1 ⁄ 3" at bounding box center [170, 257] width 145 height 27
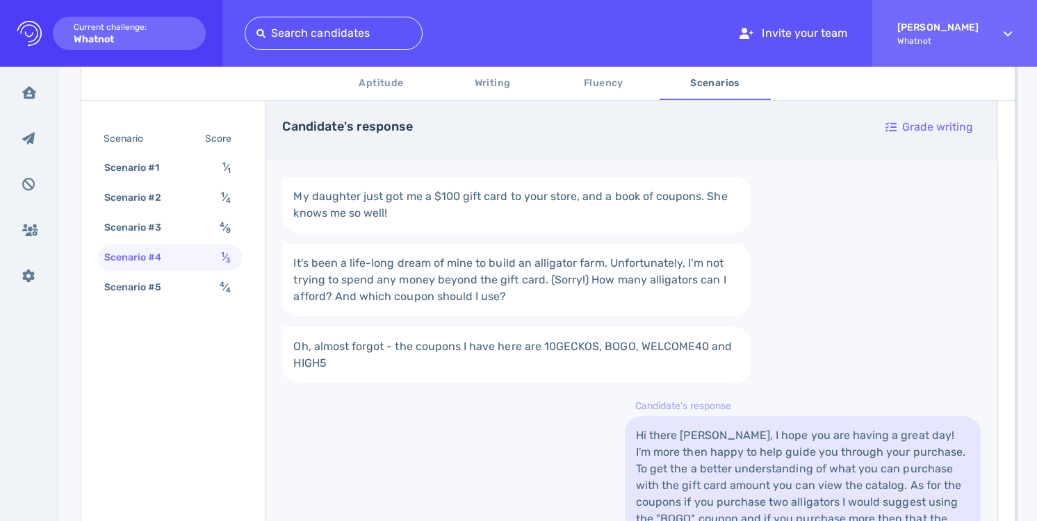
scroll to position [542, 0]
click at [185, 236] on div "Scenario #3 4 ⁄ 8" at bounding box center [170, 227] width 145 height 27
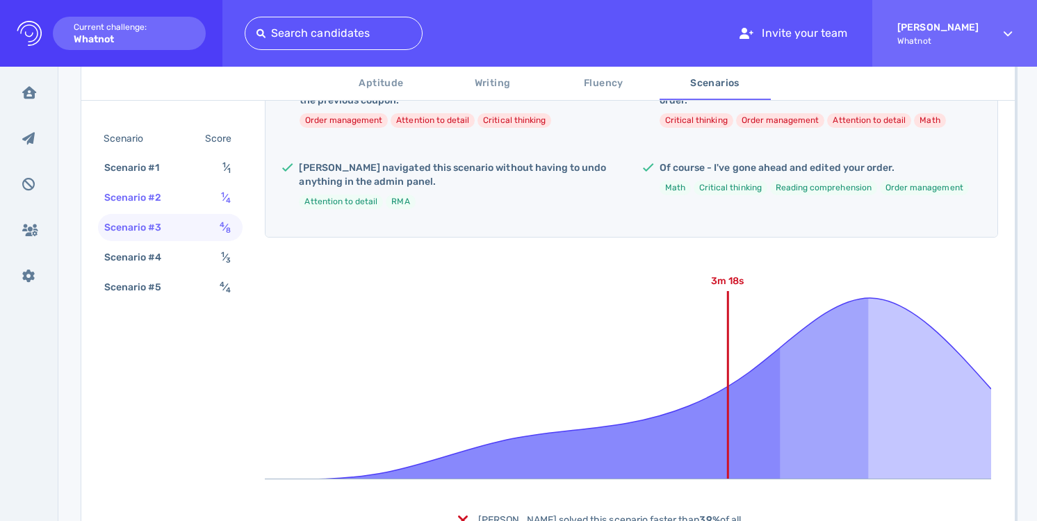
click at [183, 201] on div "Scenario #2 1 ⁄ 4" at bounding box center [170, 197] width 145 height 27
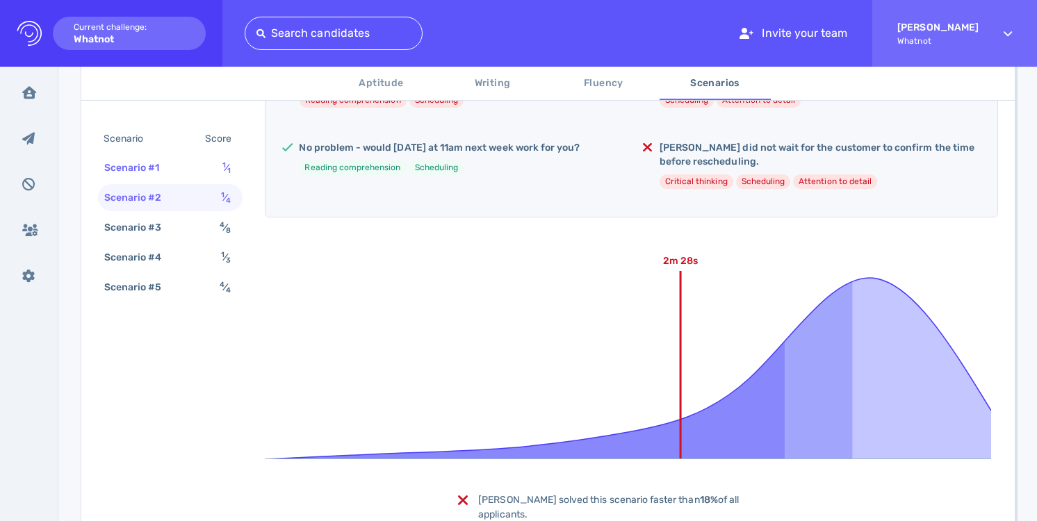
click at [188, 169] on div "Scenario #1 1 ⁄ 1" at bounding box center [170, 167] width 145 height 27
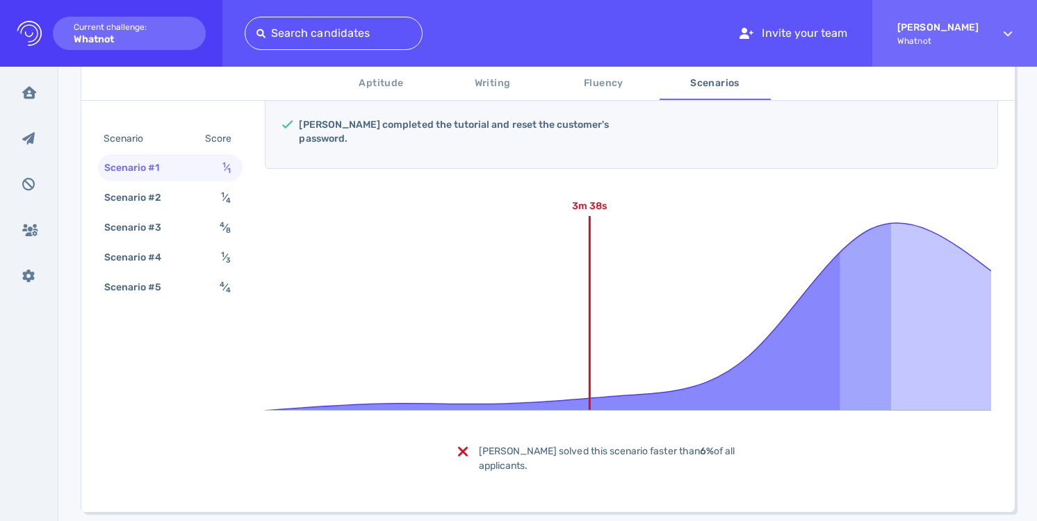
scroll to position [336, 0]
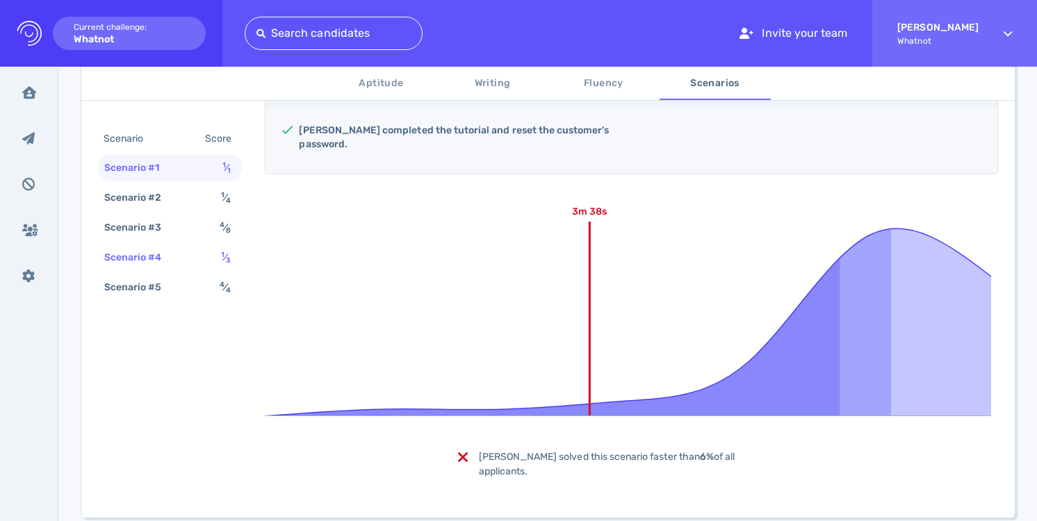
click at [211, 261] on div "Scenario #4 1 ⁄ 3" at bounding box center [170, 257] width 145 height 27
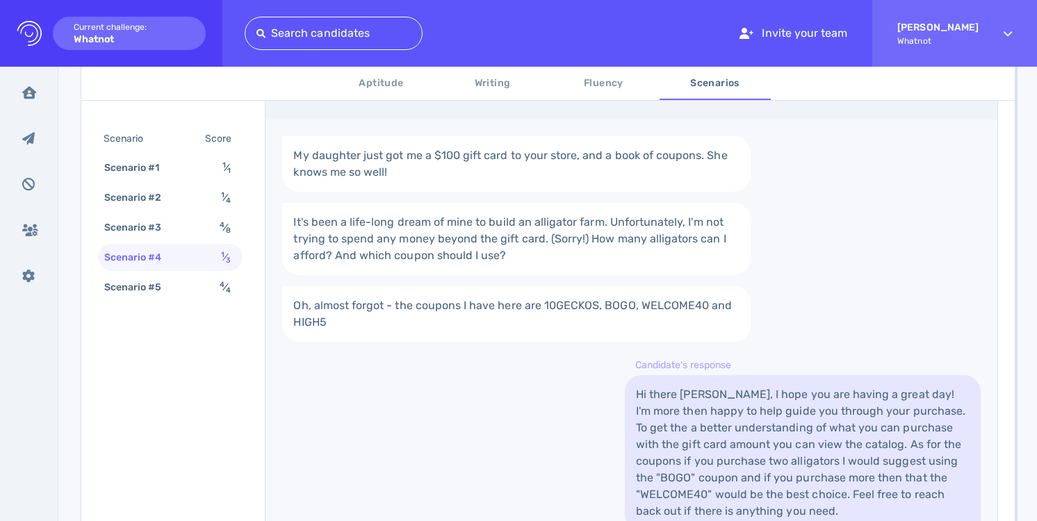
scroll to position [575, 0]
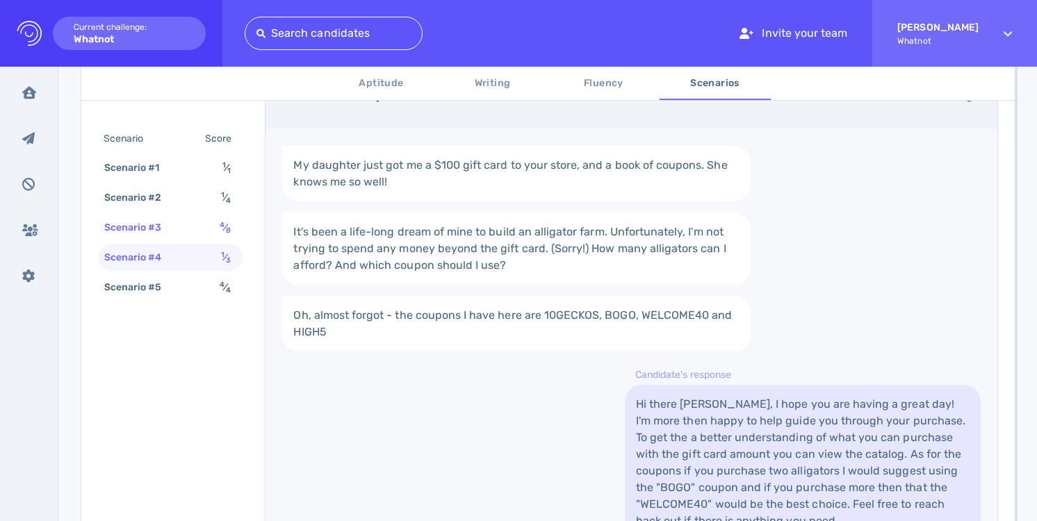
click at [206, 224] on div "Scenario #3 4 ⁄ 8" at bounding box center [170, 227] width 145 height 27
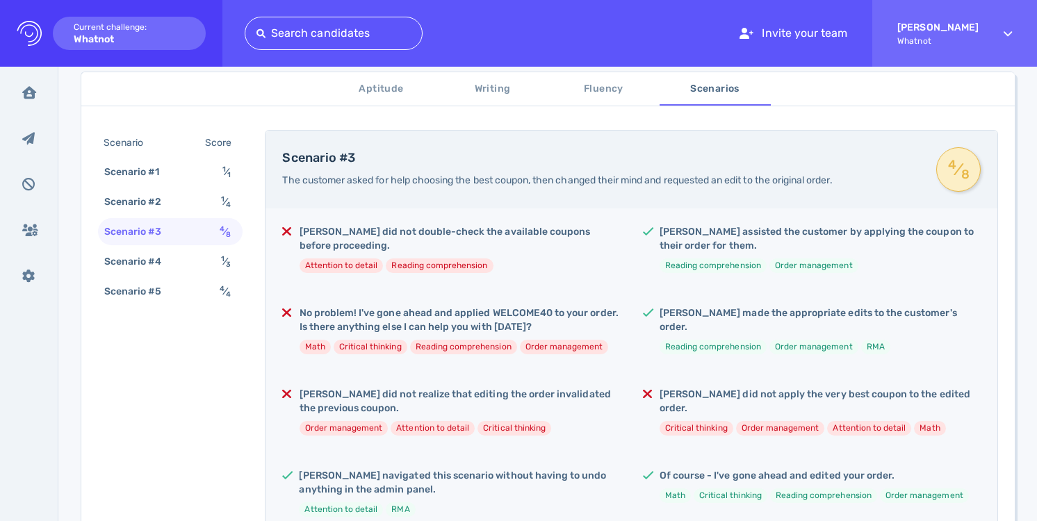
scroll to position [227, 0]
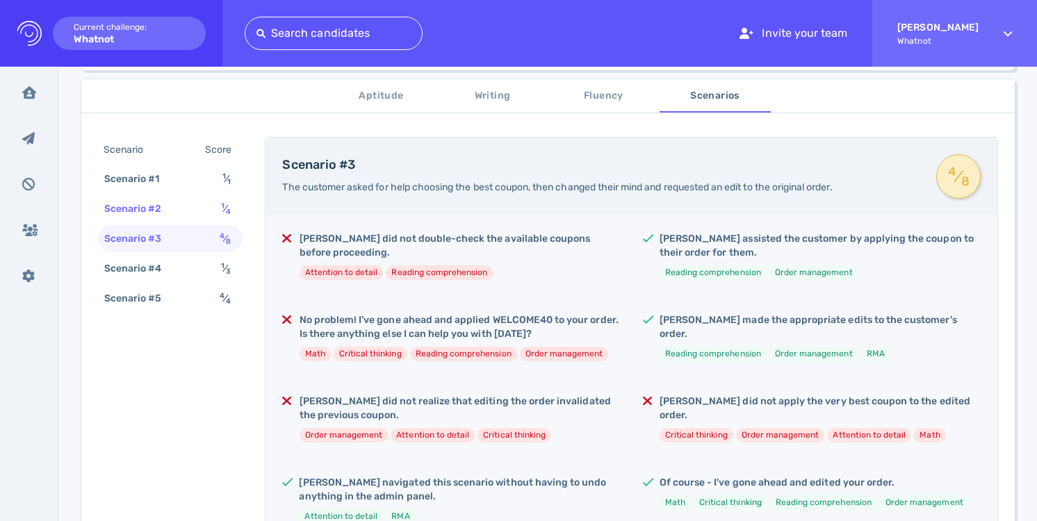
click at [218, 208] on div "1 ⁄ 4" at bounding box center [228, 209] width 21 height 20
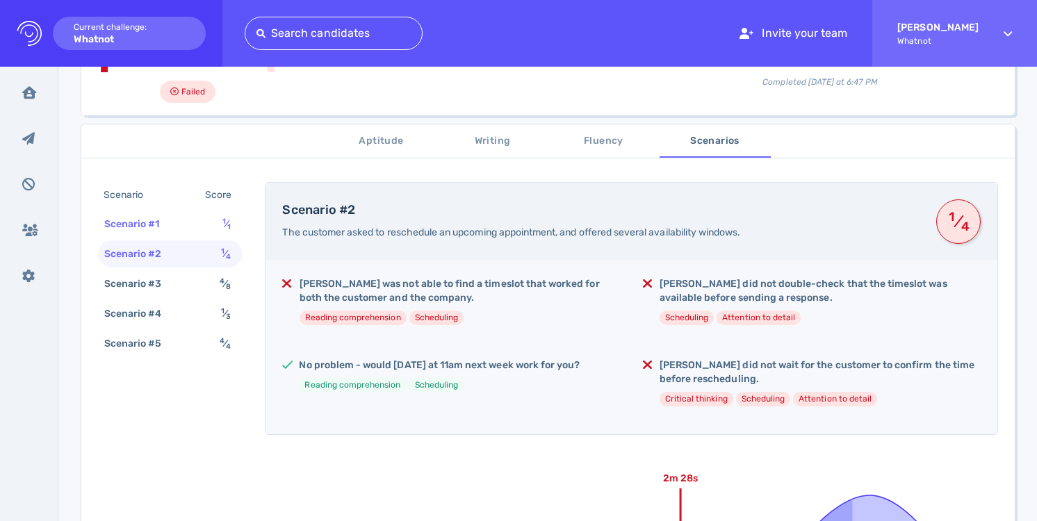
scroll to position [164, 0]
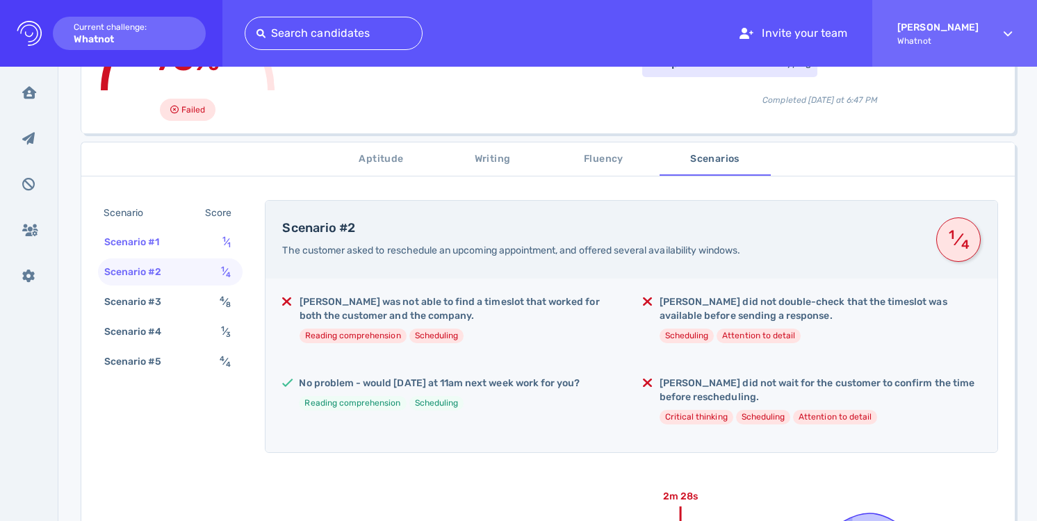
click at [224, 240] on sup "1" at bounding box center [223, 239] width 3 height 9
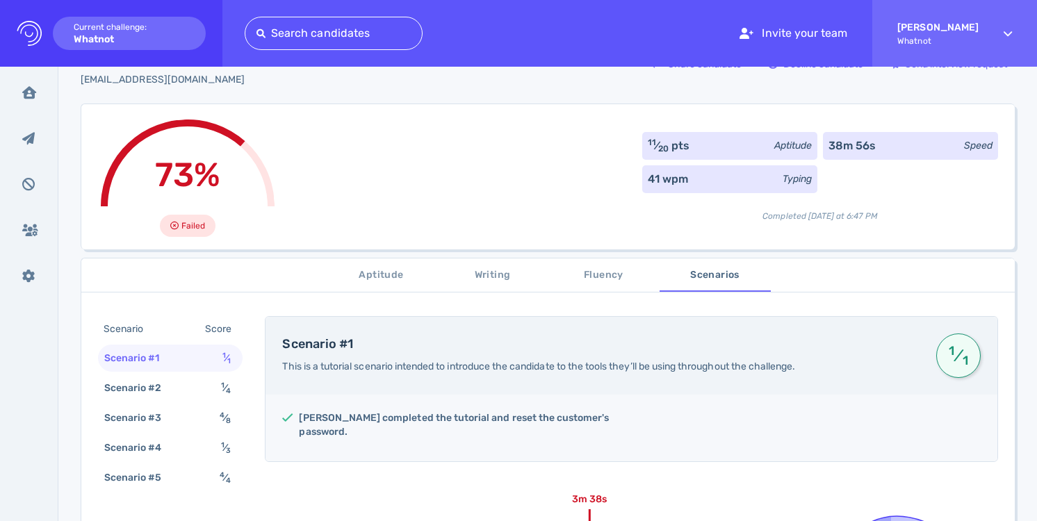
scroll to position [0, 0]
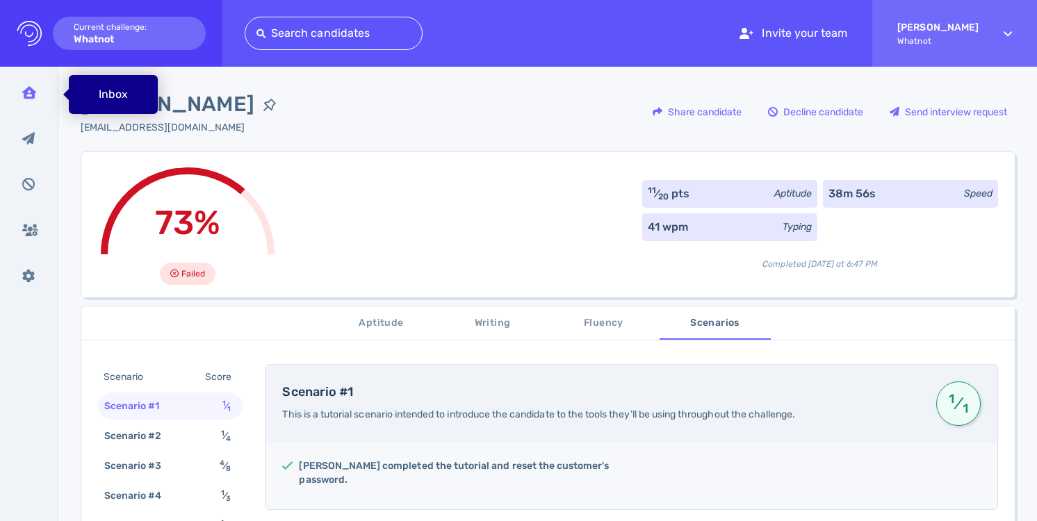
click at [28, 88] on icon at bounding box center [29, 92] width 14 height 13
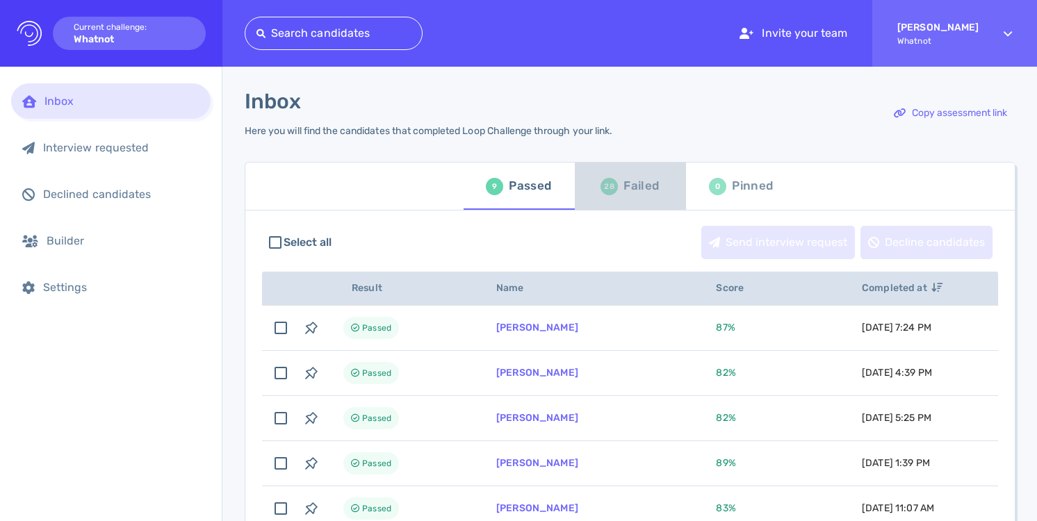
click at [626, 189] on div "Failed" at bounding box center [640, 186] width 35 height 21
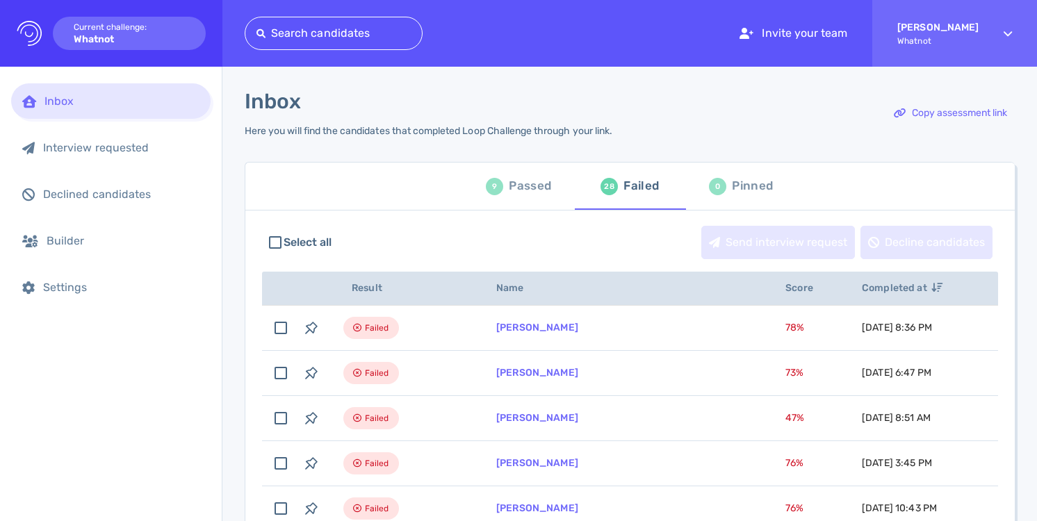
click at [514, 188] on div "Passed" at bounding box center [530, 186] width 42 height 21
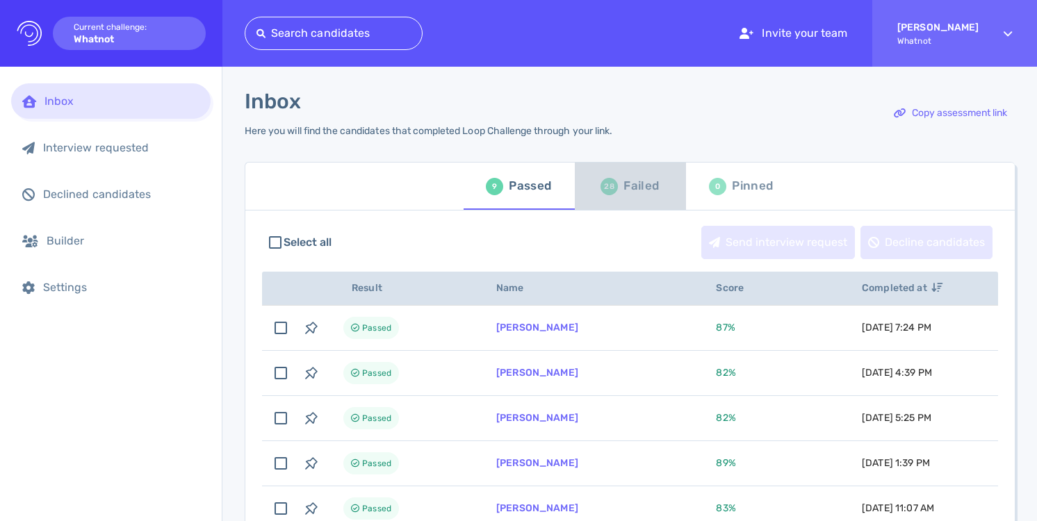
click at [623, 191] on div "Failed" at bounding box center [640, 186] width 35 height 21
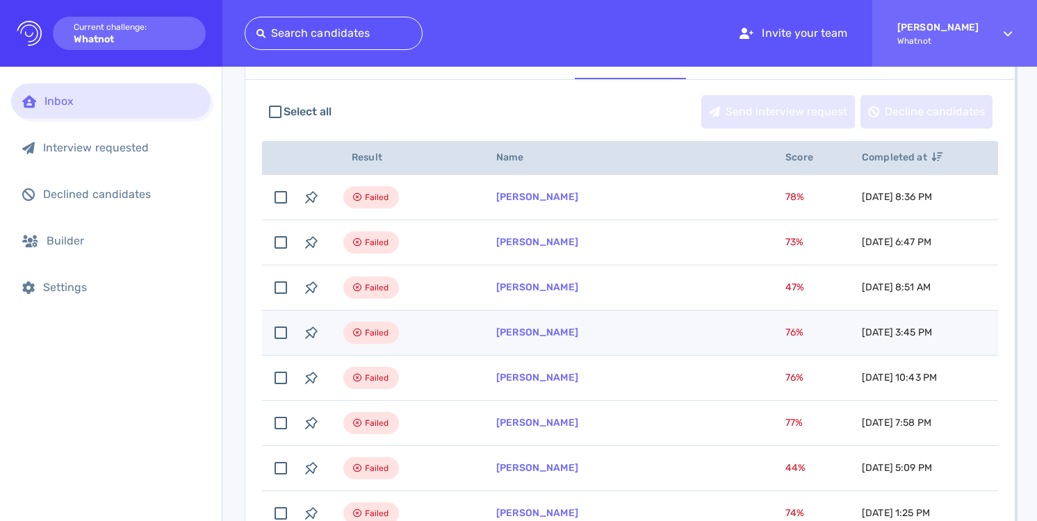
scroll to position [135, 0]
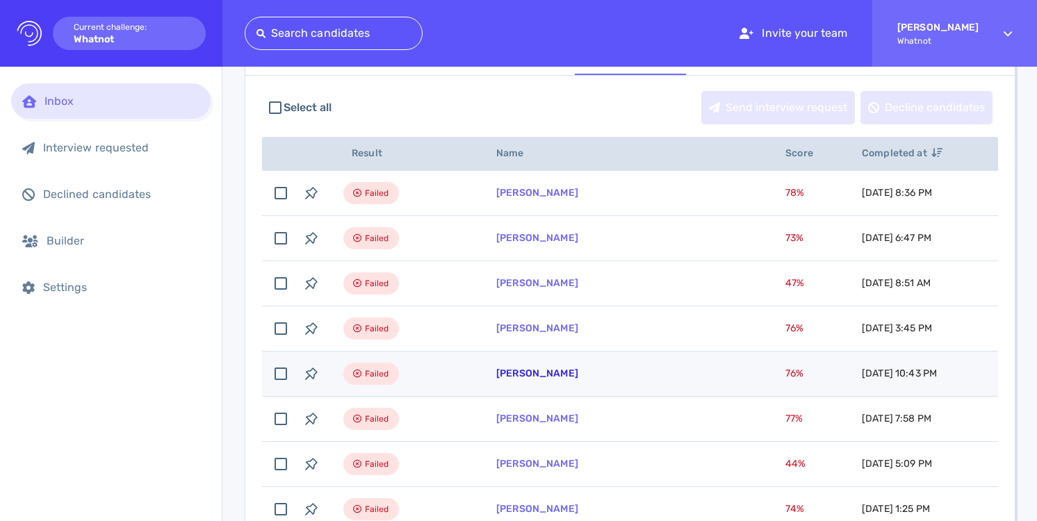
click at [535, 375] on link "Melissa Villa" at bounding box center [537, 374] width 82 height 12
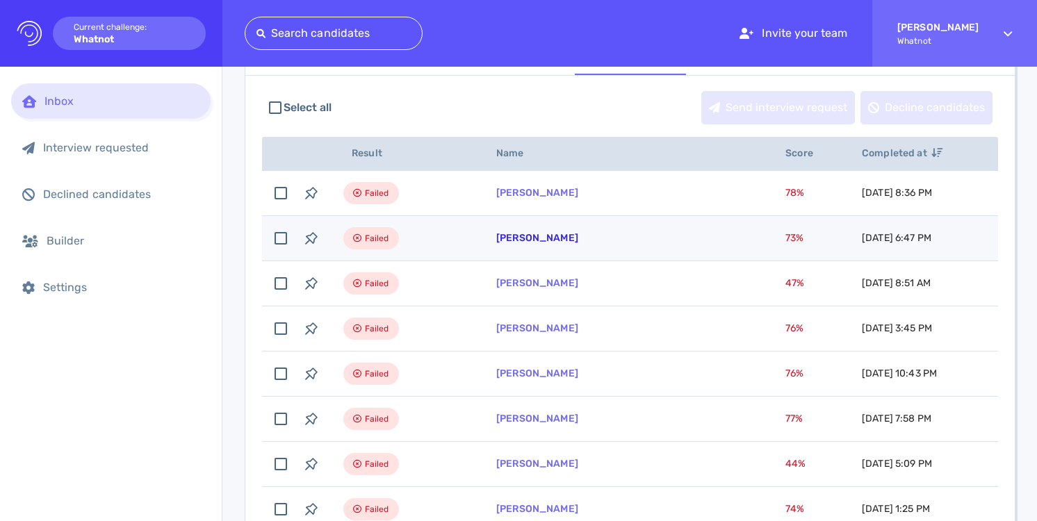
click at [536, 240] on link "[PERSON_NAME]" at bounding box center [537, 238] width 82 height 12
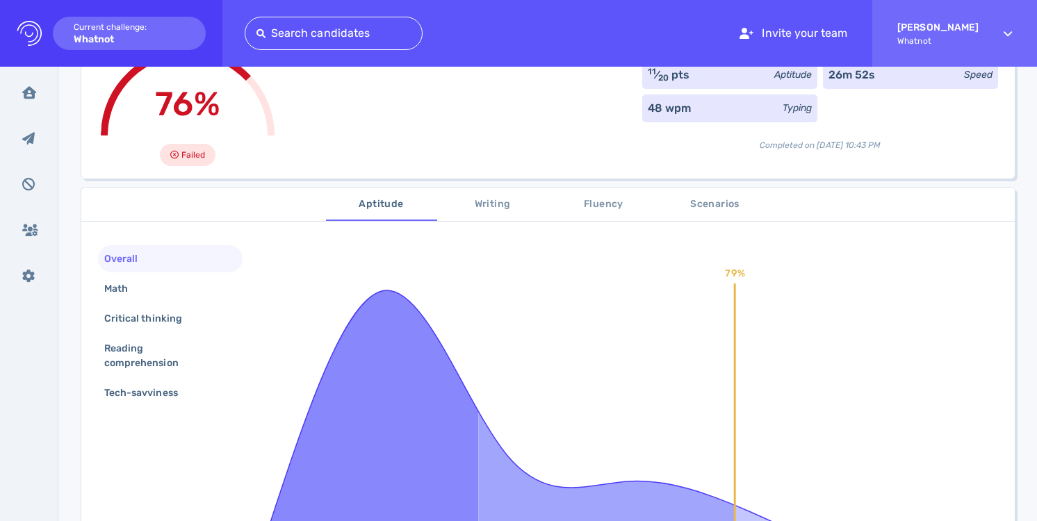
scroll to position [127, 0]
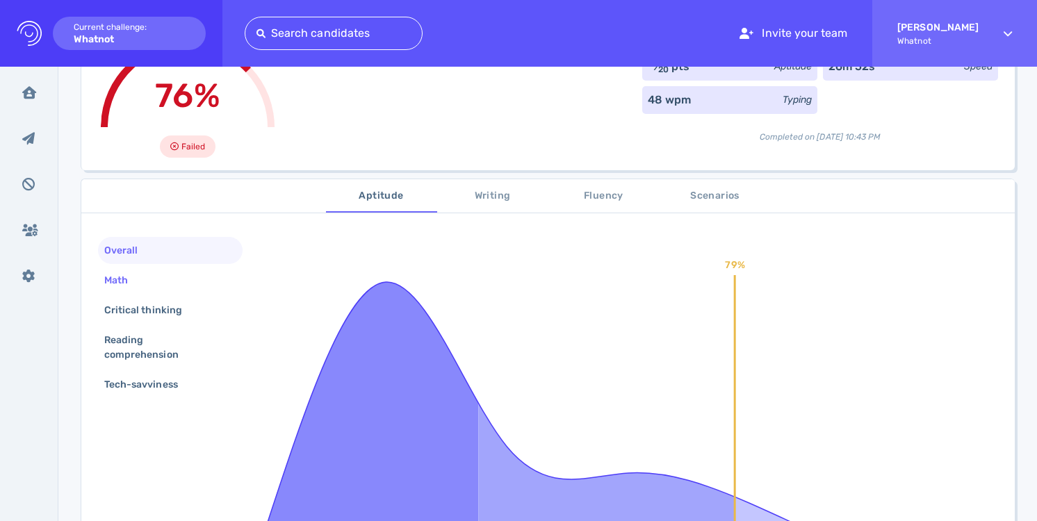
click at [150, 281] on div "Math" at bounding box center [170, 280] width 145 height 27
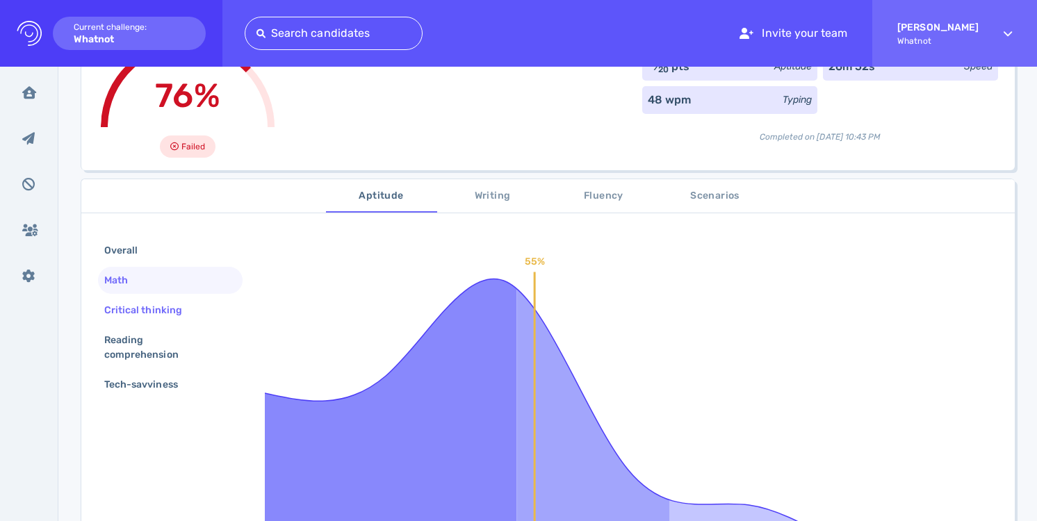
click at [143, 313] on div "Critical thinking" at bounding box center [149, 310] width 97 height 20
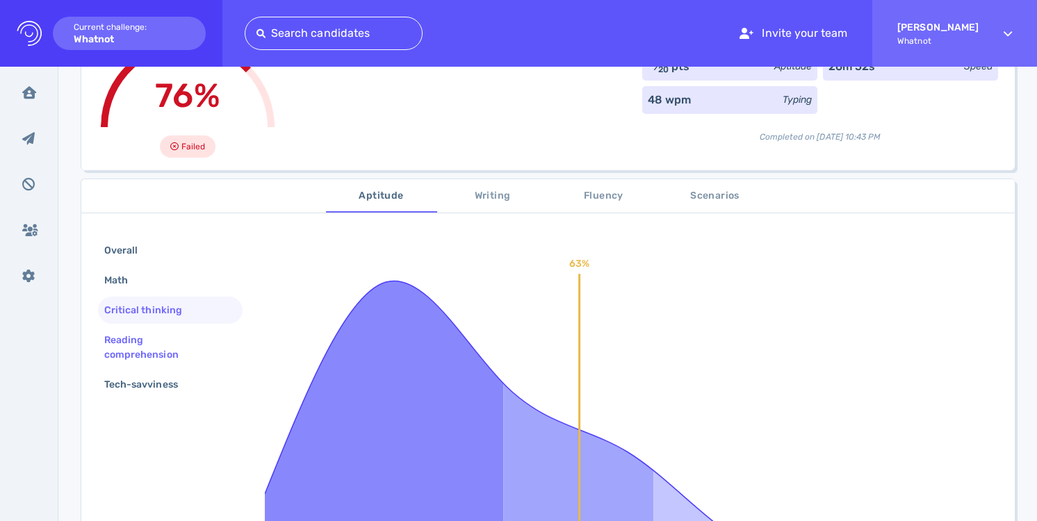
click at [140, 338] on div "Reading comprehension" at bounding box center [164, 347] width 126 height 35
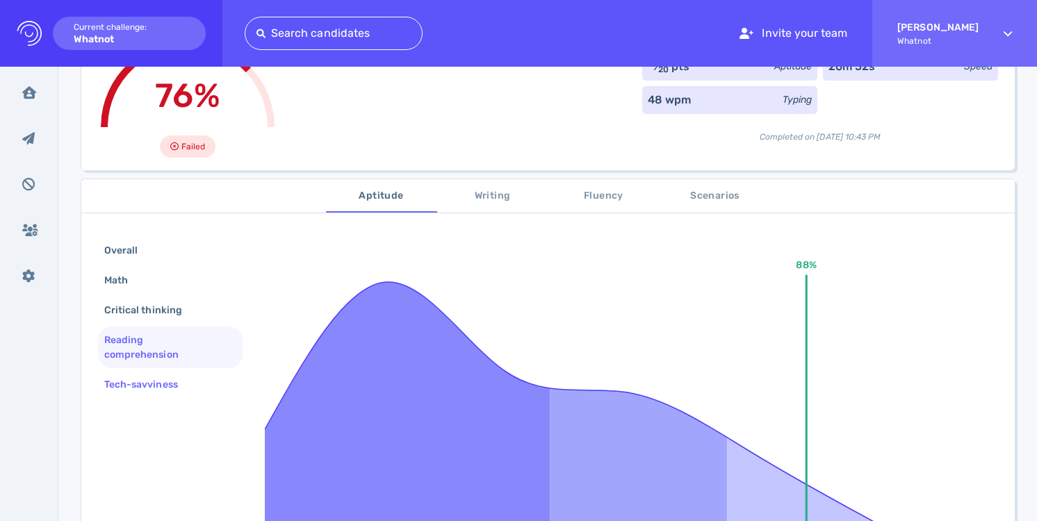
click at [140, 378] on div "Tech-savviness" at bounding box center [147, 384] width 93 height 20
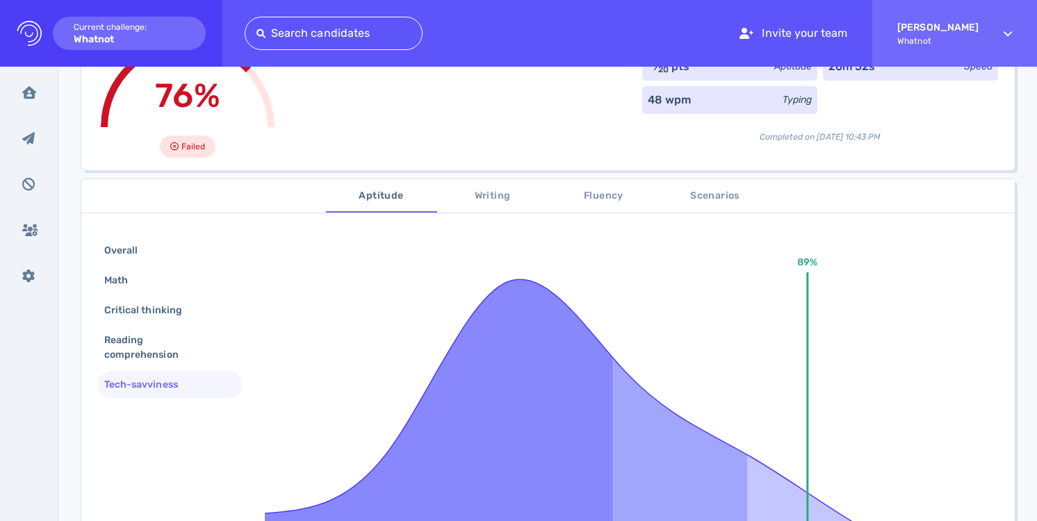
click at [505, 199] on span "Writing" at bounding box center [492, 196] width 94 height 17
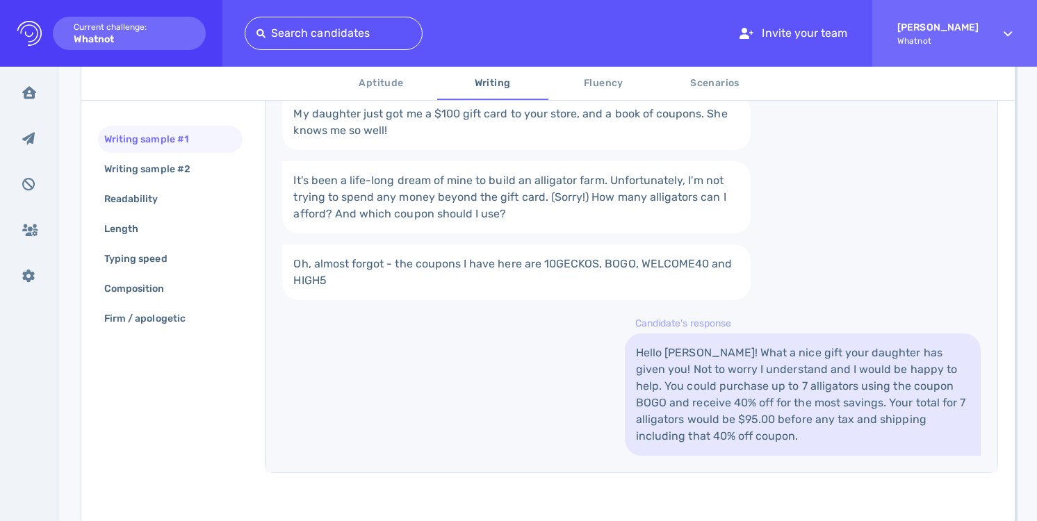
scroll to position [333, 0]
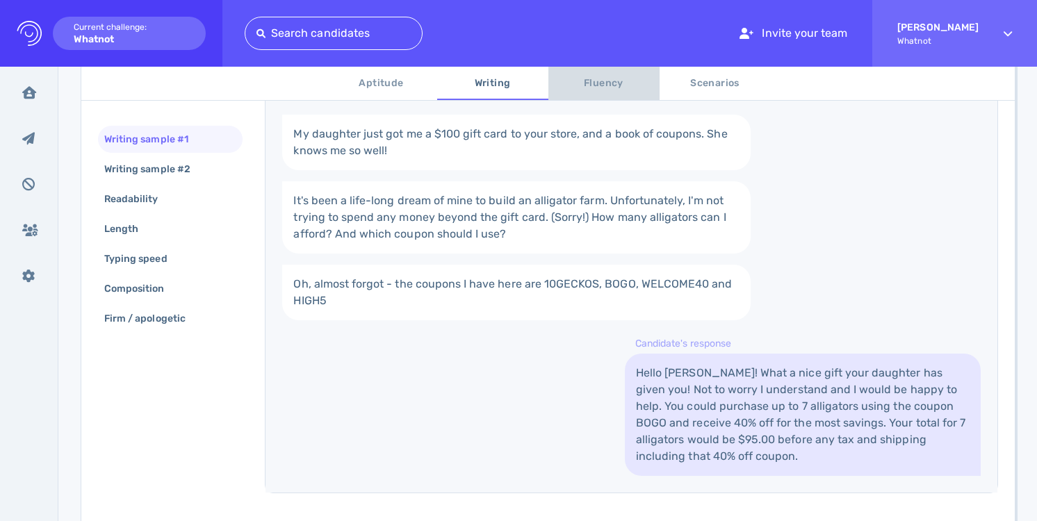
click at [603, 85] on span "Fluency" at bounding box center [603, 83] width 94 height 17
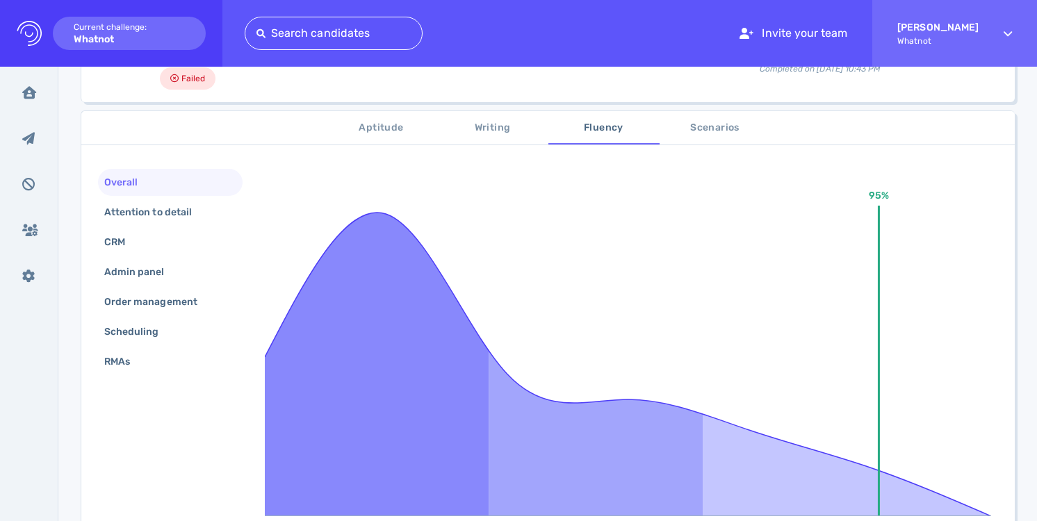
scroll to position [103, 0]
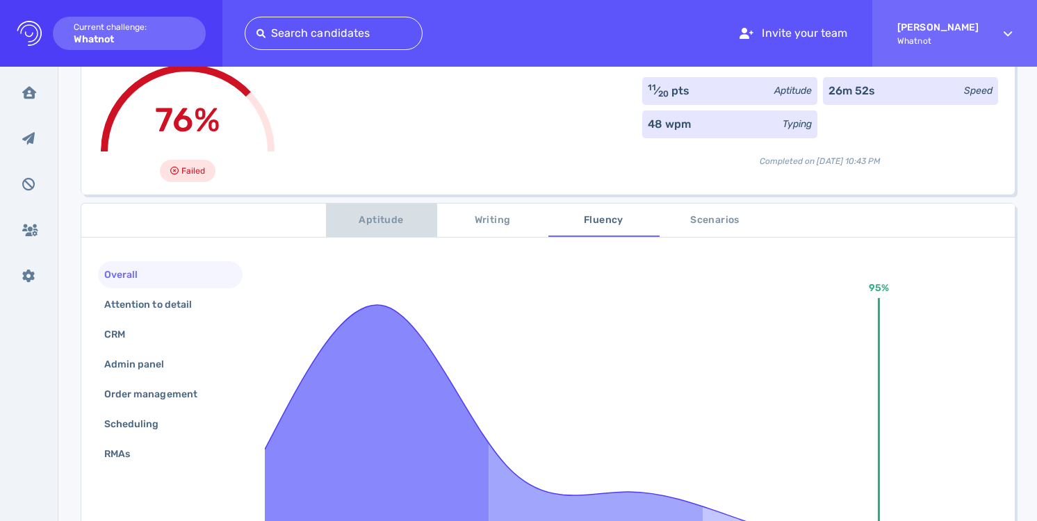
click at [387, 216] on span "Aptitude" at bounding box center [381, 220] width 94 height 17
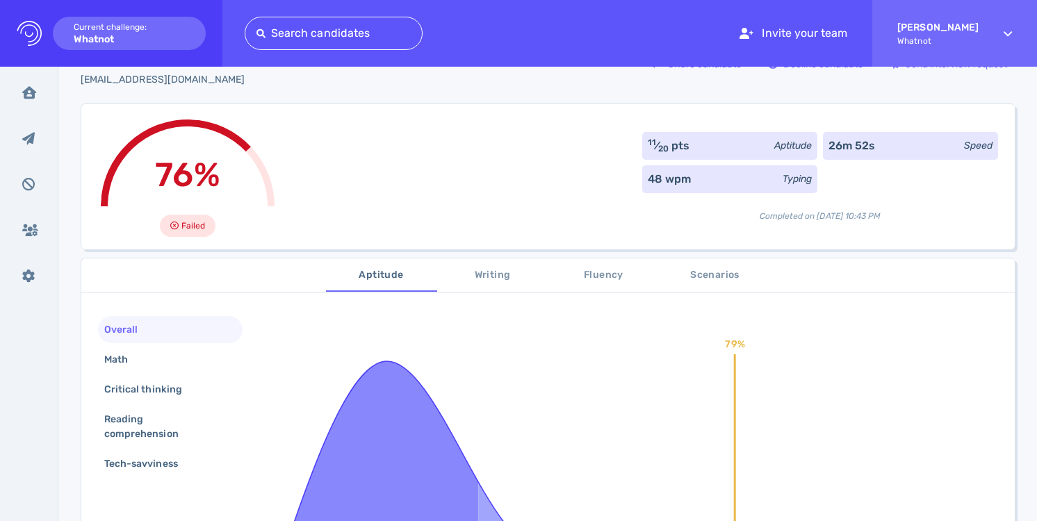
scroll to position [77, 0]
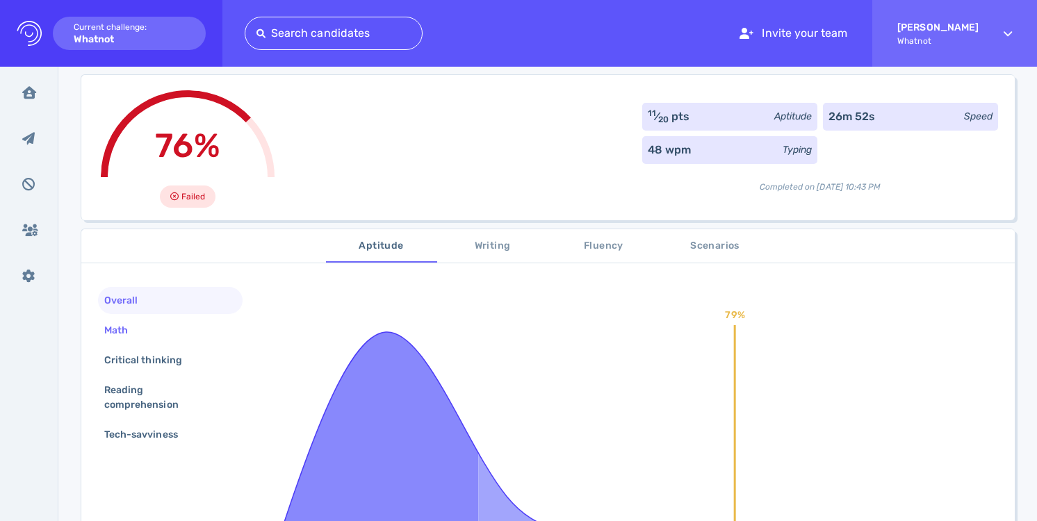
click at [170, 327] on div "Math" at bounding box center [170, 330] width 145 height 27
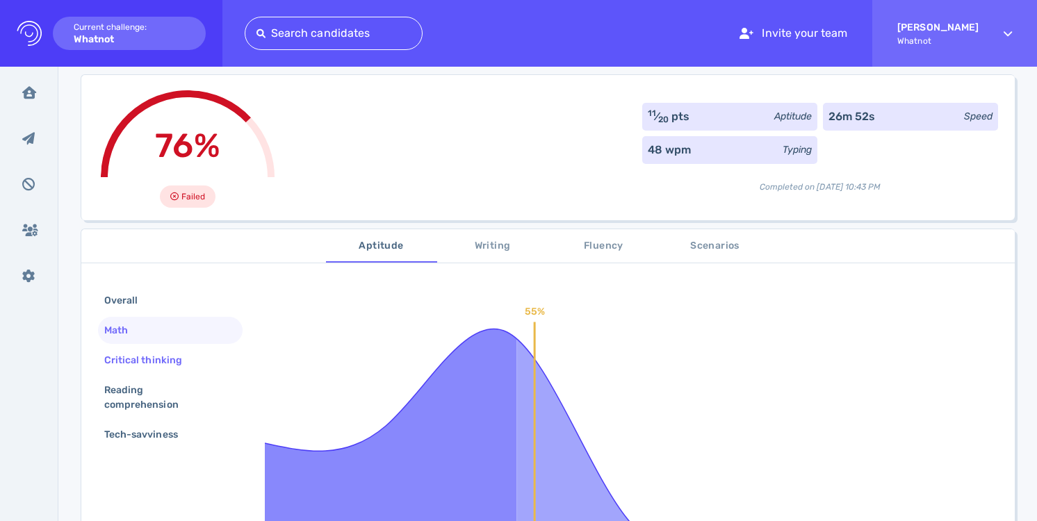
click at [167, 359] on div "Critical thinking" at bounding box center [149, 360] width 97 height 20
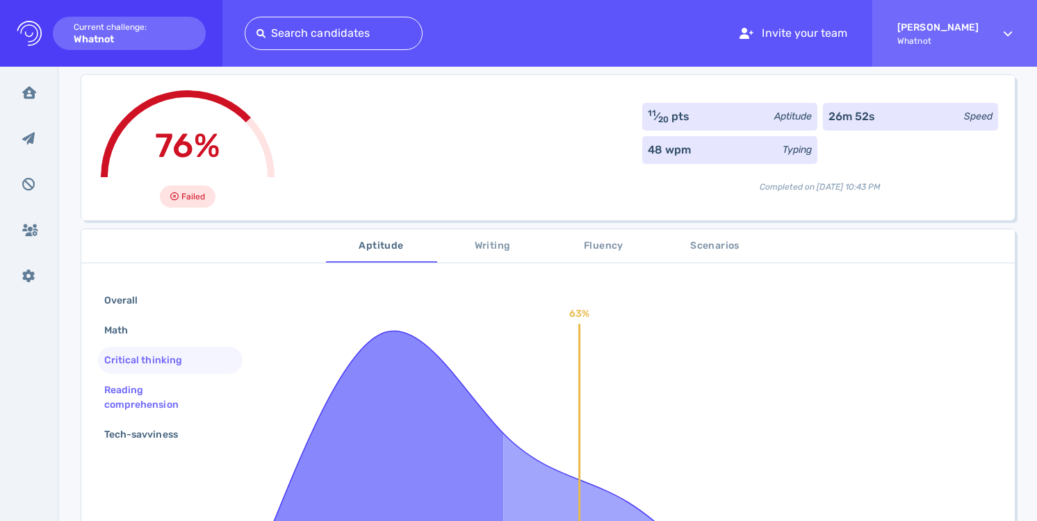
click at [160, 393] on div "Reading comprehension" at bounding box center [164, 397] width 126 height 35
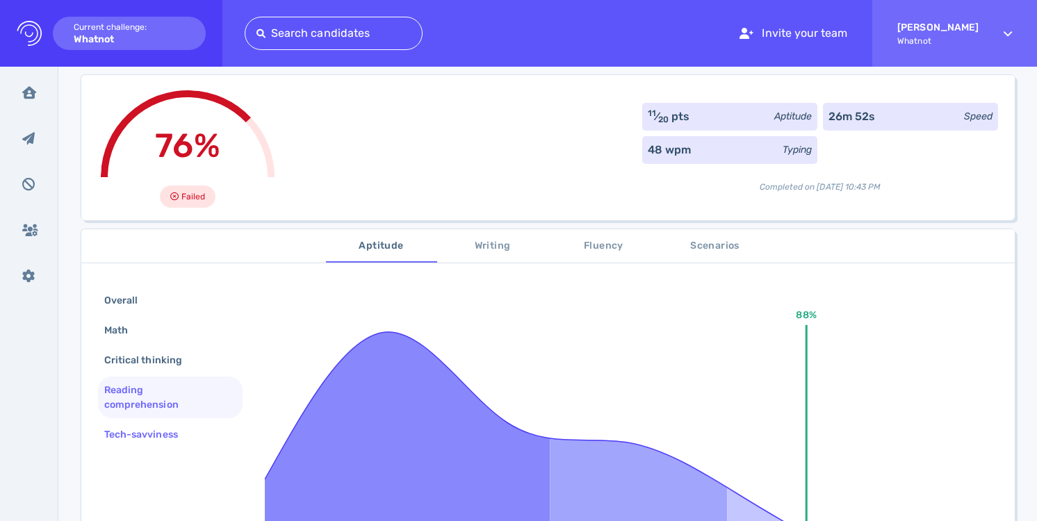
click at [158, 428] on div "Tech-savviness" at bounding box center [147, 434] width 93 height 20
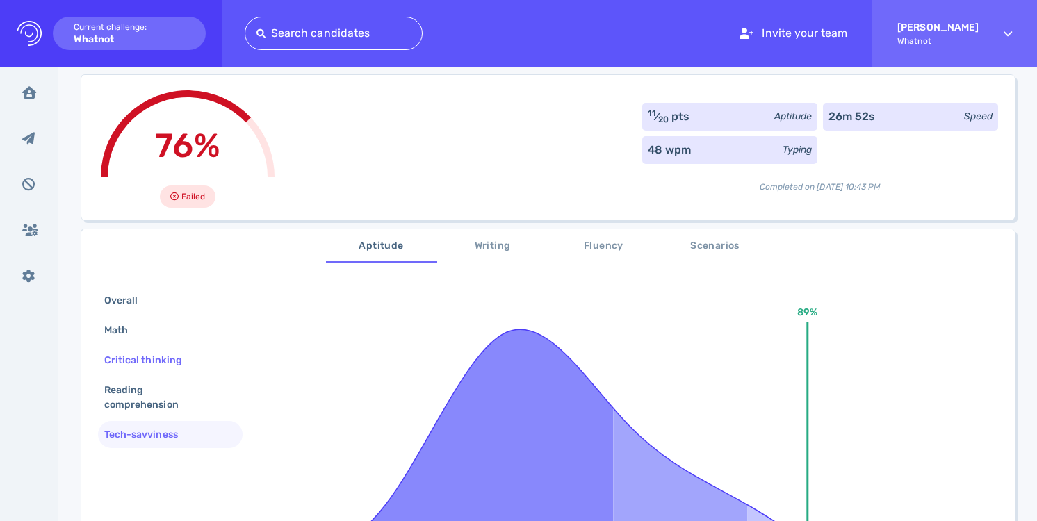
click at [151, 367] on div "Critical thinking" at bounding box center [149, 360] width 97 height 20
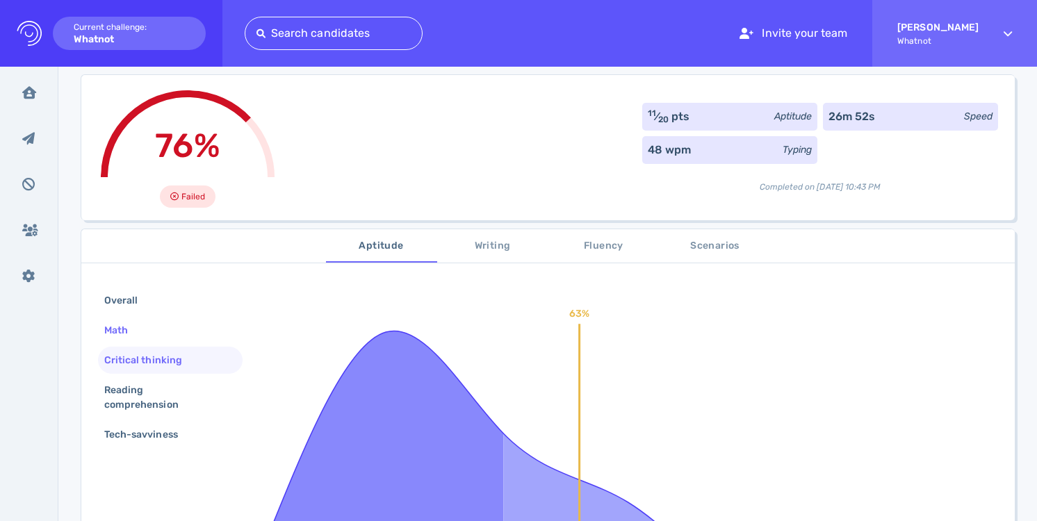
click at [154, 339] on div "Math" at bounding box center [170, 330] width 145 height 27
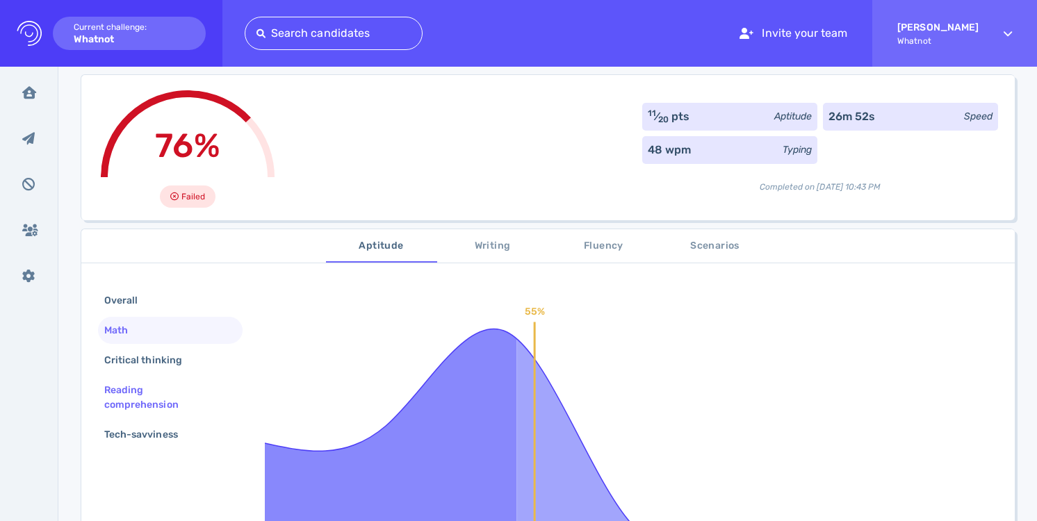
click at [146, 390] on div "Reading comprehension" at bounding box center [164, 397] width 126 height 35
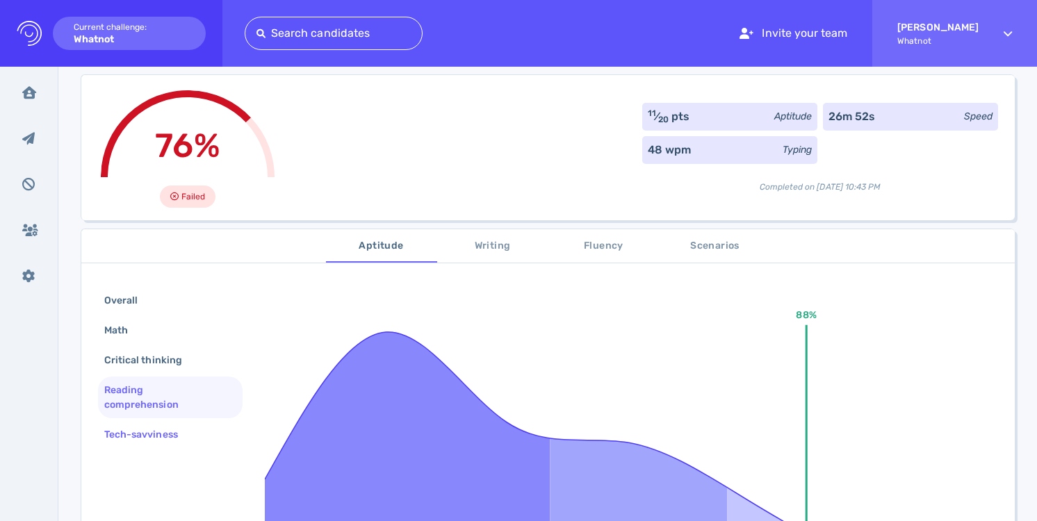
click at [140, 429] on div "Tech-savviness" at bounding box center [147, 434] width 93 height 20
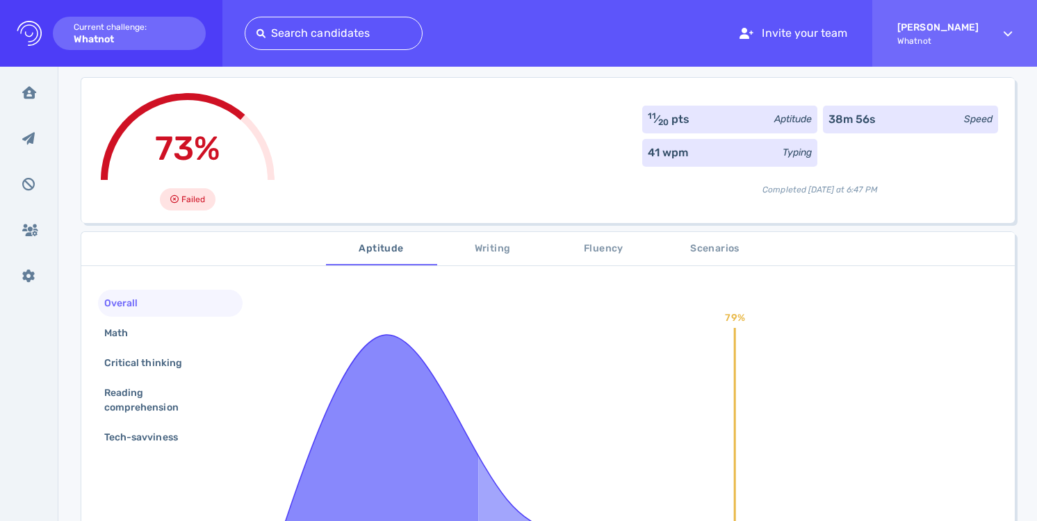
scroll to position [78, 0]
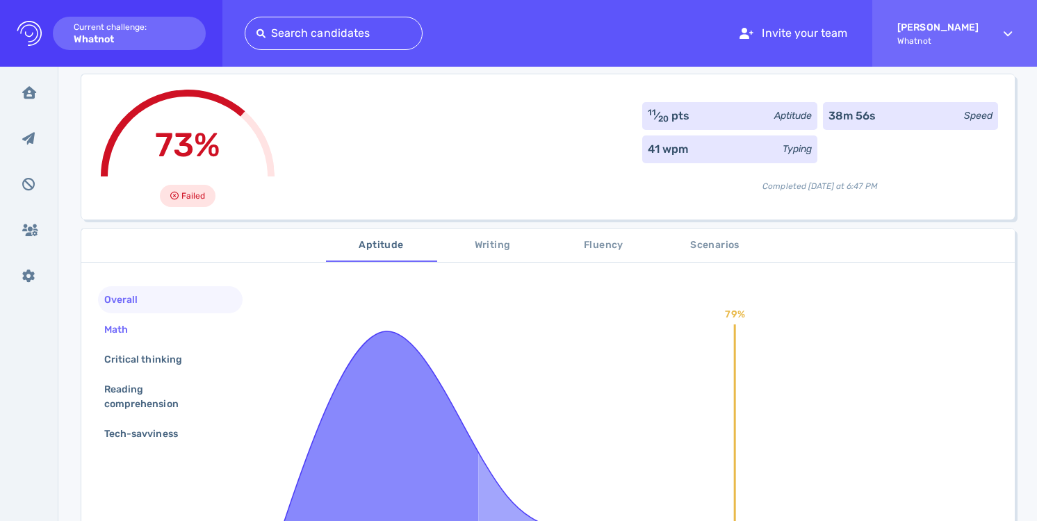
click at [176, 327] on div "Math" at bounding box center [170, 329] width 145 height 27
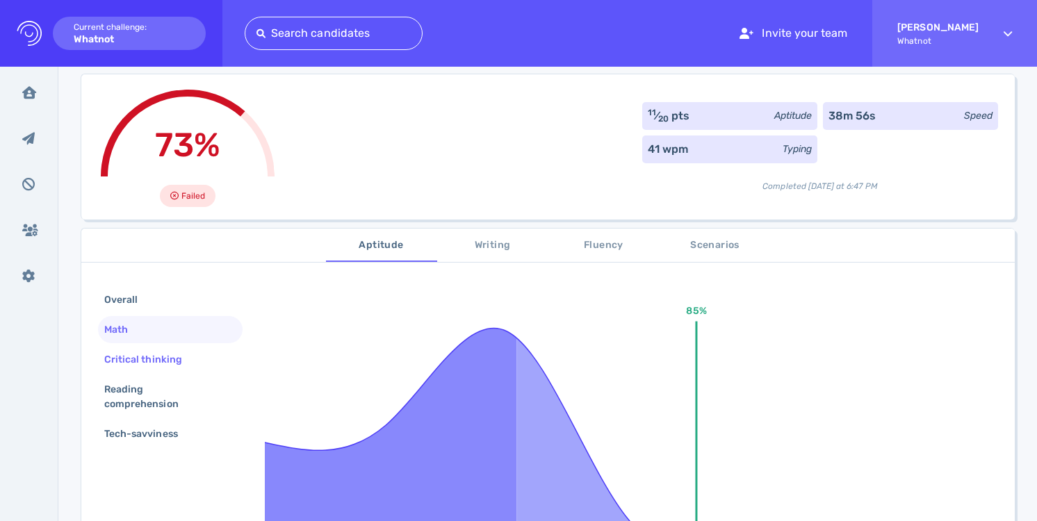
click at [172, 356] on div "Critical thinking" at bounding box center [149, 359] width 97 height 20
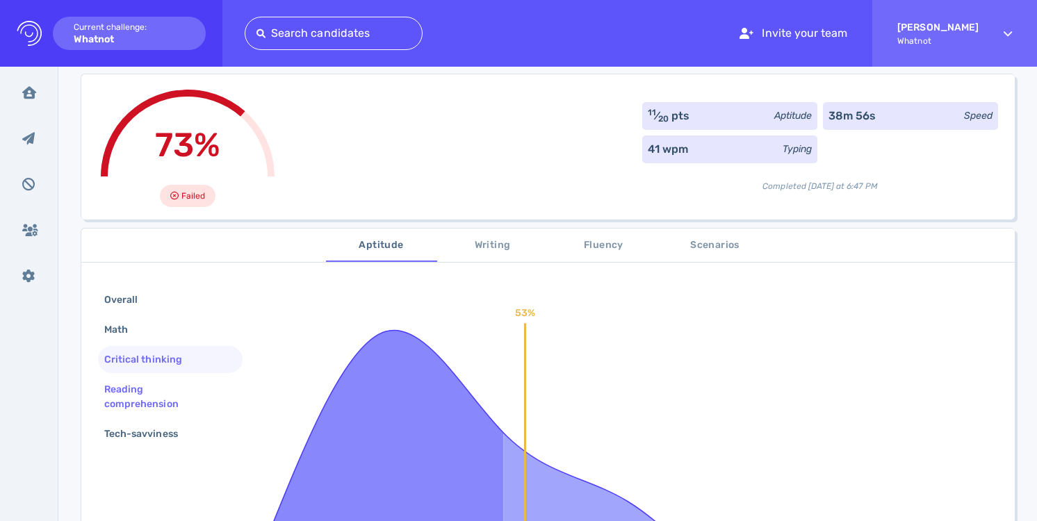
click at [156, 397] on div "Reading comprehension" at bounding box center [164, 396] width 126 height 35
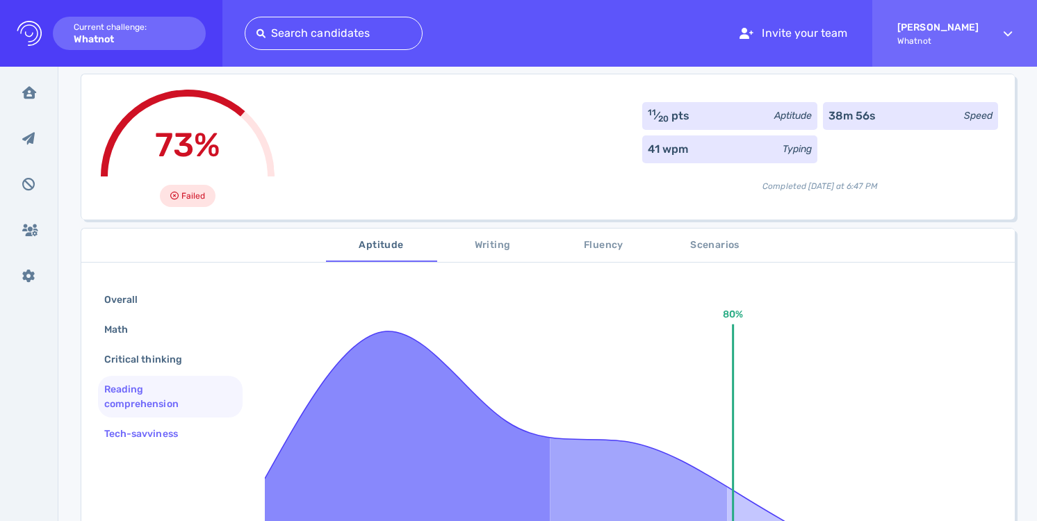
click at [151, 438] on div "Tech-savviness" at bounding box center [147, 434] width 93 height 20
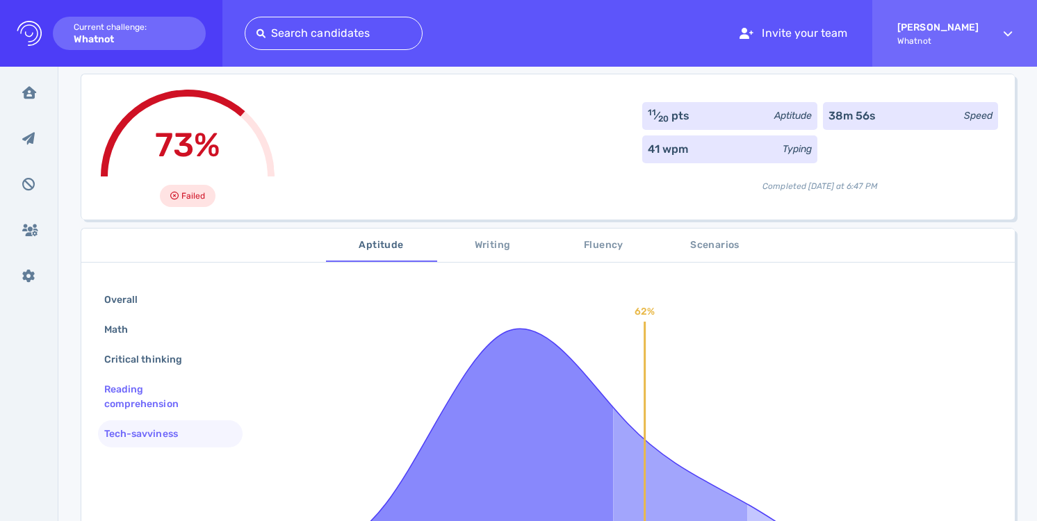
click at [171, 390] on div "Reading comprehension" at bounding box center [164, 396] width 126 height 35
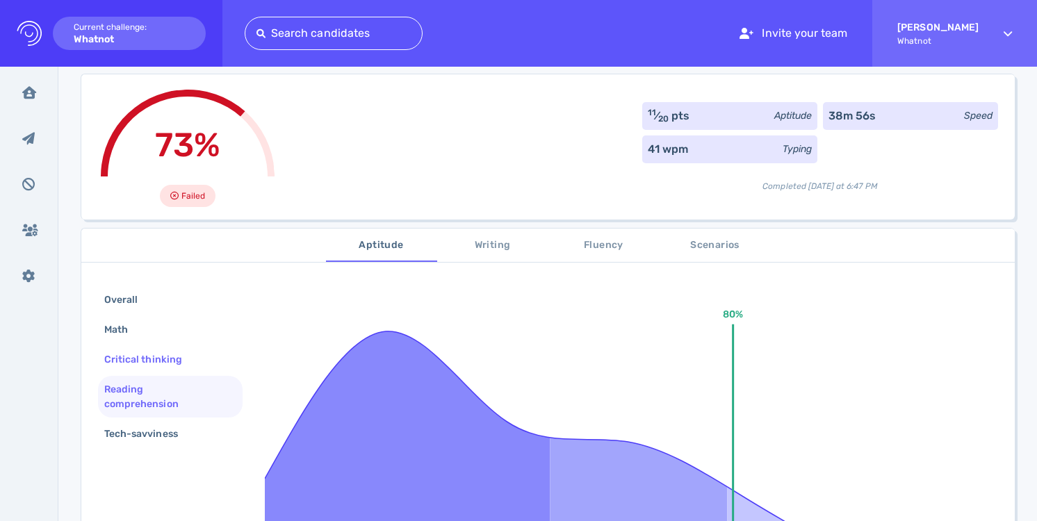
click at [172, 361] on div "Critical thinking" at bounding box center [149, 359] width 97 height 20
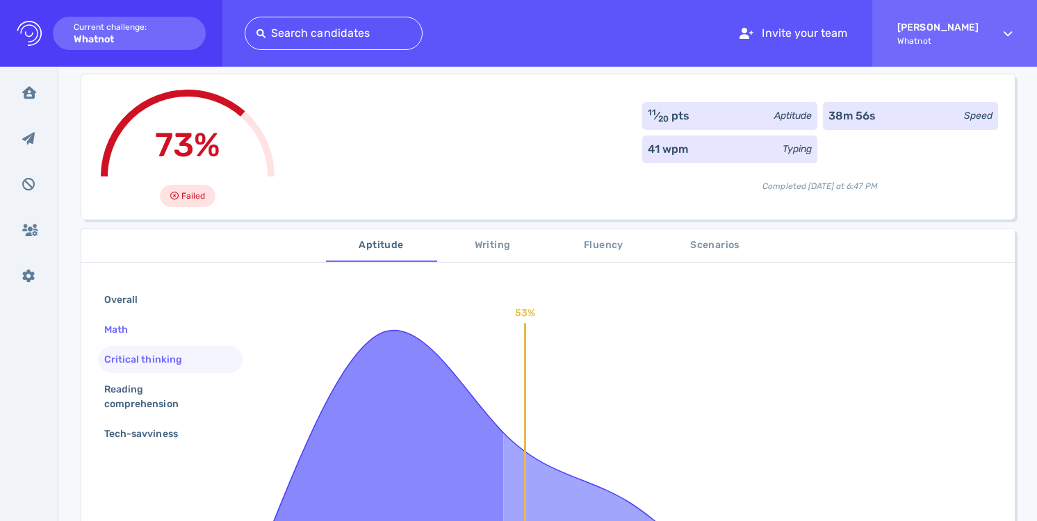
click at [169, 323] on div "Math" at bounding box center [170, 329] width 145 height 27
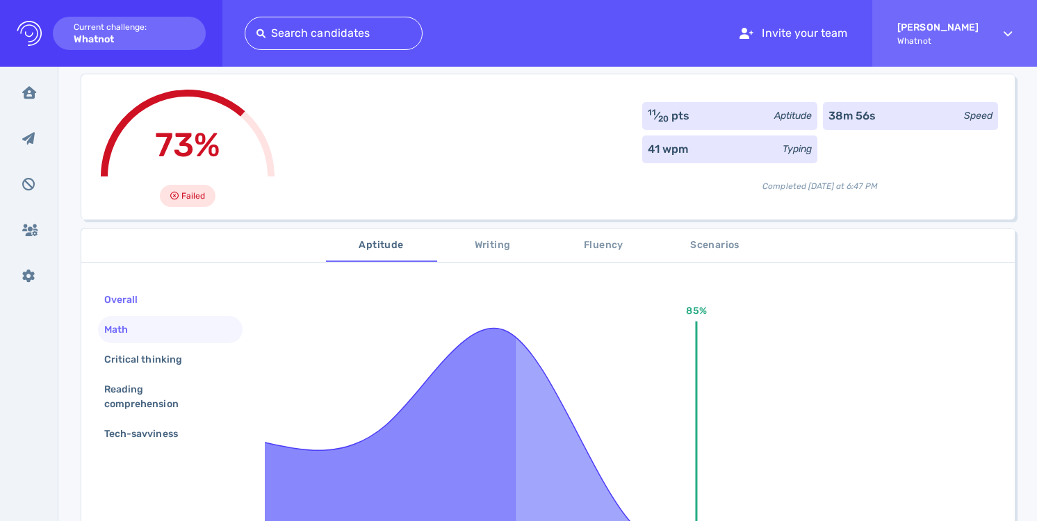
click at [173, 302] on div "Overall" at bounding box center [170, 299] width 145 height 27
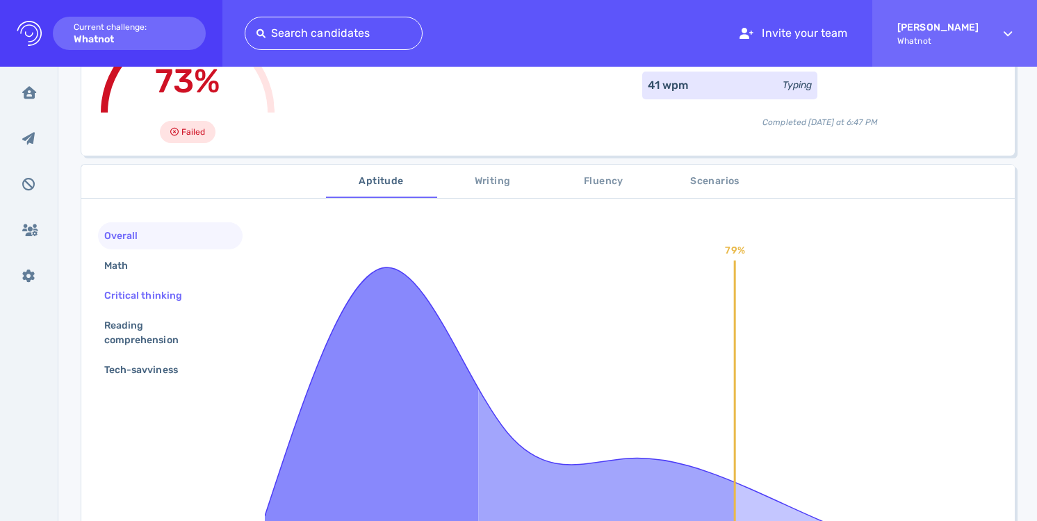
scroll to position [154, 0]
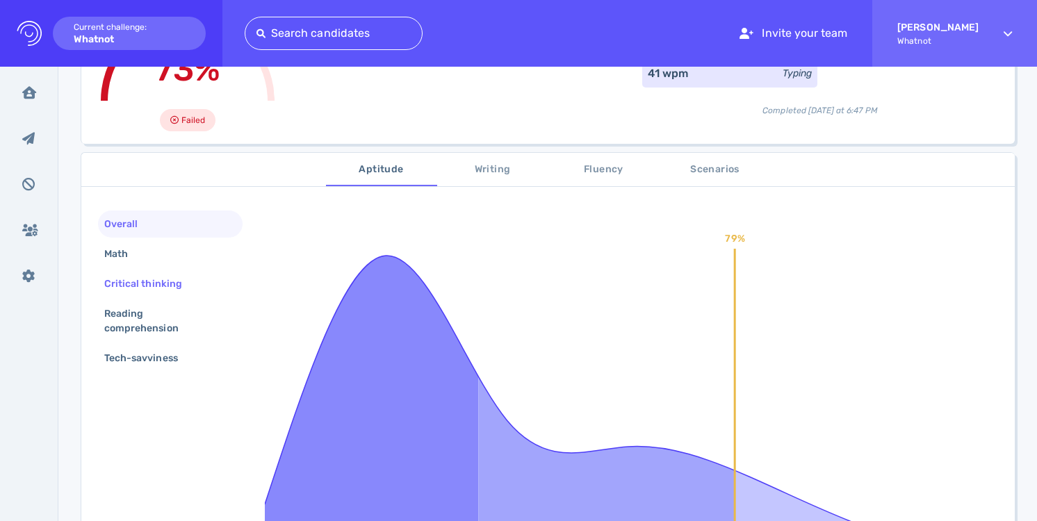
click at [158, 360] on div "Tech-savviness" at bounding box center [147, 358] width 93 height 20
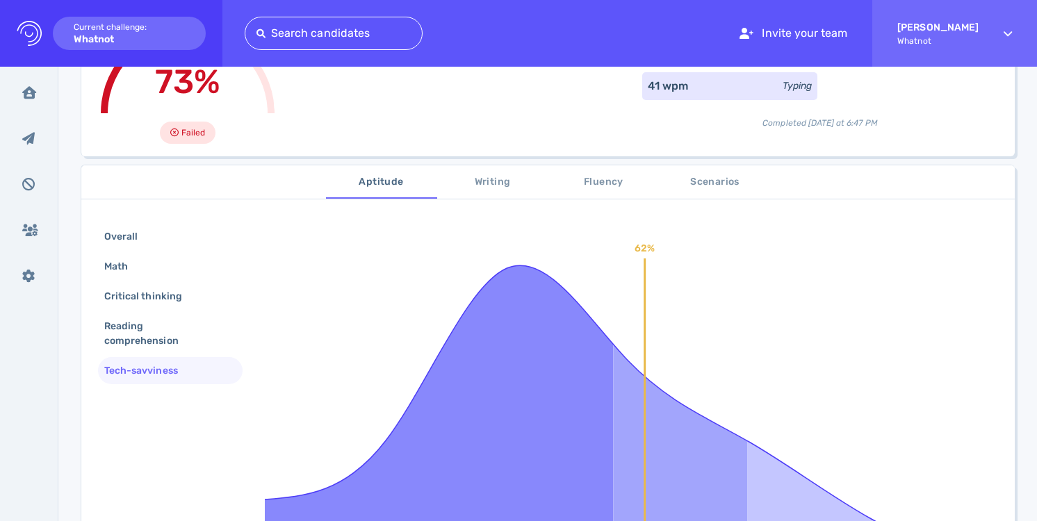
scroll to position [130, 0]
